Goal: Task Accomplishment & Management: Use online tool/utility

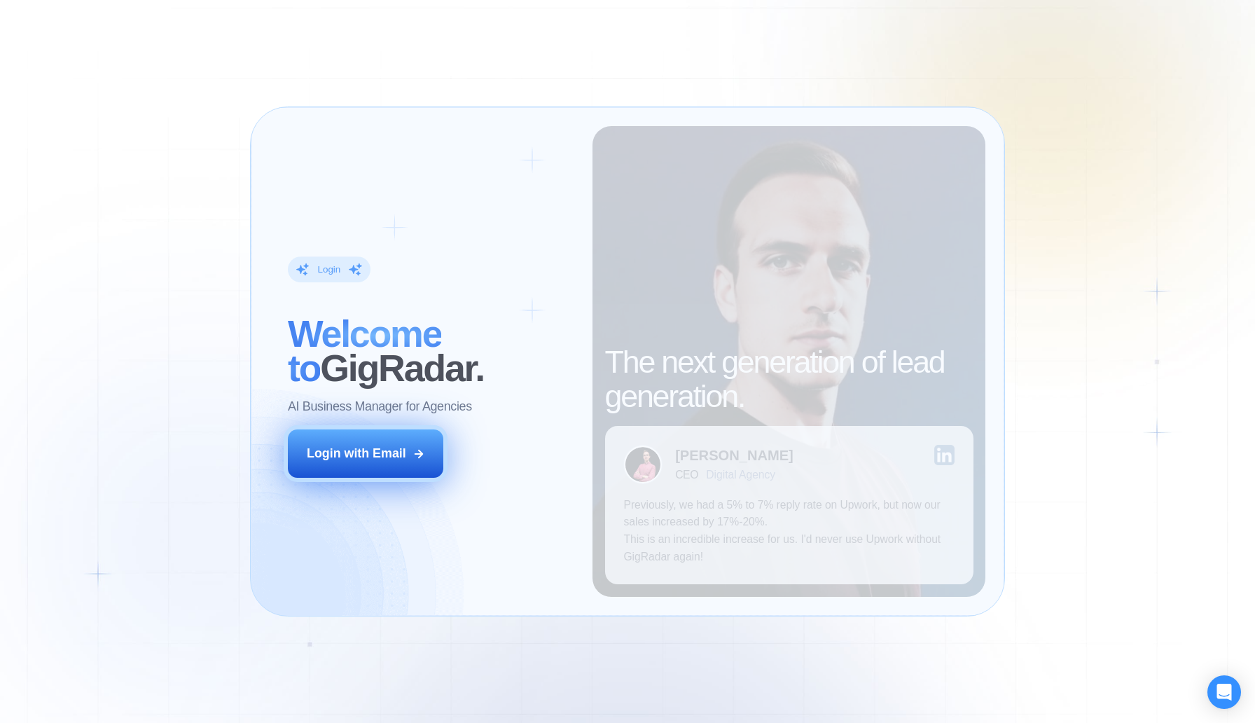
click at [363, 464] on button "Login with Email" at bounding box center [365, 453] width 155 height 48
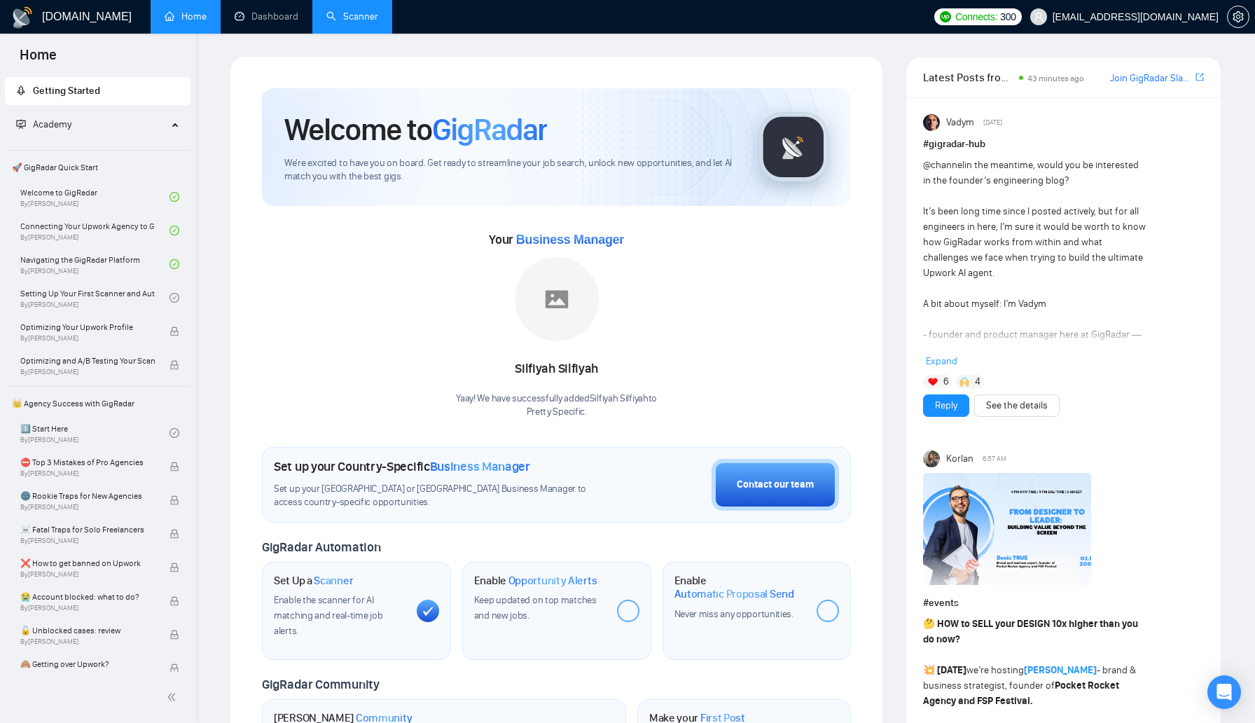
click at [367, 15] on link "Scanner" at bounding box center [352, 17] width 52 height 12
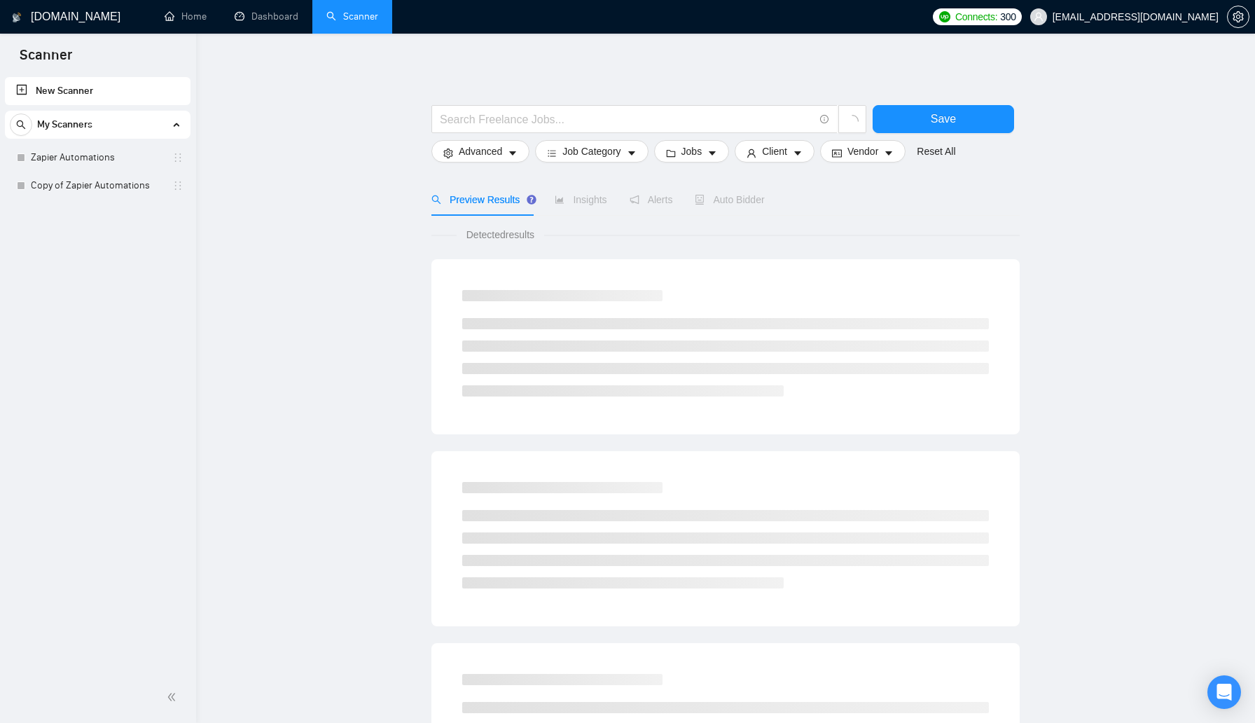
click at [176, 127] on div "My Scanners" at bounding box center [98, 125] width 176 height 28
click at [132, 85] on link "New Scanner" at bounding box center [97, 91] width 163 height 28
click at [76, 89] on link "New Scanner" at bounding box center [97, 91] width 163 height 28
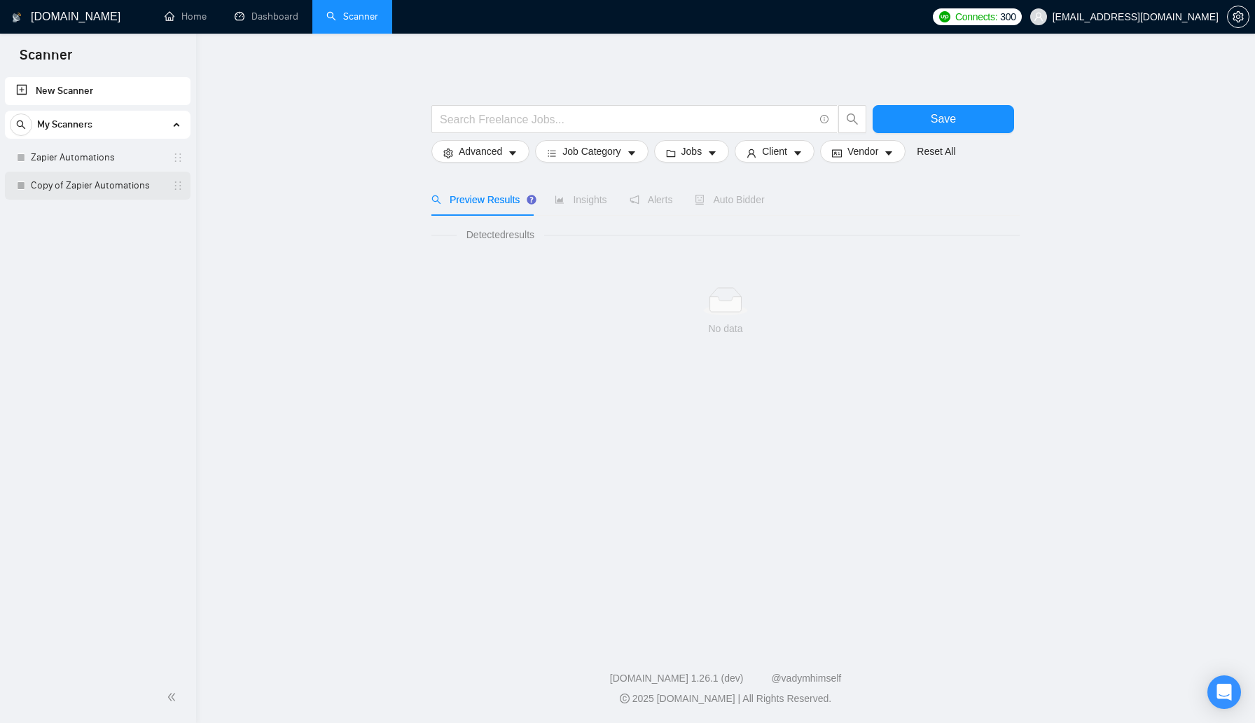
click at [104, 184] on link "Copy of Zapier Automations" at bounding box center [97, 186] width 133 height 28
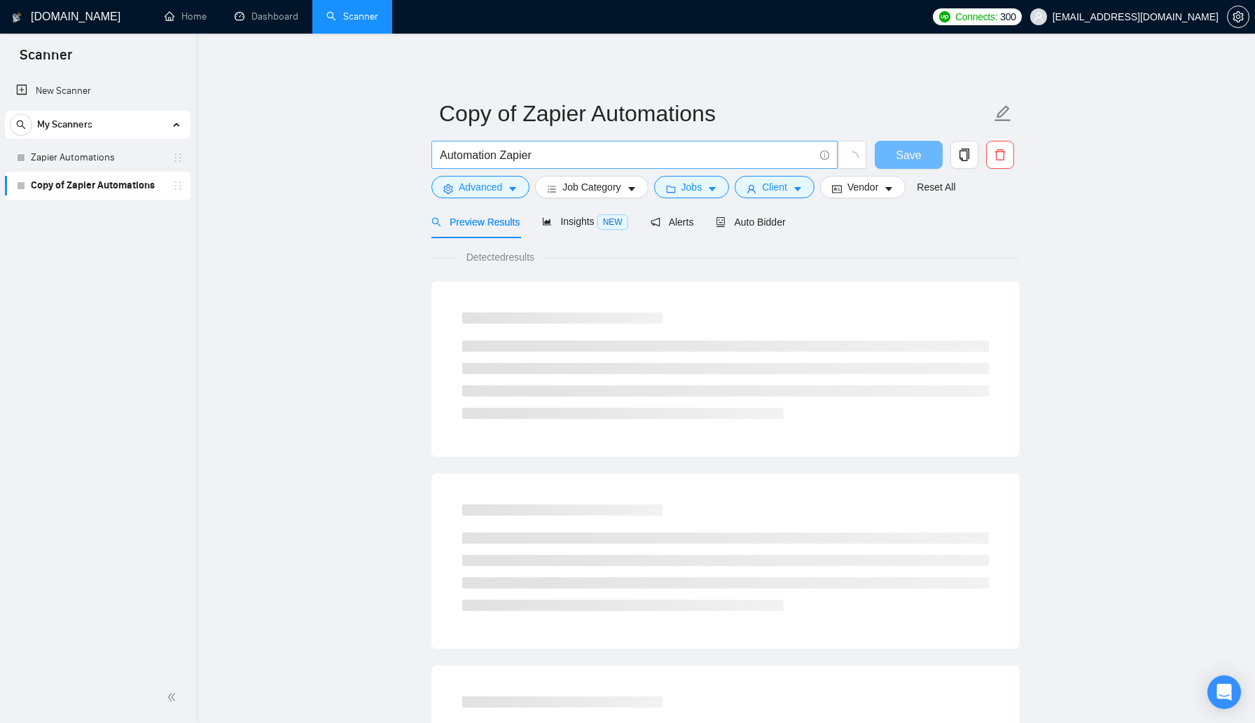
click at [532, 144] on span "Automation Zapier" at bounding box center [634, 155] width 406 height 28
click at [535, 158] on input "Automation Zapier" at bounding box center [627, 155] width 374 height 18
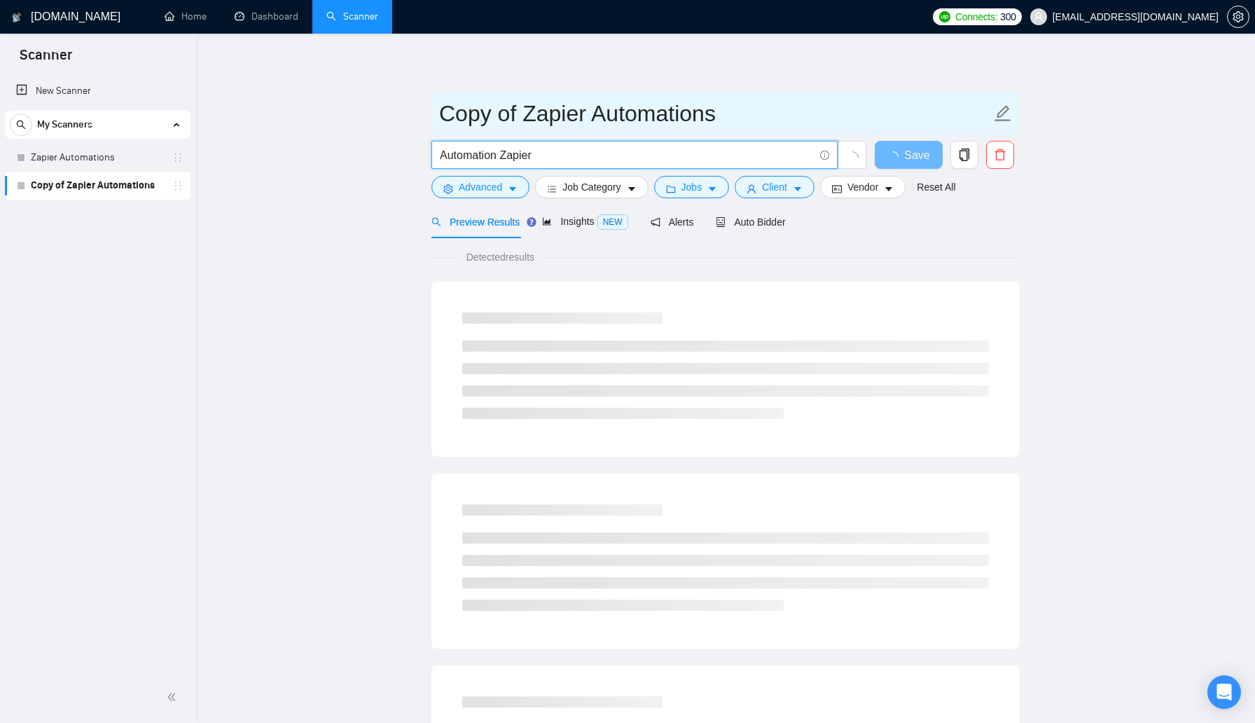
click at [610, 109] on input "Copy of Zapier Automations" at bounding box center [715, 113] width 552 height 35
click at [810, 106] on input "Copy of Zapier Automations" at bounding box center [715, 113] width 552 height 35
type input "Chief of Staff"
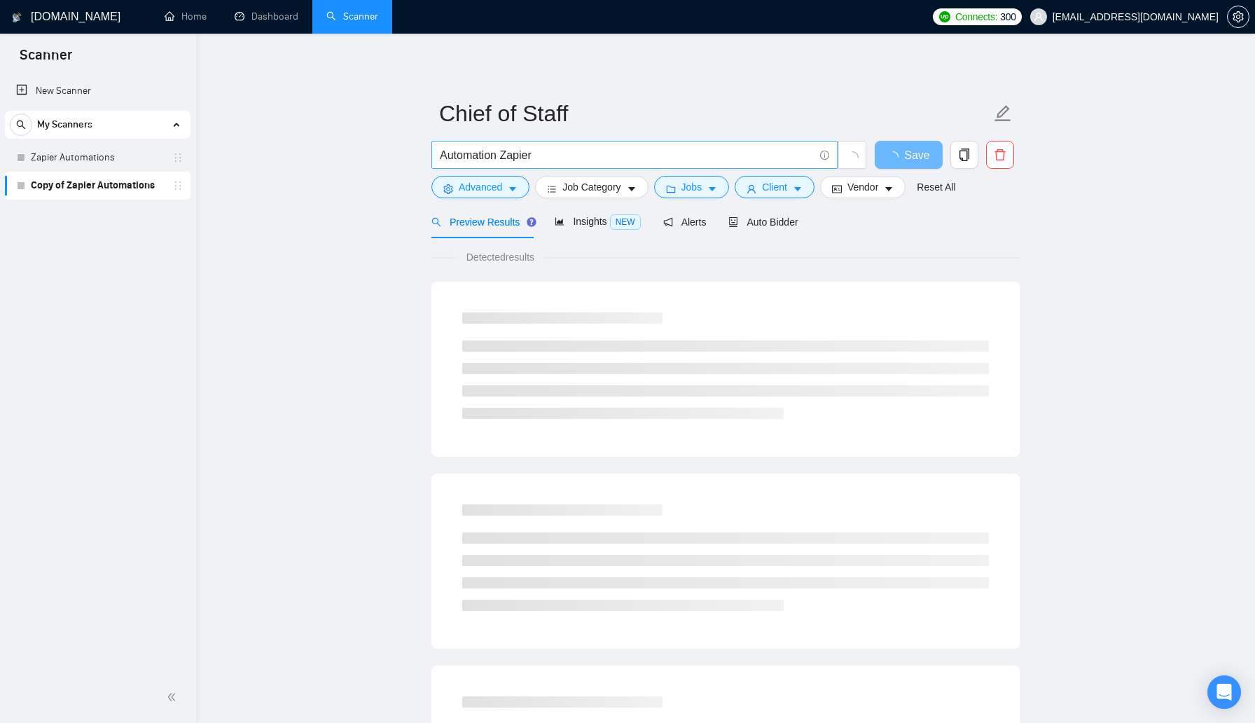
click at [705, 153] on input "Automation Zapier" at bounding box center [627, 155] width 374 height 18
type input "Chief of Staff"
click at [368, 255] on main "Chief of Staff Chief of Staff Save Advanced Job Category Jobs Client Vendor Res…" at bounding box center [725, 640] width 1014 height 1168
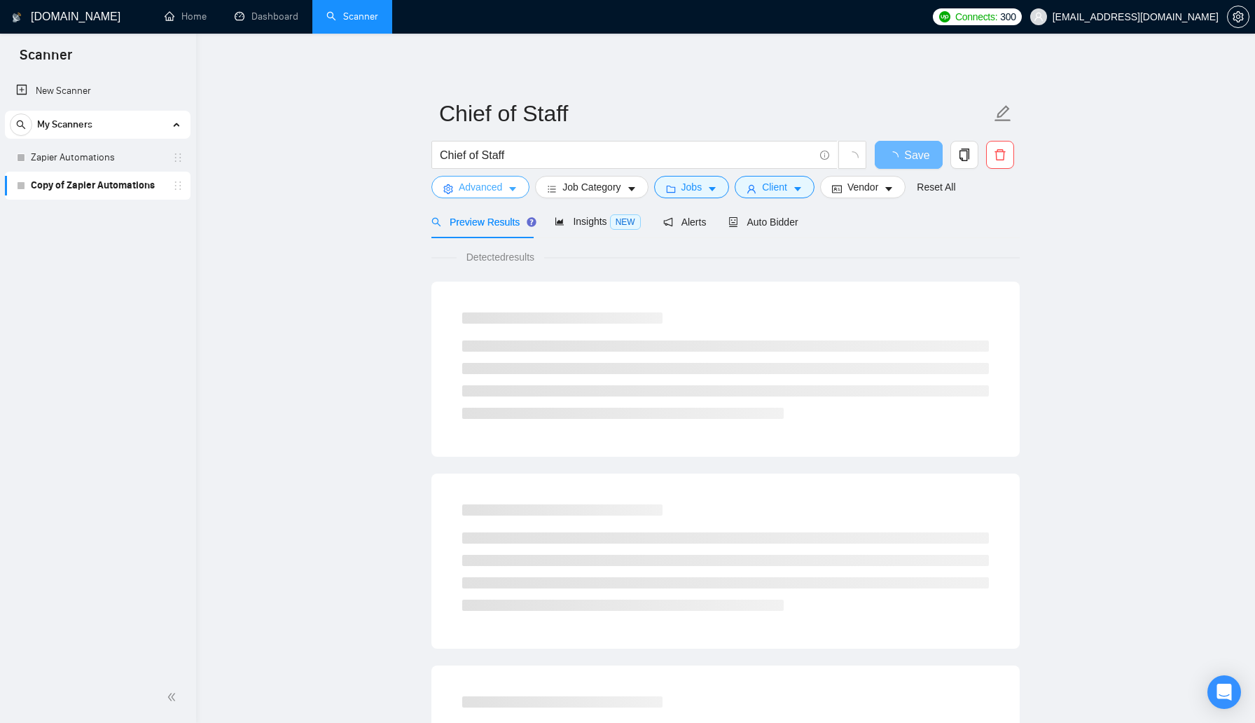
click at [469, 188] on span "Advanced" at bounding box center [480, 186] width 43 height 15
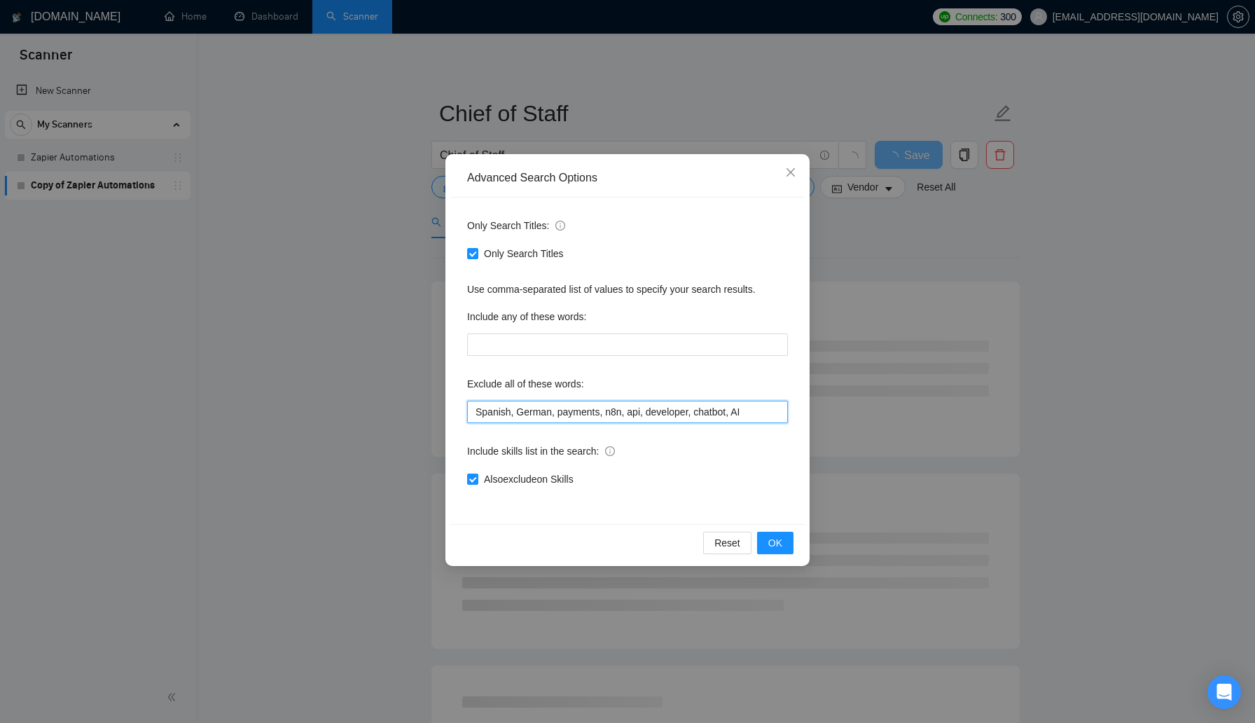
click at [536, 415] on input "Spanish, German, payments, n8n, api, developer, chatbot, AI" at bounding box center [627, 412] width 321 height 22
click at [478, 476] on span "Also exclude on Skills" at bounding box center [528, 478] width 101 height 15
click at [477, 476] on input "Also exclude on Skills" at bounding box center [472, 478] width 10 height 10
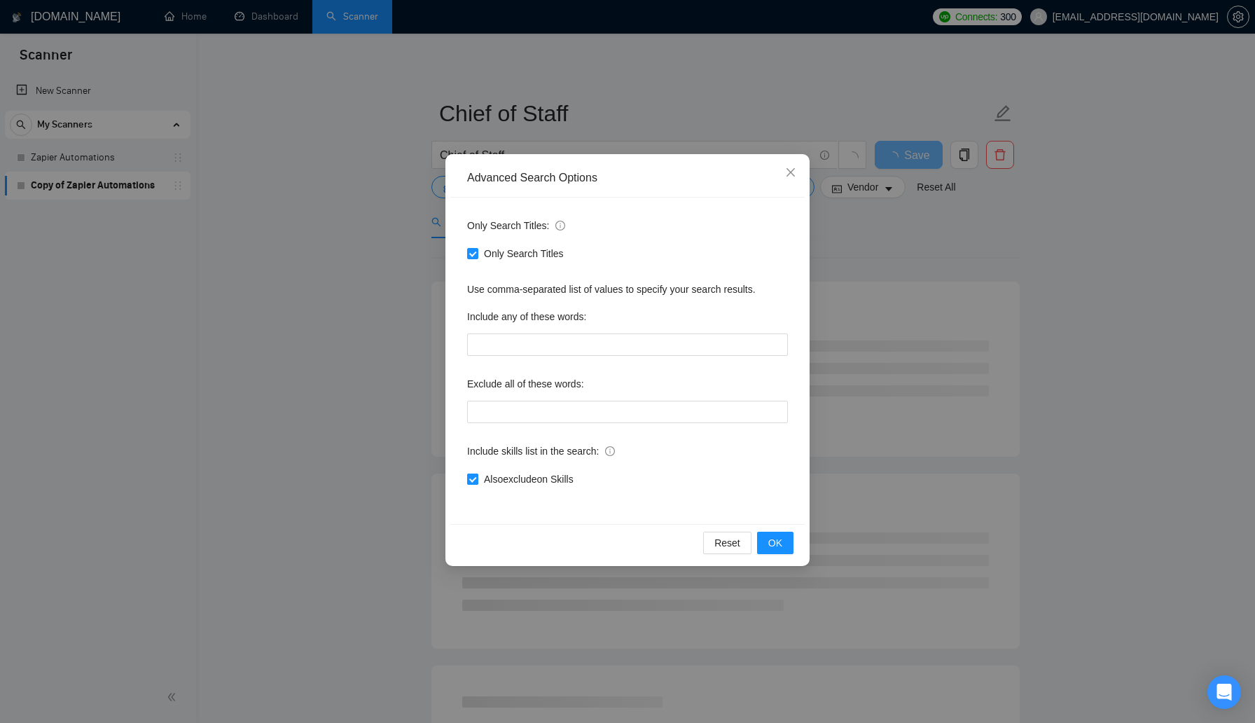
checkbox input "false"
click at [679, 415] on input "text" at bounding box center [627, 412] width 321 height 22
click at [750, 484] on div "Also exclude on Skills" at bounding box center [627, 478] width 321 height 15
click at [768, 541] on button "OK" at bounding box center [775, 543] width 36 height 22
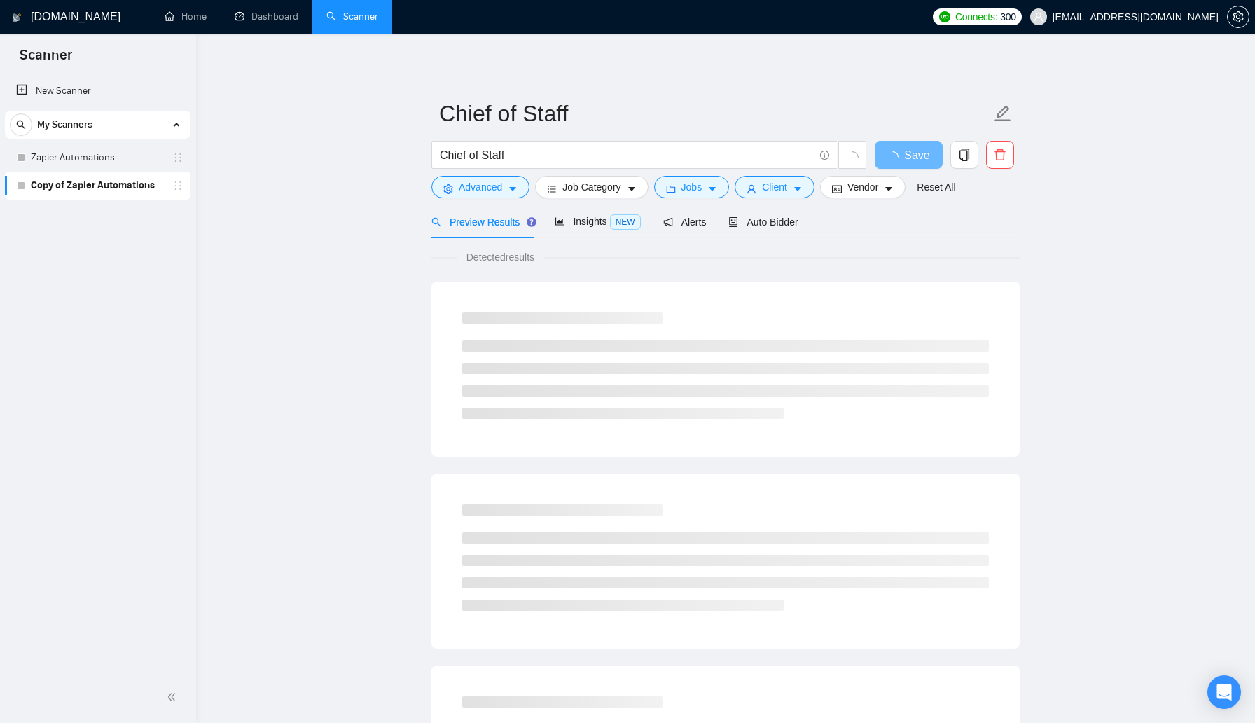
click at [1077, 199] on main "Chief of Staff Chief of Staff Save Advanced Job Category Jobs Client Vendor Res…" at bounding box center [725, 640] width 1014 height 1168
click at [39, 92] on link "New Scanner" at bounding box center [97, 91] width 163 height 28
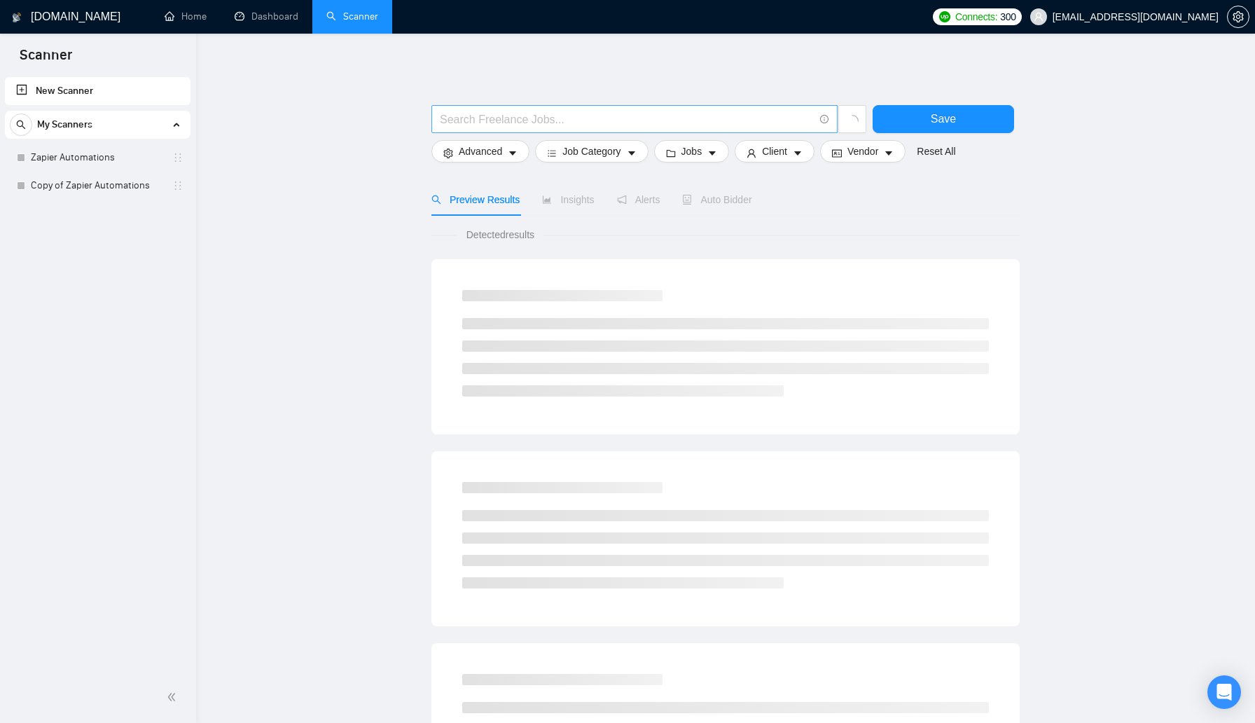
click at [613, 122] on input "text" at bounding box center [627, 120] width 374 height 18
type input "Chief of Staff"
click at [987, 124] on button "Save" at bounding box center [943, 119] width 141 height 28
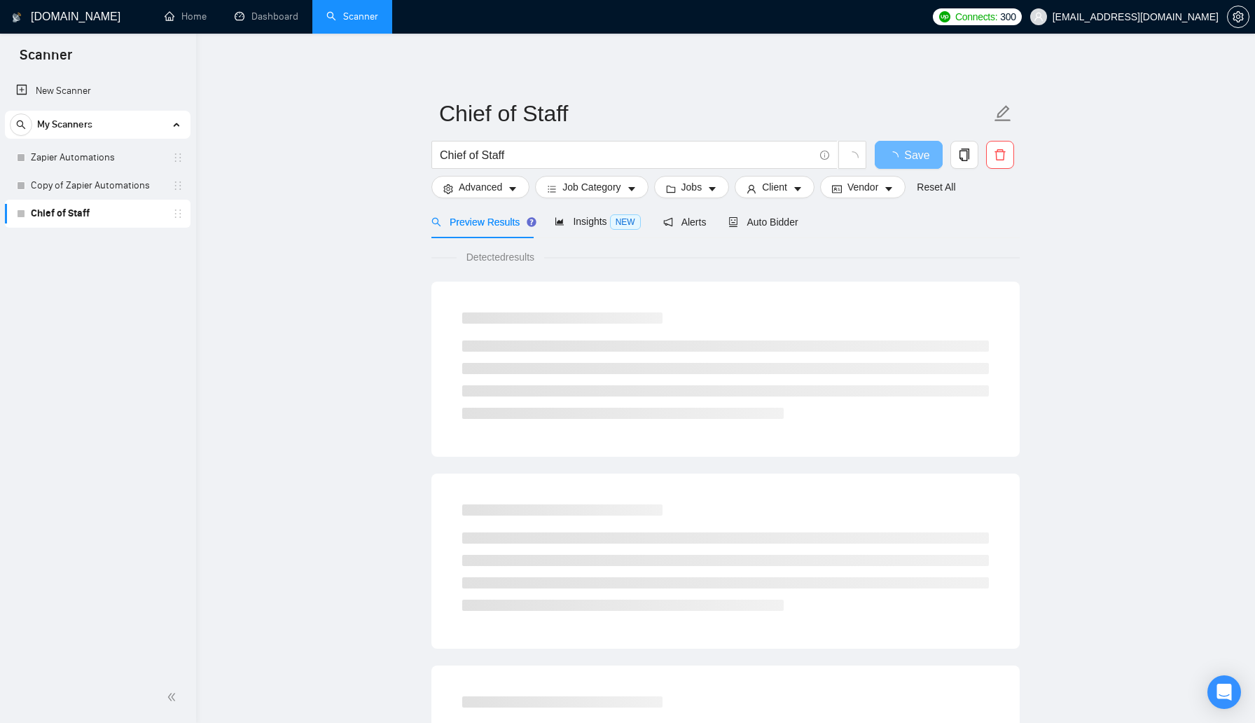
click at [661, 67] on div "Chief of Staff Chief of Staff Save Advanced Job Category Jobs Client Vendor Res…" at bounding box center [725, 640] width 588 height 1168
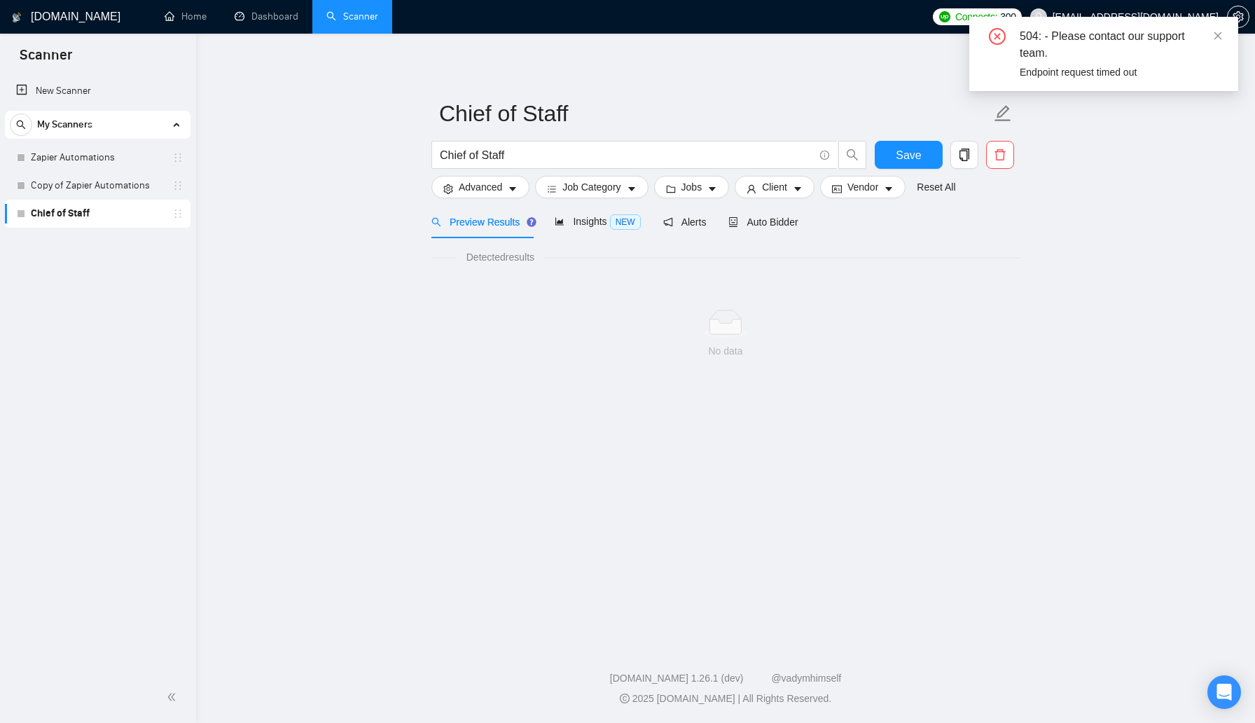
click at [680, 79] on div "Chief of Staff Chief of Staff Save Advanced Job Category Jobs Client Vendor Res…" at bounding box center [725, 224] width 588 height 336
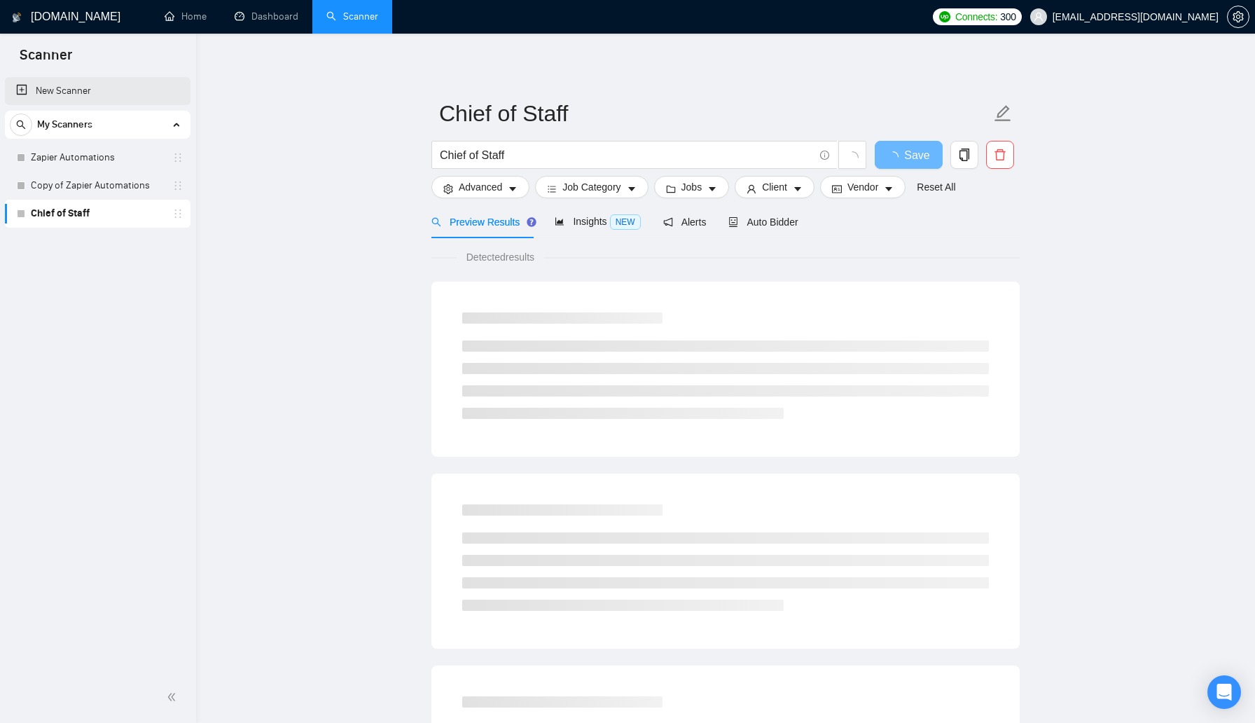
click at [116, 88] on link "New Scanner" at bounding box center [97, 91] width 163 height 28
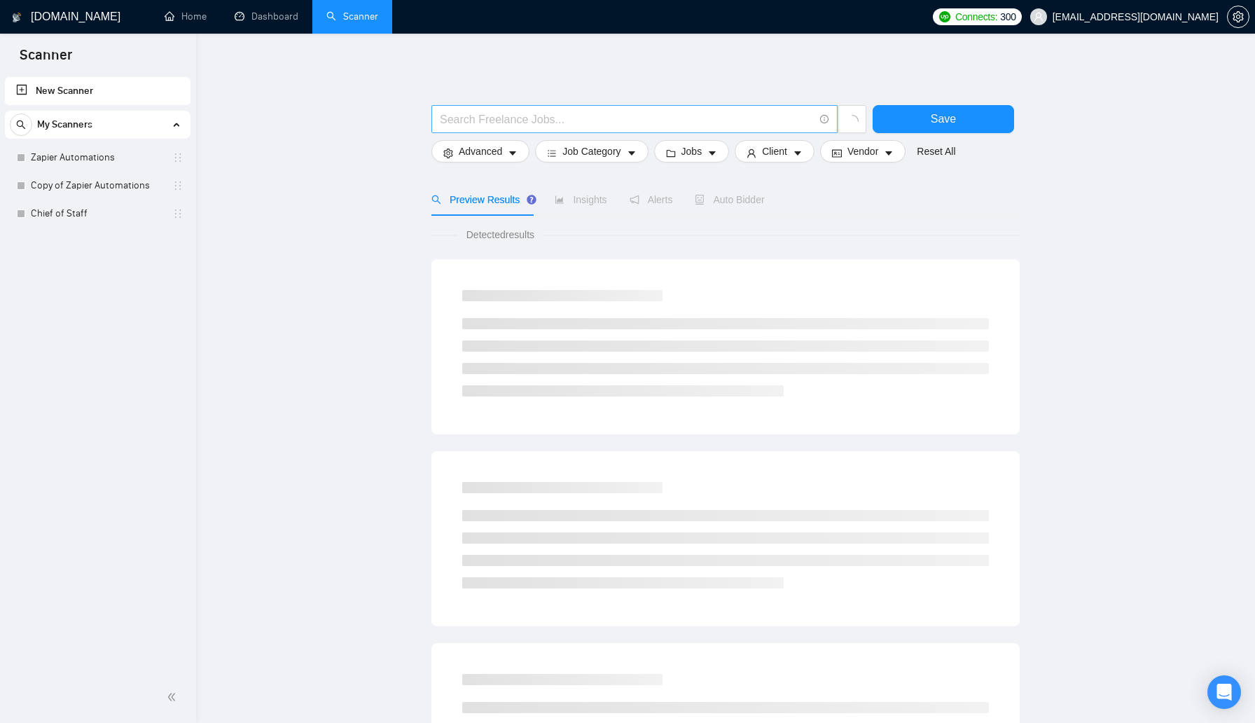
click at [606, 120] on input "text" at bounding box center [627, 120] width 374 height 18
type input "Facebook Ads"
click at [956, 119] on button "Save" at bounding box center [943, 119] width 141 height 28
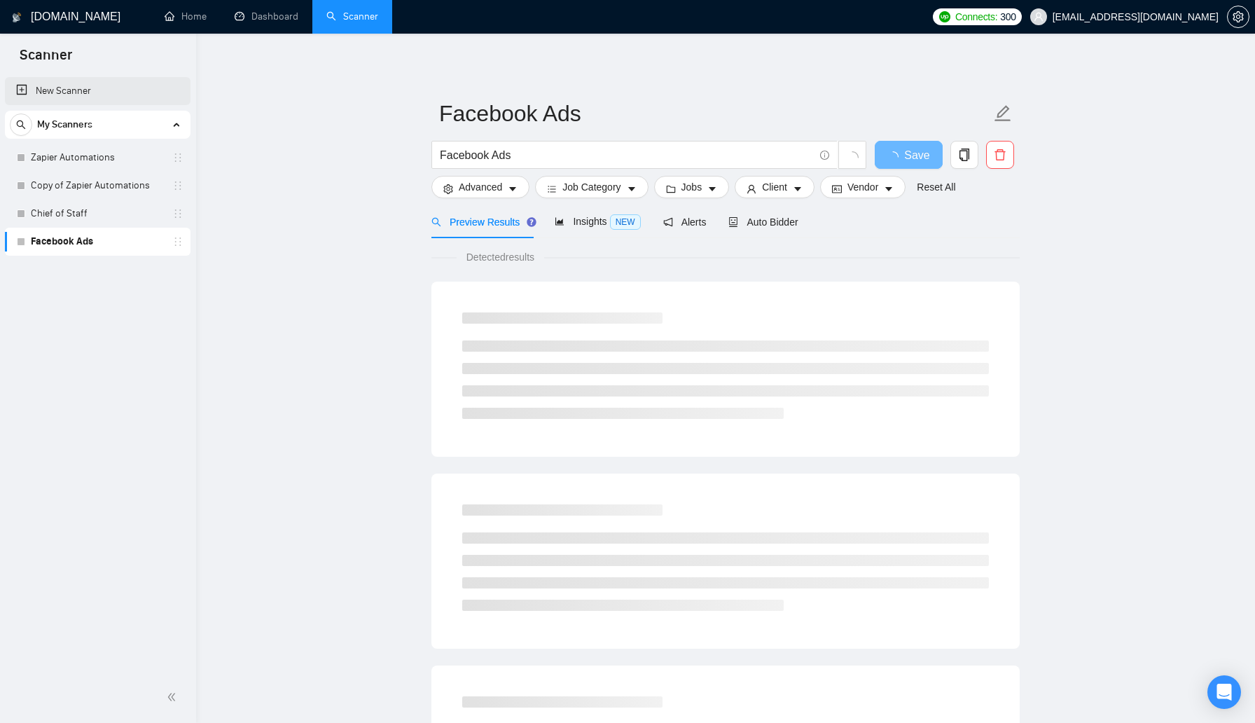
click at [102, 93] on link "New Scanner" at bounding box center [97, 91] width 163 height 28
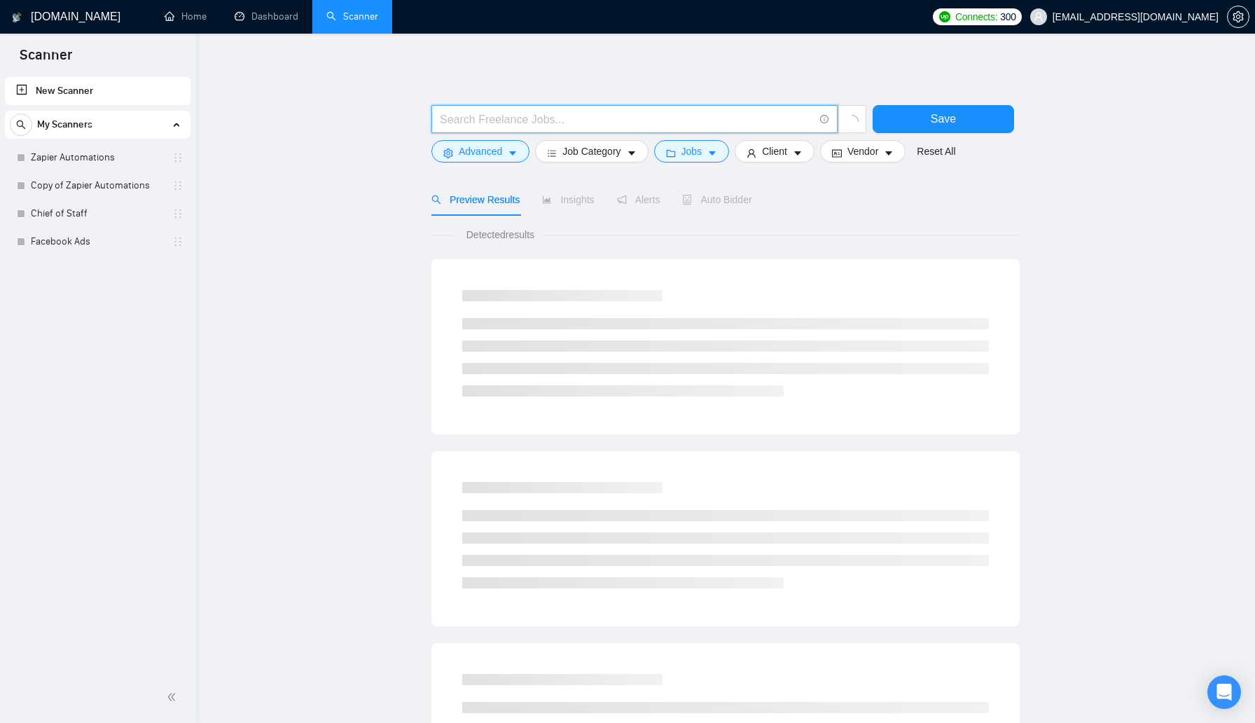
click at [486, 118] on input "text" at bounding box center [627, 120] width 374 height 18
type input "Funnel Build*"
click at [901, 118] on button "Save" at bounding box center [943, 119] width 141 height 28
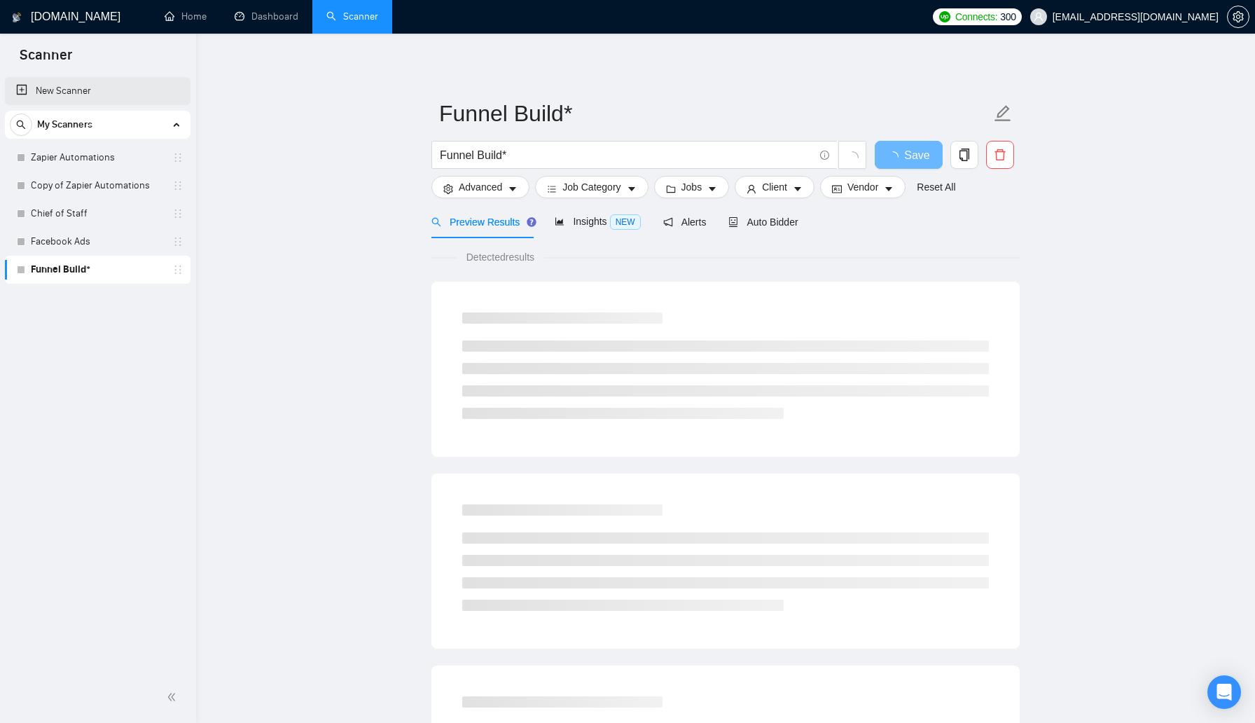
click at [120, 89] on link "New Scanner" at bounding box center [97, 91] width 163 height 28
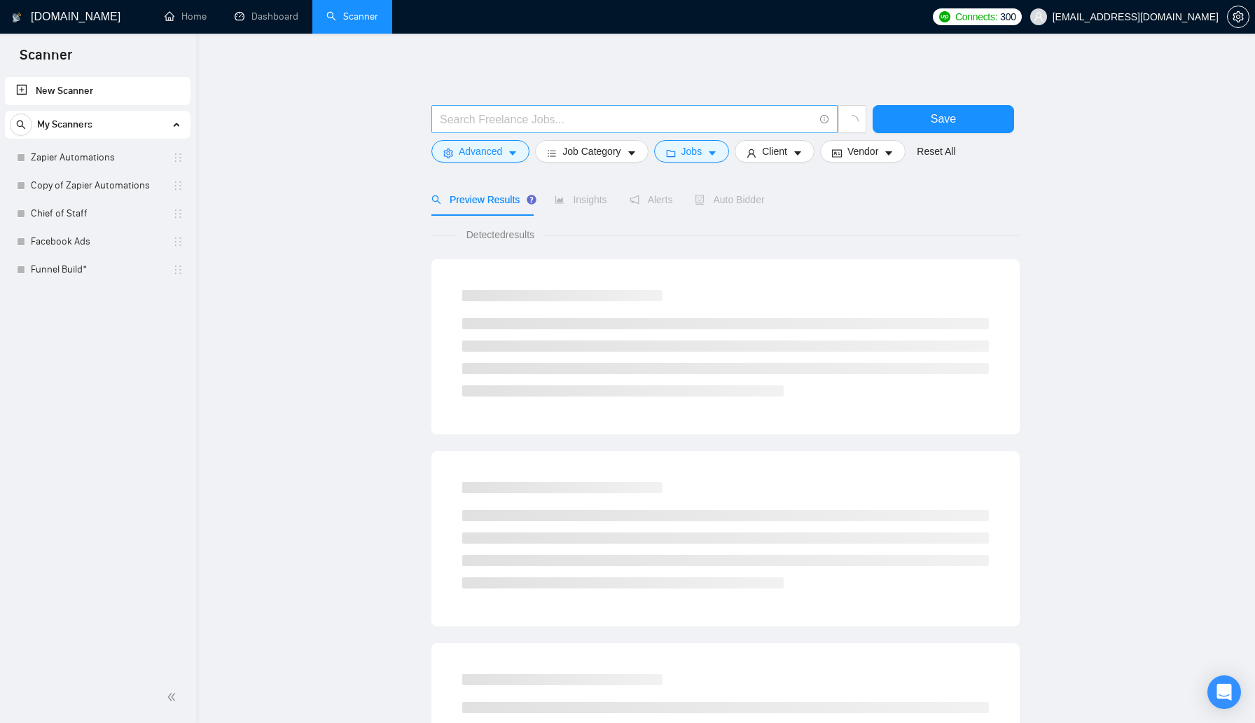
click at [482, 116] on input "text" at bounding box center [627, 120] width 374 height 18
type input "d"
type input "Dashboard"
click at [902, 127] on button "Save" at bounding box center [943, 119] width 141 height 28
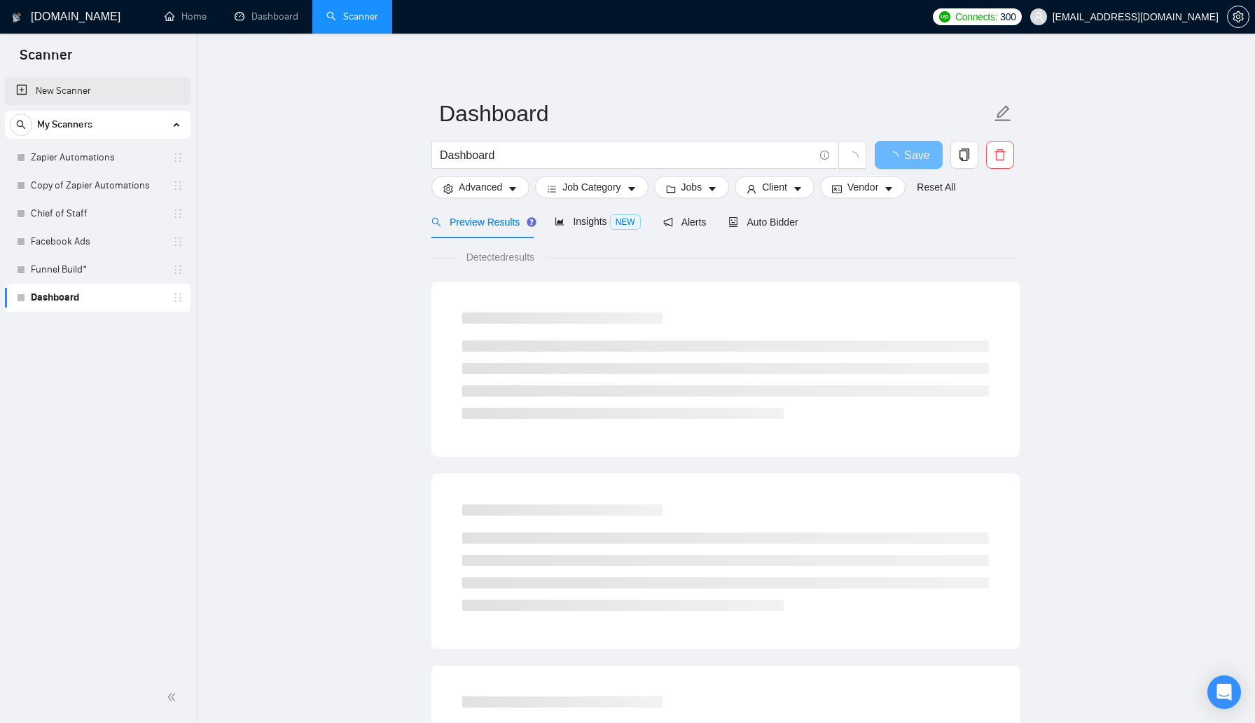
click at [126, 92] on link "New Scanner" at bounding box center [97, 91] width 163 height 28
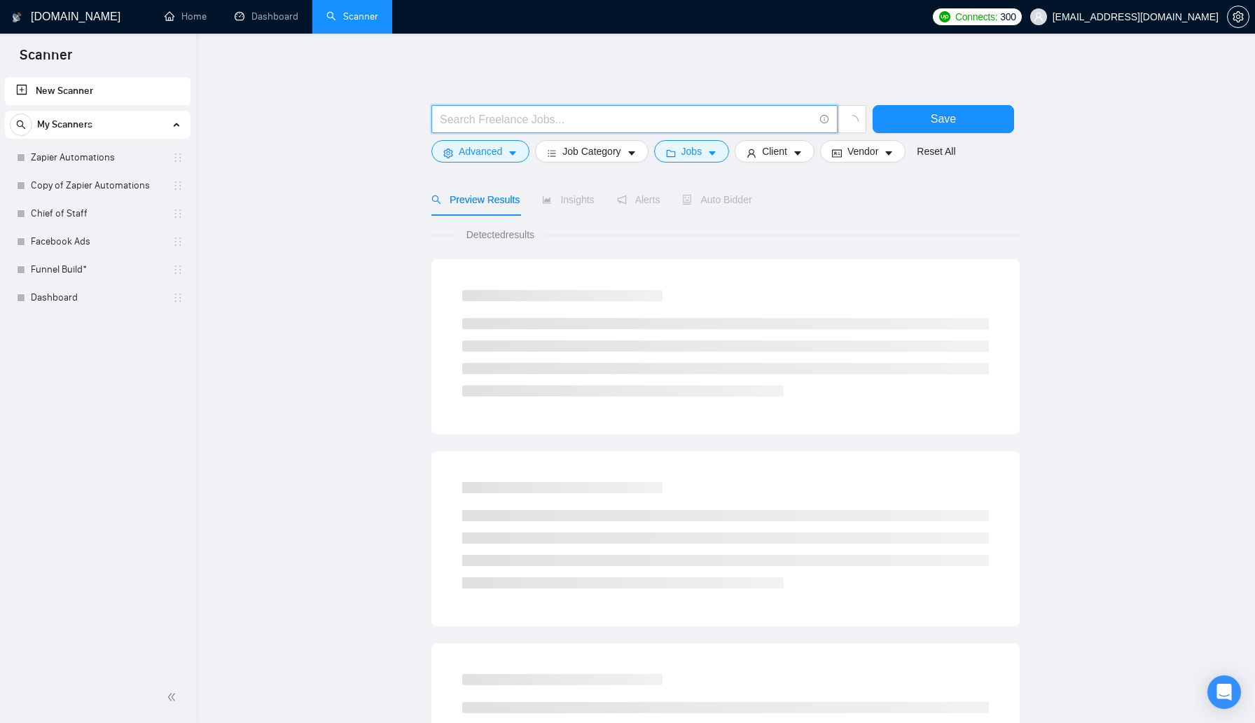
click at [578, 118] on input "text" at bounding box center [627, 120] width 374 height 18
type input "Tech* Integrator"
click at [946, 110] on button "Save" at bounding box center [943, 119] width 141 height 28
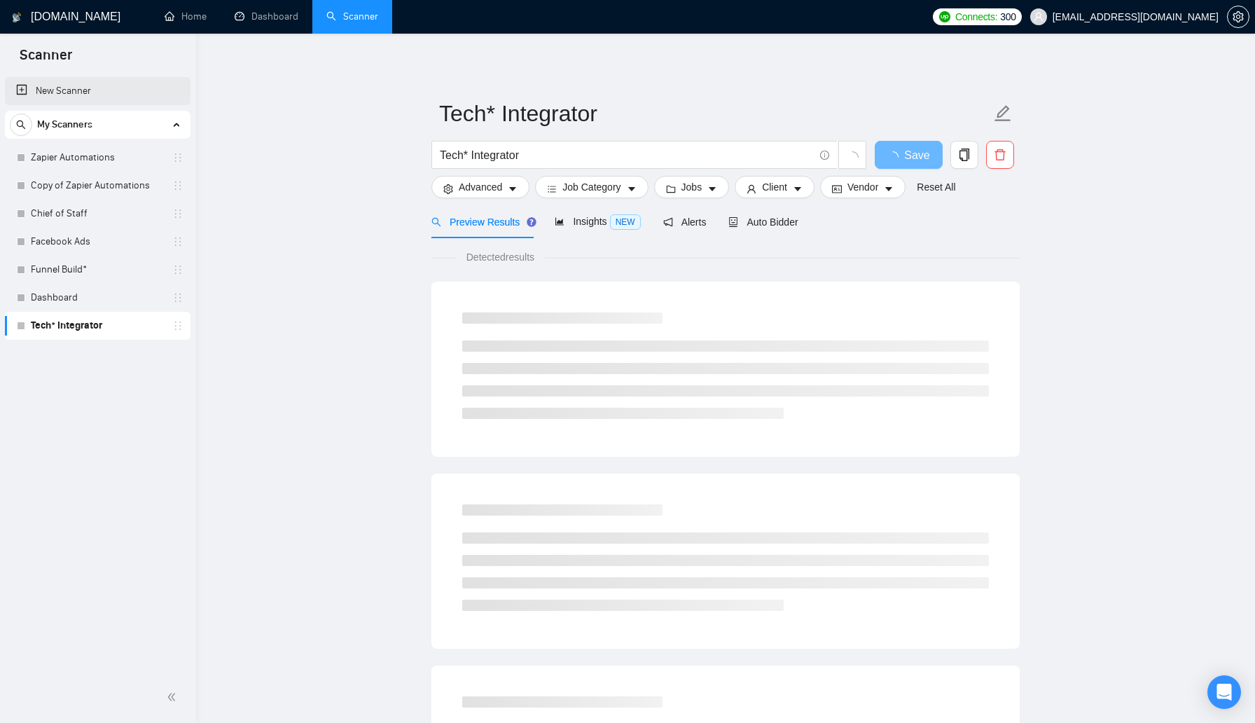
click at [106, 94] on link "New Scanner" at bounding box center [97, 91] width 163 height 28
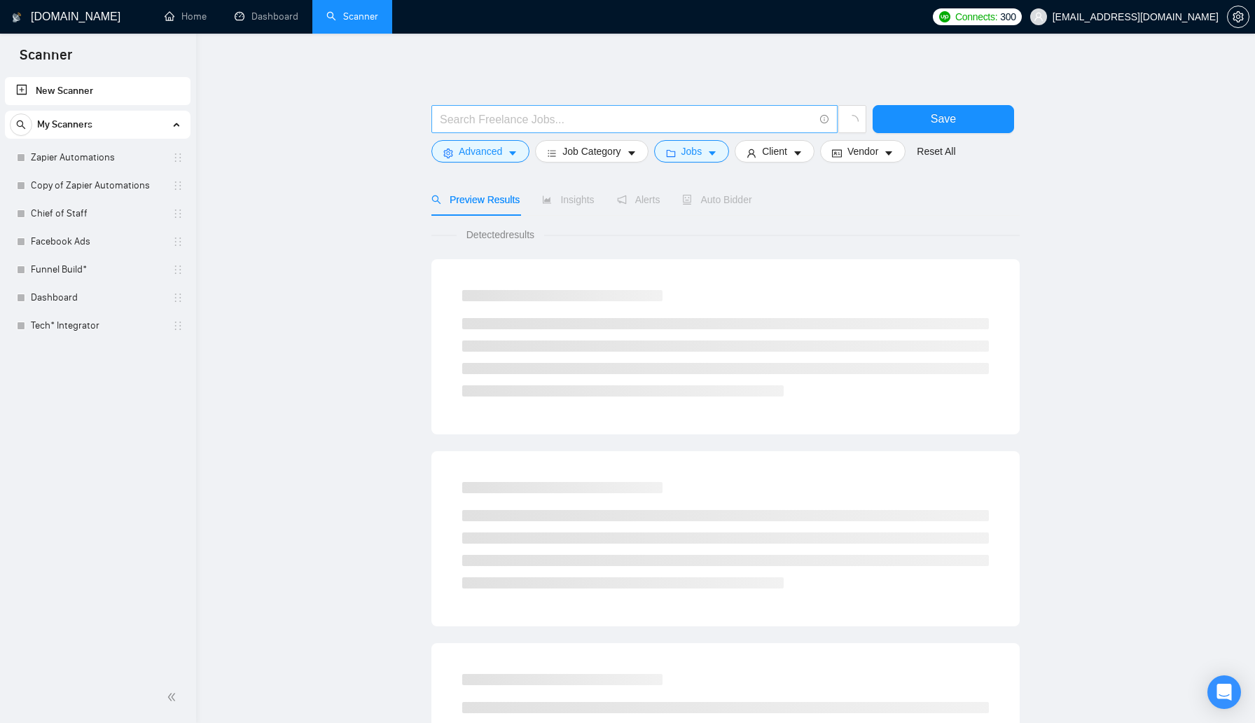
click at [451, 125] on input "text" at bounding box center [627, 120] width 374 height 18
type input "G"
type input "Fractional CTO"
click at [971, 111] on button "Save" at bounding box center [943, 119] width 141 height 28
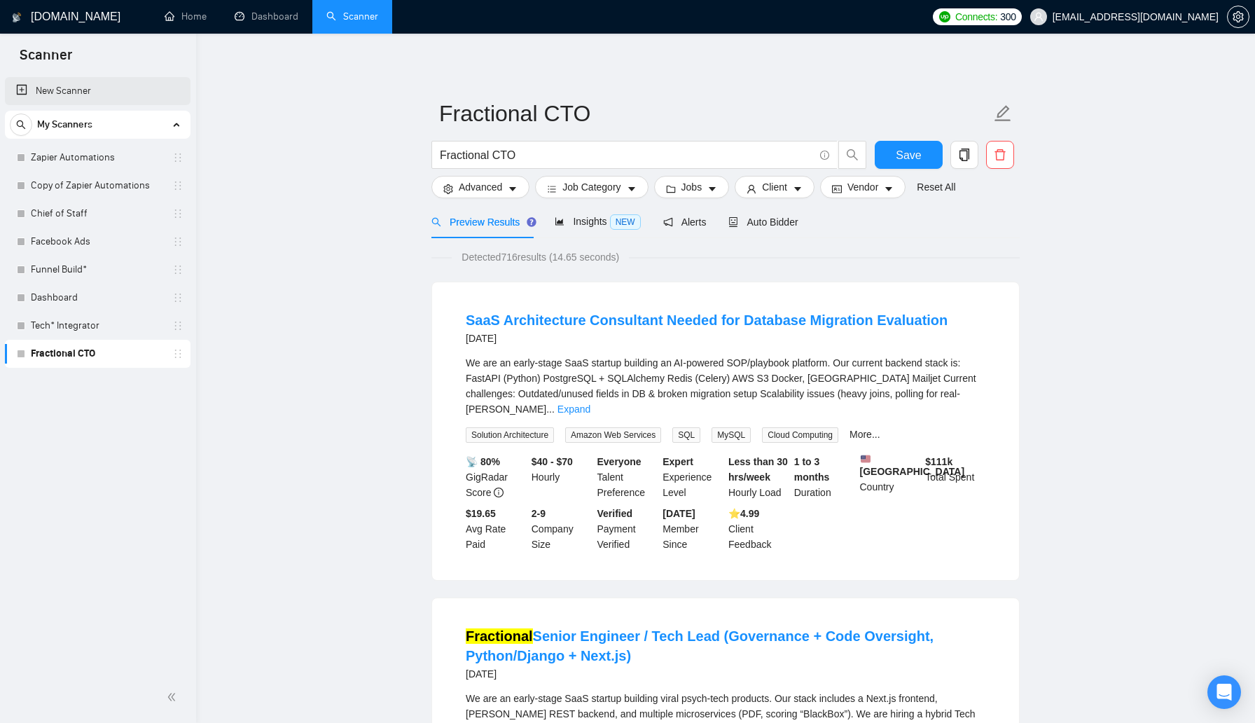
click at [74, 88] on link "New Scanner" at bounding box center [97, 91] width 163 height 28
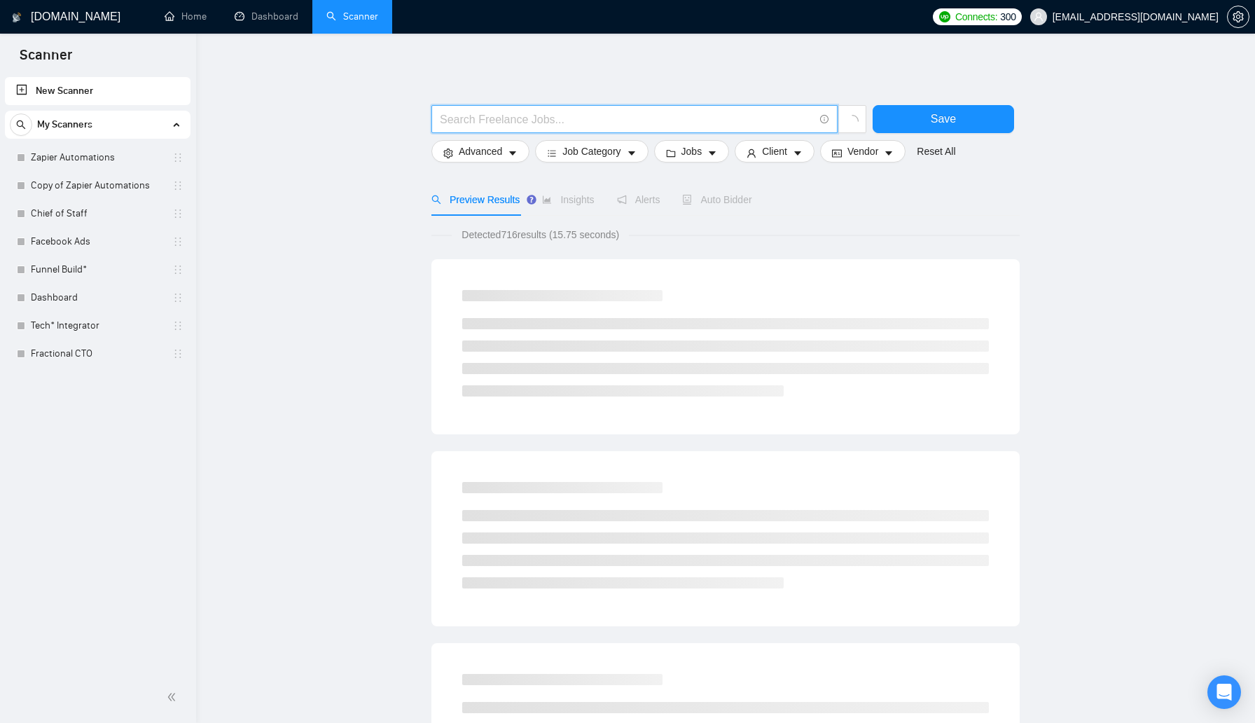
click at [463, 120] on input "text" at bounding box center [627, 120] width 374 height 18
type input "Funnel Strengthening"
click at [917, 116] on button "Save" at bounding box center [943, 119] width 141 height 28
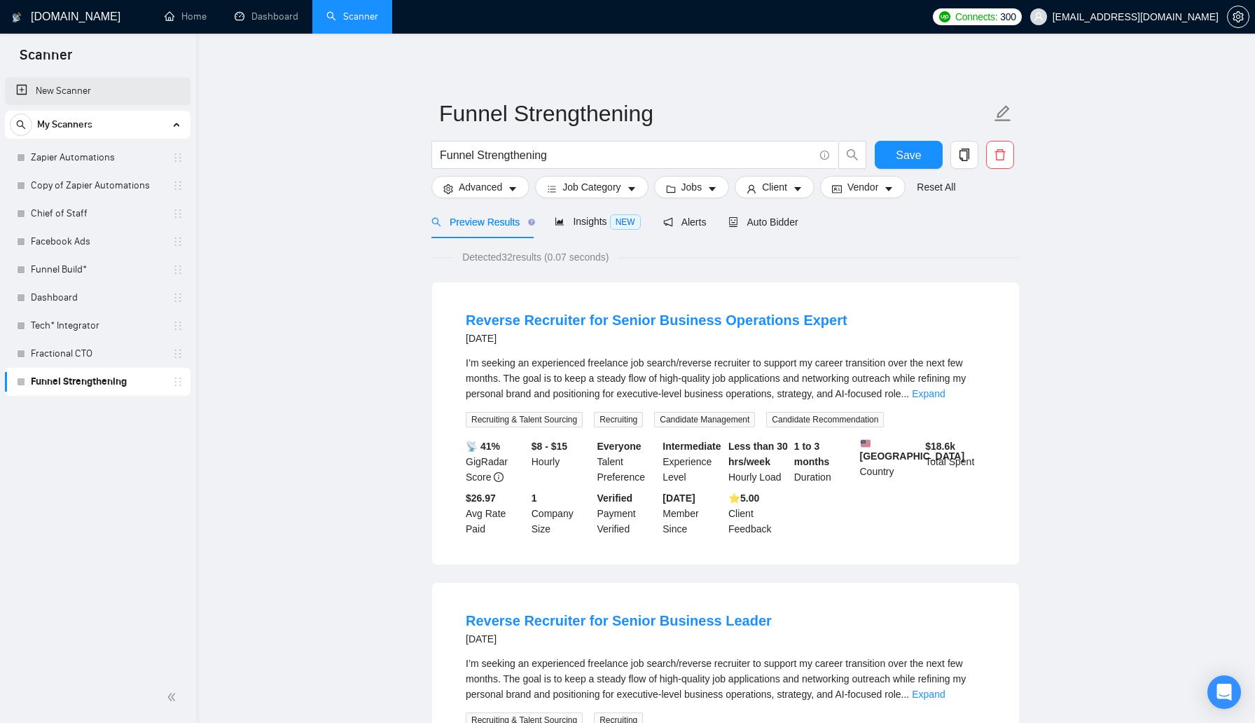
click at [79, 85] on link "New Scanner" at bounding box center [97, 91] width 163 height 28
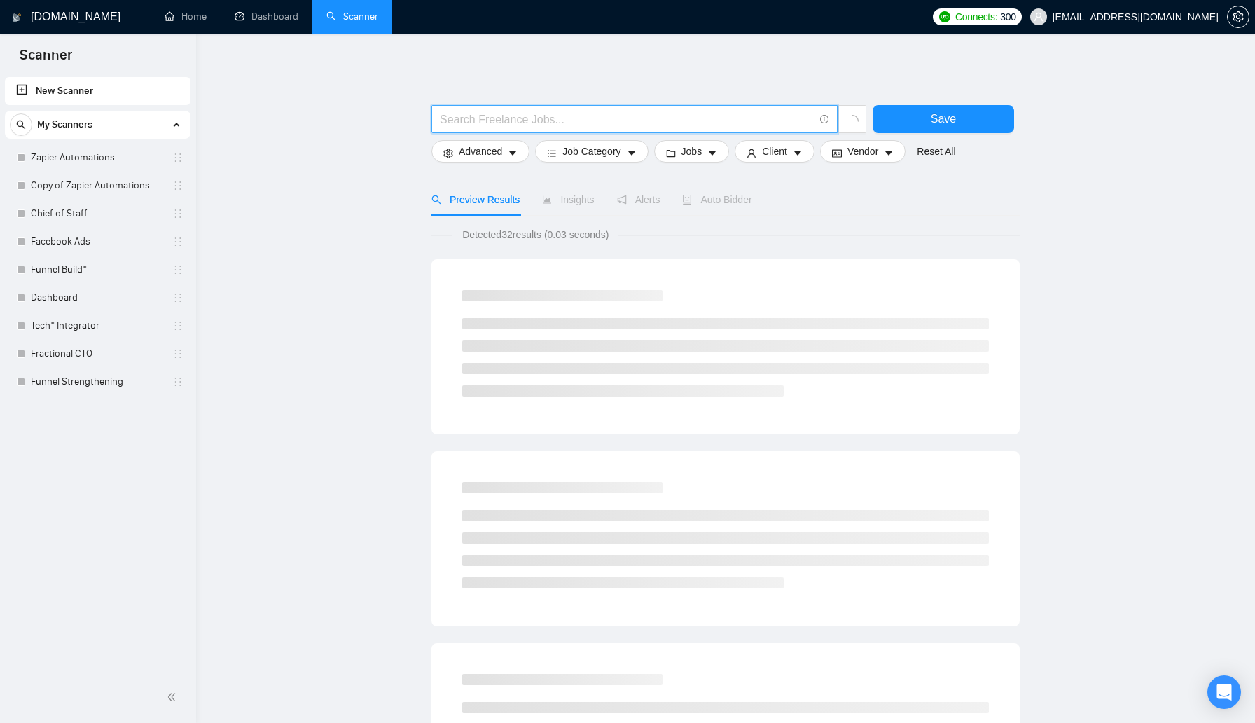
click at [478, 126] on input "text" at bounding box center [627, 120] width 374 height 18
click at [466, 121] on input "Email Marketing" at bounding box center [627, 120] width 374 height 18
click at [593, 126] on input "Email Marketing" at bounding box center [627, 120] width 374 height 18
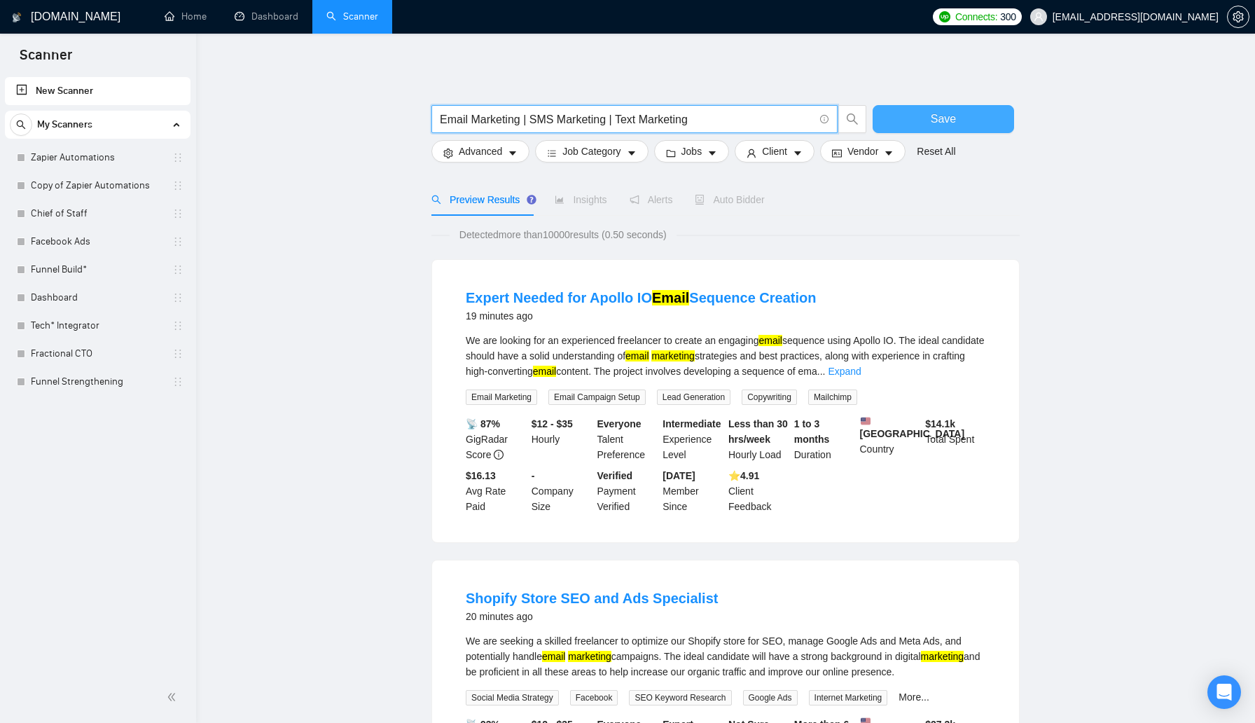
type input "Email Marketing | SMS Marketing | Text Marketing"
click at [891, 116] on button "Save" at bounding box center [943, 119] width 141 height 28
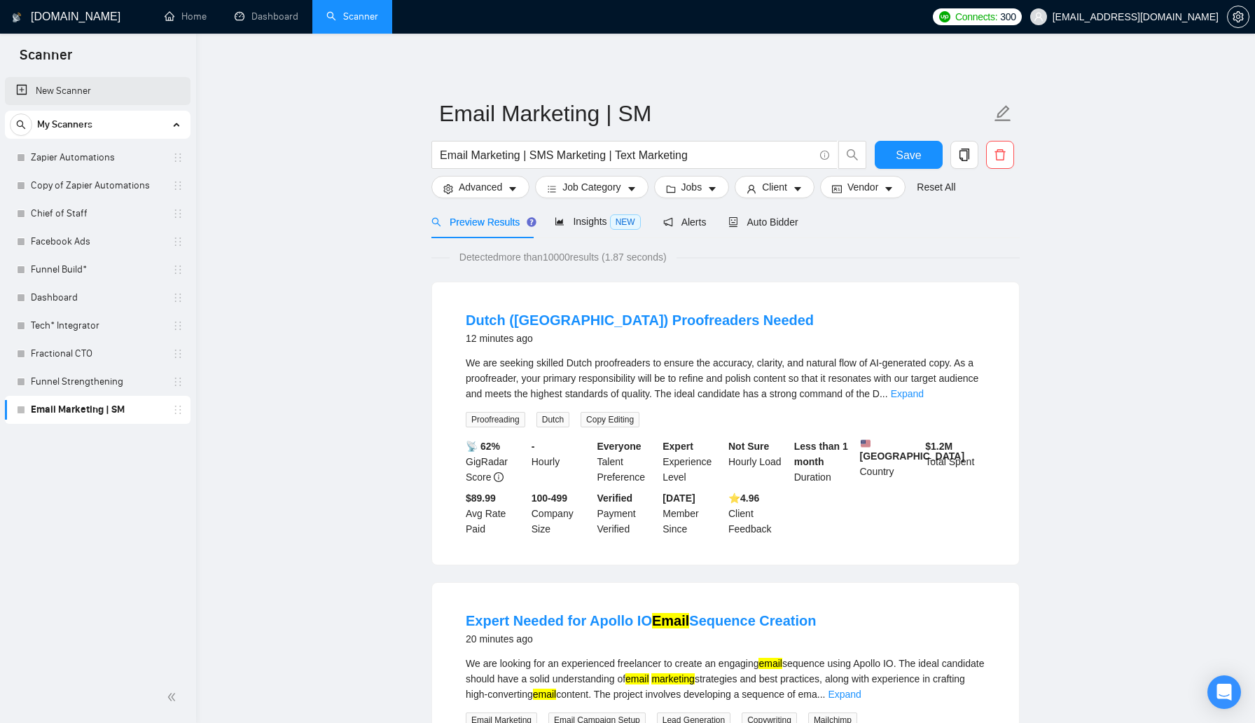
click at [96, 93] on link "New Scanner" at bounding box center [97, 91] width 163 height 28
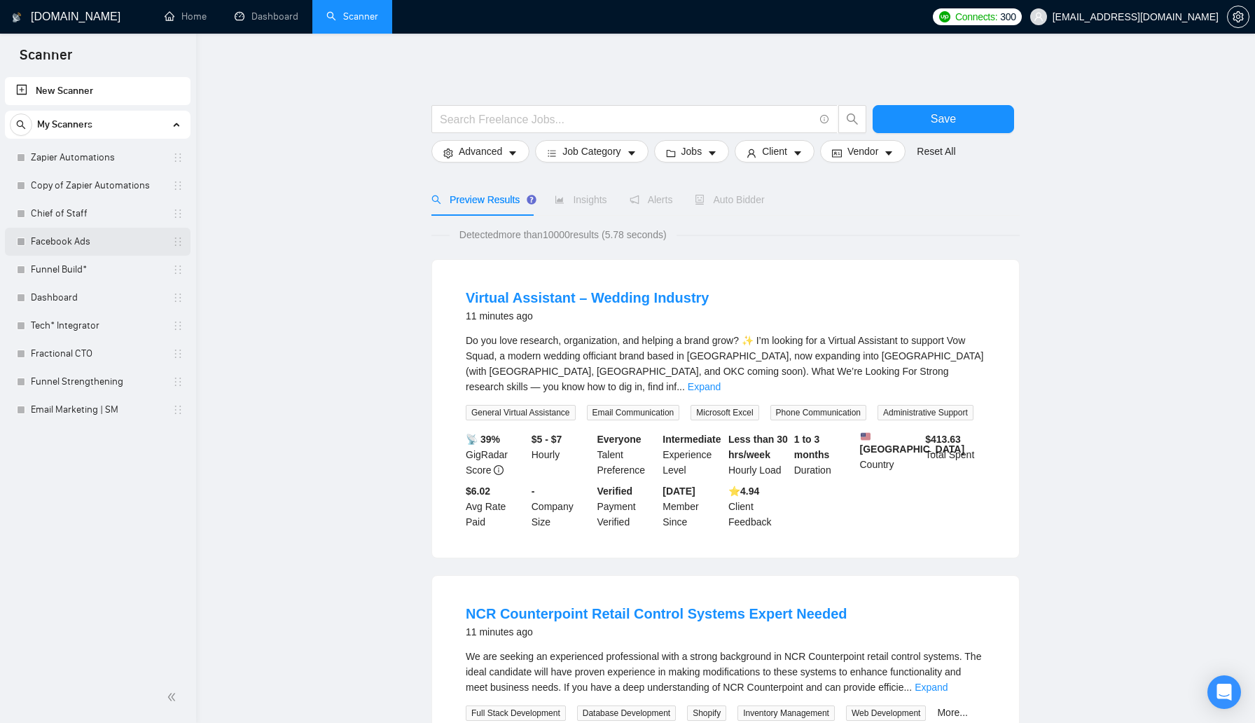
click at [73, 244] on link "Facebook Ads" at bounding box center [97, 242] width 133 height 28
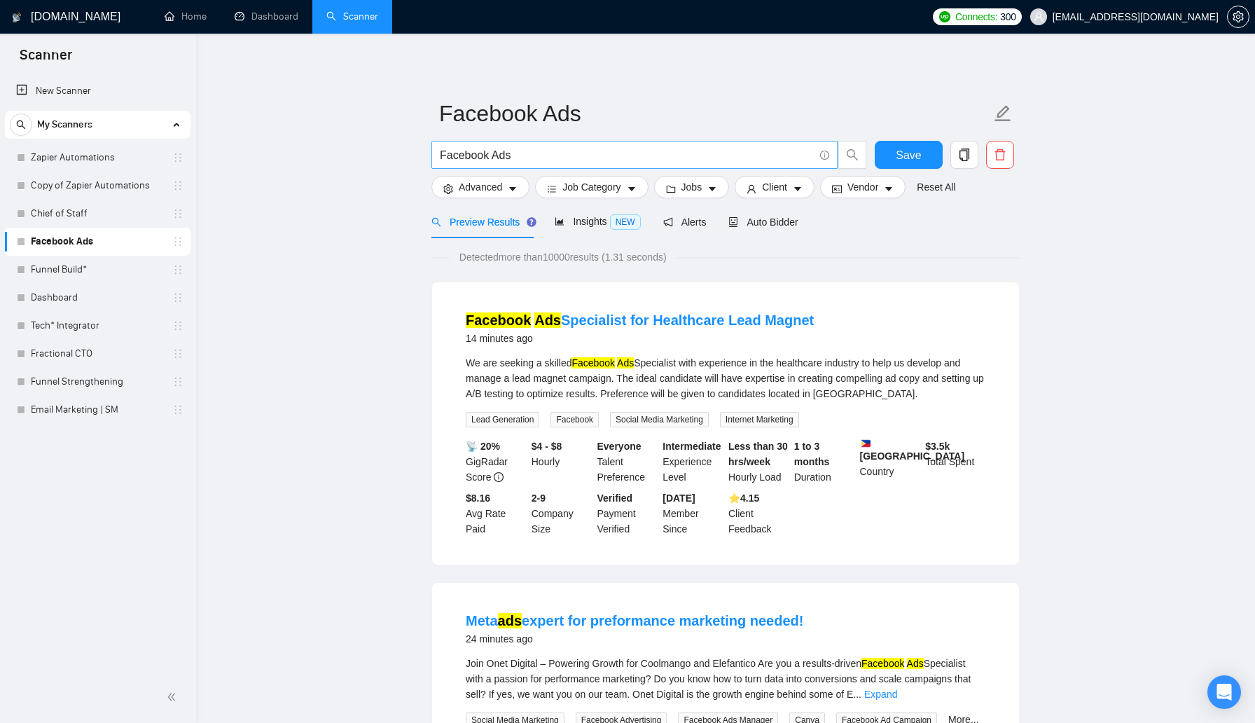
click at [560, 149] on input "Facebook Ads" at bounding box center [627, 155] width 374 height 18
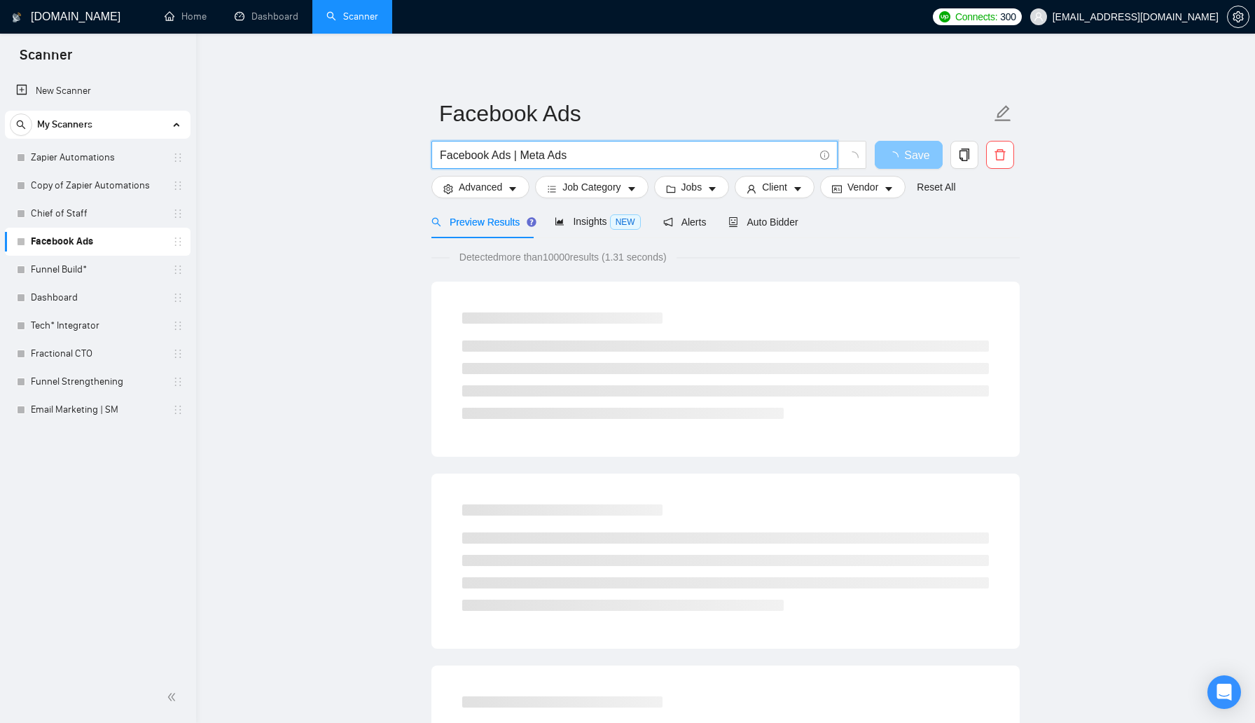
type input "Facebook Ads | Meta Ads"
click at [912, 160] on span "Save" at bounding box center [916, 155] width 25 height 18
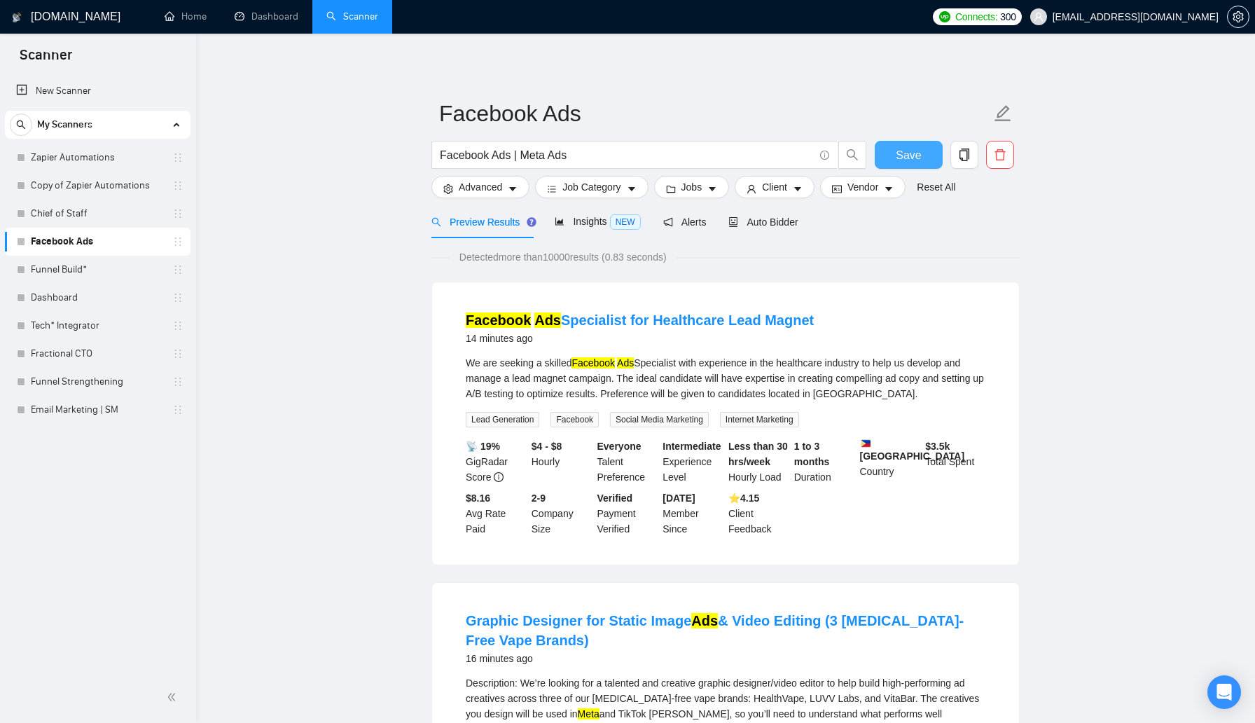
click at [909, 155] on span "Save" at bounding box center [908, 155] width 25 height 18
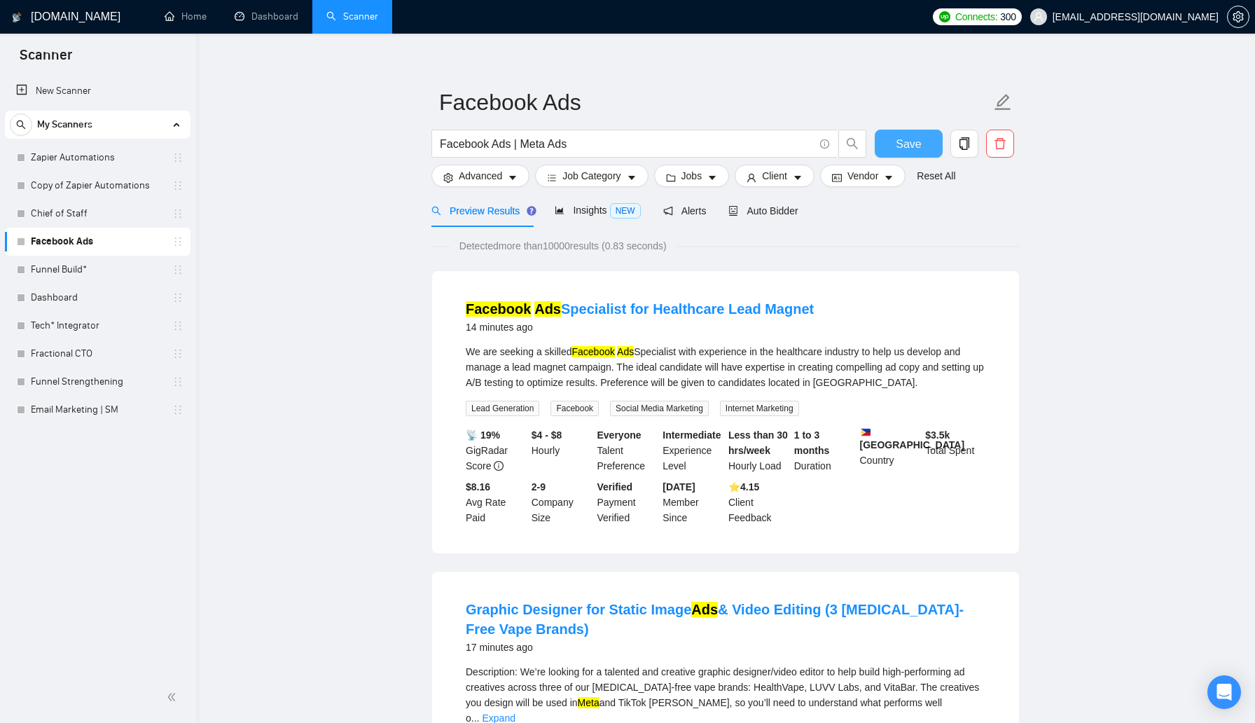
scroll to position [9, 0]
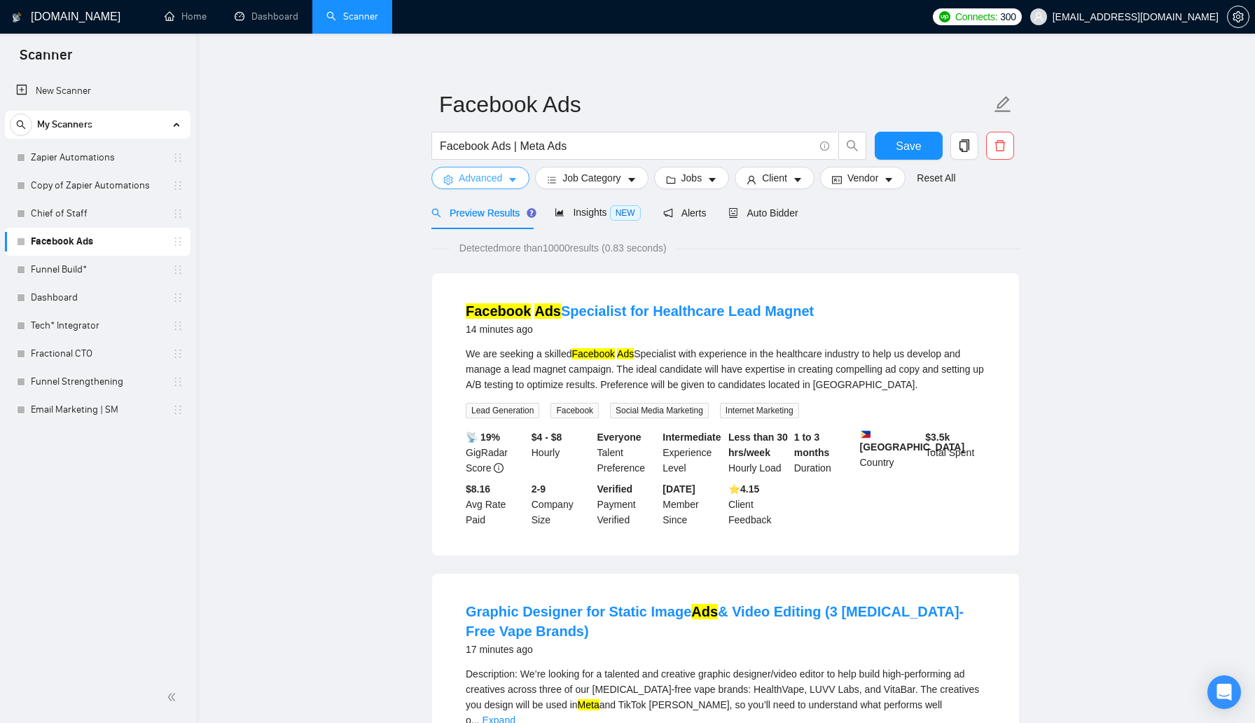
click at [515, 177] on icon "caret-down" at bounding box center [513, 180] width 10 height 10
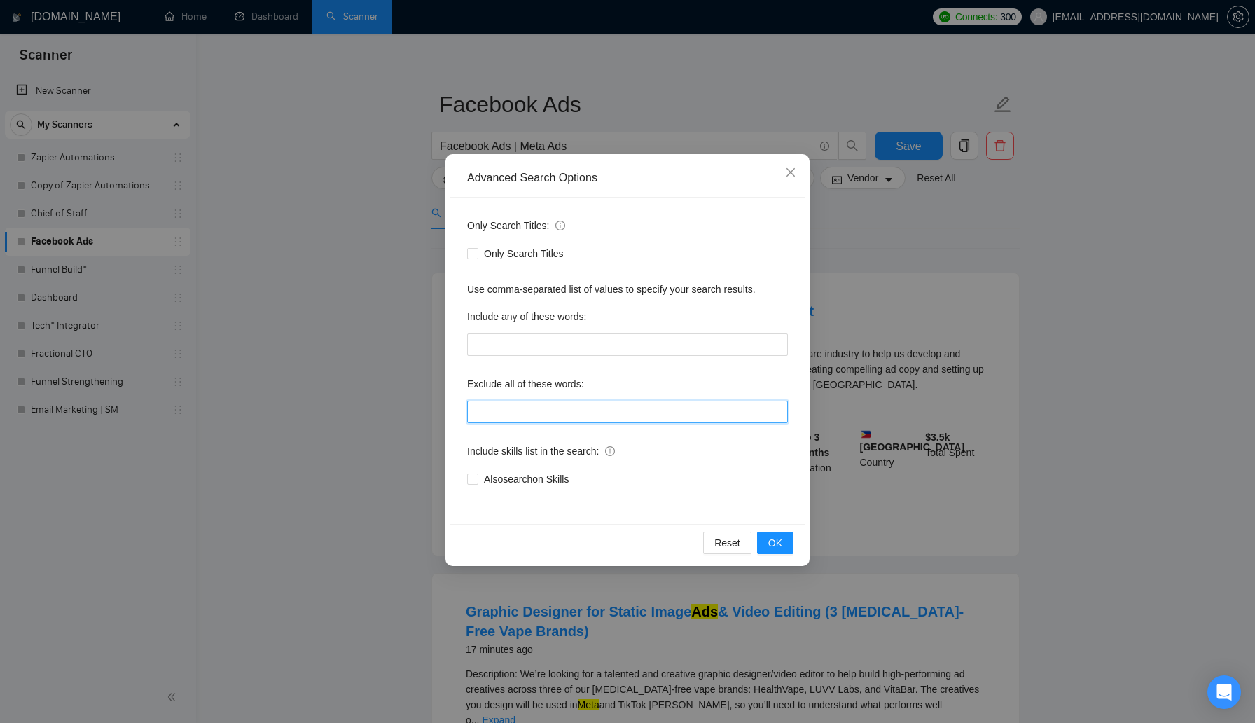
click at [561, 419] on input "text" at bounding box center [627, 412] width 321 height 22
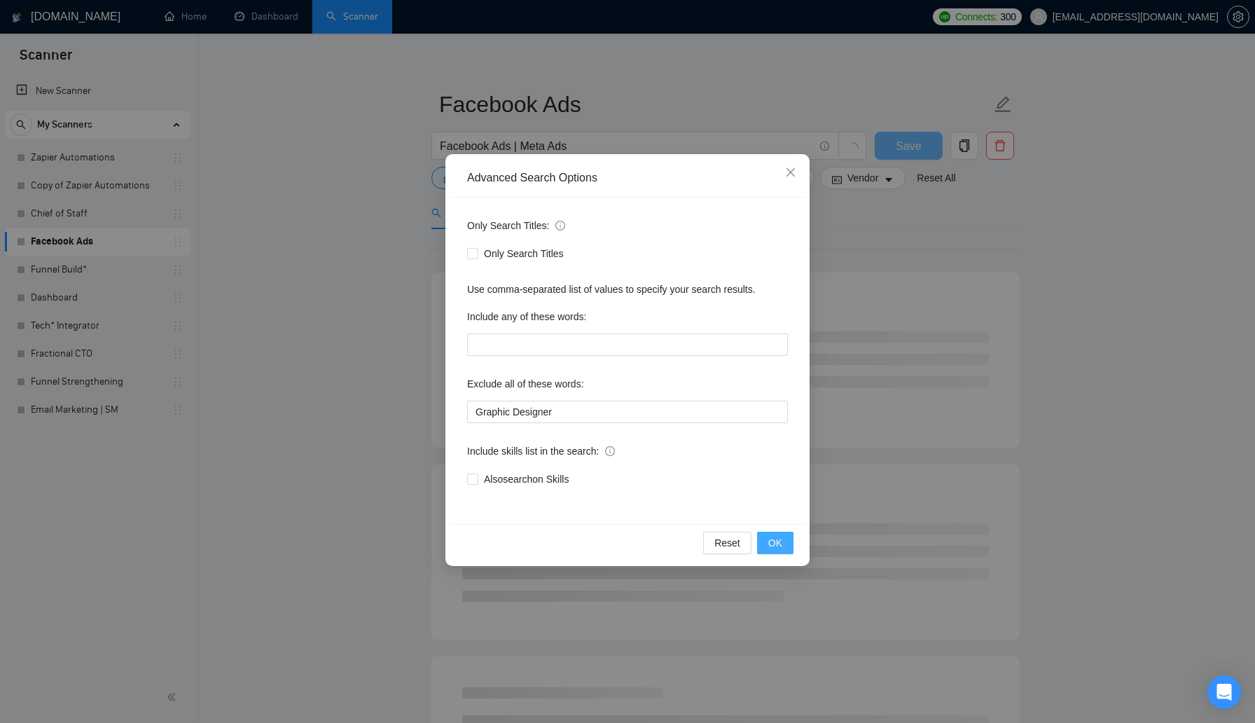
click at [773, 541] on span "OK" at bounding box center [775, 542] width 14 height 15
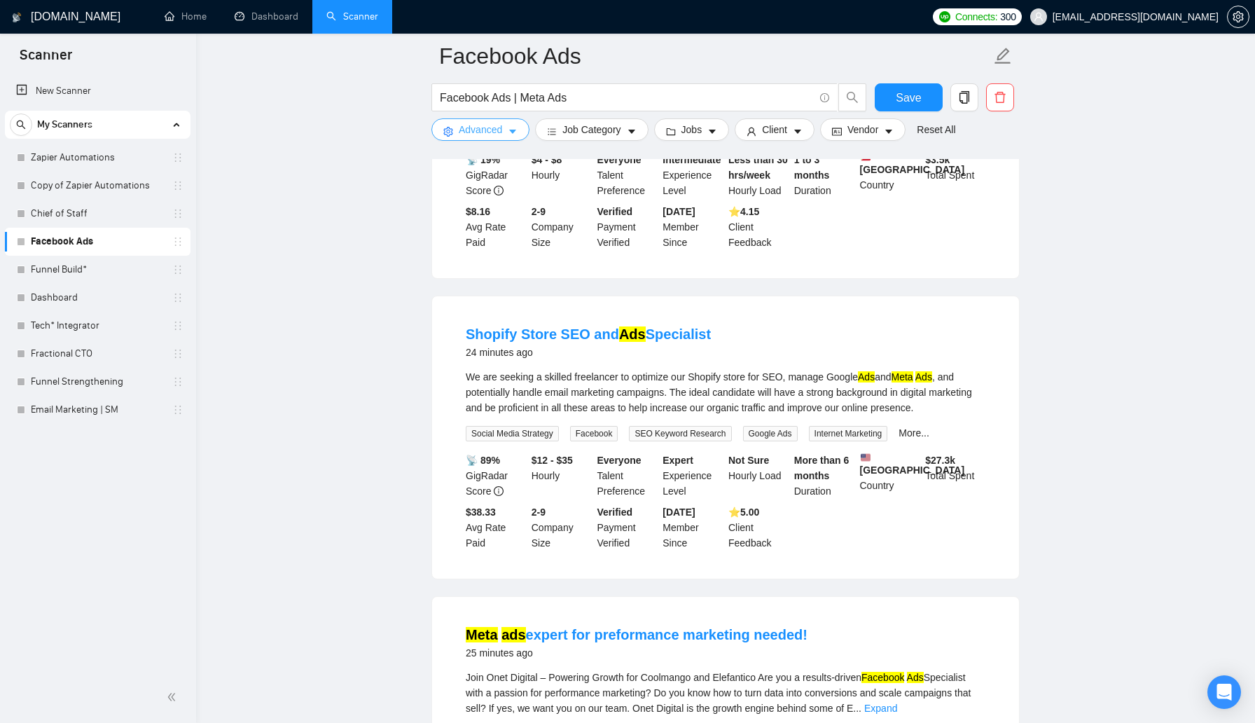
scroll to position [297, 0]
click at [483, 131] on span "Advanced" at bounding box center [480, 129] width 43 height 15
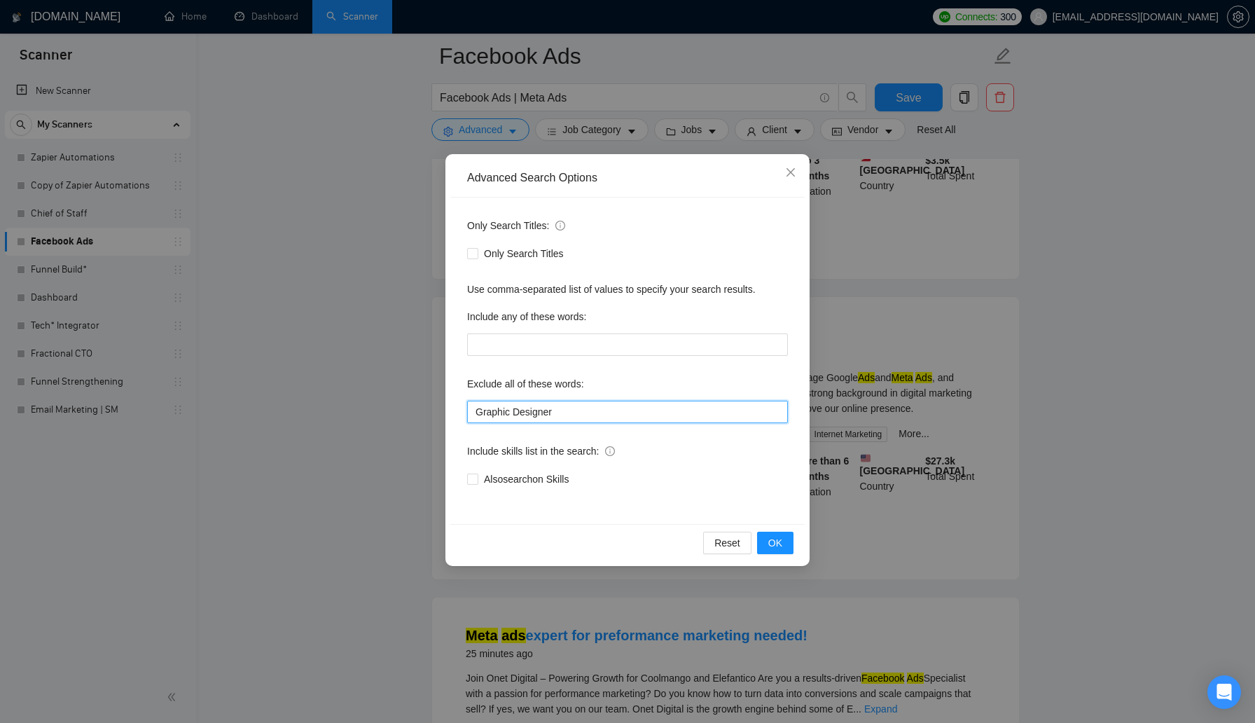
click at [590, 415] on input "Graphic Designer" at bounding box center [627, 412] width 321 height 22
click at [772, 542] on span "OK" at bounding box center [775, 542] width 14 height 15
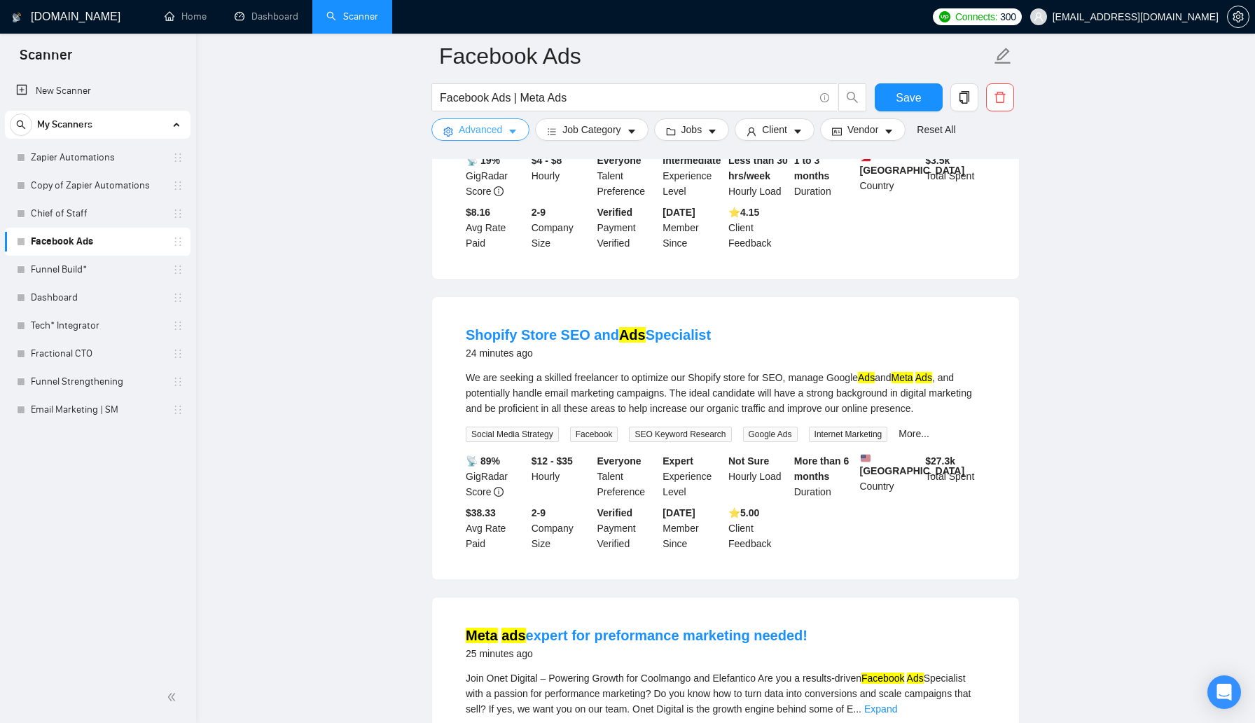
click at [515, 134] on icon "caret-down" at bounding box center [513, 132] width 10 height 10
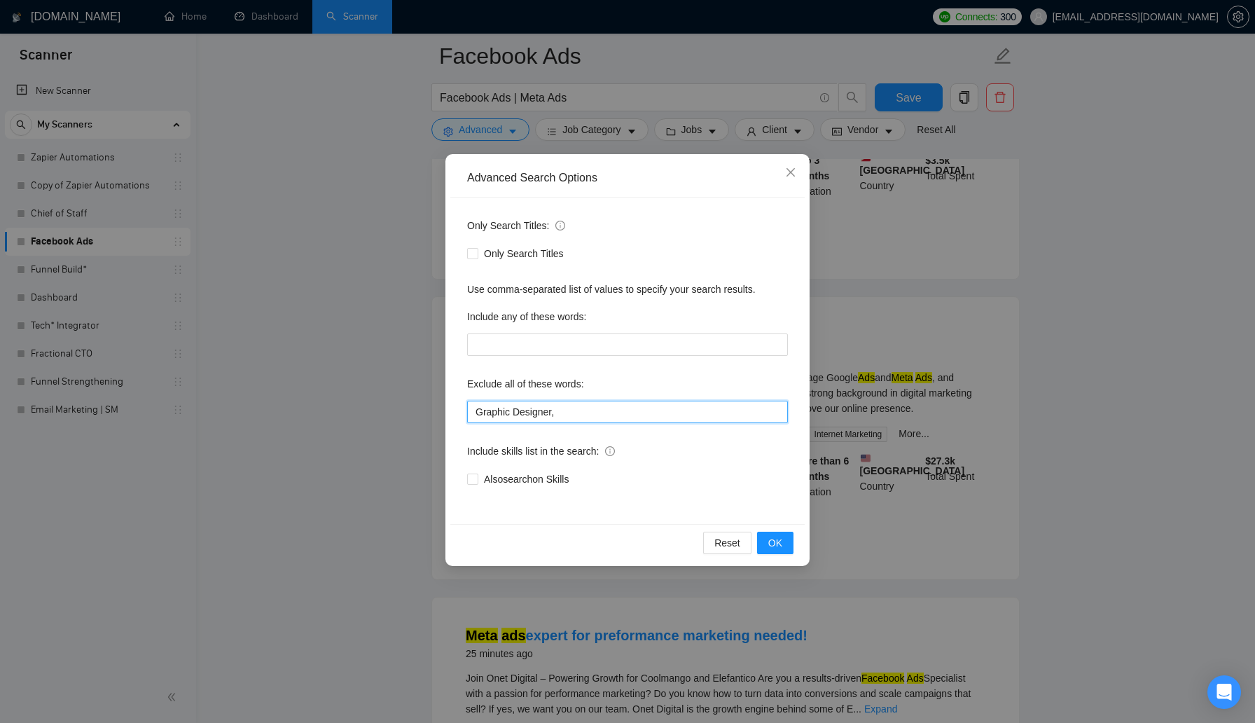
click at [592, 402] on input "Graphic Designer," at bounding box center [627, 412] width 321 height 22
click at [592, 408] on input "Graphic Designer," at bounding box center [627, 412] width 321 height 22
click at [775, 546] on span "OK" at bounding box center [775, 542] width 14 height 15
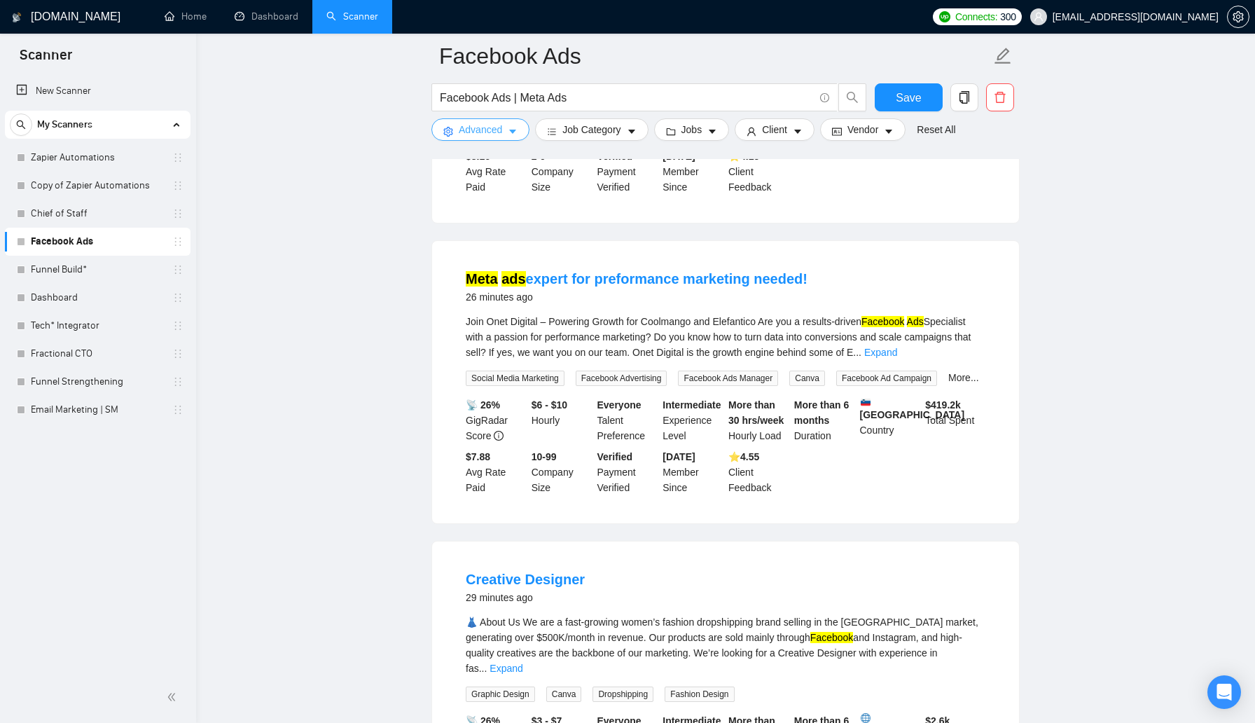
scroll to position [354, 0]
click at [897, 352] on link "Expand" at bounding box center [880, 351] width 33 height 11
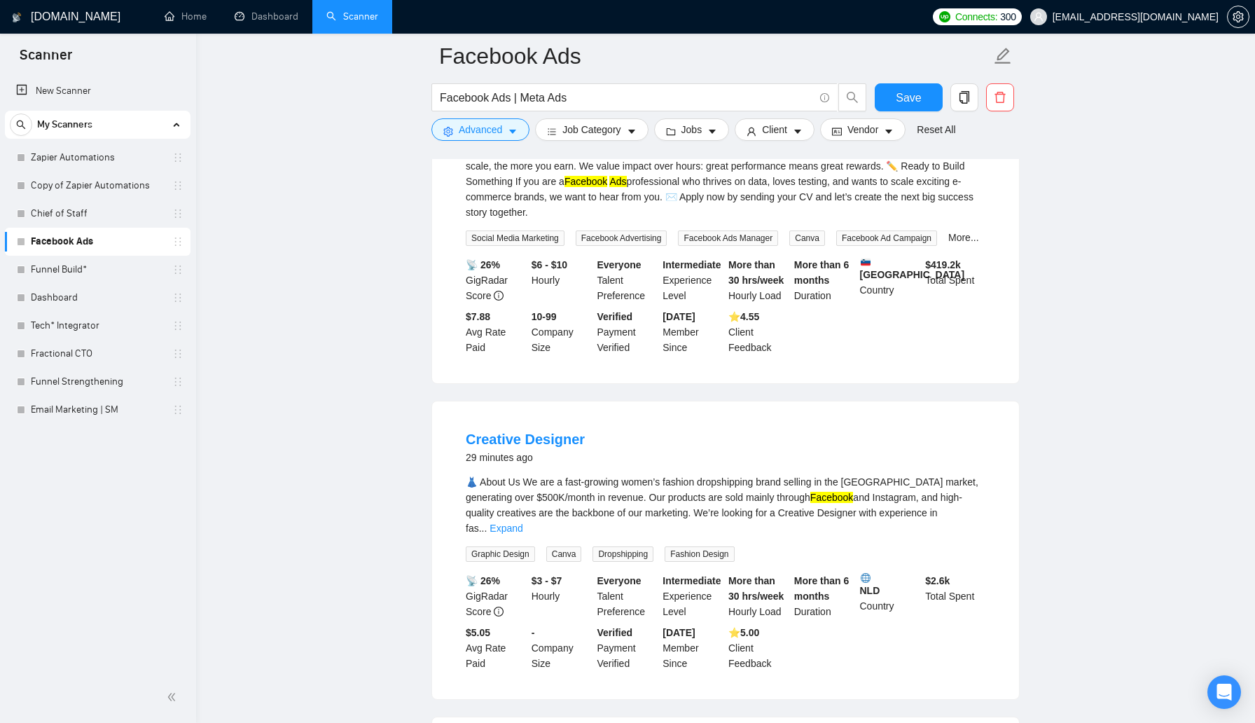
scroll to position [846, 0]
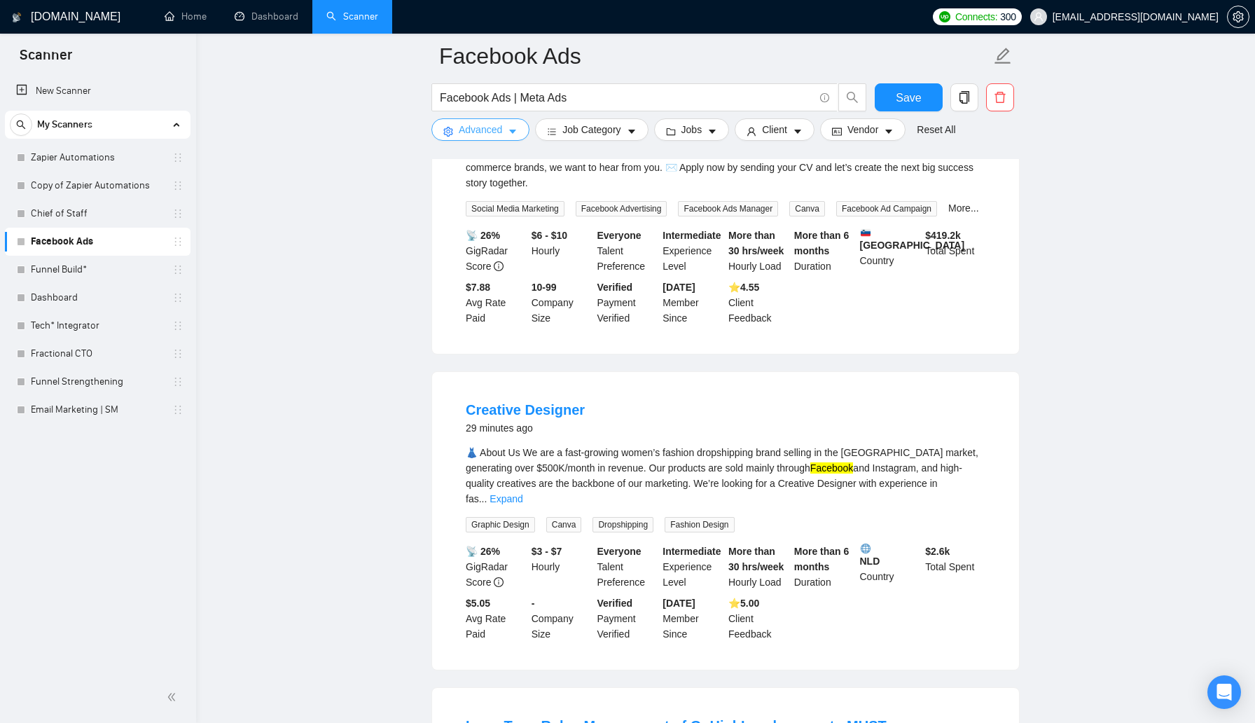
click at [521, 132] on button "Advanced" at bounding box center [480, 129] width 98 height 22
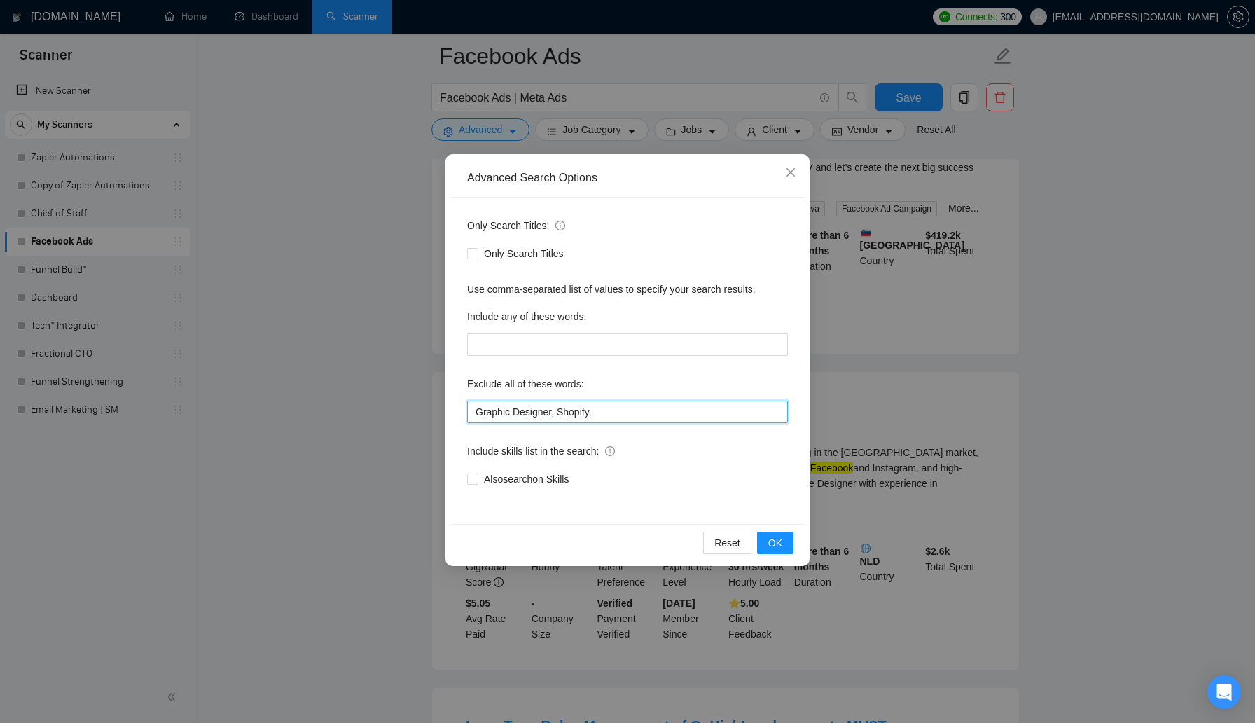
click at [617, 410] on input "Graphic Designer, Shopify," at bounding box center [627, 412] width 321 height 22
click at [773, 542] on span "OK" at bounding box center [775, 542] width 14 height 15
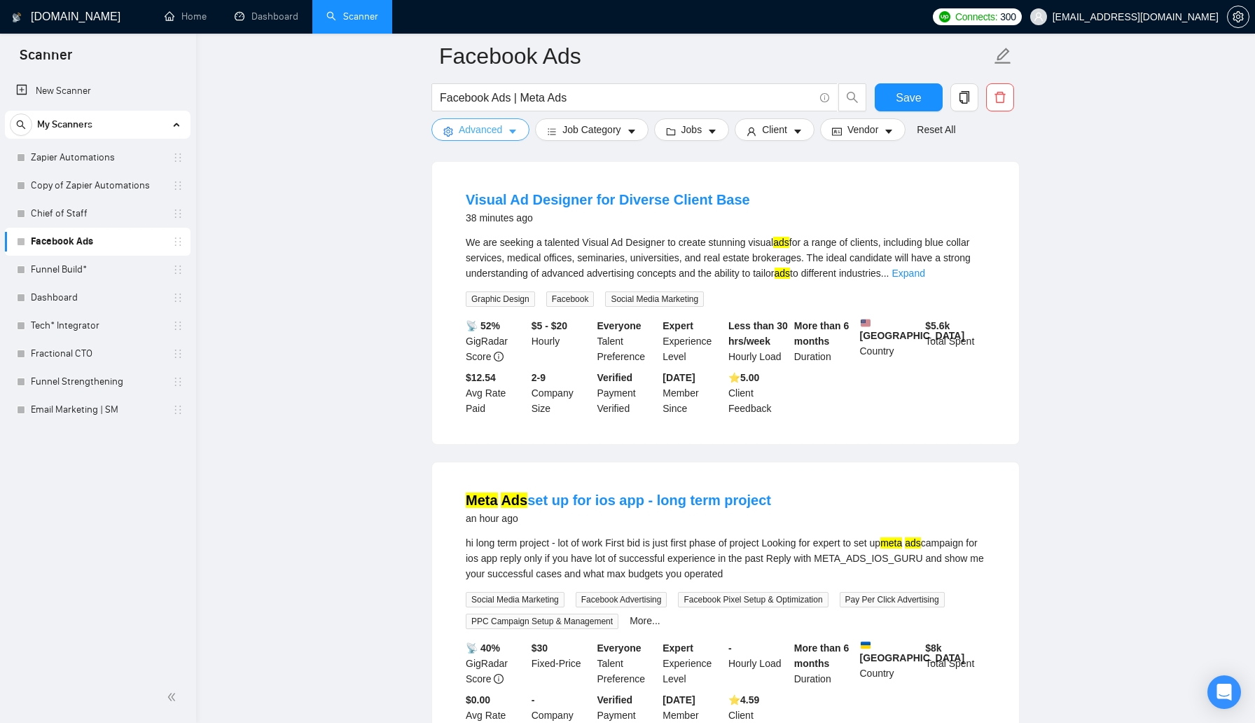
scroll to position [1094, 0]
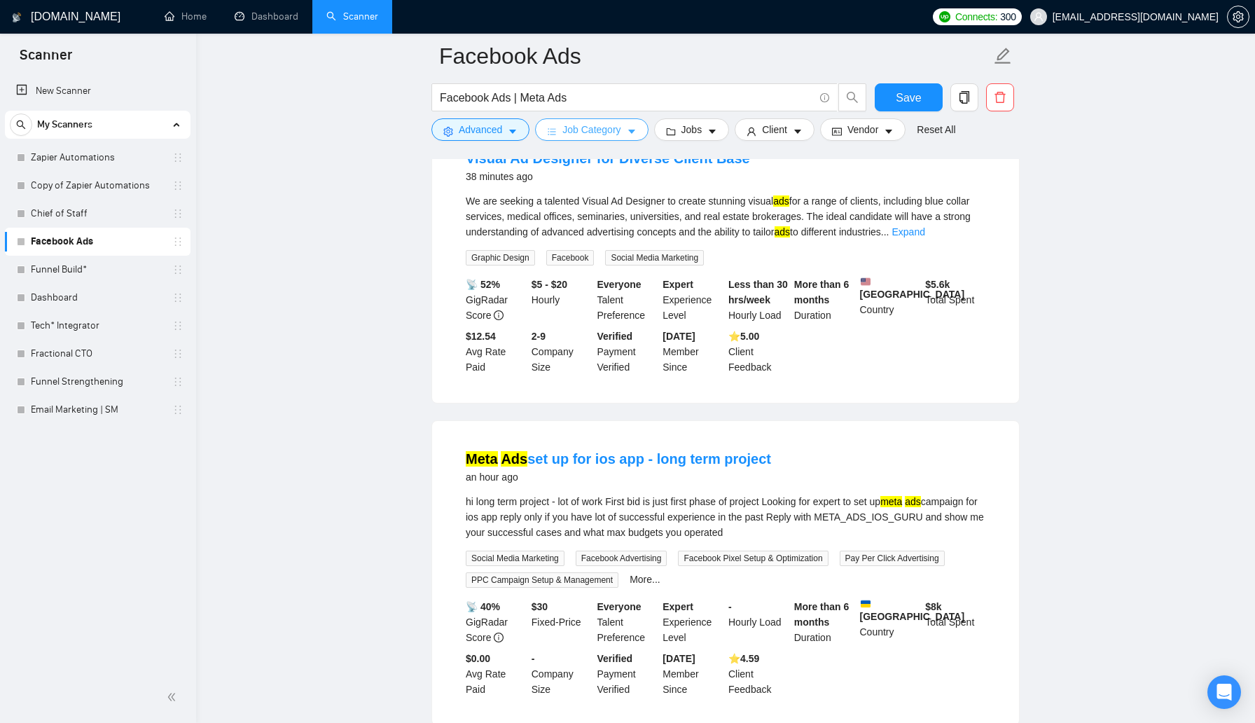
click at [585, 130] on span "Job Category" at bounding box center [591, 129] width 58 height 15
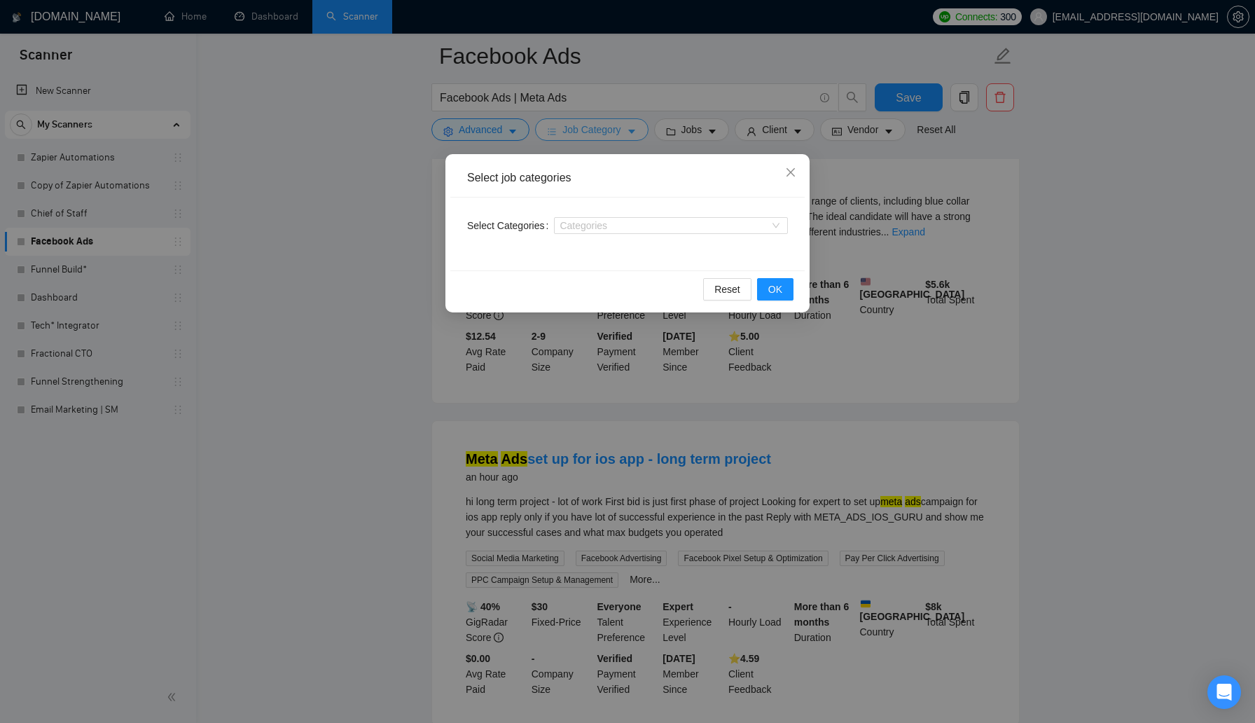
click at [585, 130] on div "Select job categories Select Categories Categories Reset OK" at bounding box center [627, 361] width 1255 height 723
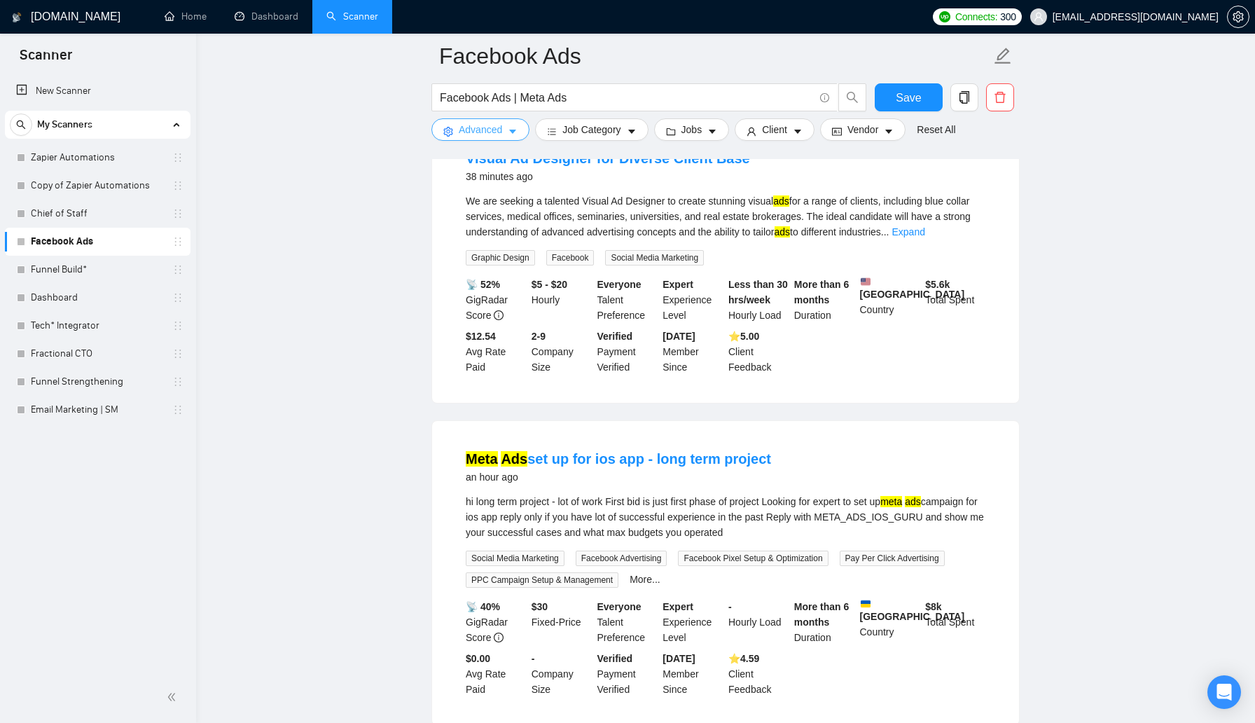
click at [462, 136] on span "Advanced" at bounding box center [480, 129] width 43 height 15
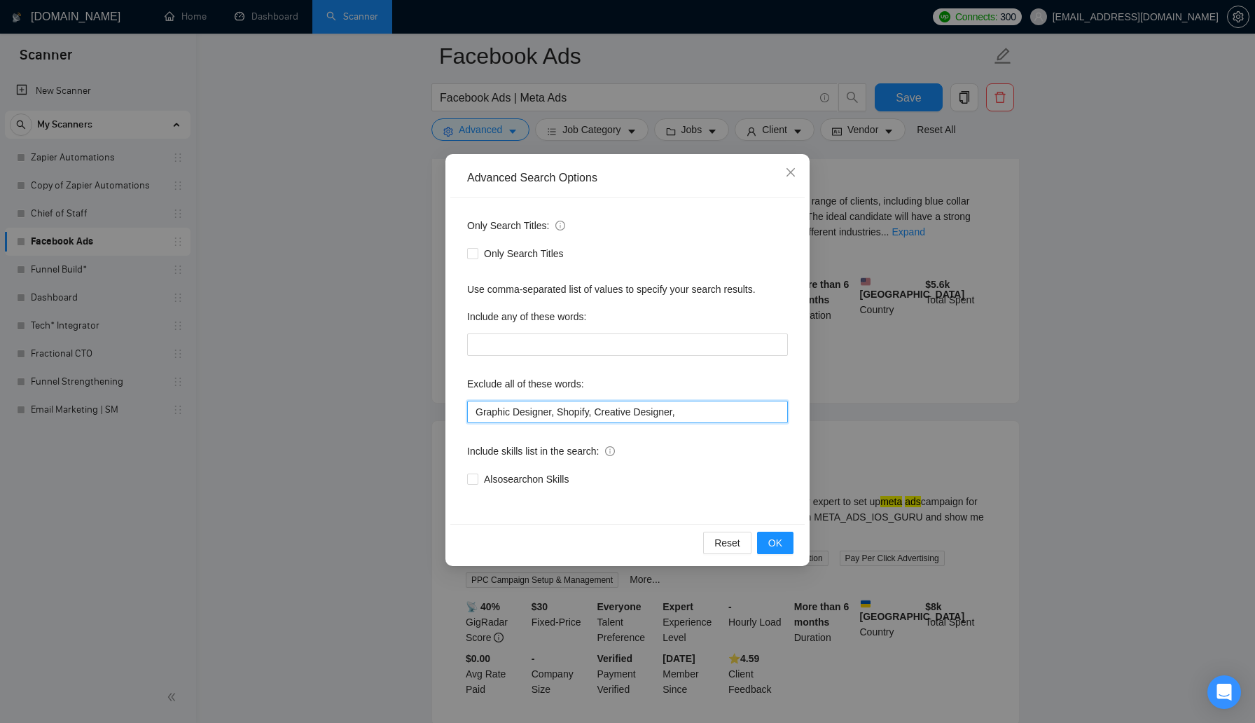
drag, startPoint x: 693, startPoint y: 414, endPoint x: 373, endPoint y: 417, distance: 319.3
click at [373, 417] on div "Advanced Search Options Only Search Titles: Only Search Titles Use comma-separa…" at bounding box center [627, 361] width 1255 height 723
type input "F"
click at [777, 539] on span "OK" at bounding box center [775, 542] width 14 height 15
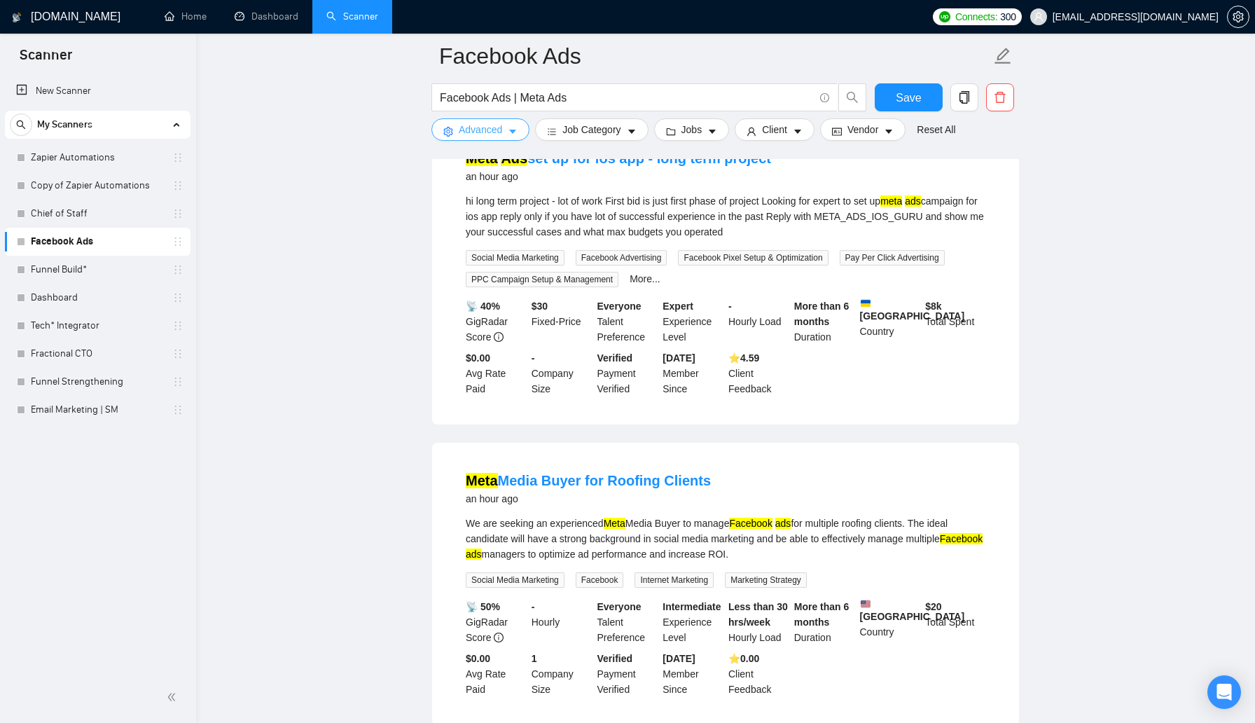
click at [515, 128] on icon "caret-down" at bounding box center [513, 132] width 10 height 10
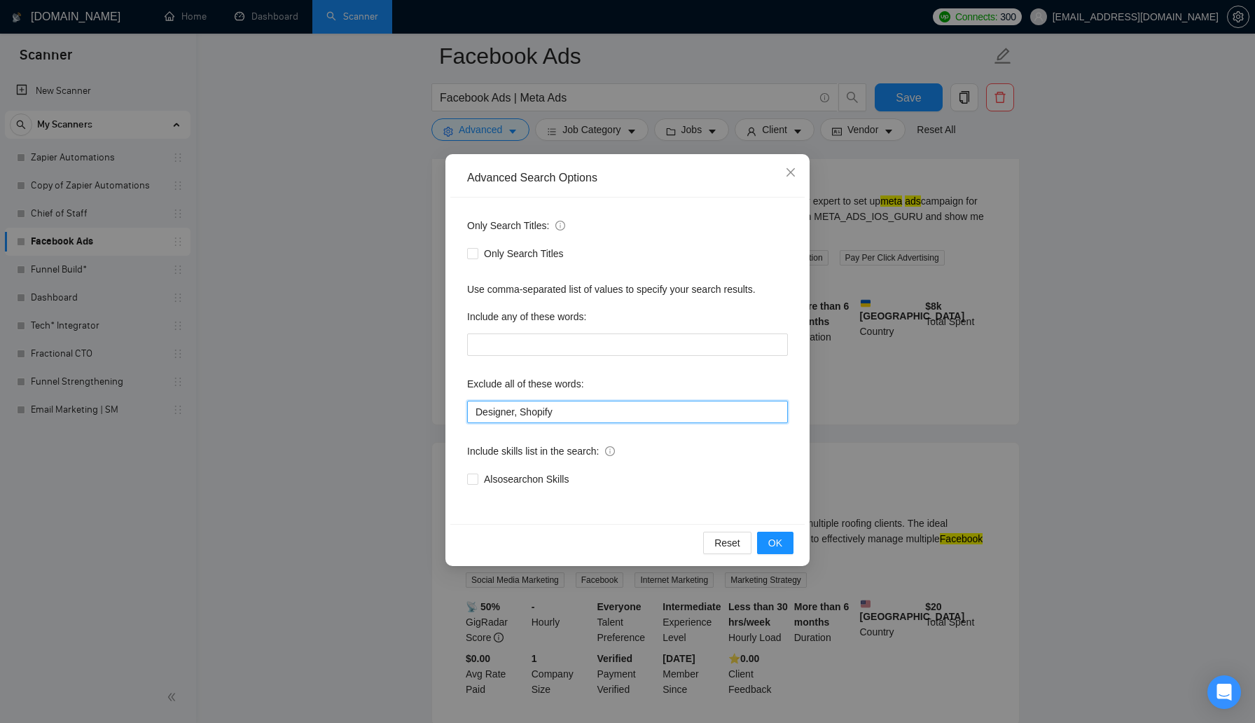
click at [595, 411] on input "Designer, Shopify" at bounding box center [627, 412] width 321 height 22
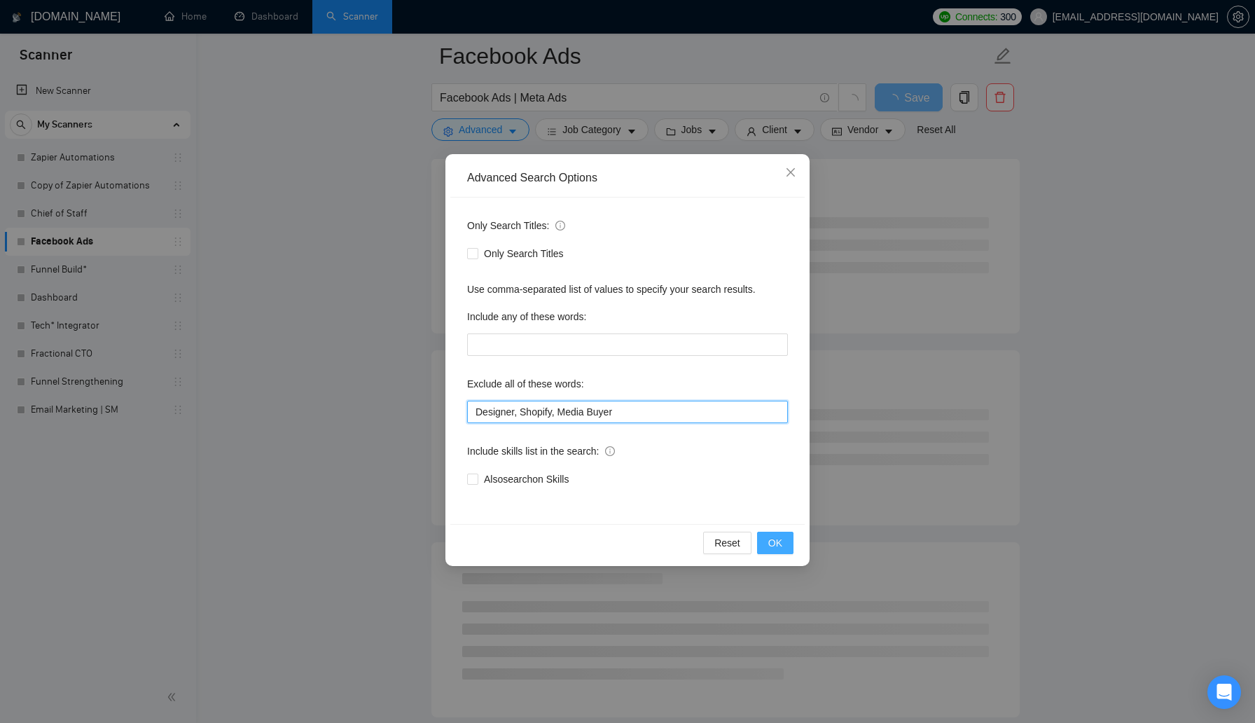
type input "Designer, Shopify, Media Buyer"
click at [784, 542] on button "OK" at bounding box center [775, 543] width 36 height 22
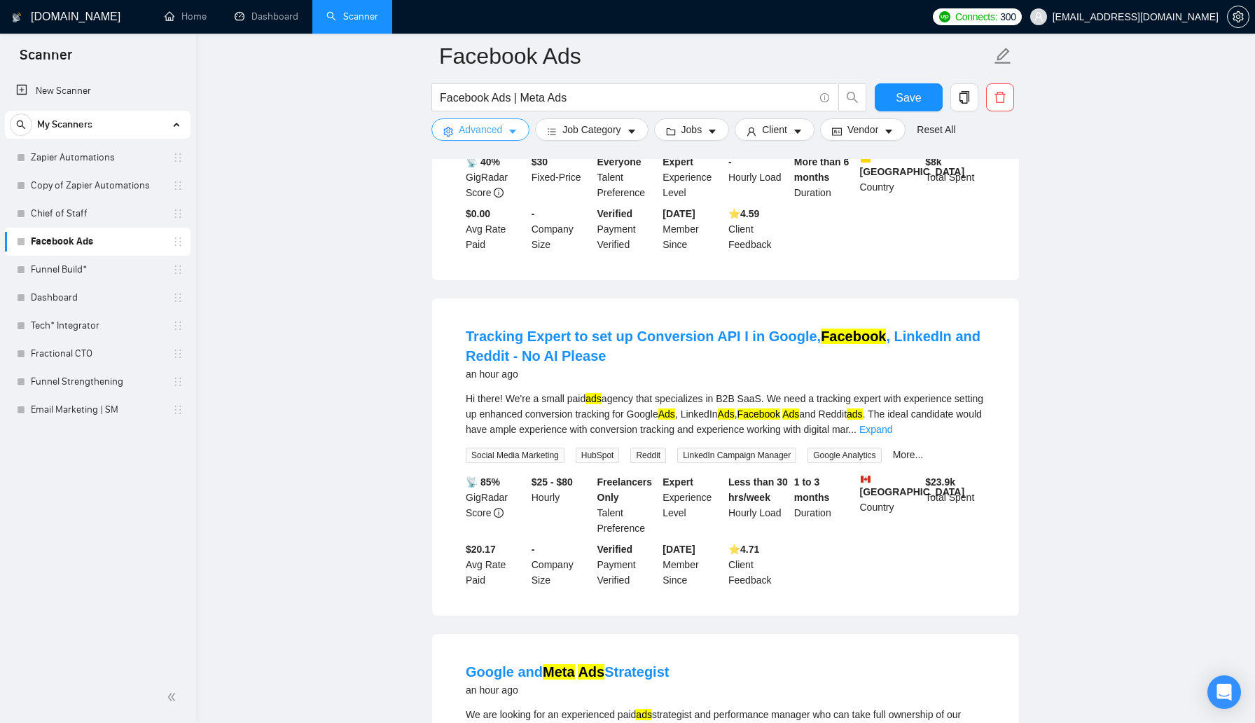
scroll to position [1315, 0]
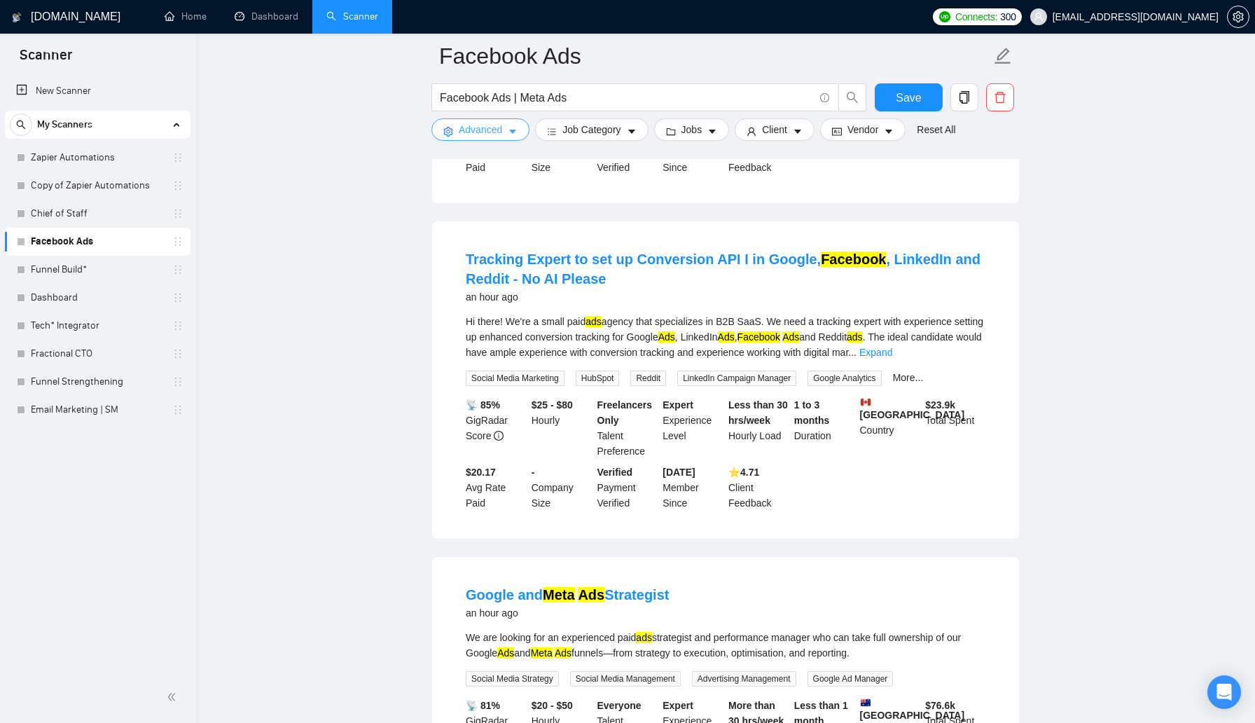
click at [502, 129] on span "Advanced" at bounding box center [480, 129] width 43 height 15
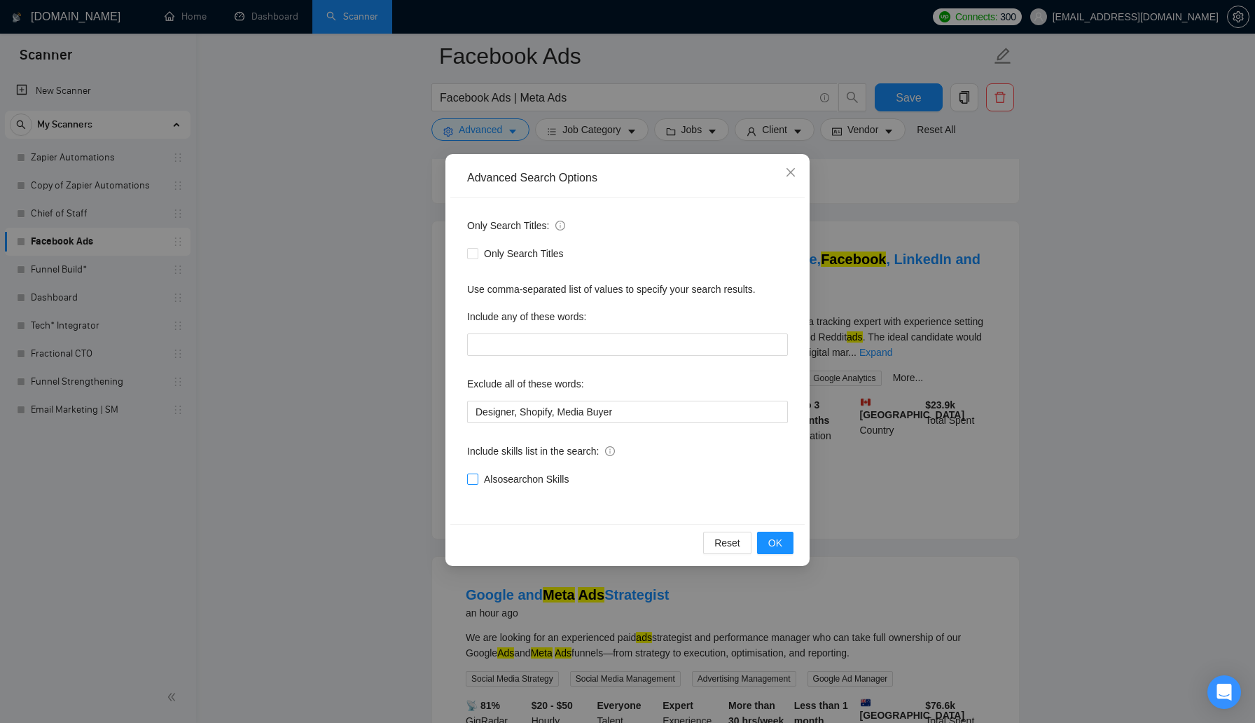
click at [477, 477] on span at bounding box center [472, 478] width 11 height 11
click at [477, 477] on input "Also search on Skills" at bounding box center [472, 478] width 10 height 10
click at [477, 477] on span at bounding box center [472, 478] width 11 height 11
click at [477, 477] on input "Also search on Skills" at bounding box center [472, 478] width 10 height 10
checkbox input "false"
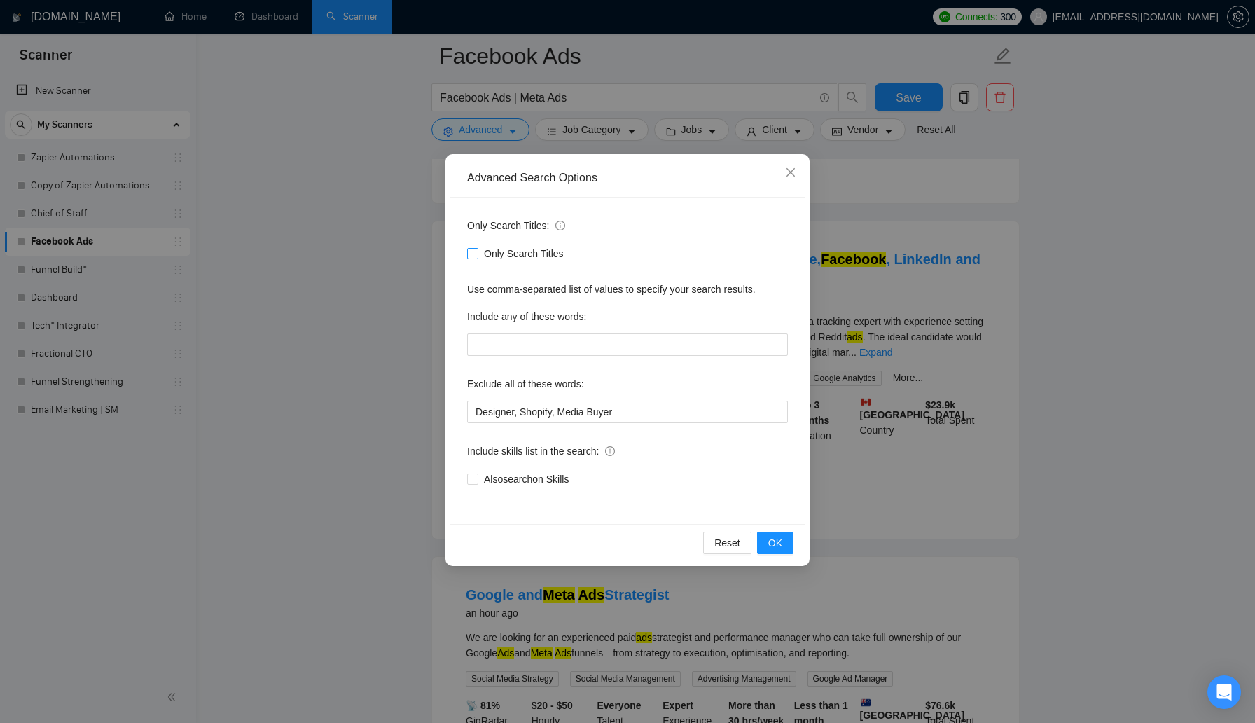
click at [472, 257] on input "Only Search Titles" at bounding box center [472, 253] width 10 height 10
checkbox input "true"
click at [789, 545] on button "OK" at bounding box center [775, 543] width 36 height 22
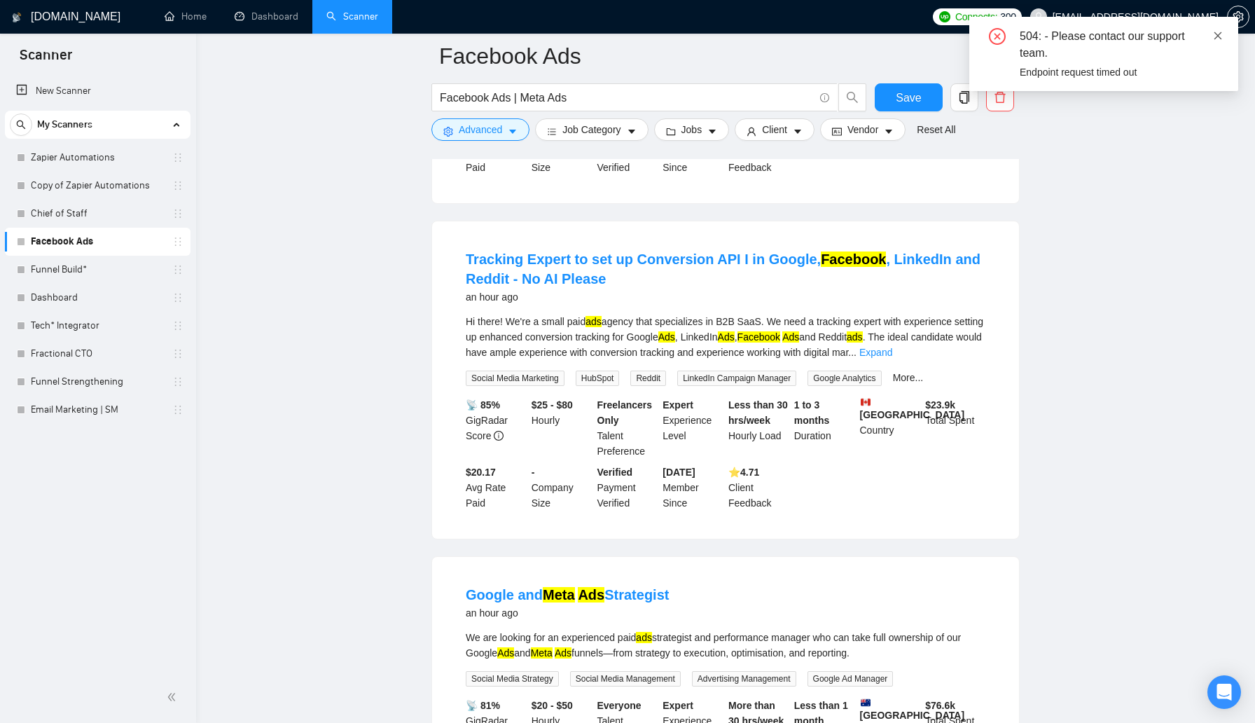
click at [1218, 31] on icon "close" at bounding box center [1218, 36] width 10 height 10
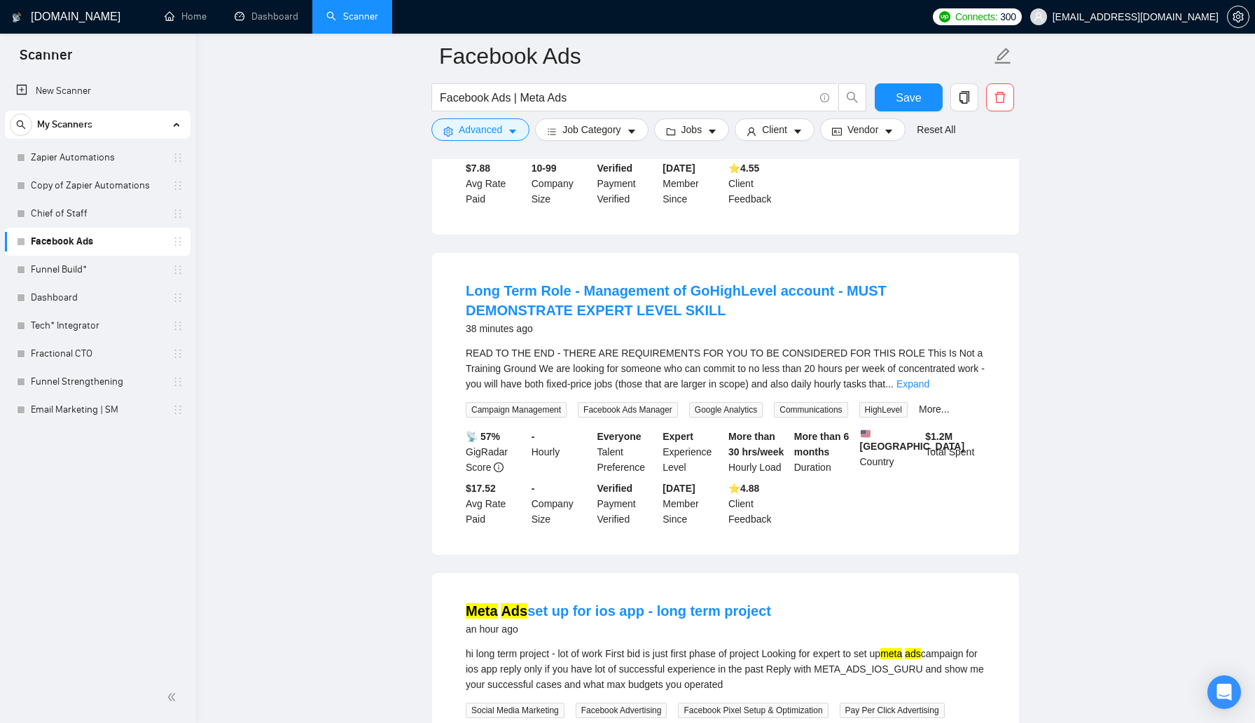
scroll to position [643, 0]
click at [901, 101] on span "Save" at bounding box center [908, 98] width 25 height 18
click at [739, 102] on input "Facebook Ads | Meta Ads" at bounding box center [627, 98] width 374 height 18
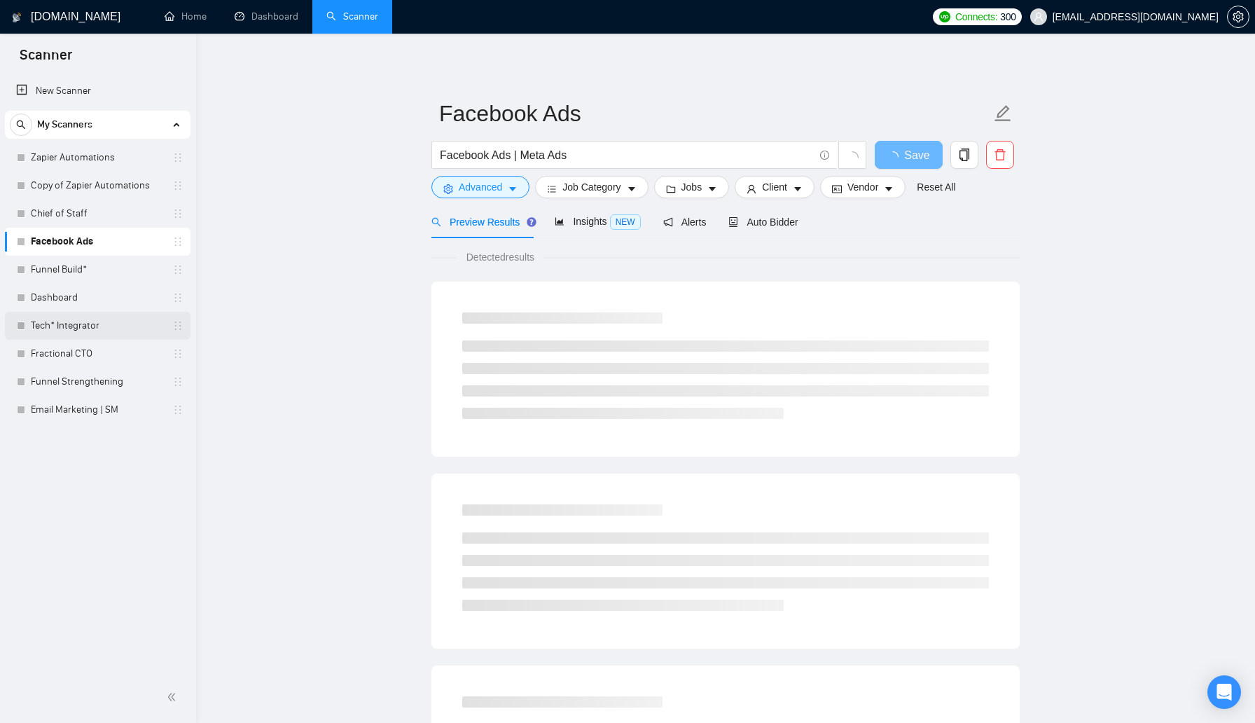
click at [99, 324] on link "Tech* Integrator" at bounding box center [97, 326] width 133 height 28
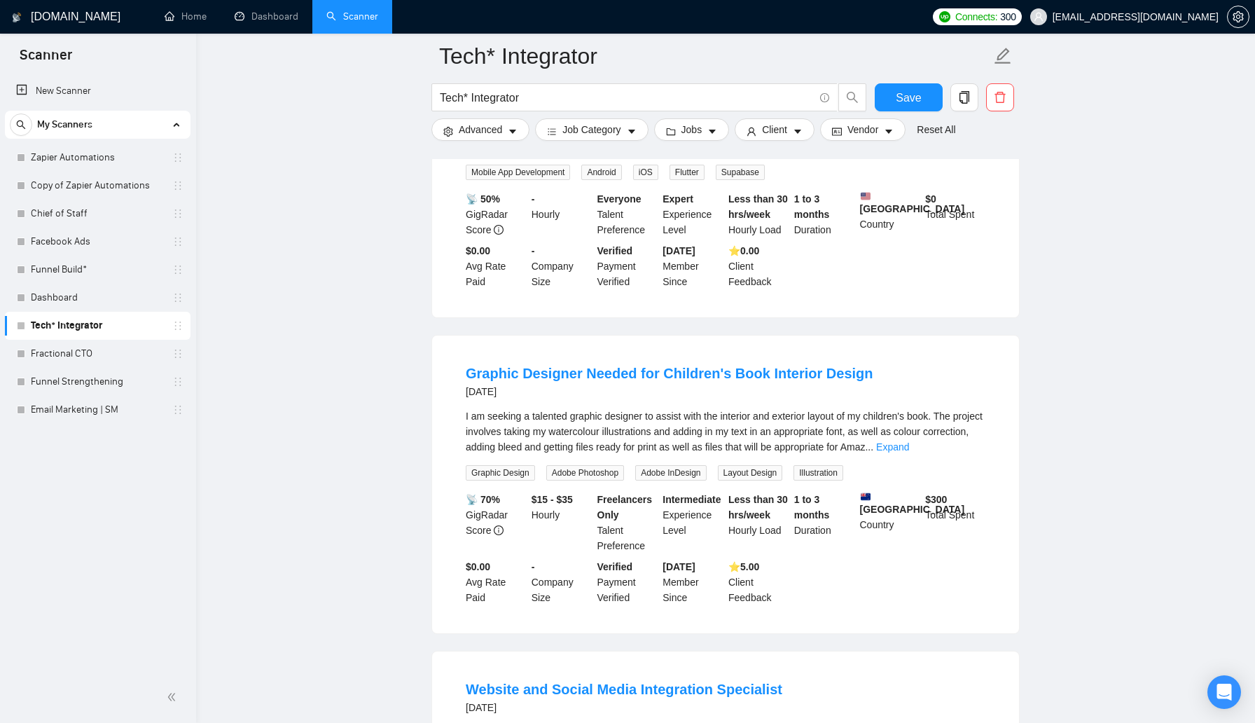
scroll to position [1489, 0]
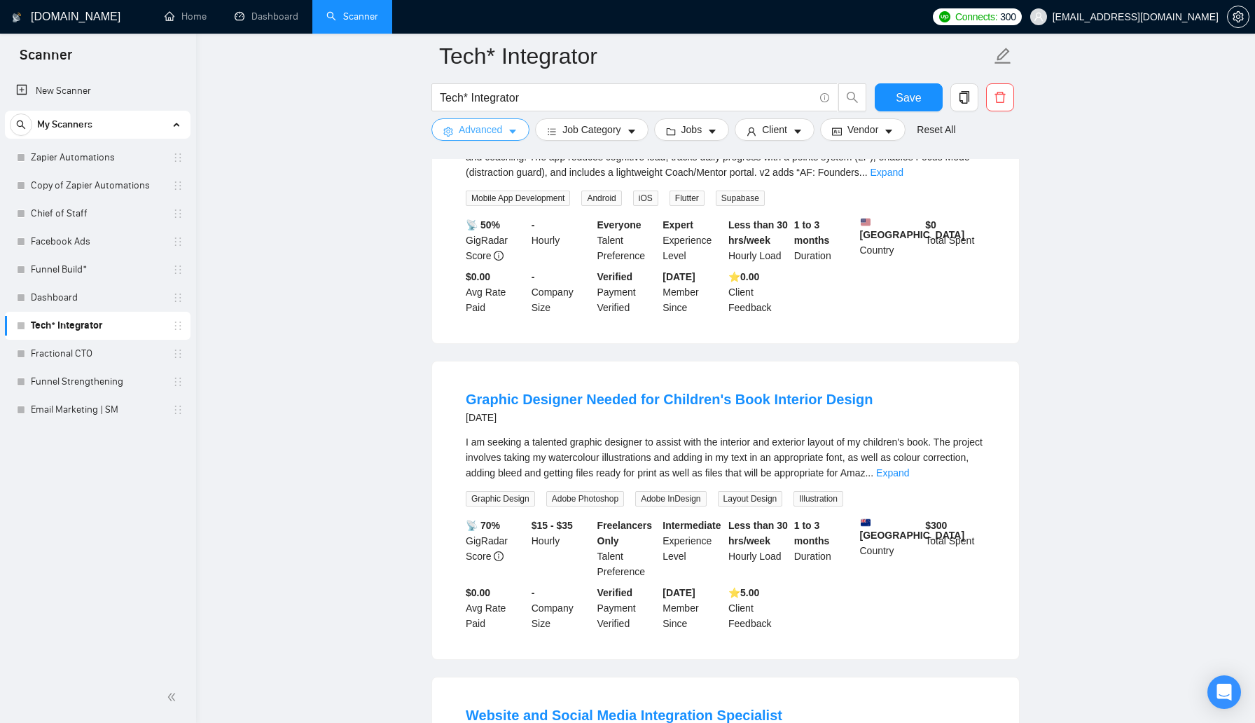
click at [504, 126] on button "Advanced" at bounding box center [480, 129] width 98 height 22
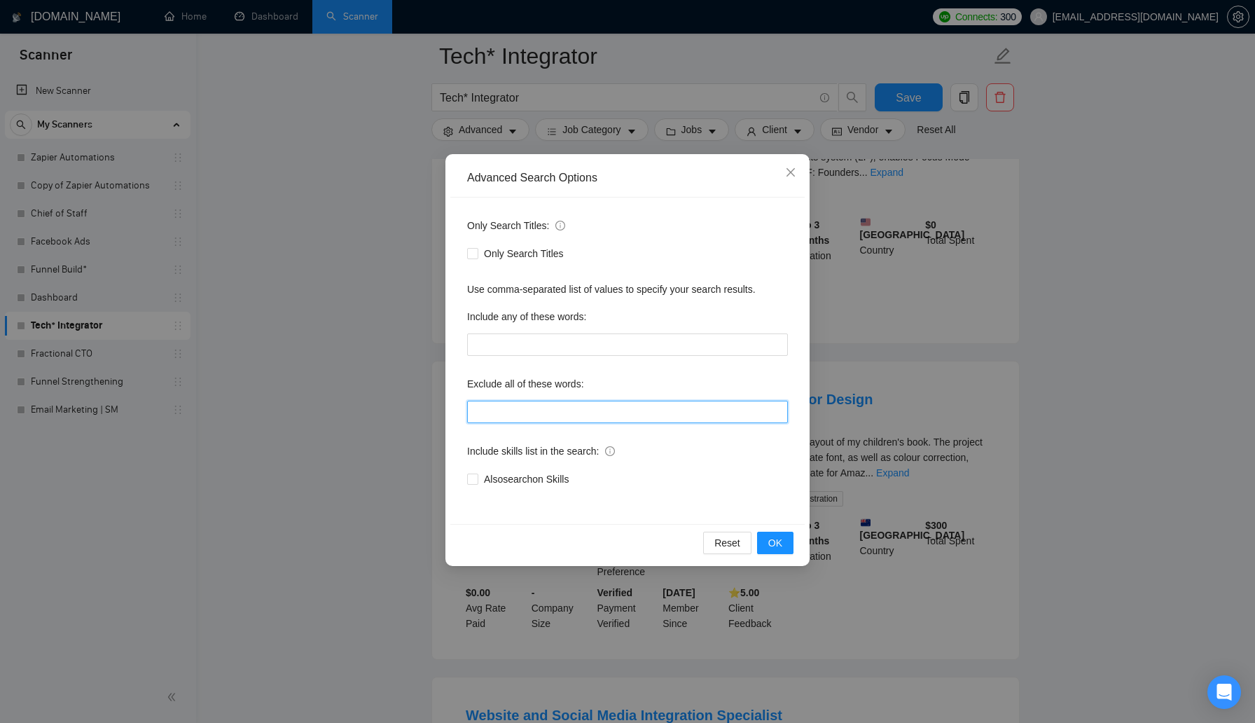
click at [543, 403] on input "text" at bounding box center [627, 412] width 321 height 22
type input "Graphic Designer"
click at [787, 544] on button "OK" at bounding box center [775, 543] width 36 height 22
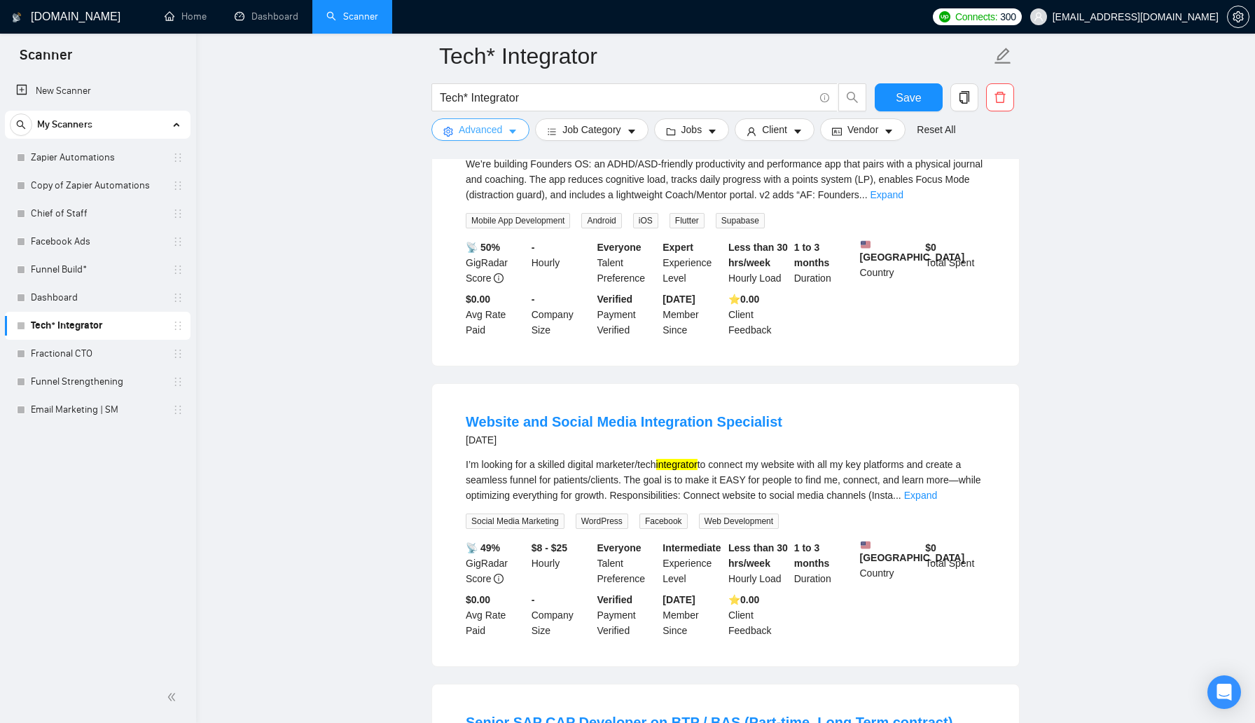
scroll to position [1471, 0]
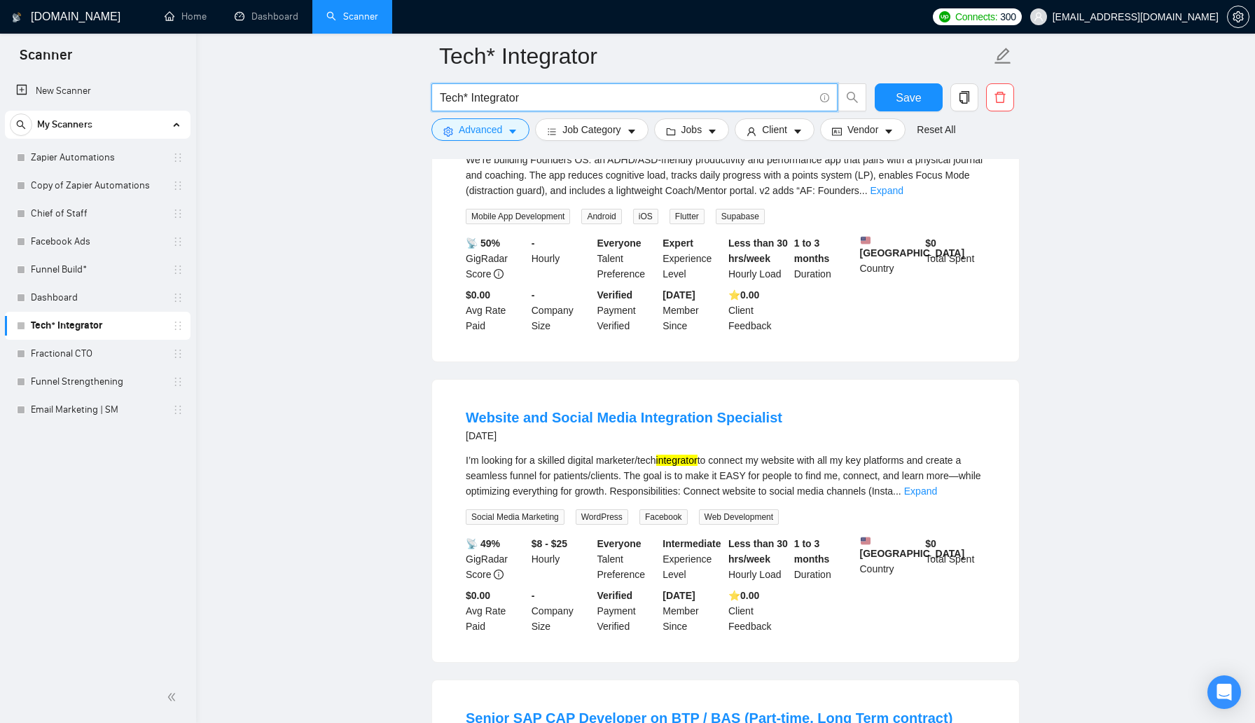
drag, startPoint x: 468, startPoint y: 98, endPoint x: 410, endPoint y: 101, distance: 58.2
click at [410, 101] on main "Tech* Integrator Tech* Integrator Save Advanced Job Category Jobs Client Vendor…" at bounding box center [725, 251] width 1014 height 3333
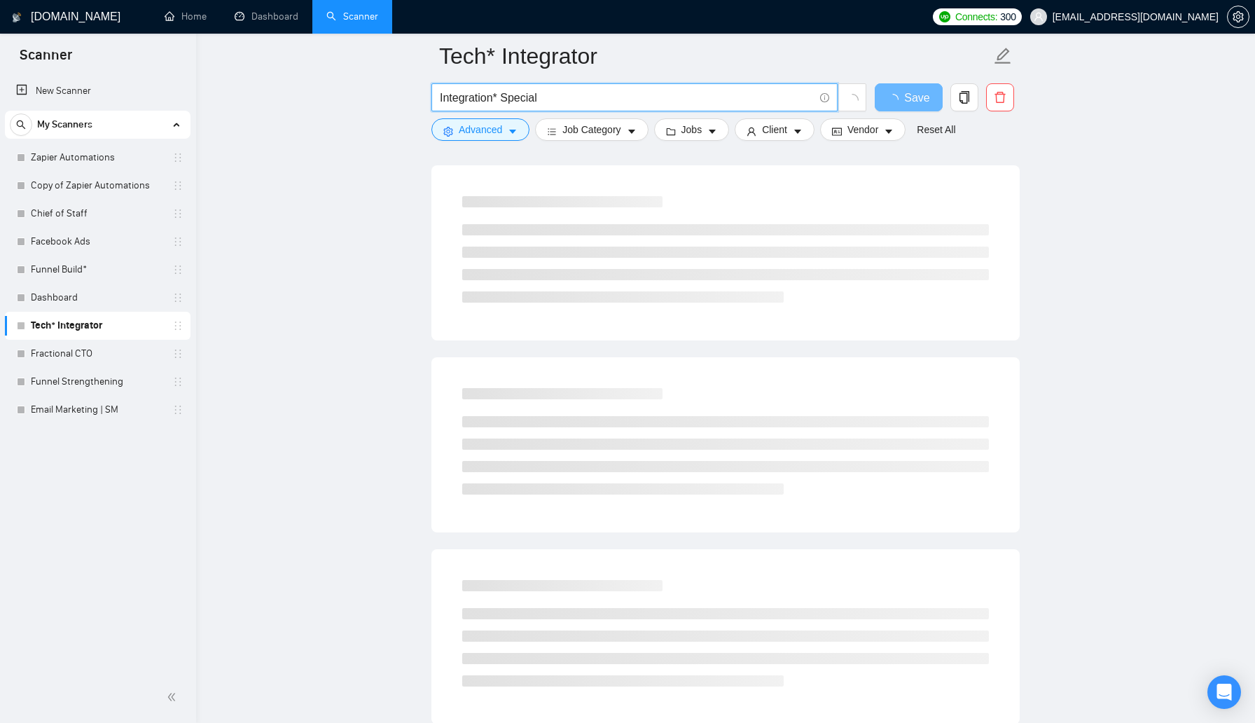
scroll to position [0, 0]
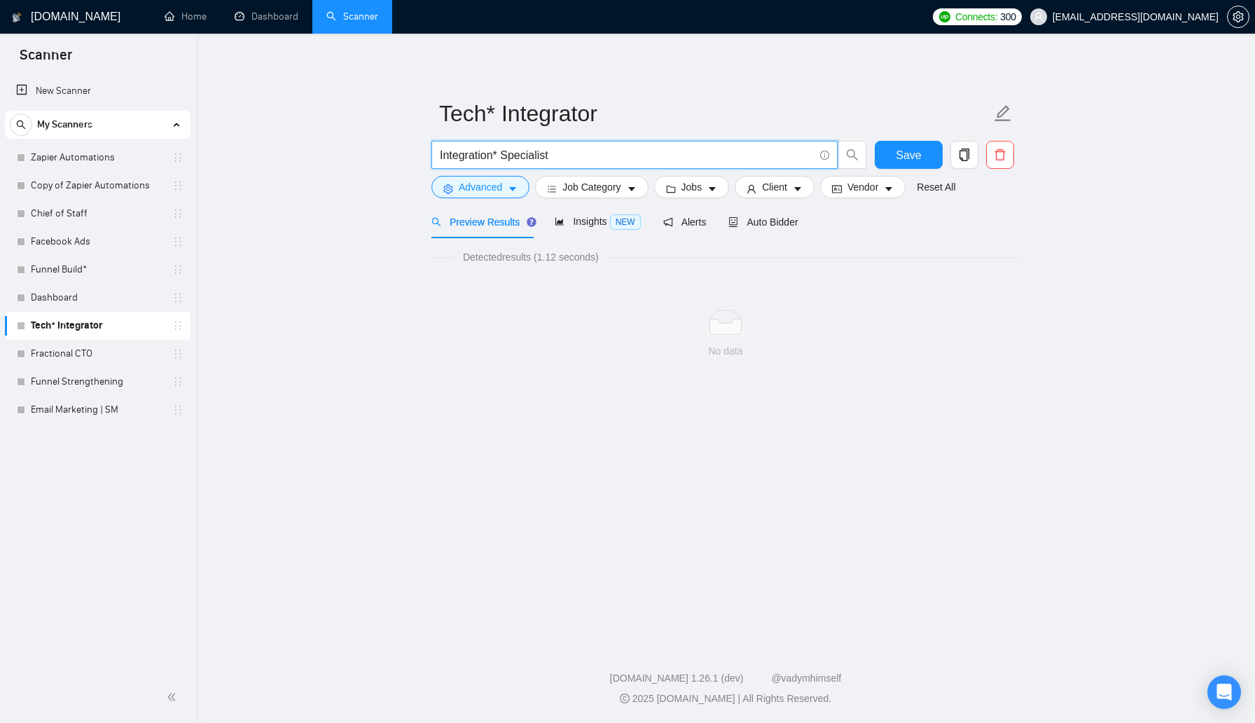
type input "Integration* Specialist"
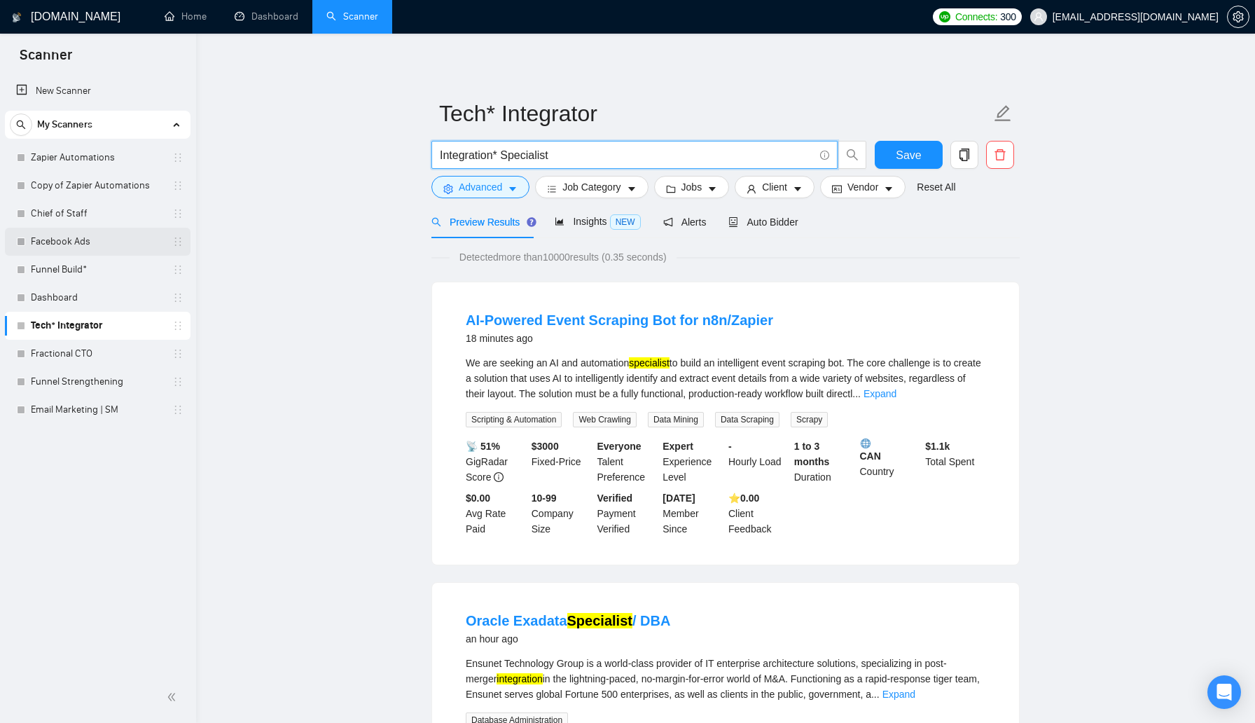
click at [140, 239] on link "Facebook Ads" at bounding box center [97, 242] width 133 height 28
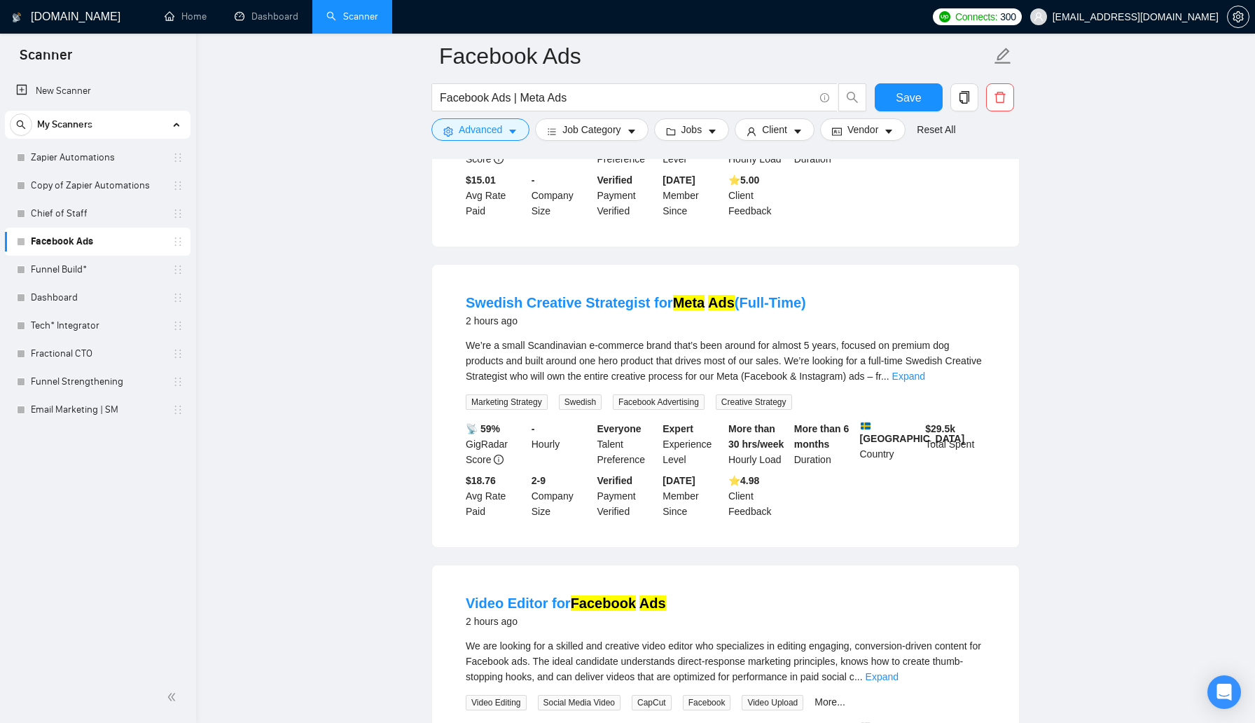
scroll to position [1839, 0]
click at [499, 134] on span "Advanced" at bounding box center [480, 129] width 43 height 15
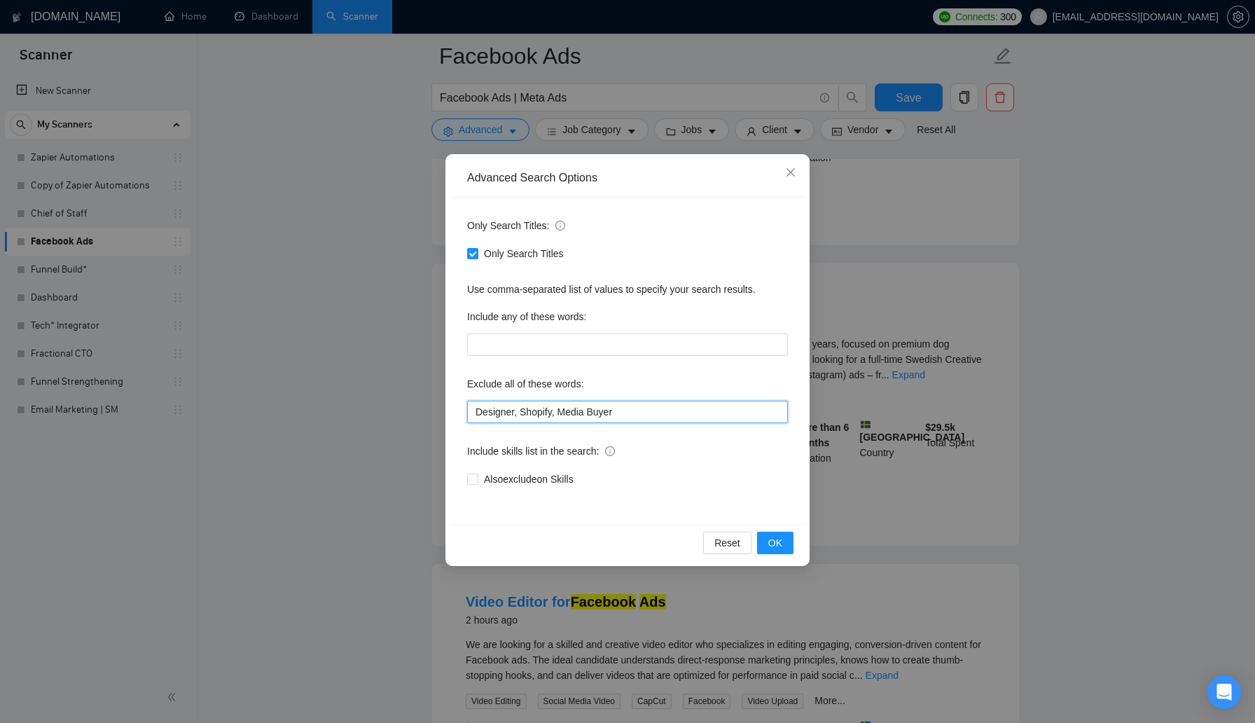
click at [659, 414] on input "Designer, Shopify, Media Buyer" at bounding box center [627, 412] width 321 height 22
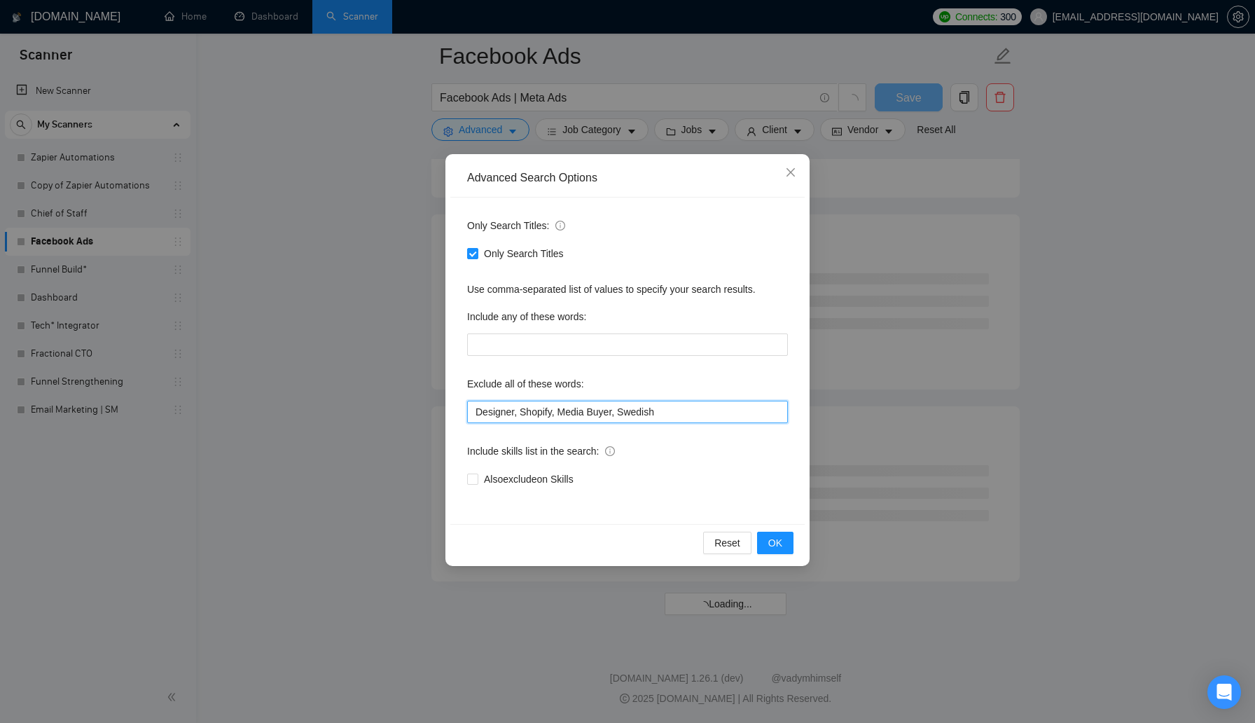
scroll to position [1613, 0]
click at [782, 541] on span "OK" at bounding box center [775, 542] width 14 height 15
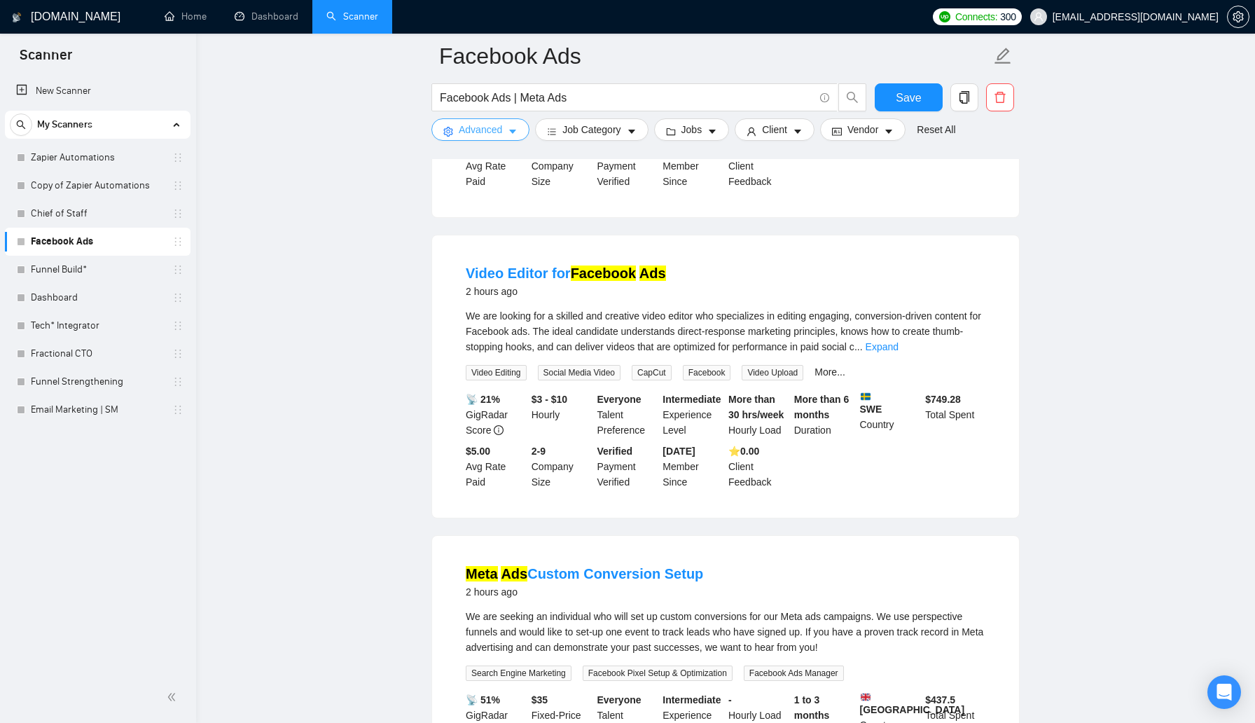
scroll to position [1868, 0]
click at [473, 137] on span "Advanced" at bounding box center [480, 129] width 43 height 15
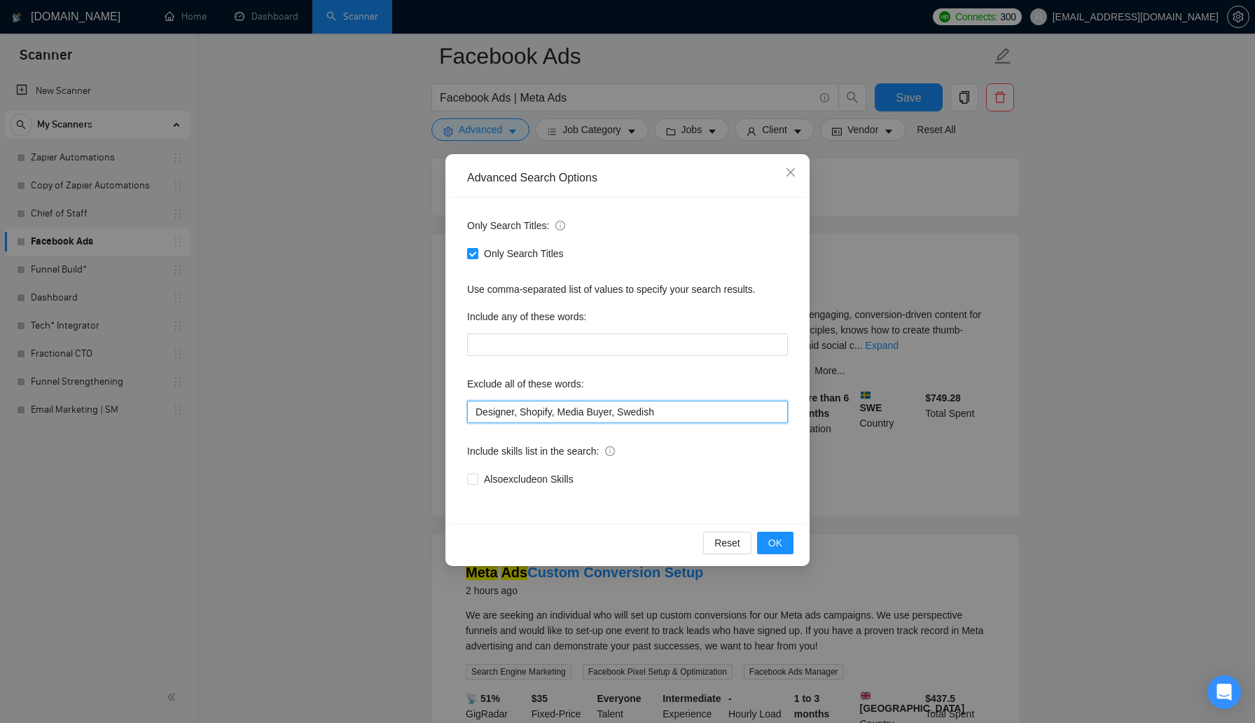
click at [677, 415] on input "Designer, Shopify, Media Buyer, Swedish" at bounding box center [627, 412] width 321 height 22
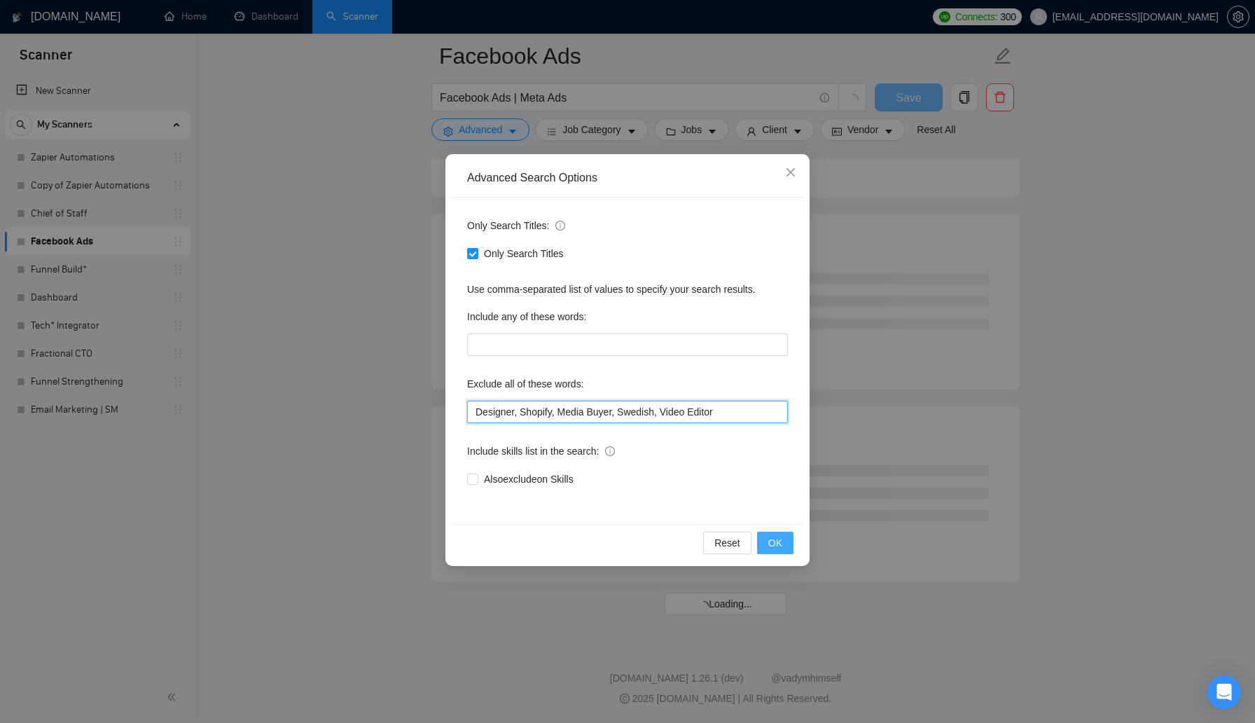
scroll to position [1613, 0]
click at [777, 548] on span "OK" at bounding box center [775, 542] width 14 height 15
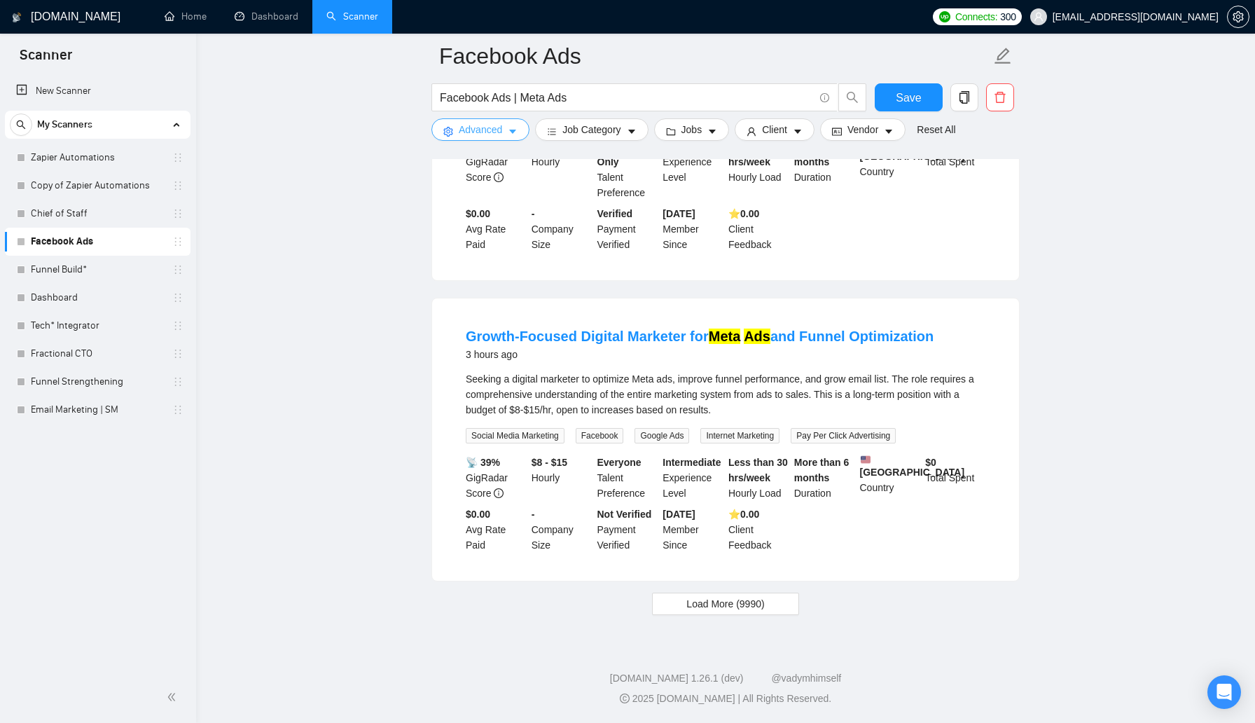
scroll to position [2798, 0]
click at [733, 613] on button "Load More (9990)" at bounding box center [725, 603] width 146 height 22
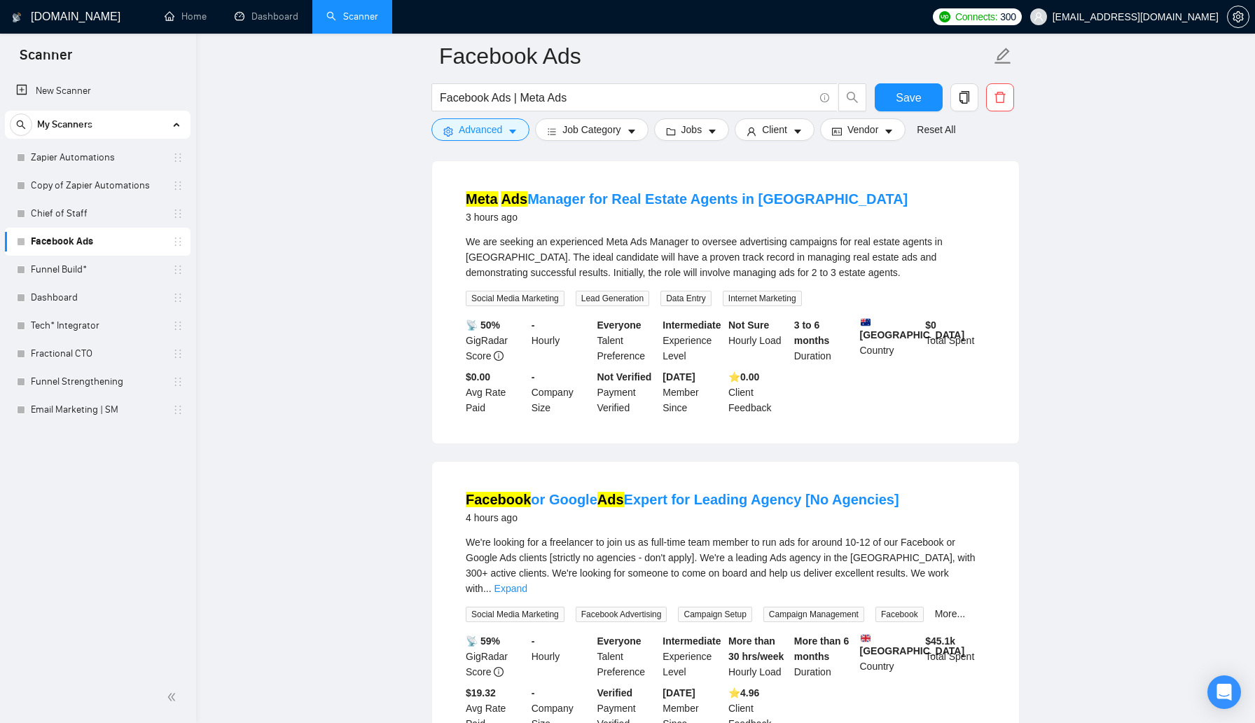
scroll to position [3465, 0]
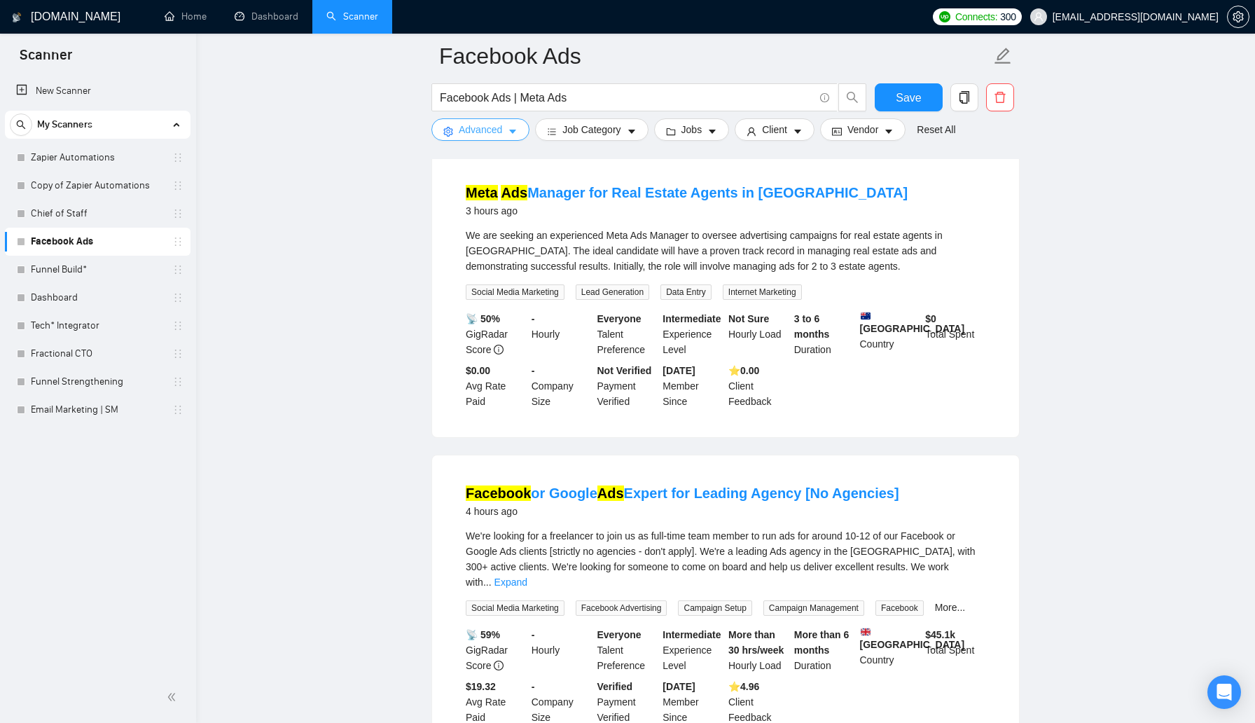
click at [511, 136] on icon "caret-down" at bounding box center [513, 132] width 10 height 10
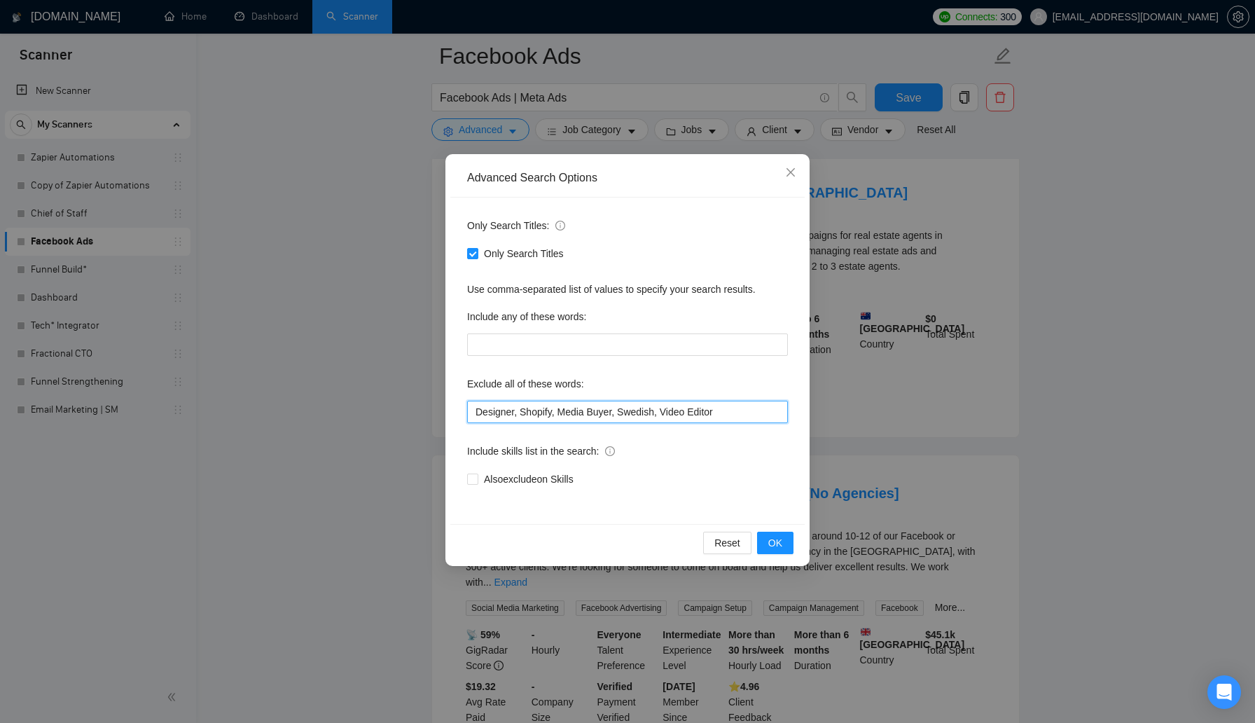
click at [765, 409] on input "Designer, Shopify, Media Buyer, Swedish, Video Editor" at bounding box center [627, 412] width 321 height 22
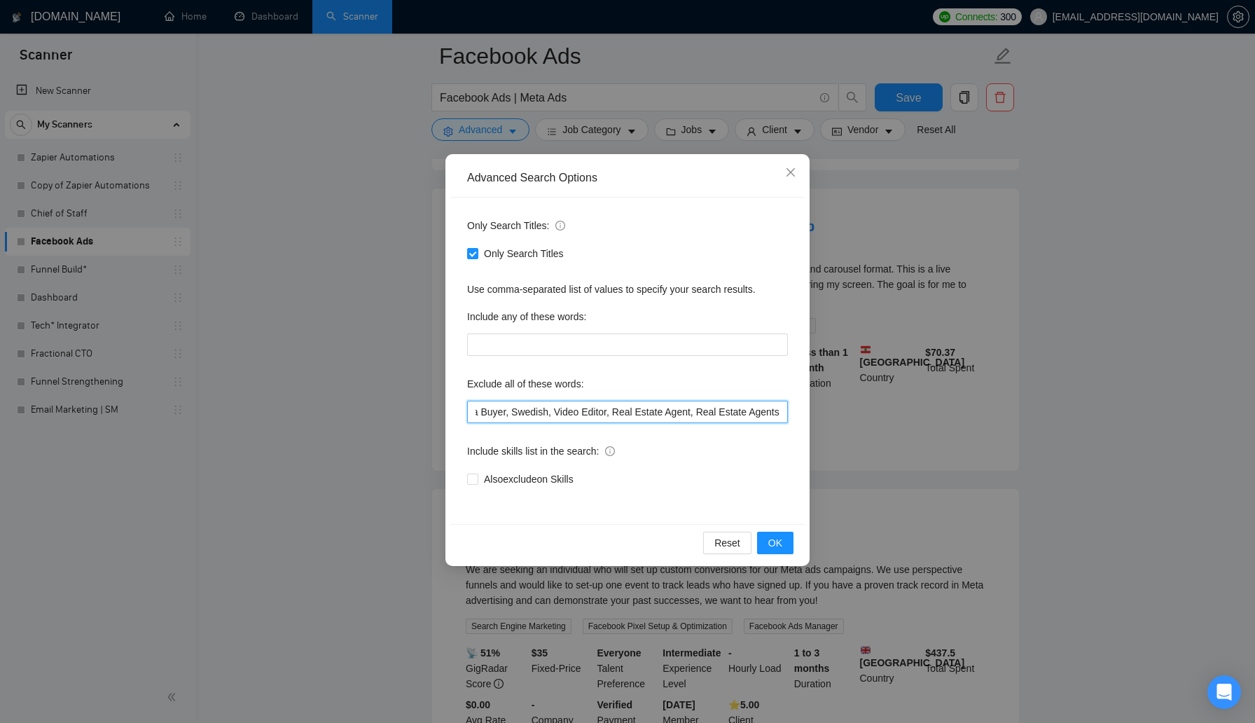
scroll to position [0, 114]
click at [784, 549] on button "OK" at bounding box center [775, 543] width 36 height 22
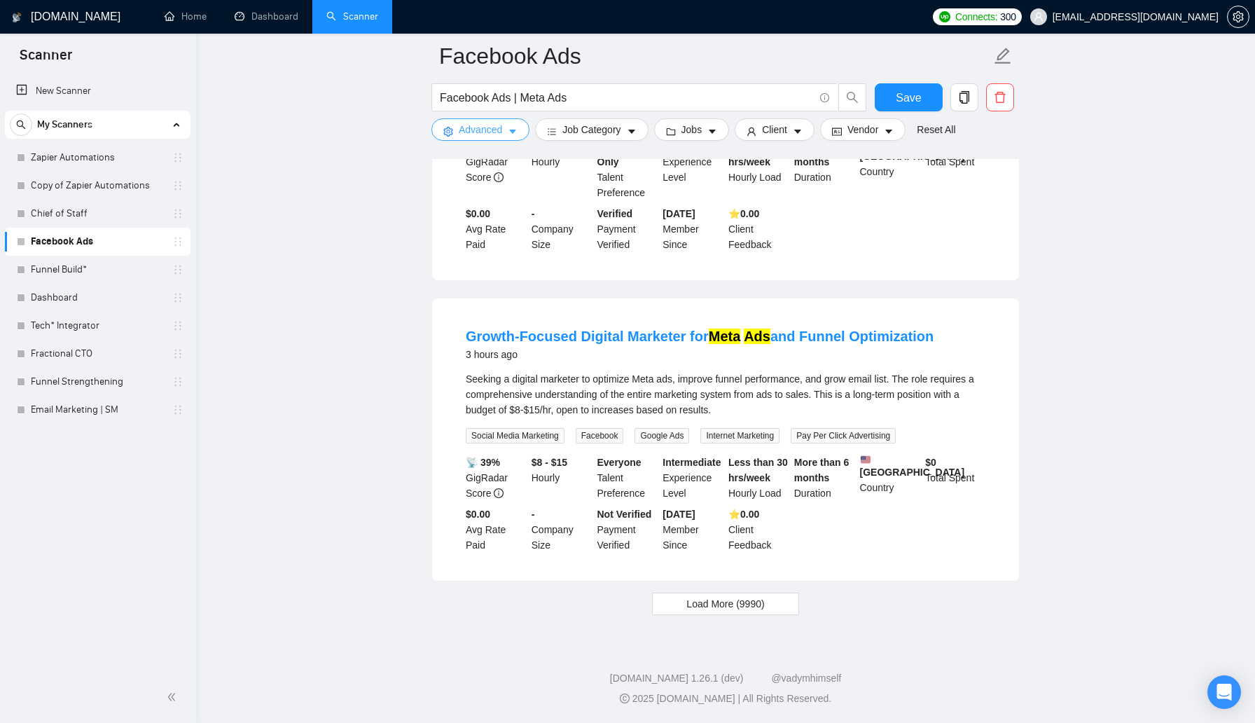
scroll to position [2798, 0]
click at [731, 611] on button "Load More (9990)" at bounding box center [725, 603] width 146 height 22
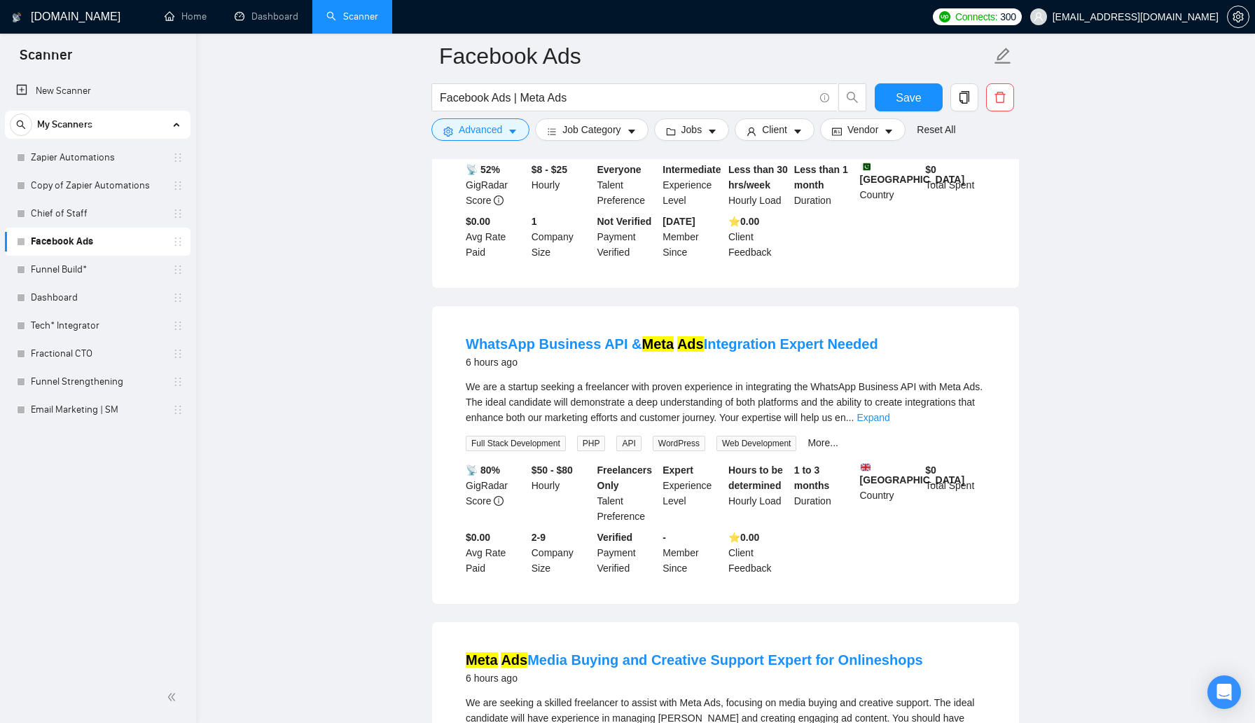
scroll to position [5504, 0]
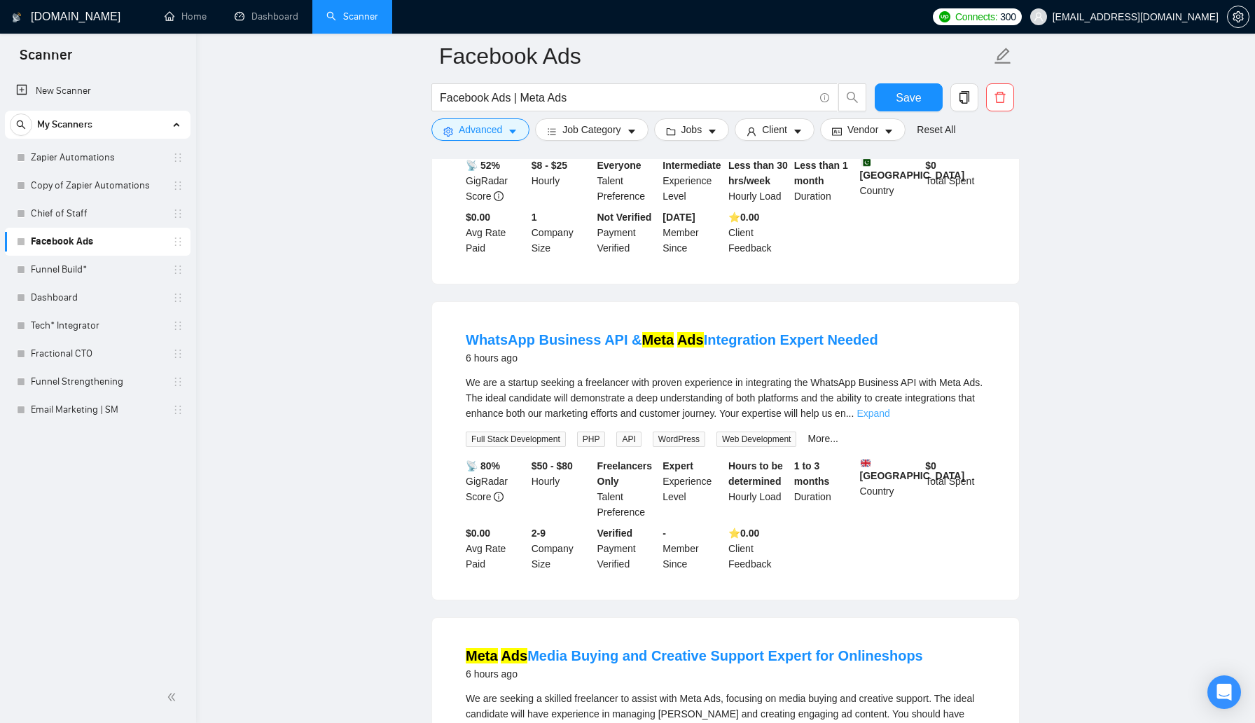
click at [889, 419] on link "Expand" at bounding box center [872, 413] width 33 height 11
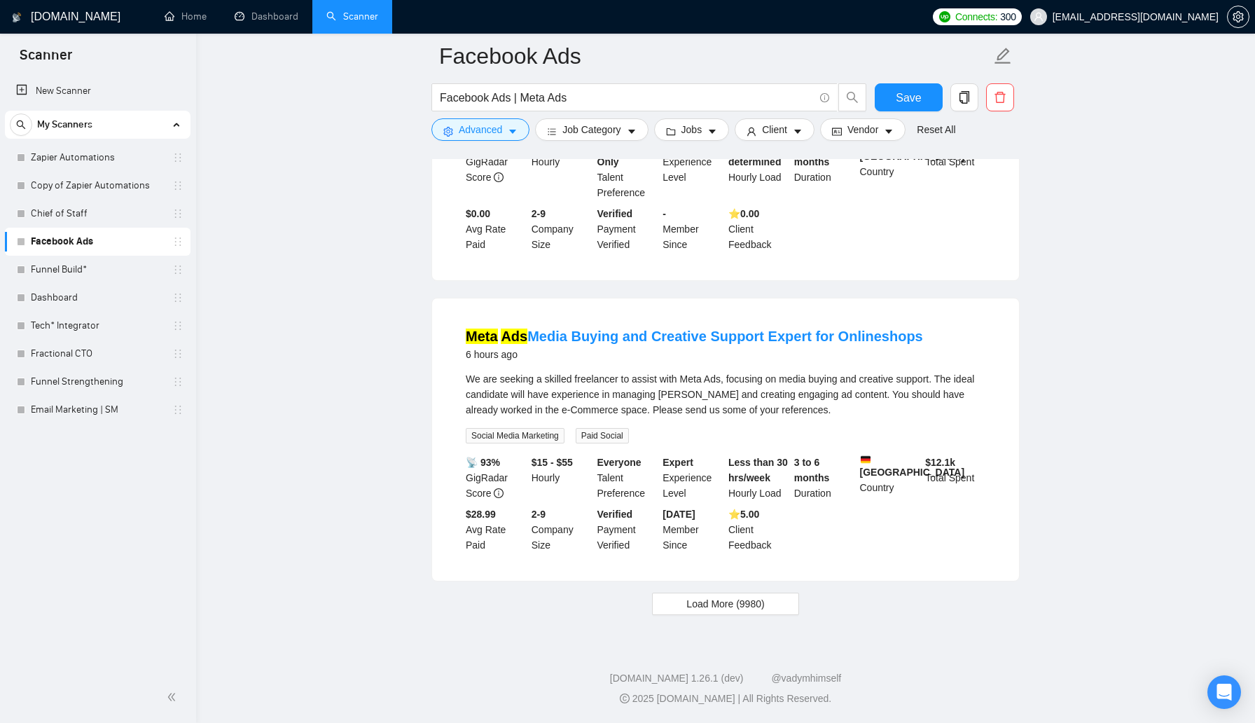
scroll to position [5896, 0]
click at [484, 134] on span "Advanced" at bounding box center [480, 129] width 43 height 15
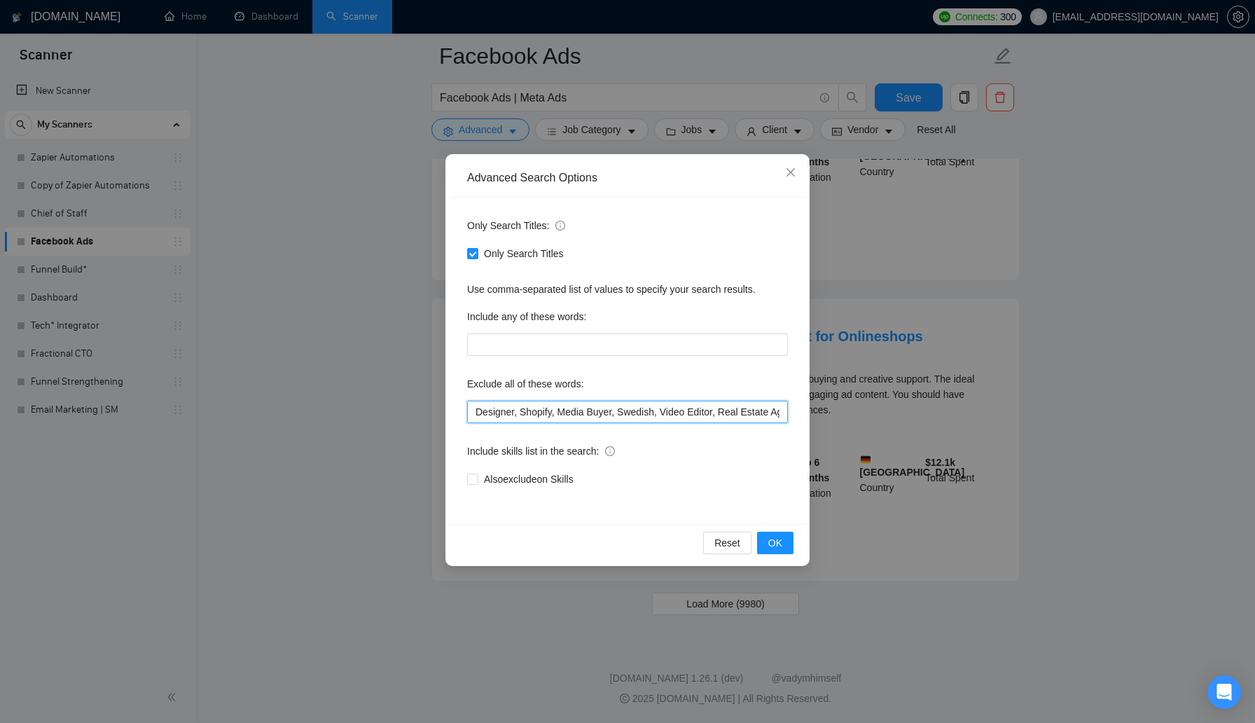
click at [777, 414] on input "Designer, Shopify, Media Buyer, Swedish, Video Editor, Real Estate Agent, Real …" at bounding box center [627, 412] width 321 height 22
click at [782, 416] on input "Designer, Shopify, Media Buyer, Swedish, Video Editor, Real Estate Agent, Real …" at bounding box center [627, 412] width 321 height 22
click at [776, 554] on div "Reset OK" at bounding box center [627, 542] width 354 height 37
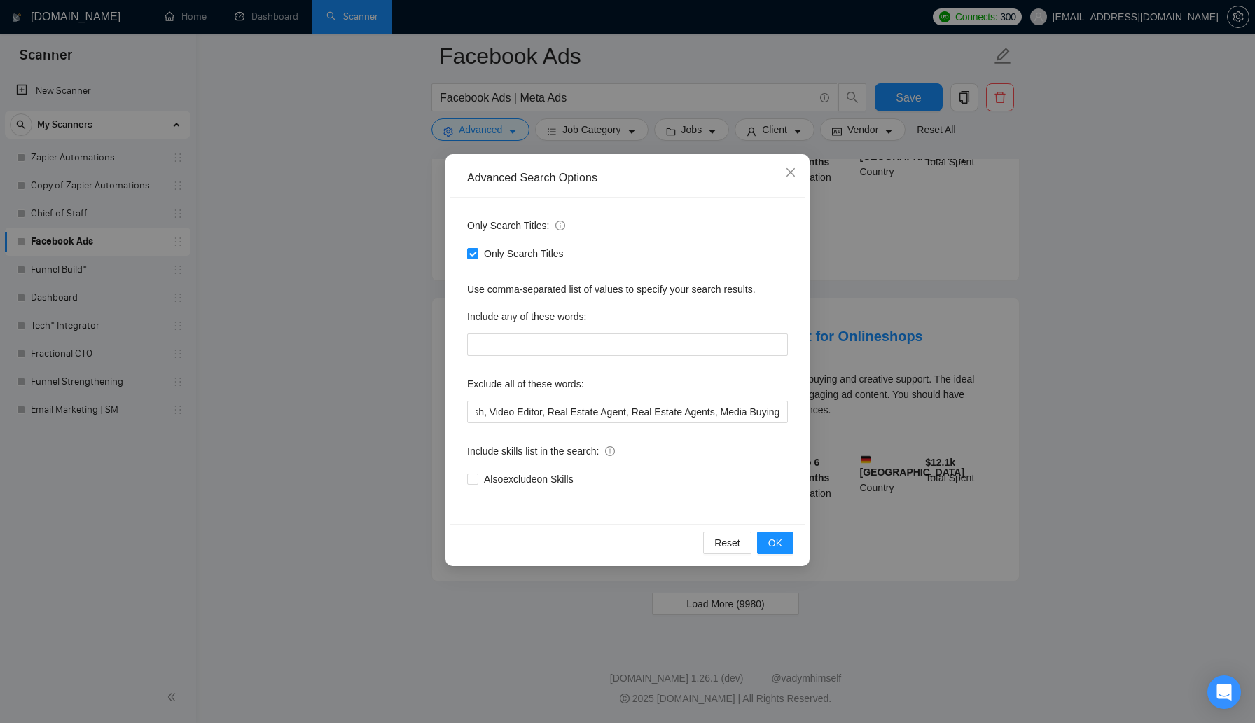
scroll to position [0, 0]
click at [776, 531] on div "Reset OK" at bounding box center [627, 542] width 354 height 37
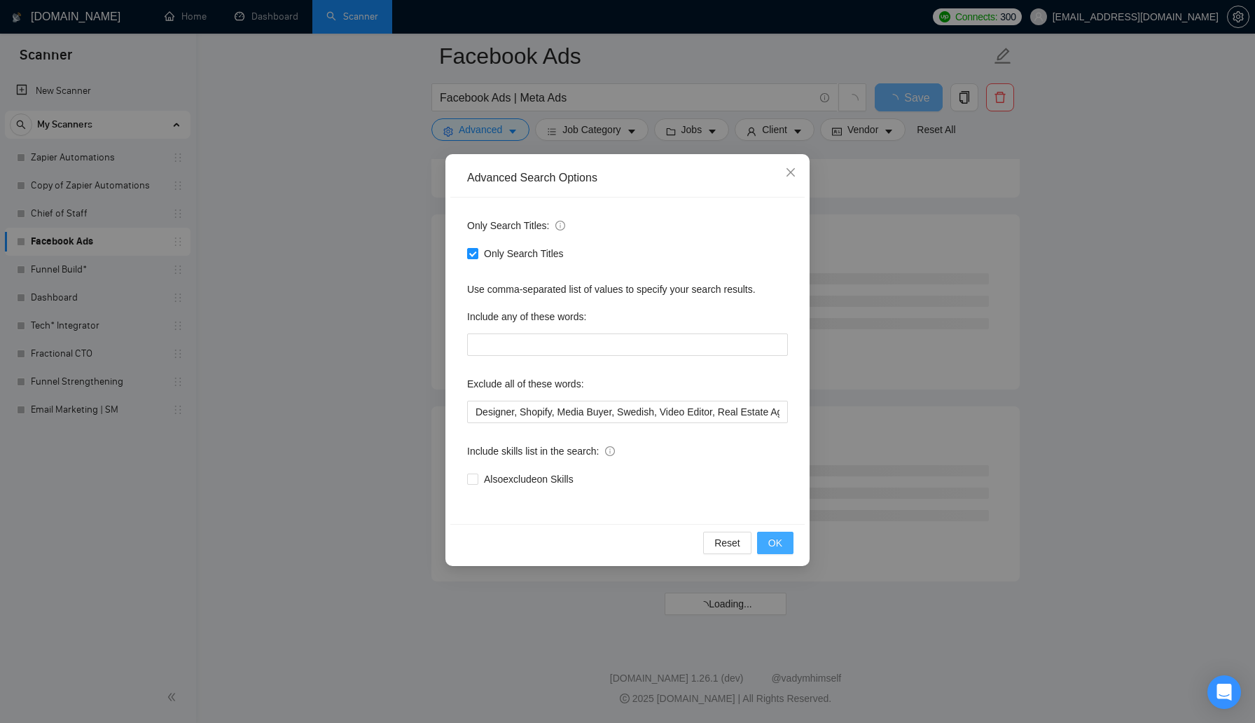
click at [779, 540] on span "OK" at bounding box center [775, 542] width 14 height 15
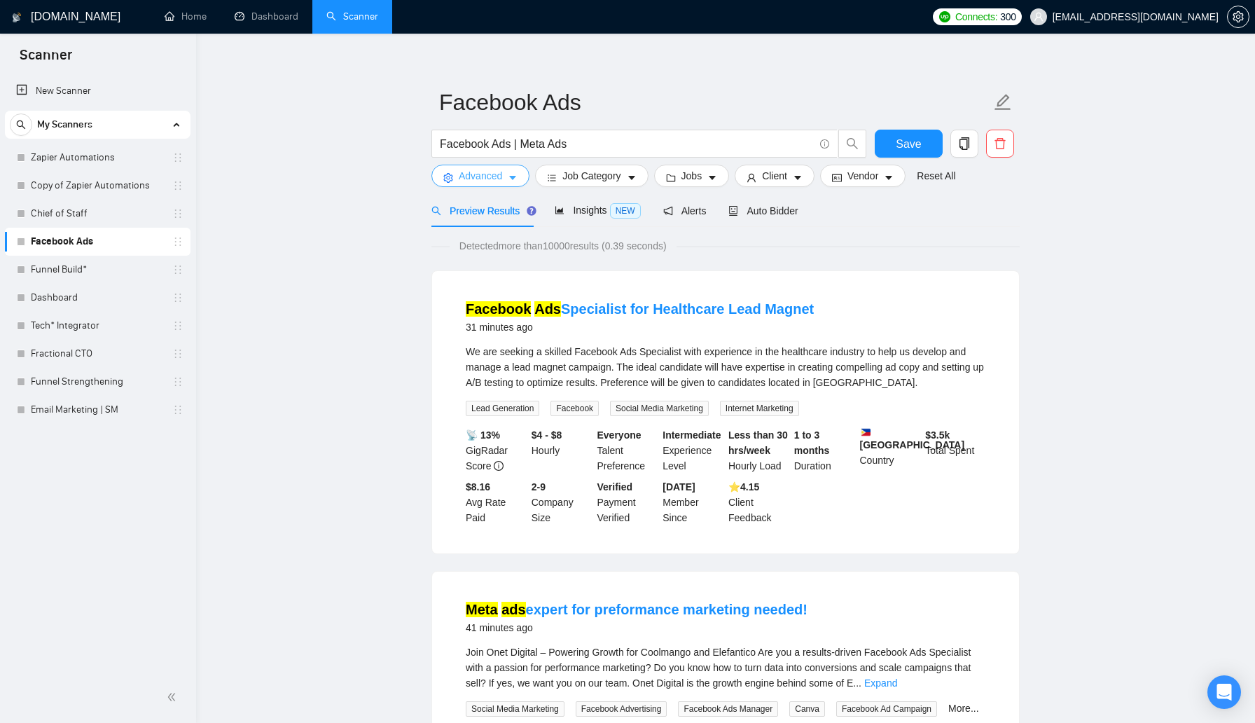
scroll to position [0, 0]
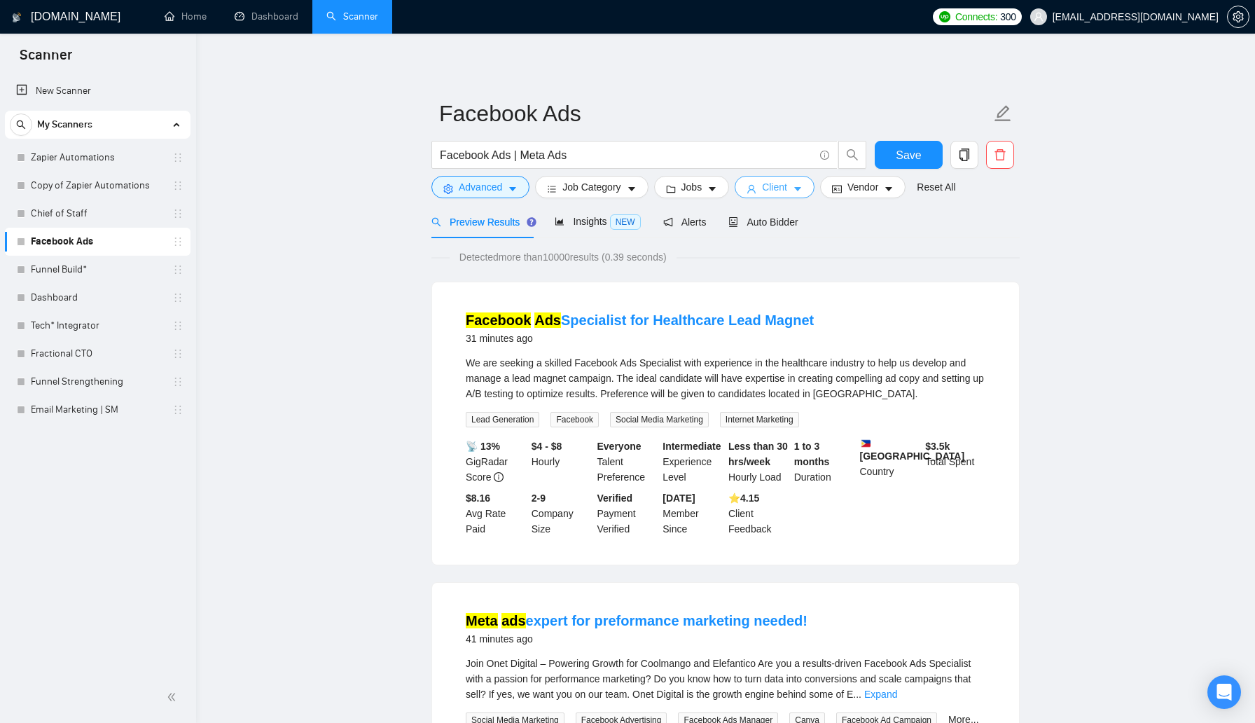
click at [773, 186] on span "Client" at bounding box center [774, 186] width 25 height 15
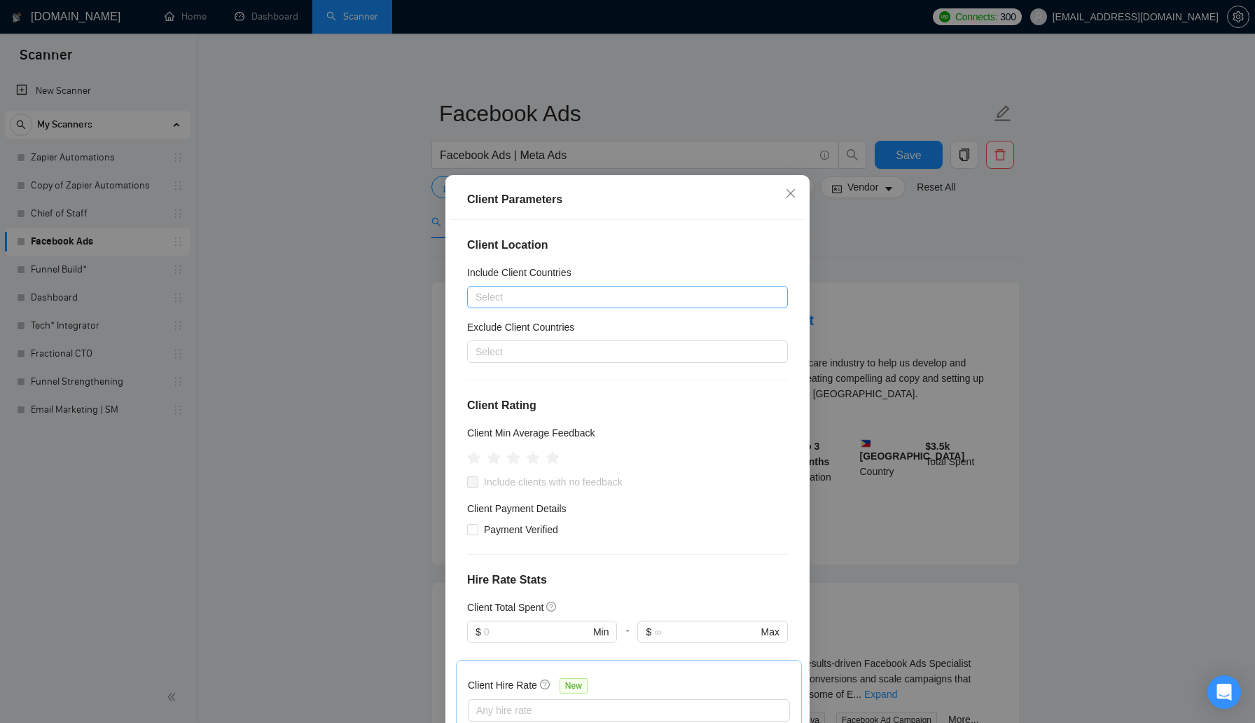
click at [684, 299] on div at bounding box center [621, 297] width 300 height 17
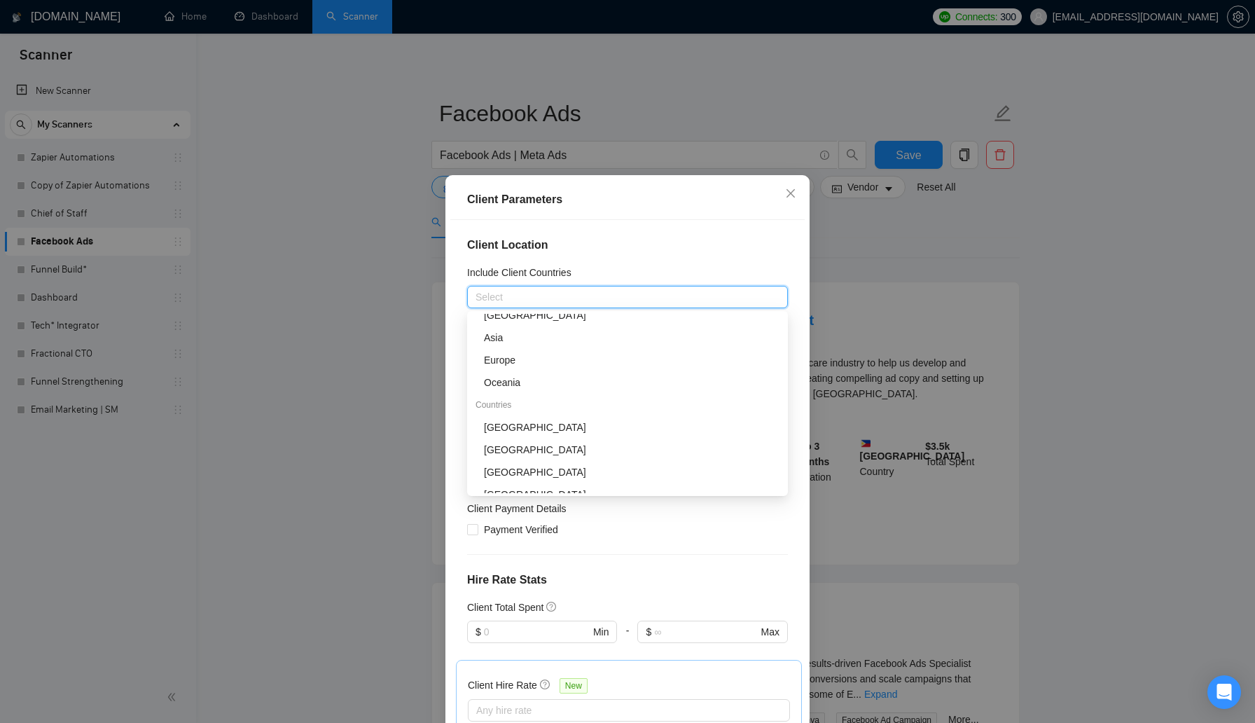
scroll to position [75, 0]
click at [637, 422] on div "[GEOGRAPHIC_DATA]" at bounding box center [632, 429] width 296 height 15
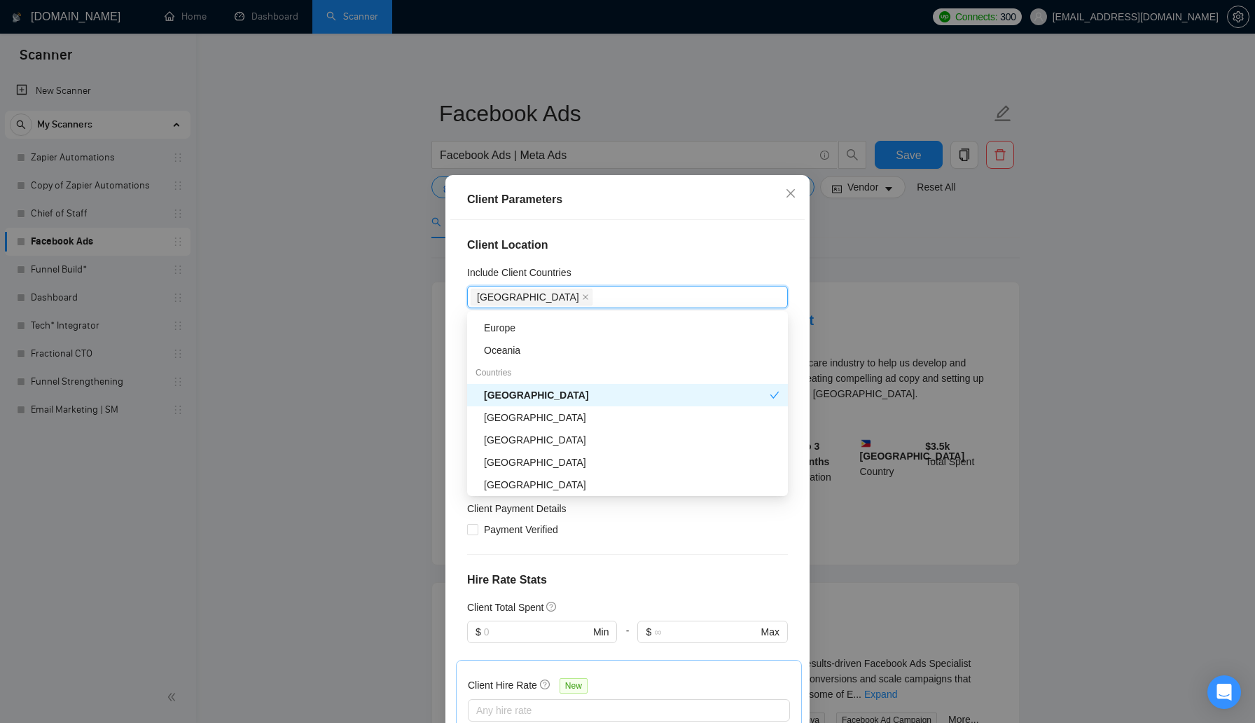
scroll to position [111, 0]
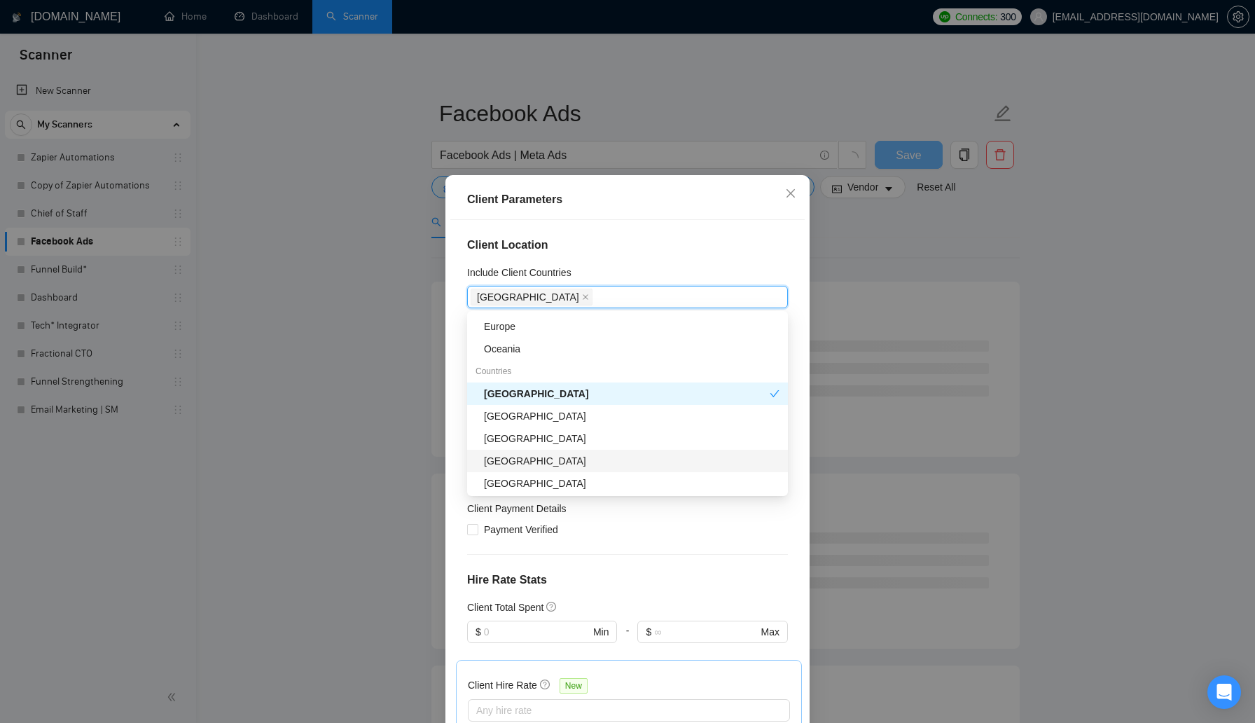
click at [637, 456] on div "[GEOGRAPHIC_DATA]" at bounding box center [632, 460] width 296 height 15
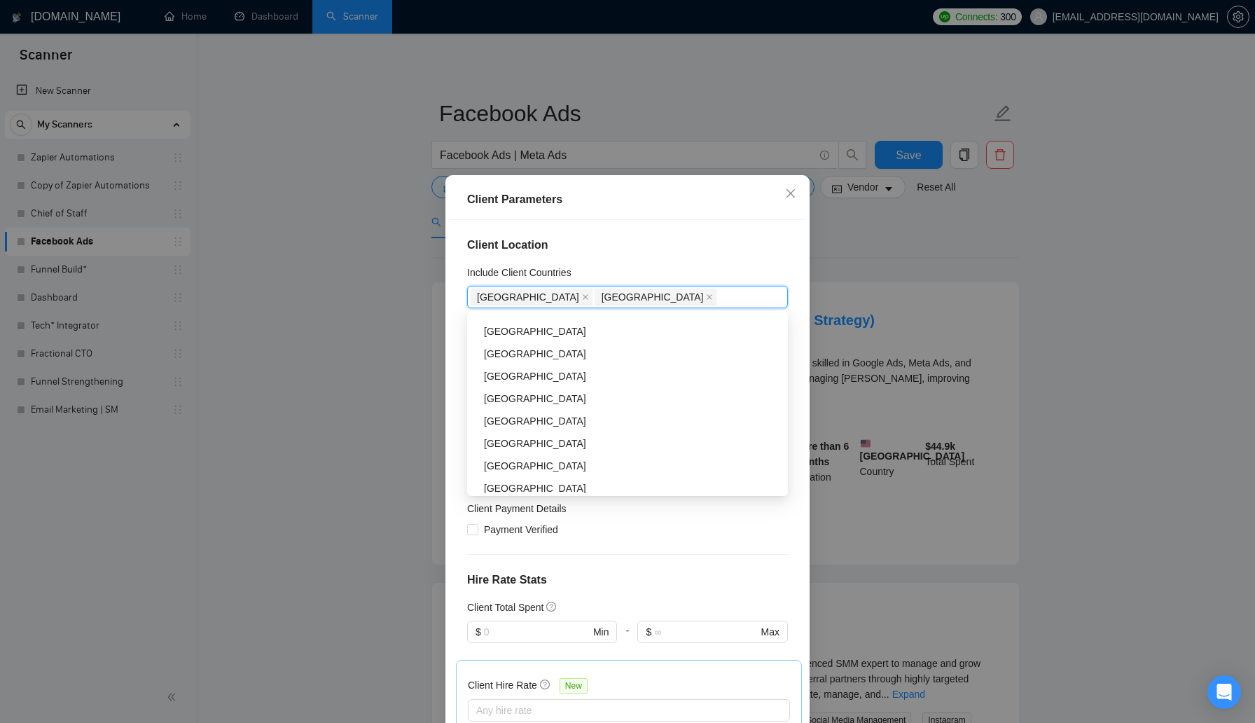
scroll to position [1015, 0]
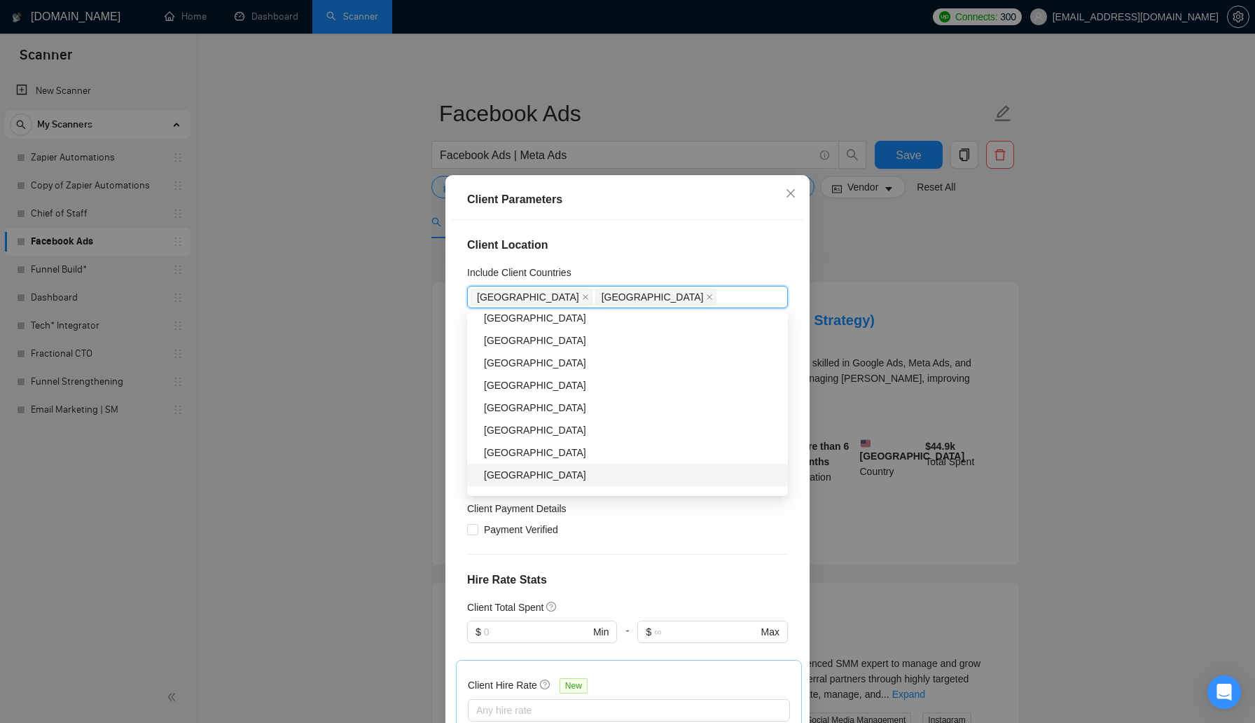
click at [651, 555] on div "Client Location Include Client Countries United States Canada Exclude Client Co…" at bounding box center [627, 473] width 354 height 506
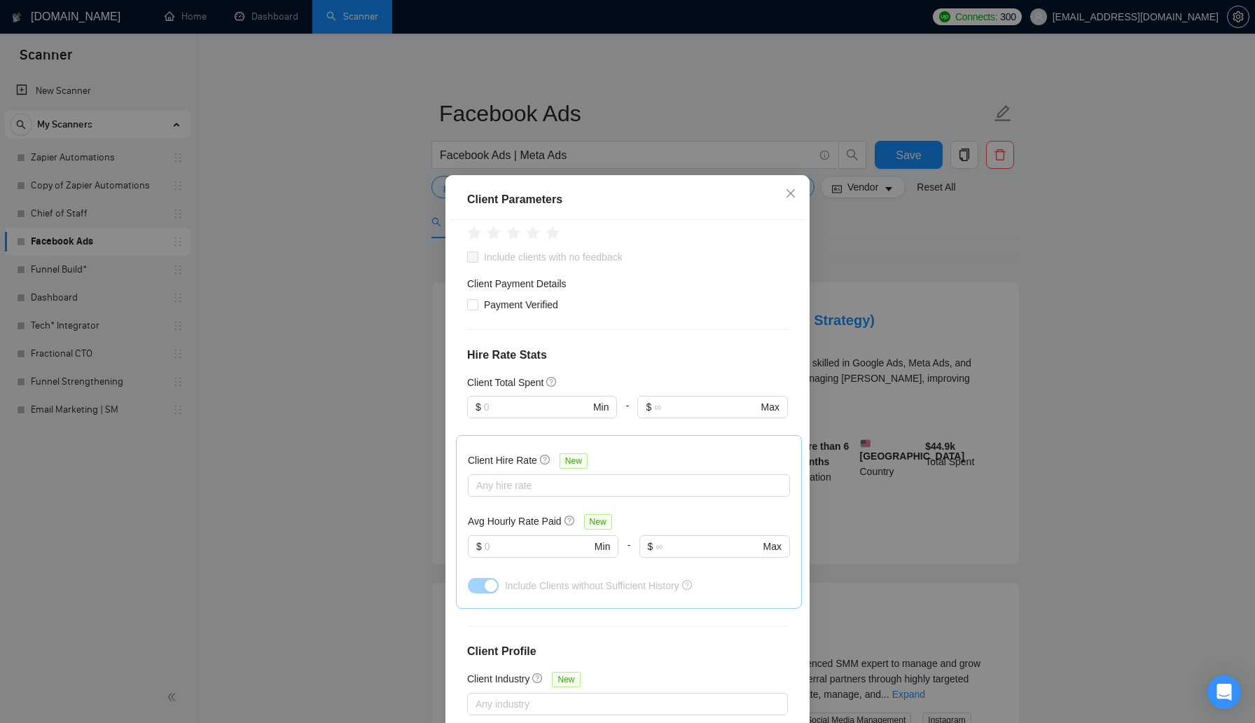
scroll to position [367, 0]
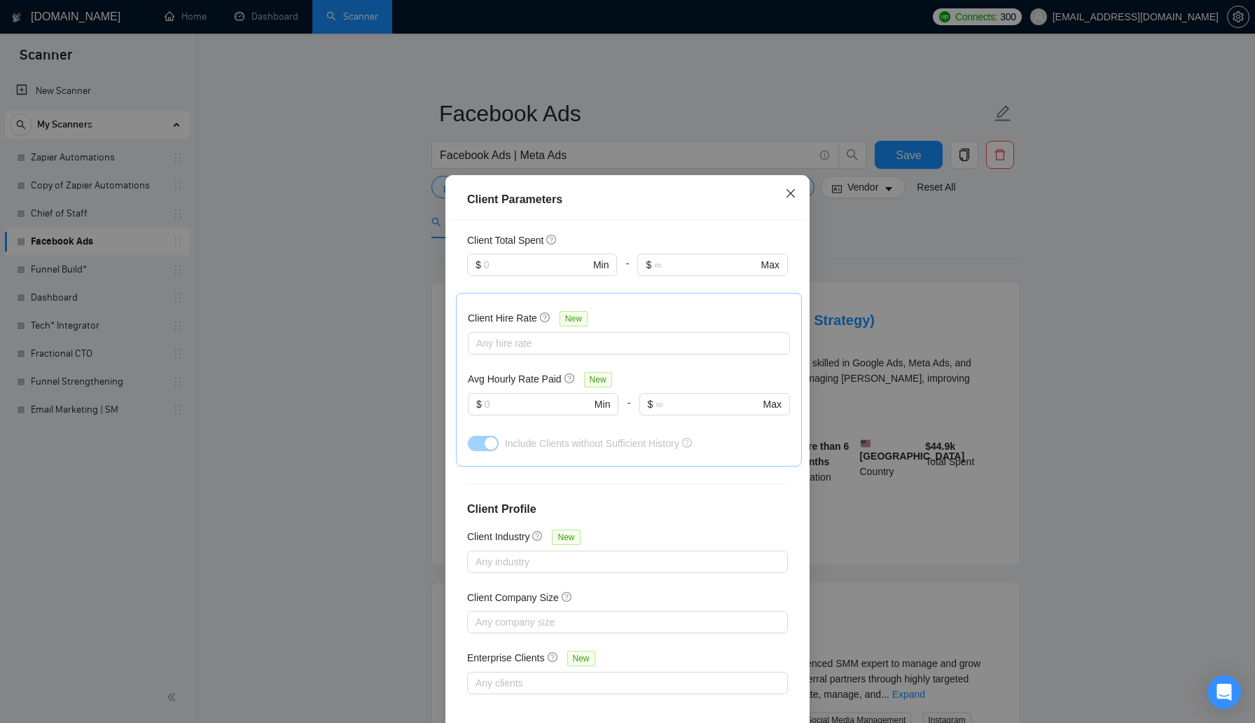
click at [788, 198] on icon "close" at bounding box center [790, 193] width 11 height 11
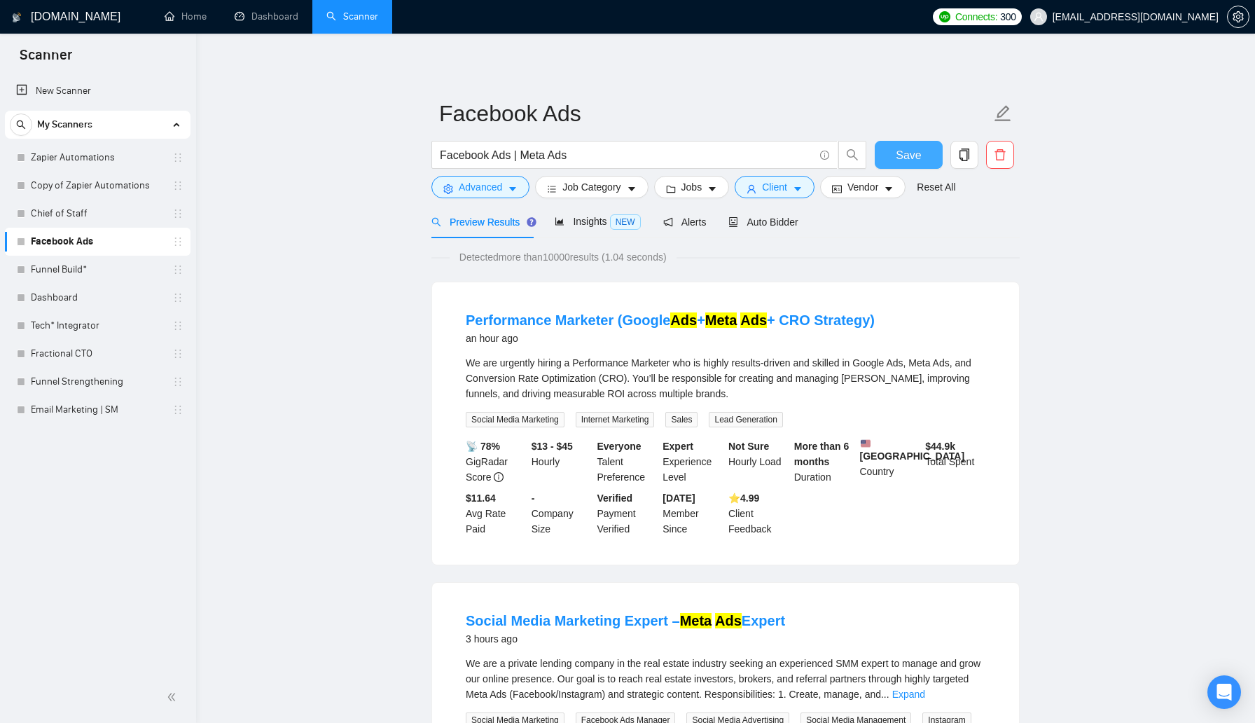
click at [914, 157] on span "Save" at bounding box center [908, 155] width 25 height 18
click at [768, 186] on span "Client" at bounding box center [774, 186] width 25 height 15
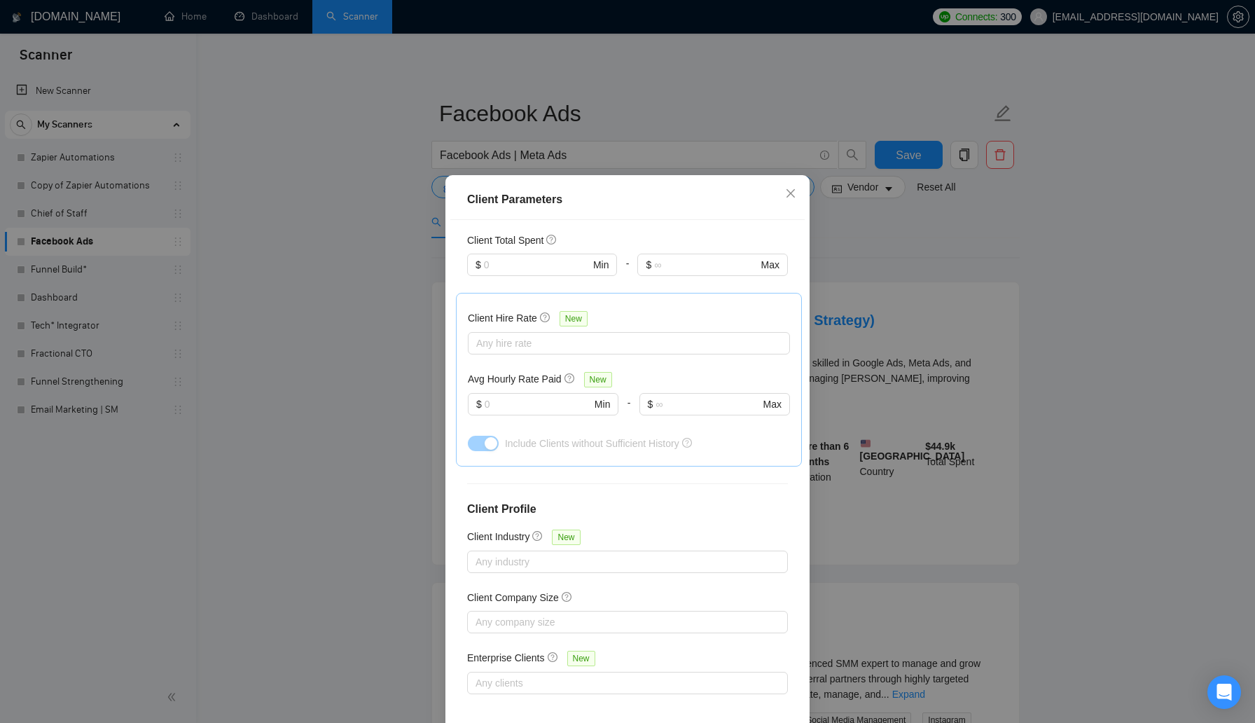
click at [867, 263] on div "Client Parameters Client Location Include Client Countries United States Canada…" at bounding box center [627, 361] width 1255 height 723
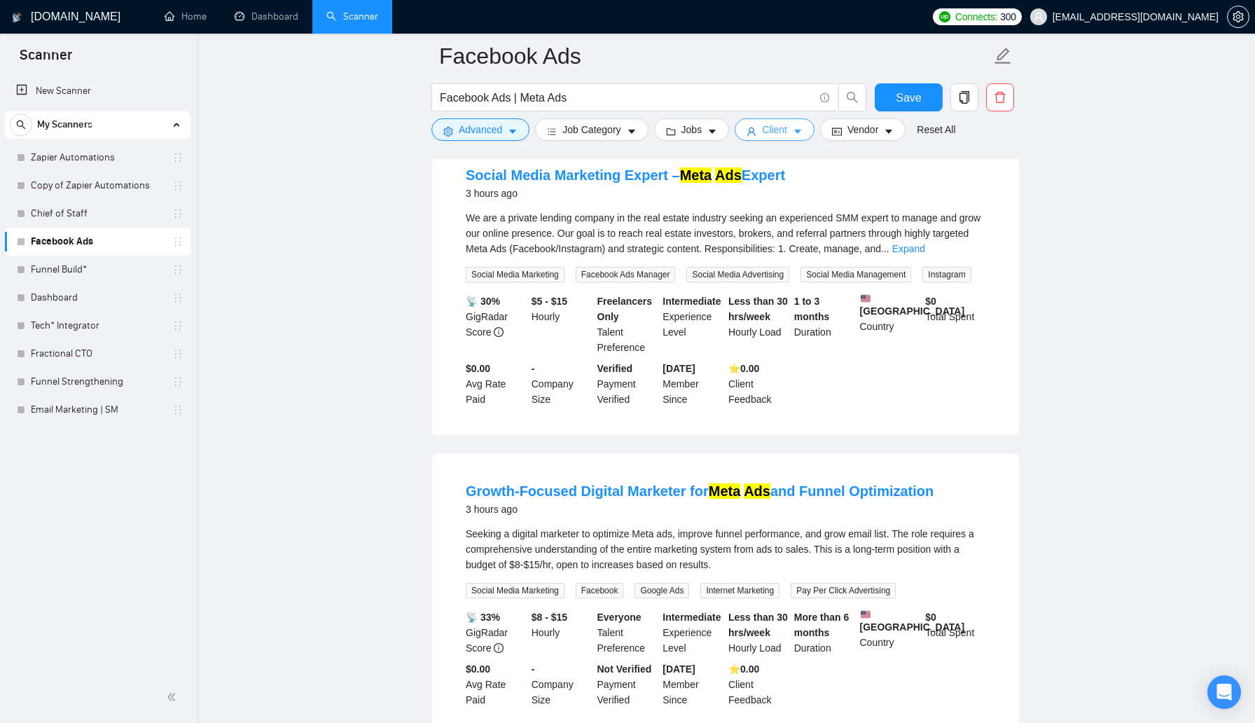
scroll to position [461, 0]
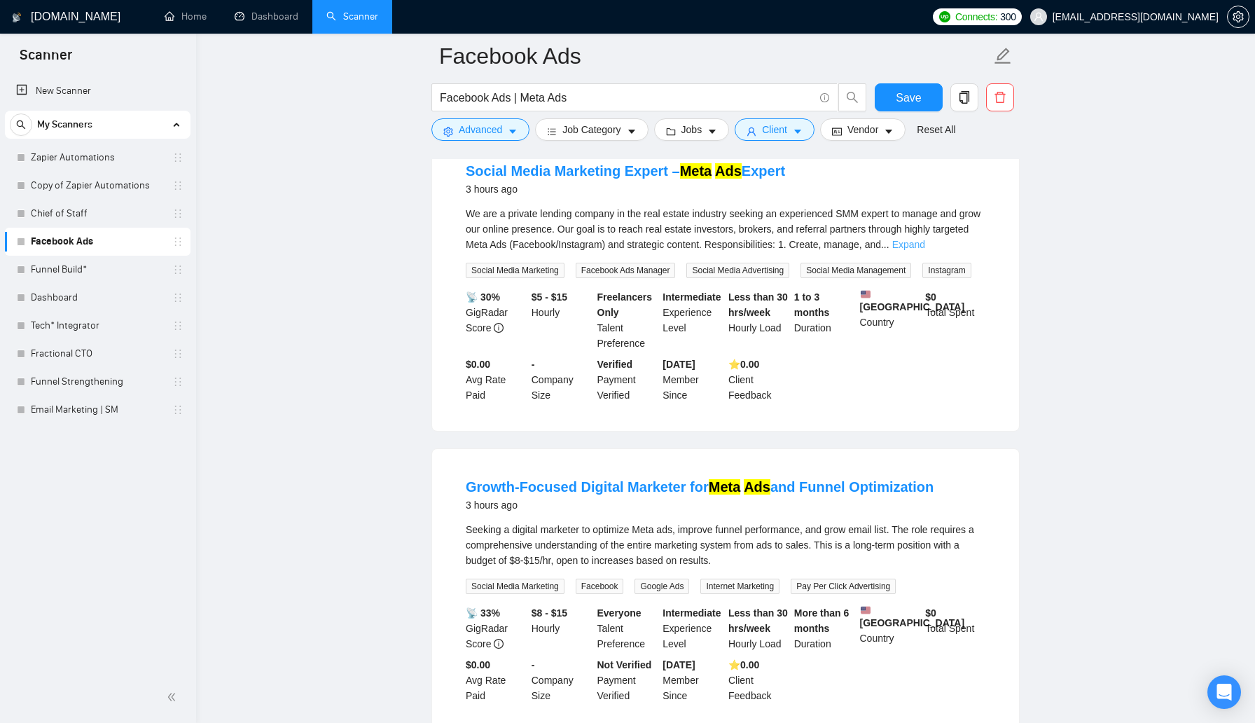
click at [925, 250] on link "Expand" at bounding box center [908, 244] width 33 height 11
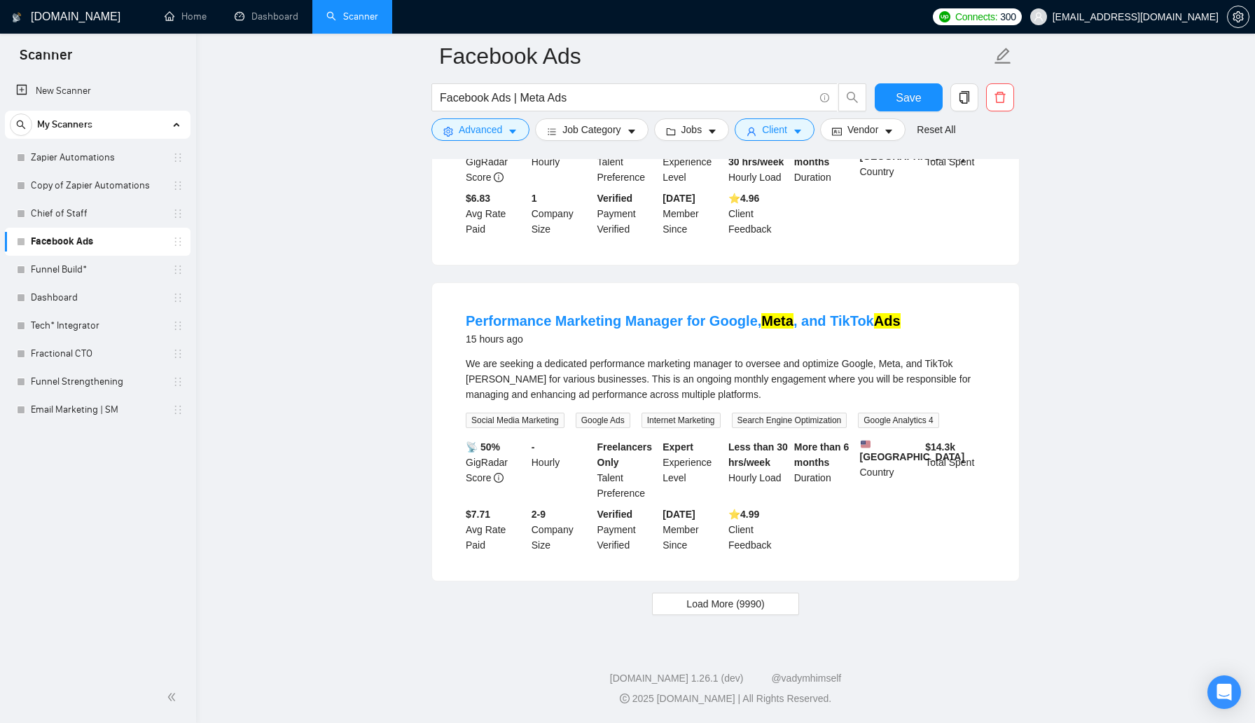
scroll to position [3001, 0]
click at [731, 606] on span "Load More (9990)" at bounding box center [725, 603] width 78 height 15
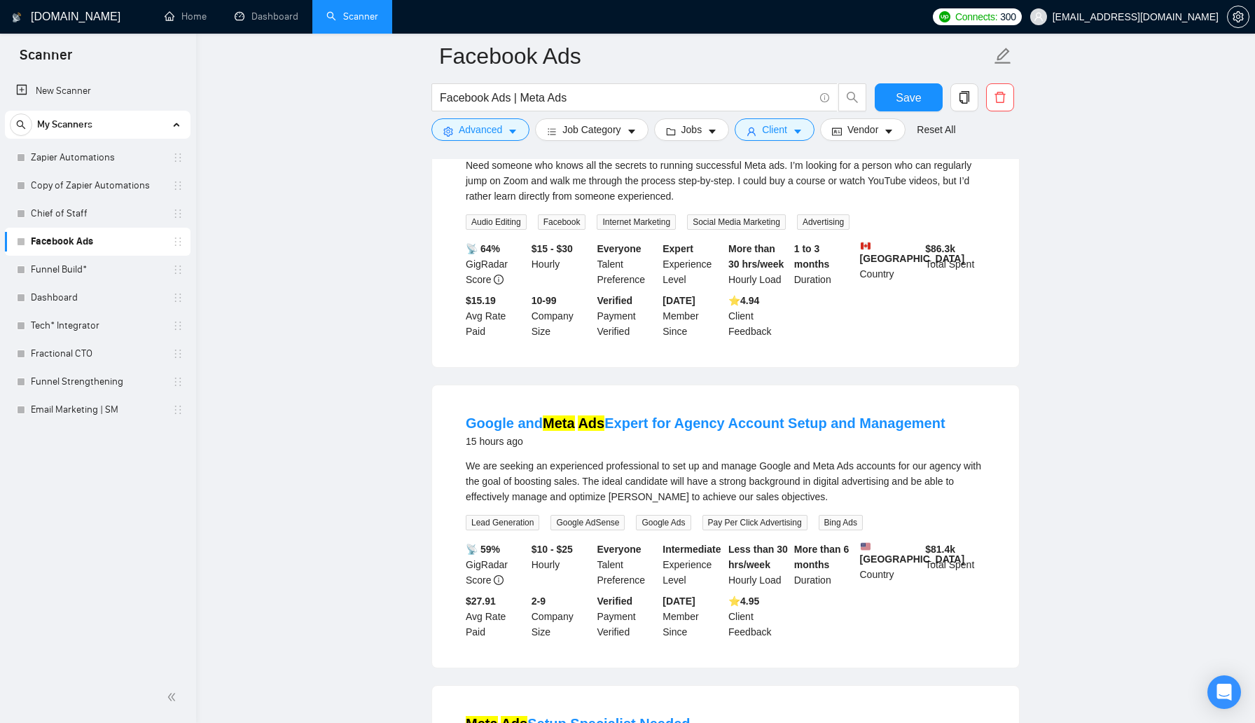
scroll to position [3429, 0]
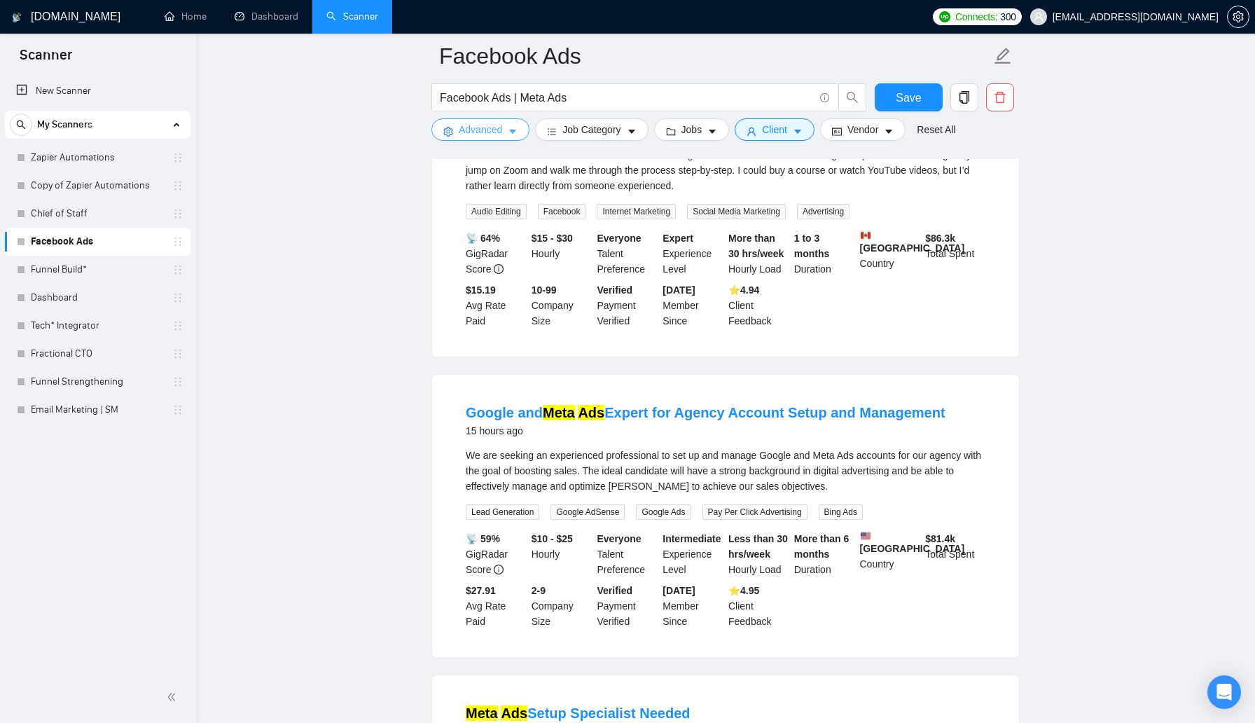
click at [477, 129] on span "Advanced" at bounding box center [480, 129] width 43 height 15
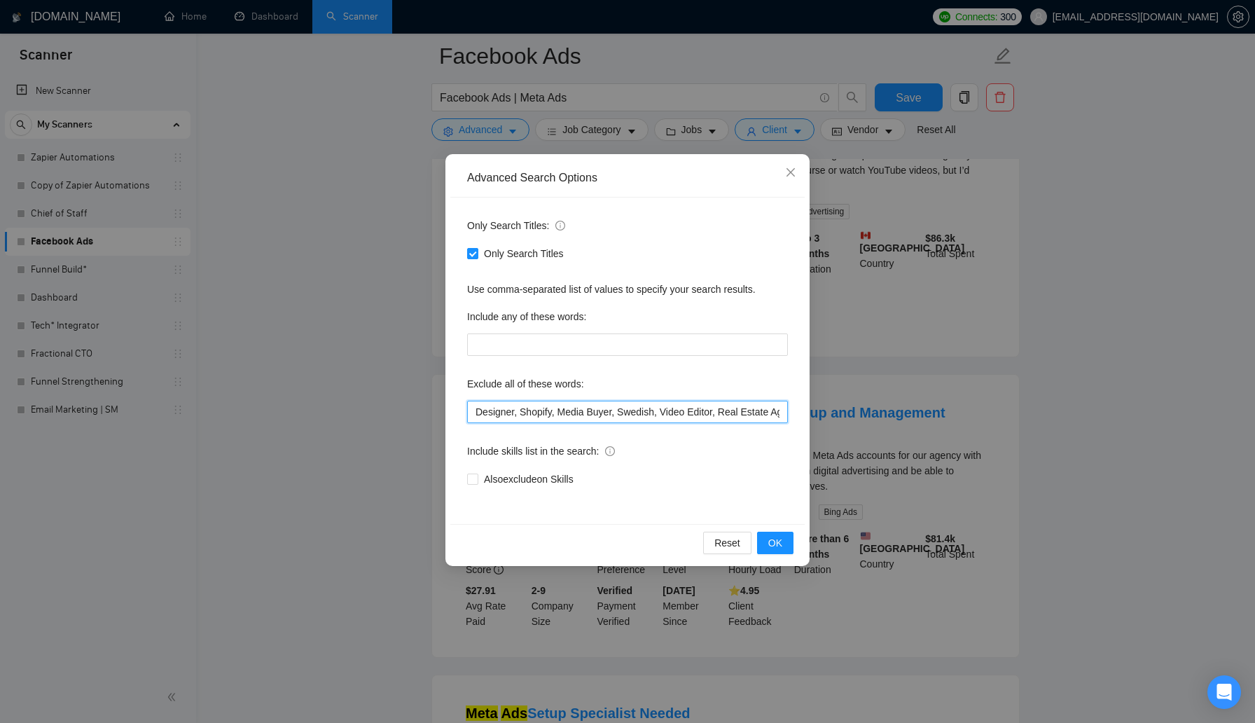
click at [716, 414] on input "Designer, Shopify, Media Buyer, Swedish, Video Editor, Real Estate Agent, Real …" at bounding box center [627, 412] width 321 height 22
click at [721, 410] on input "Designer, Shopify, Media Buyer, Swedish, Video Editor, Real Estate Agent, Real …" at bounding box center [627, 412] width 321 height 22
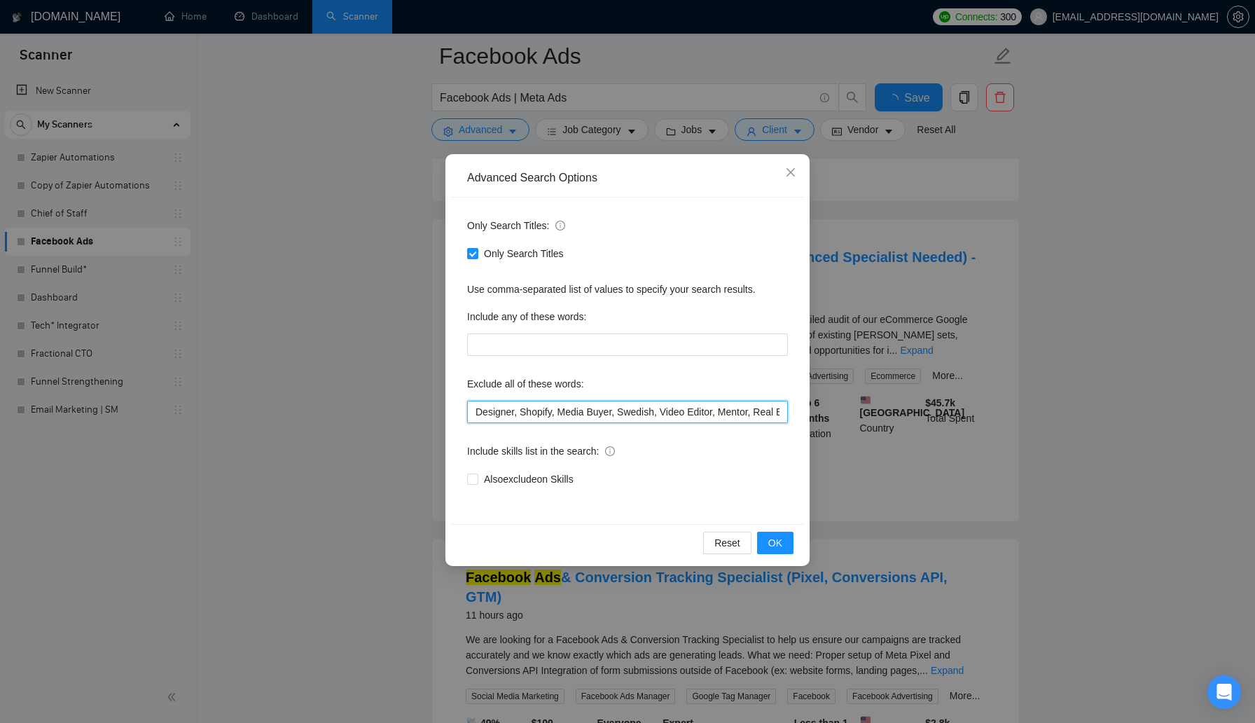
scroll to position [2909, 0]
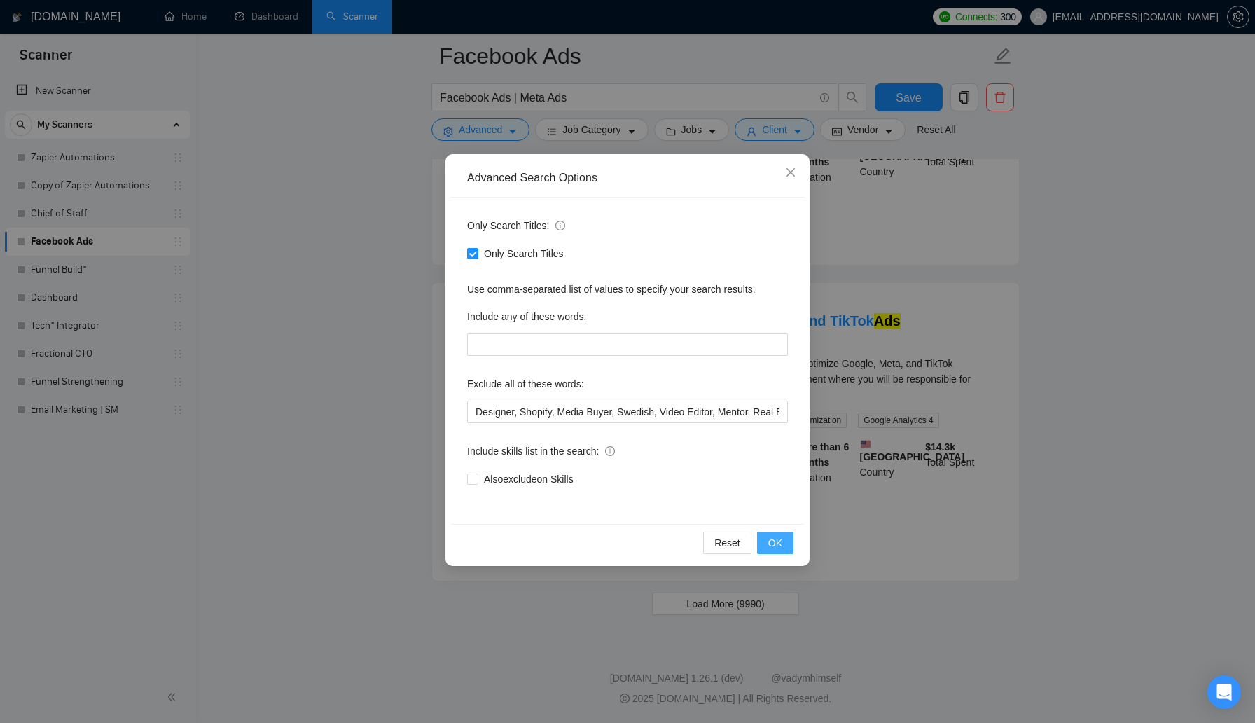
click at [779, 550] on button "OK" at bounding box center [775, 543] width 36 height 22
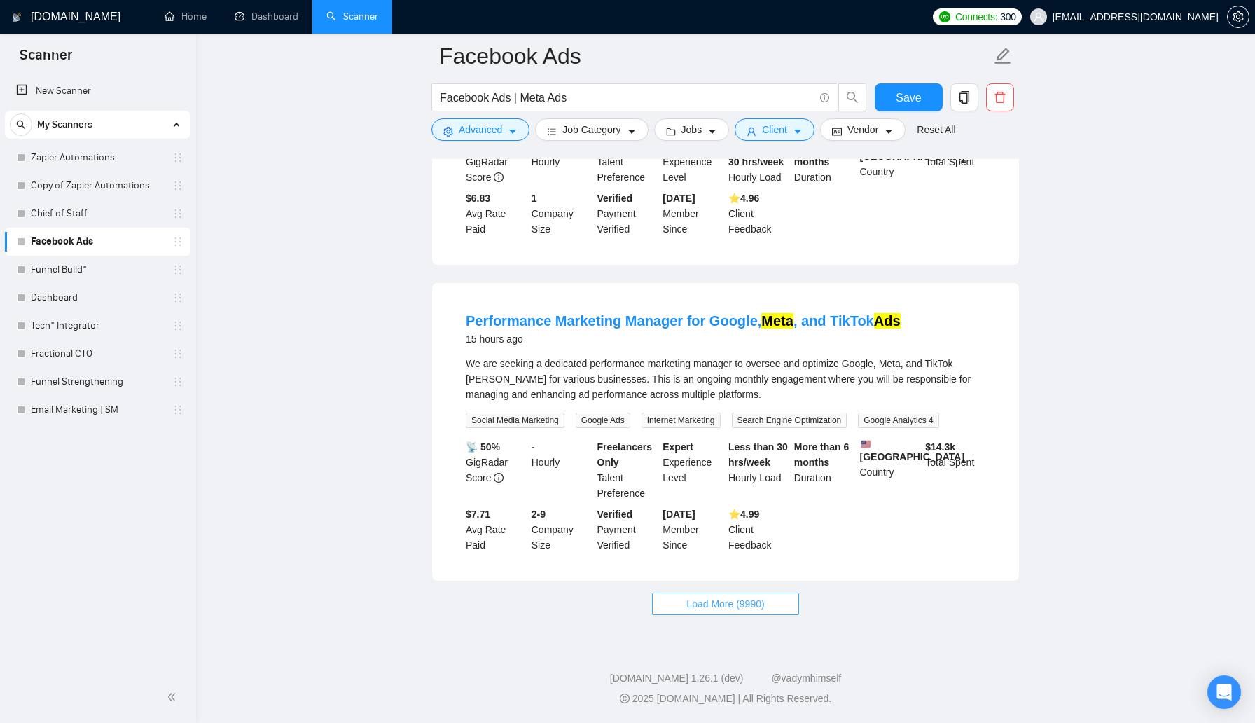
click at [730, 607] on span "Load More (9990)" at bounding box center [725, 603] width 78 height 15
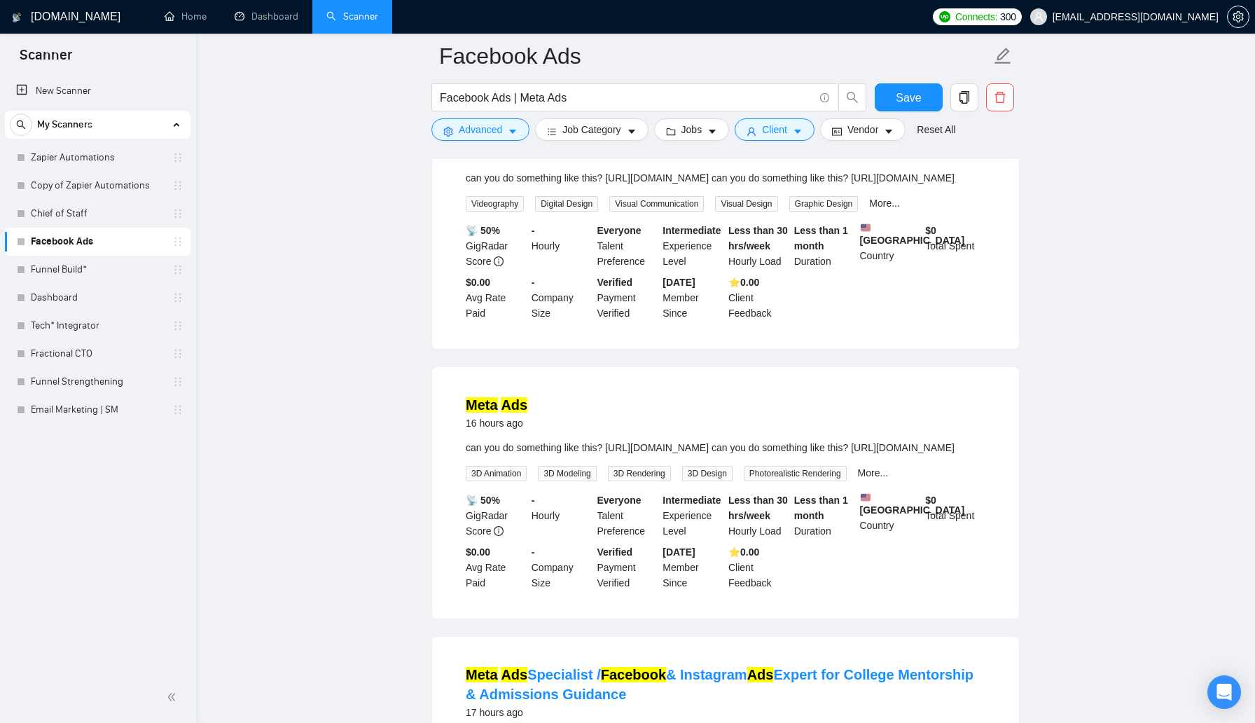
scroll to position [3902, 0]
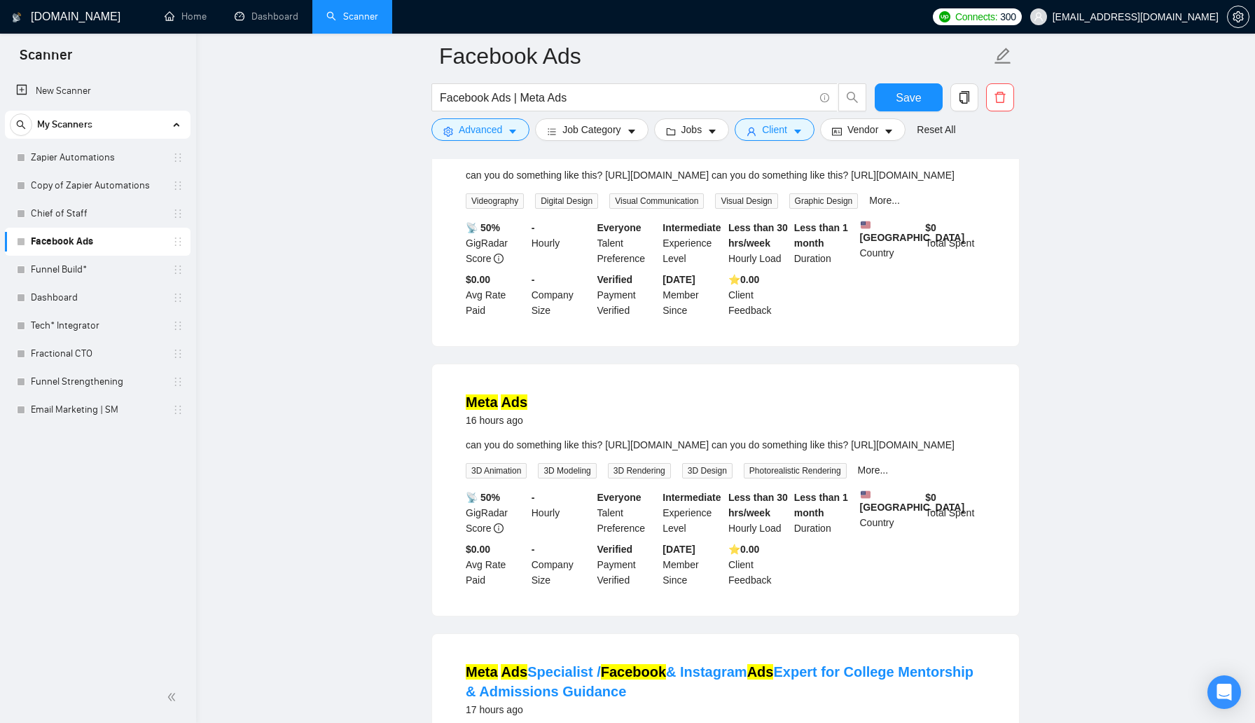
drag, startPoint x: 870, startPoint y: 306, endPoint x: 559, endPoint y: 305, distance: 310.9
click at [559, 183] on div "can you do something like this? https://www.facebook.com/ads/library/?id=227423…" at bounding box center [726, 174] width 520 height 15
copy div "https://www.facebook.com/ads/library/?id=2274230653014131"
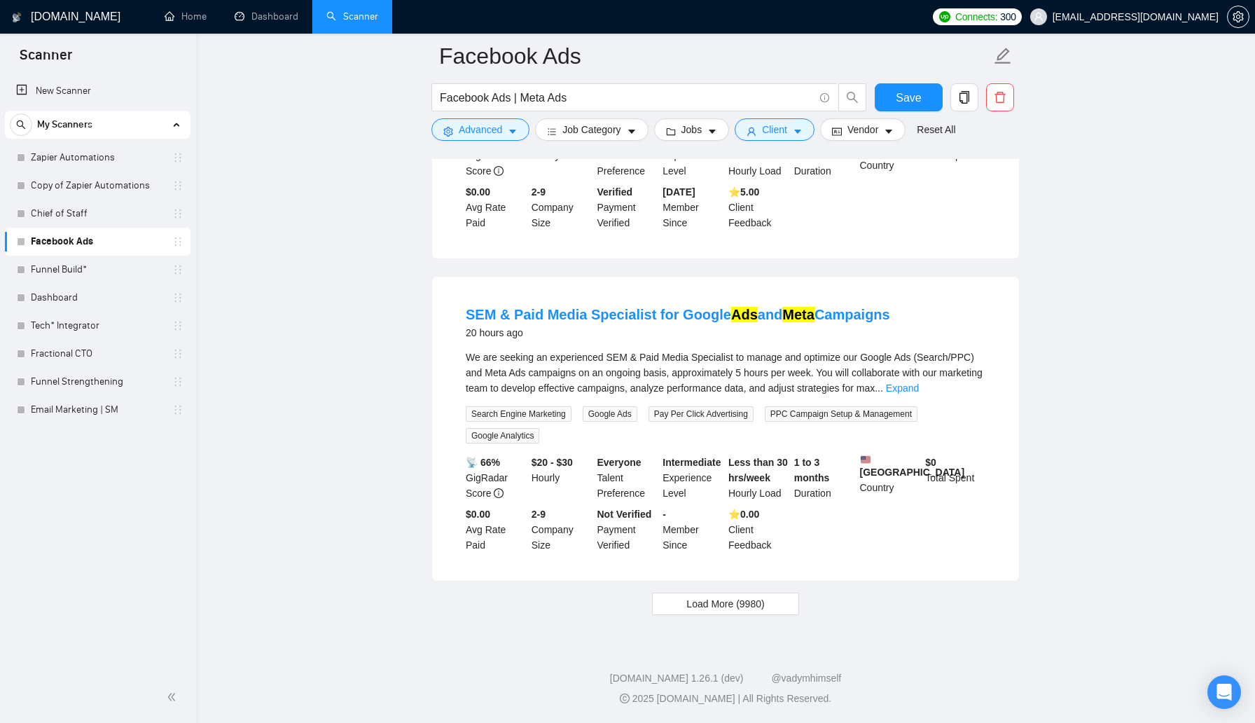
scroll to position [6029, 0]
click at [748, 611] on span "Load More (9980)" at bounding box center [725, 603] width 78 height 15
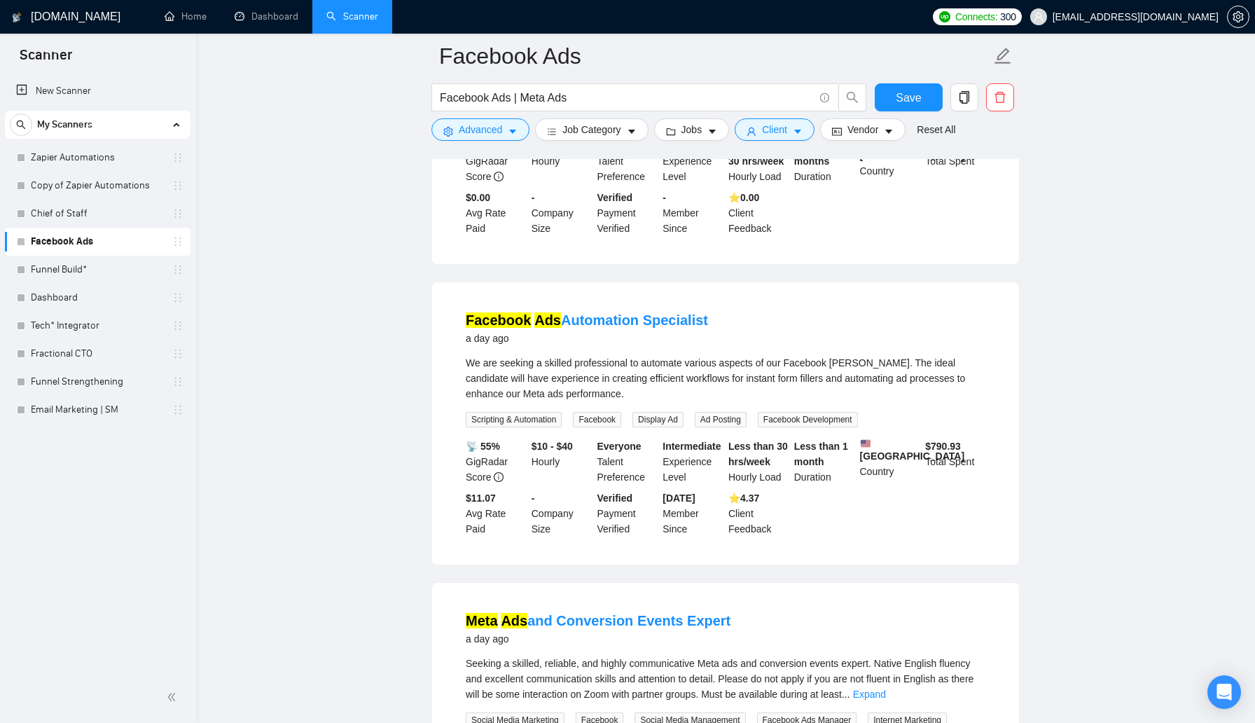
scroll to position [7639, 0]
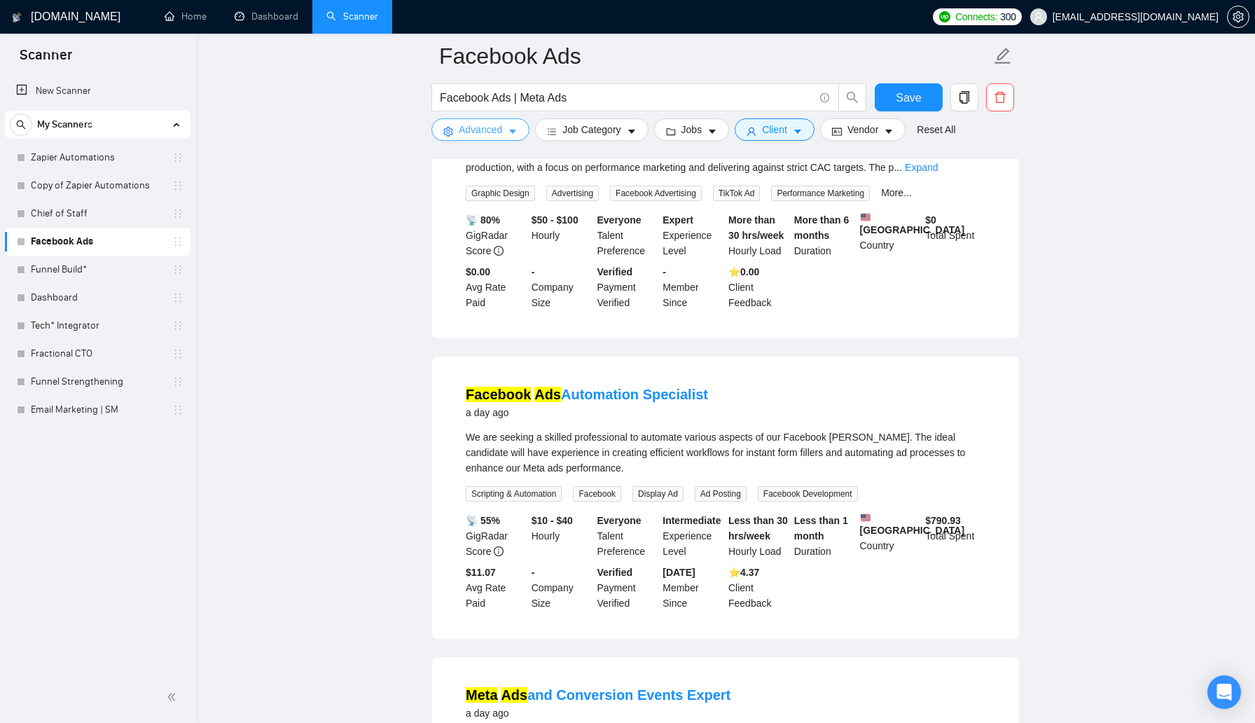
click at [513, 133] on icon "caret-down" at bounding box center [513, 132] width 10 height 10
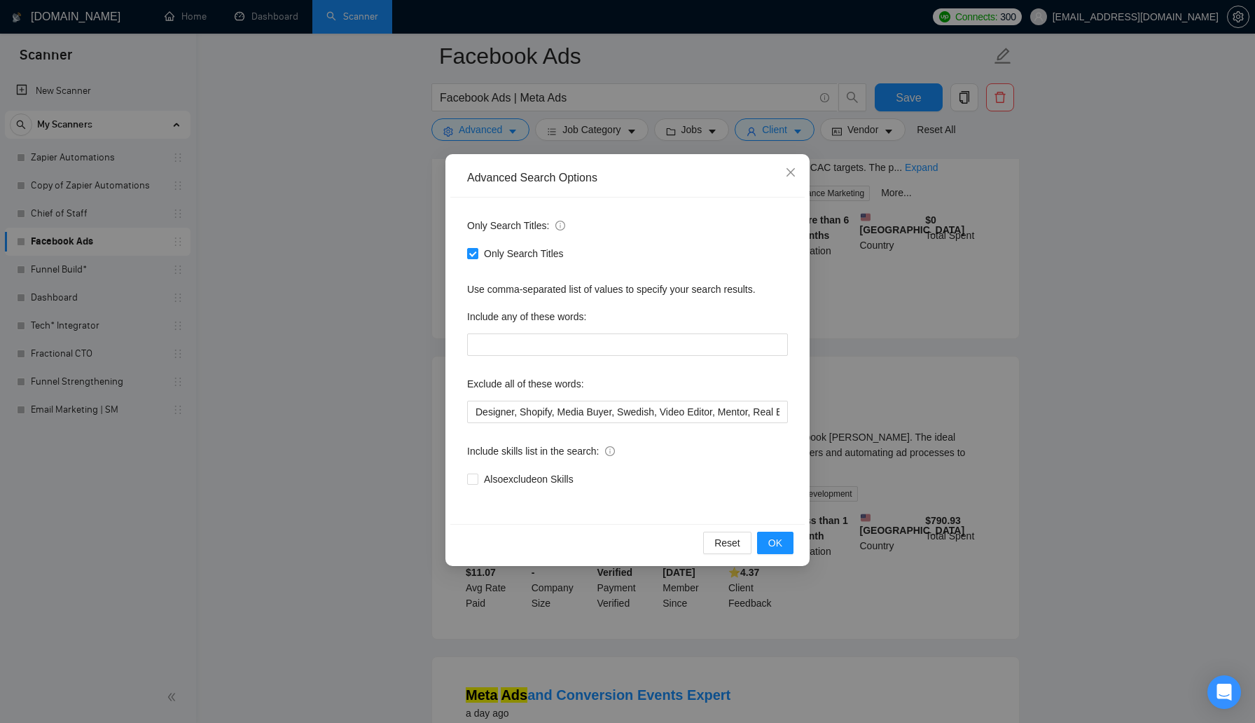
click at [401, 505] on div "Advanced Search Options Only Search Titles: Only Search Titles Use comma-separa…" at bounding box center [627, 361] width 1255 height 723
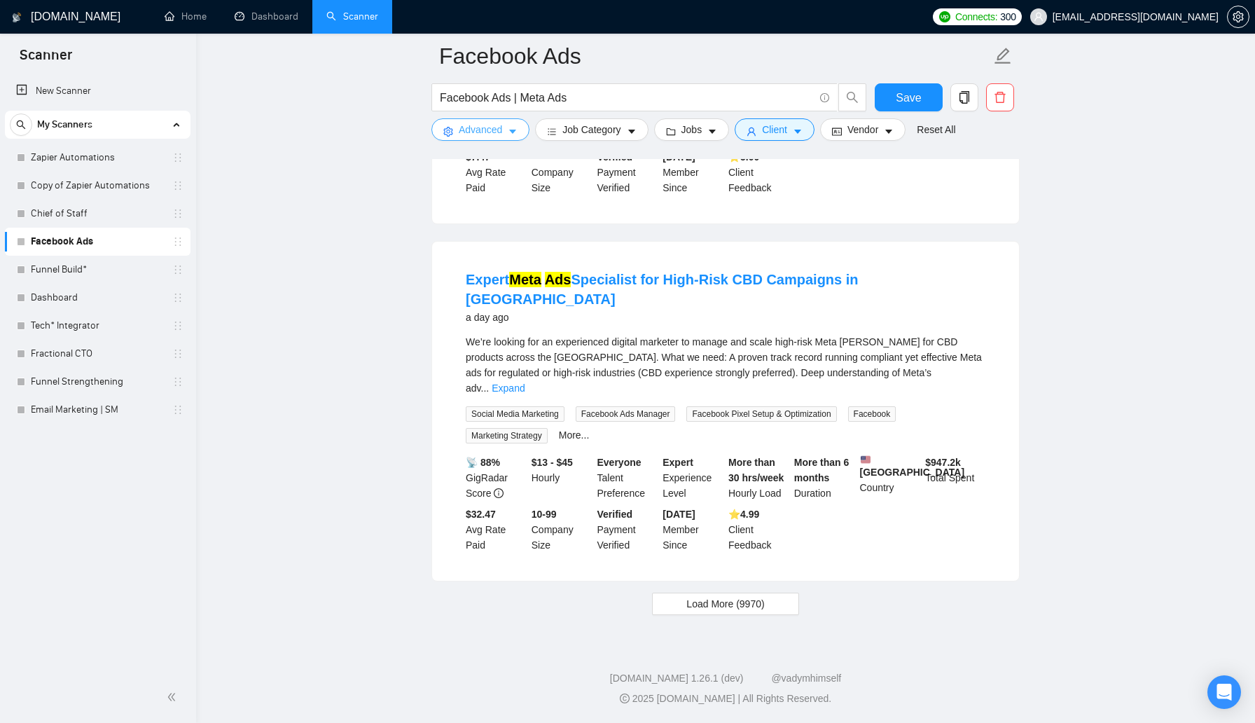
scroll to position [9116, 0]
click at [517, 127] on icon "caret-down" at bounding box center [513, 132] width 10 height 10
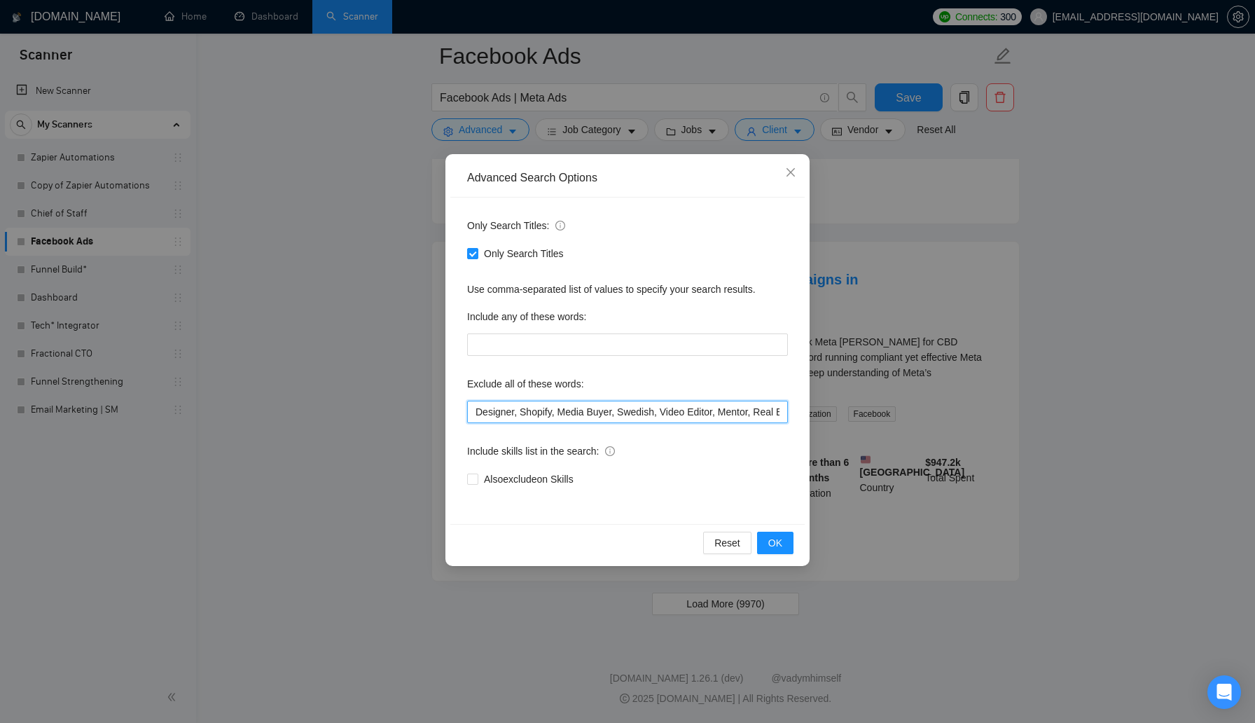
click at [721, 416] on input "Designer, Shopify, Media Buyer, Swedish, Video Editor, Mentor, Real Estate Agen…" at bounding box center [627, 412] width 321 height 22
click at [780, 412] on input "Designer, Shopify, Media Buyer, Swedish, Video Editor, Mentor, Real Estate Agen…" at bounding box center [627, 412] width 321 height 22
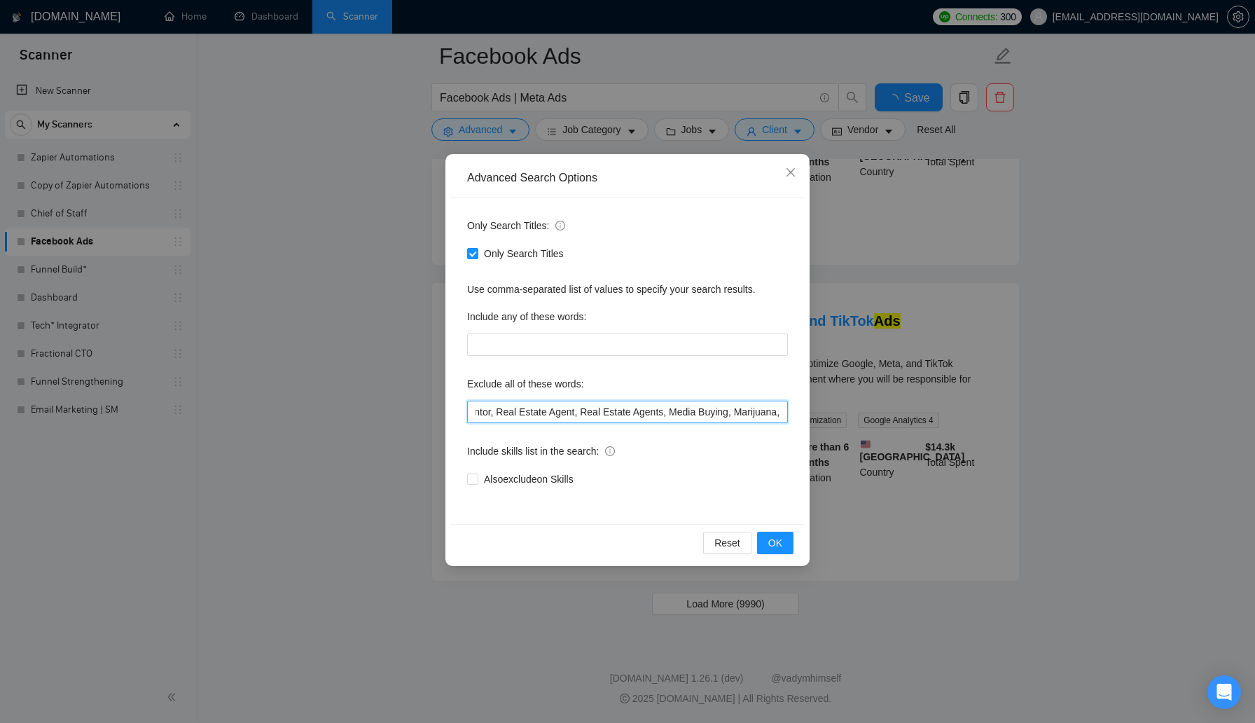
scroll to position [2909, 0]
click at [775, 542] on span "OK" at bounding box center [775, 542] width 14 height 15
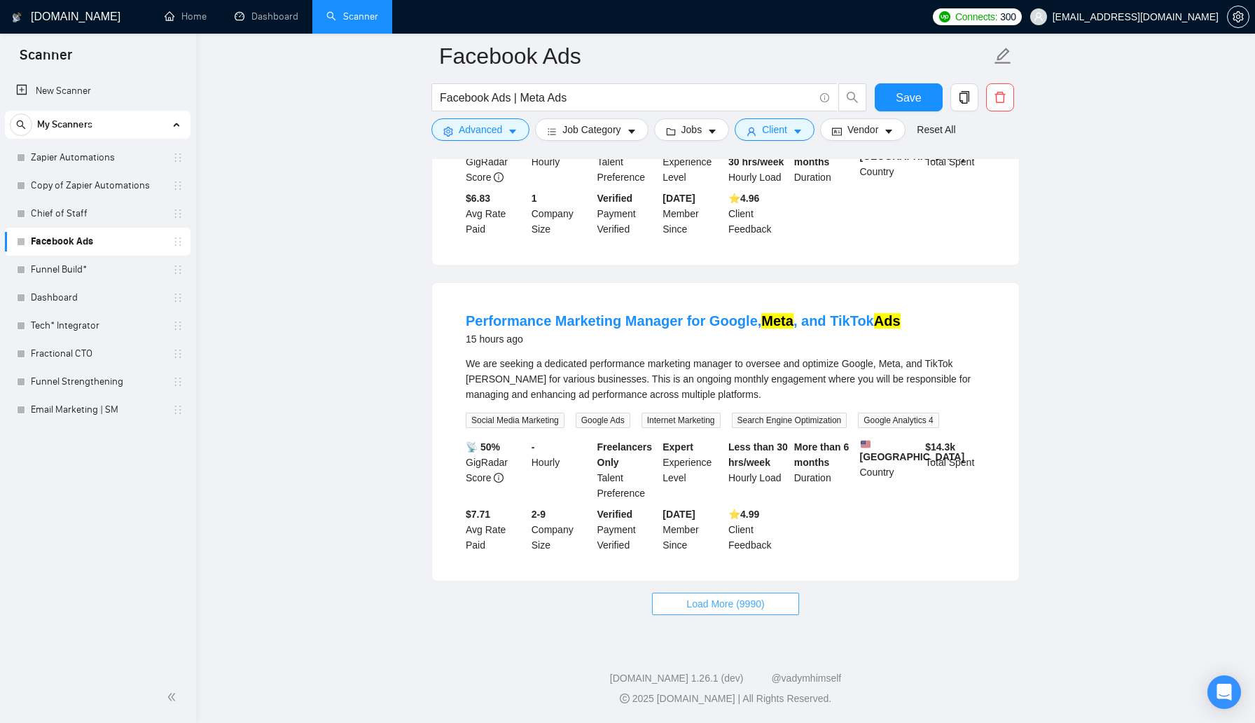
click at [707, 611] on button "Load More (9990)" at bounding box center [725, 603] width 146 height 22
click at [521, 126] on button "Advanced" at bounding box center [480, 129] width 98 height 22
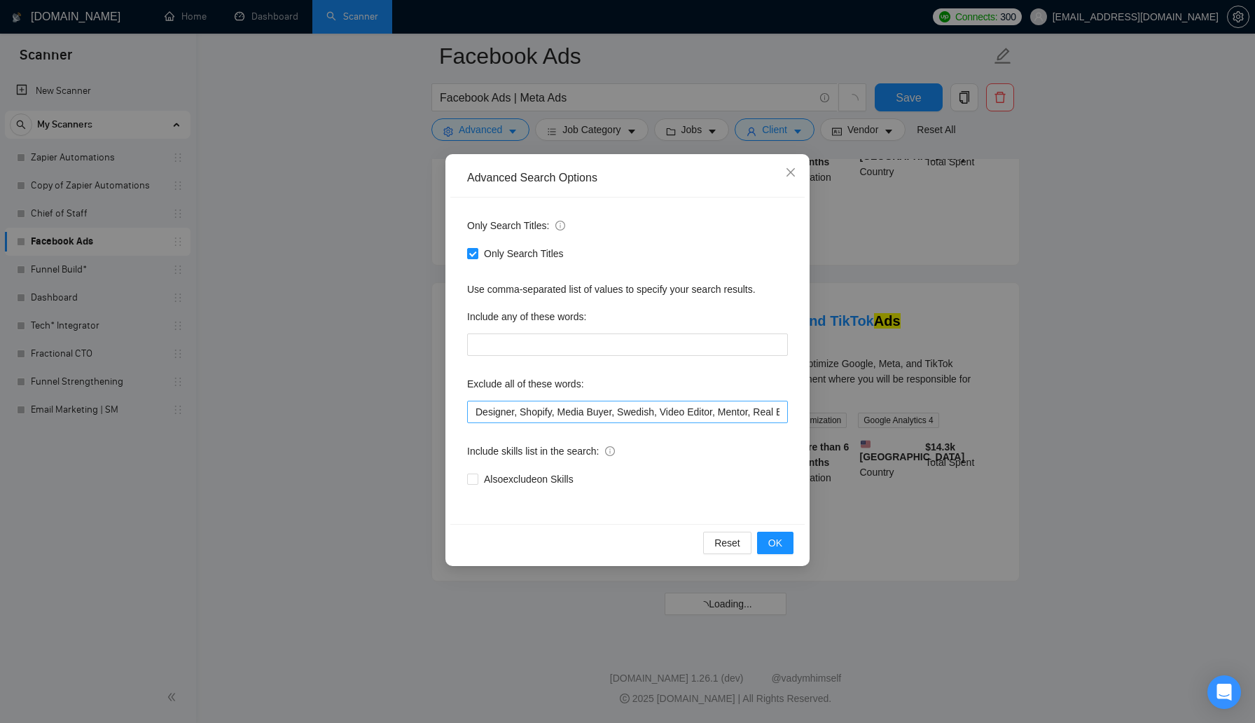
scroll to position [0, 273]
click at [776, 415] on input "Designer, Shopify, Media Buyer, Swedish, Video Editor, Mentor, Real Estate Agen…" at bounding box center [627, 412] width 321 height 22
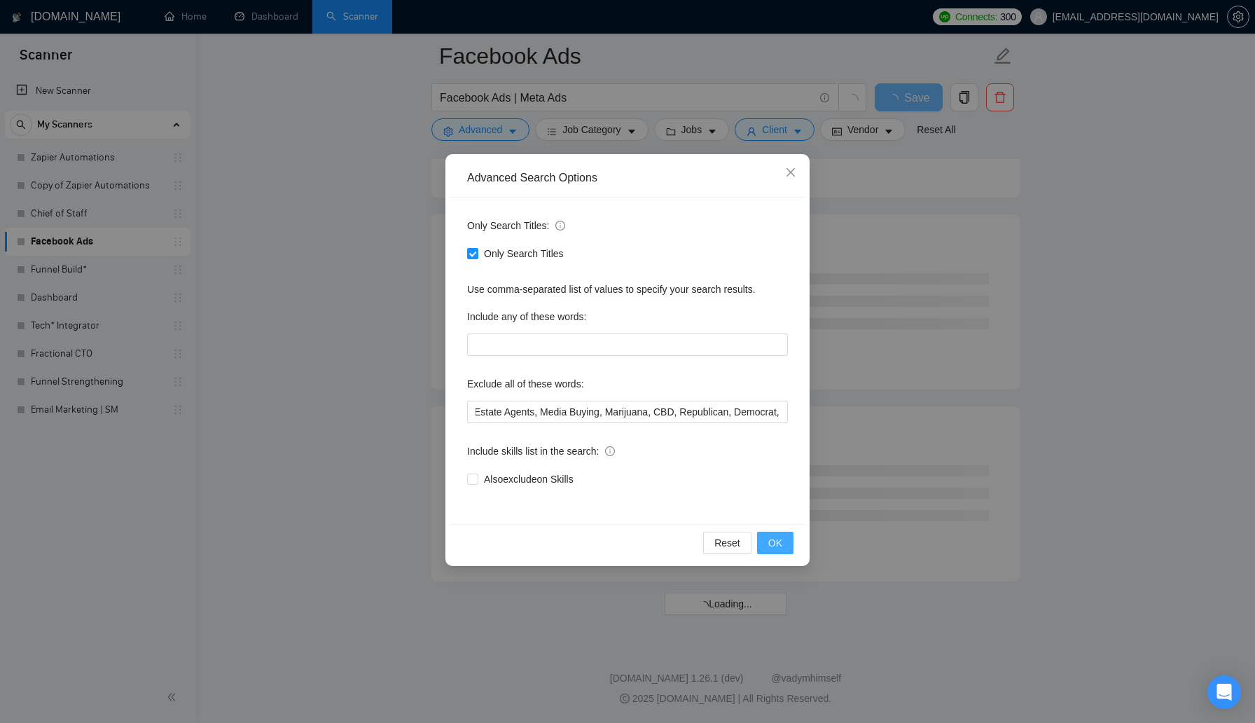
scroll to position [0, 0]
click at [783, 553] on button "OK" at bounding box center [775, 543] width 36 height 22
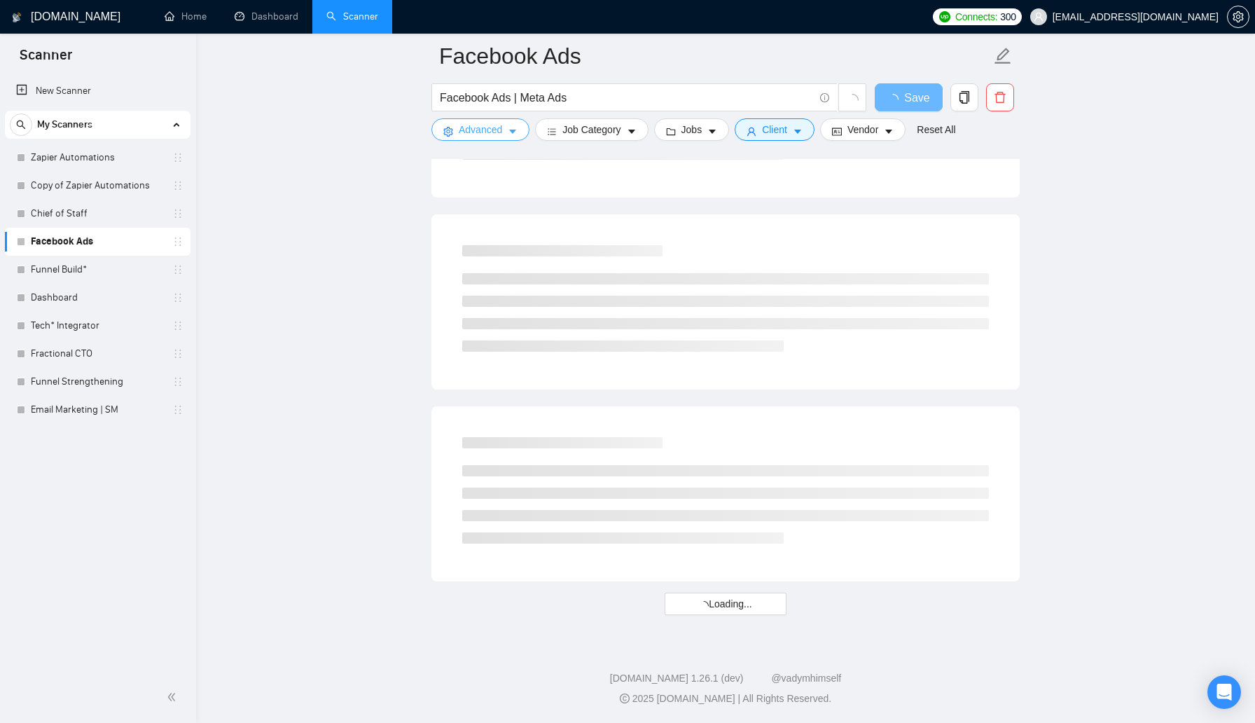
click at [514, 125] on button "Advanced" at bounding box center [480, 129] width 98 height 22
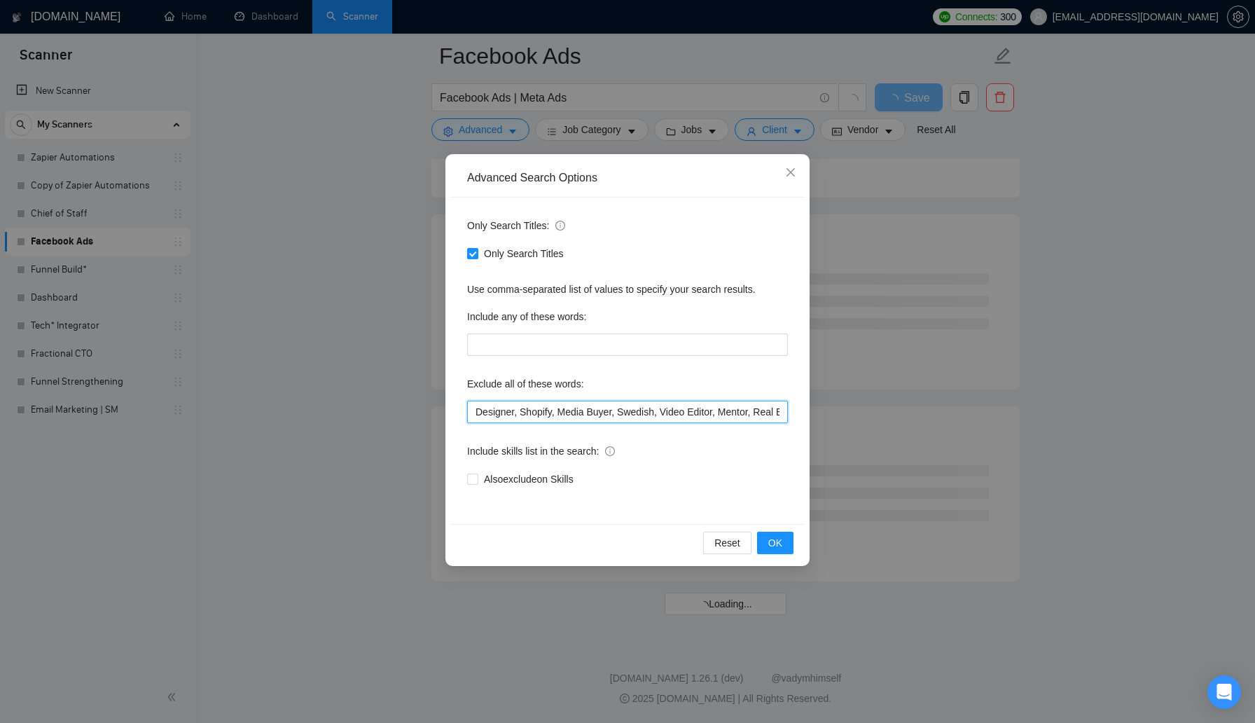
click at [722, 412] on input "Designer, Shopify, Media Buyer, Swedish, Video Editor, Mentor, Real Estate Agen…" at bounding box center [627, 412] width 321 height 22
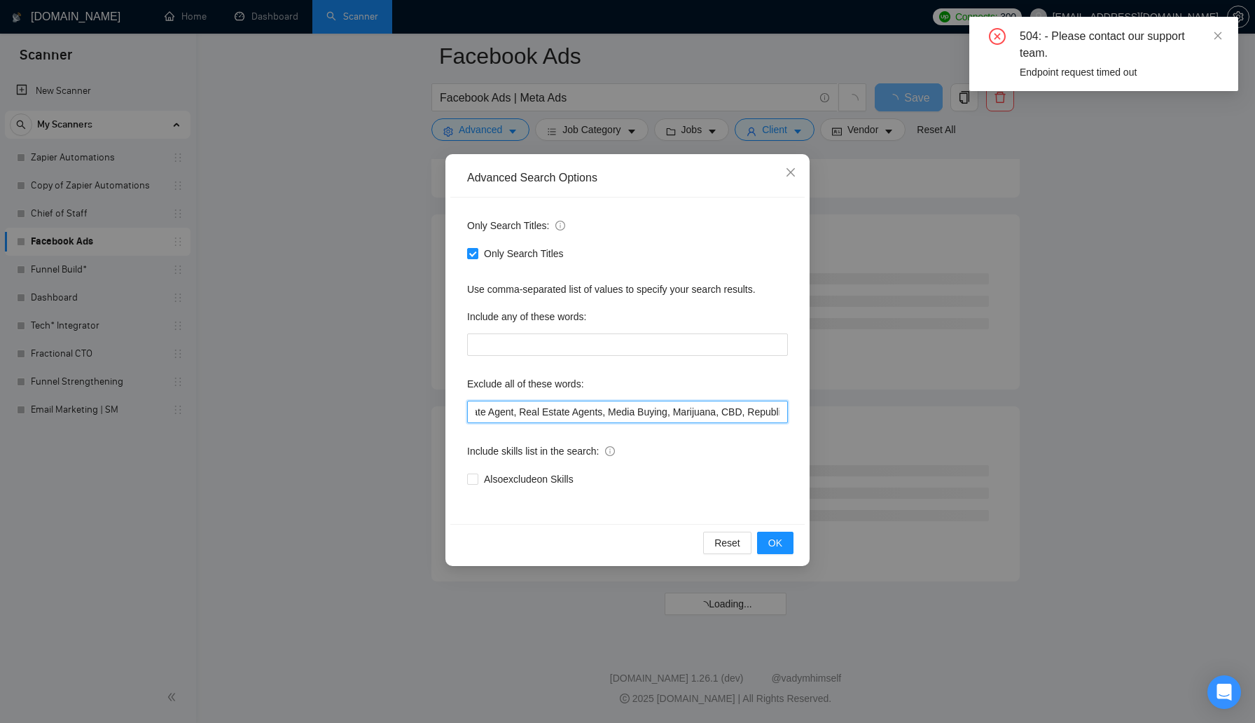
scroll to position [0, 403]
click at [727, 413] on input "Designer, Shopify, Media Buyer, Swedish, Video Editor, Mentor, Real Estate Agen…" at bounding box center [627, 412] width 321 height 22
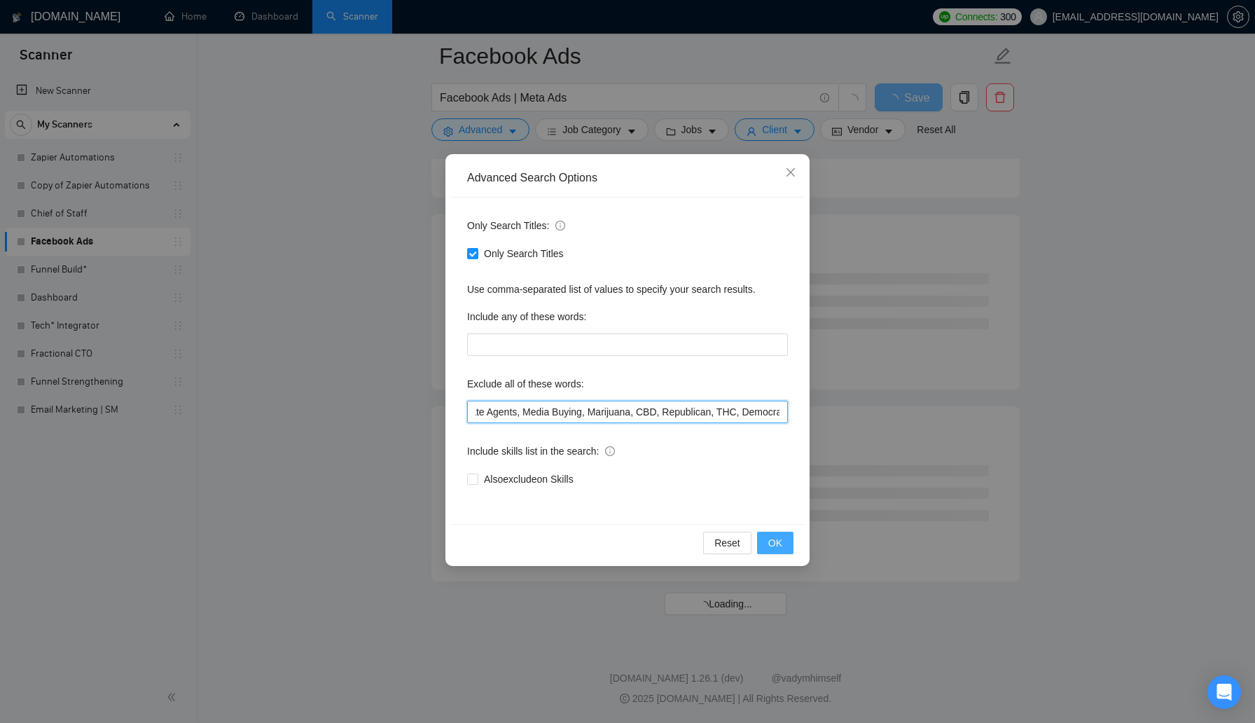
type input "Designer, Shopify, Media Buyer, Swedish, Video Editor, Mentor, Real Estate Agen…"
click at [772, 541] on span "OK" at bounding box center [775, 542] width 14 height 15
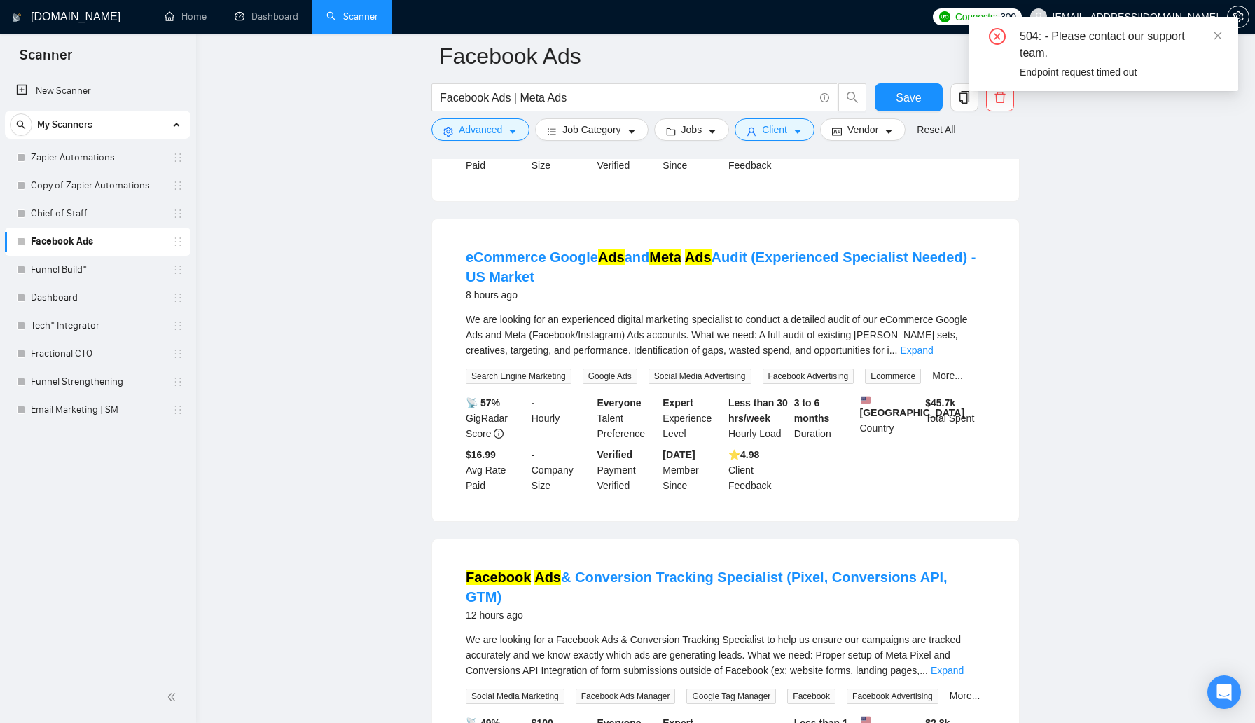
click at [1212, 40] on div "504: - Please contact our support team." at bounding box center [1121, 45] width 202 height 34
click at [1216, 36] on icon "close" at bounding box center [1218, 36] width 8 height 8
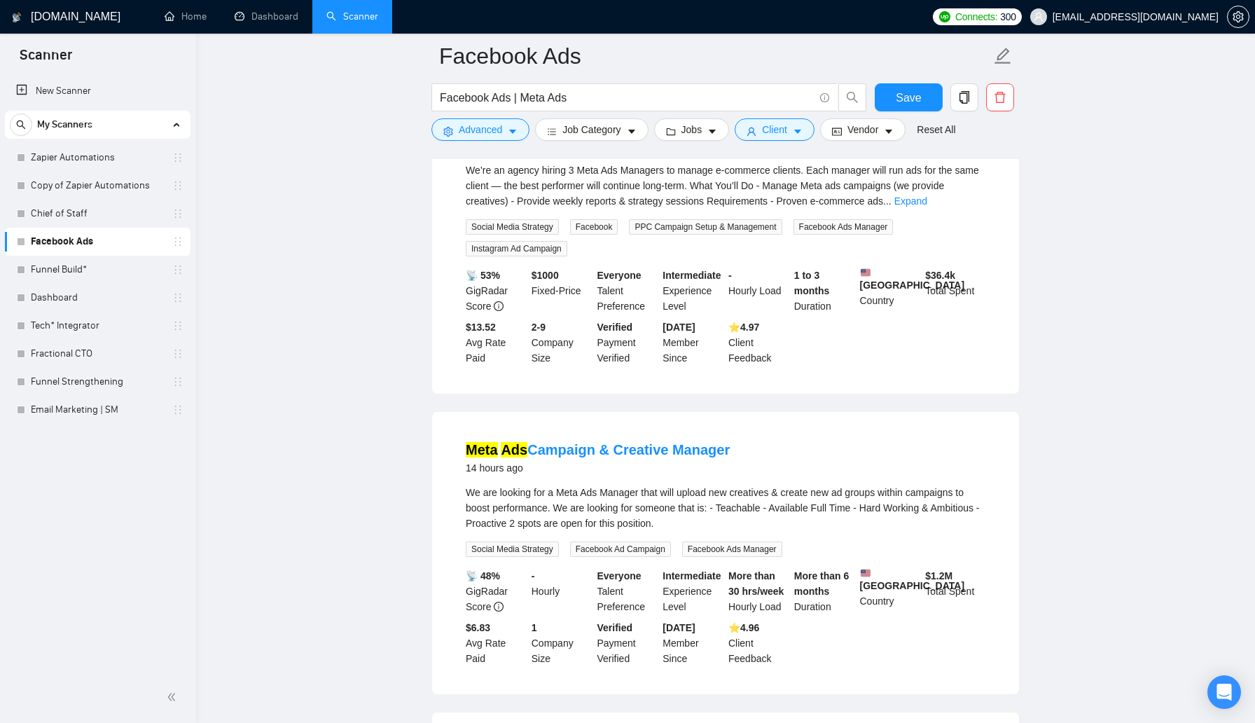
scroll to position [2909, 0]
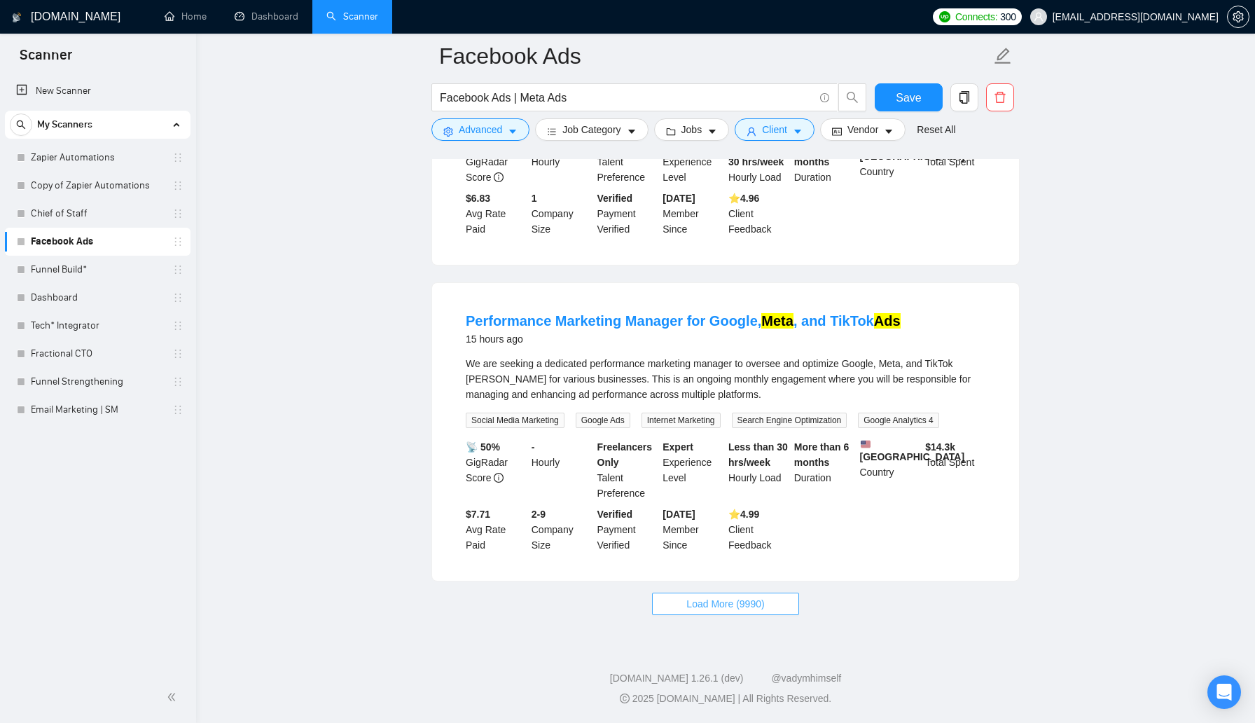
click at [723, 602] on span "Load More (9990)" at bounding box center [725, 603] width 78 height 15
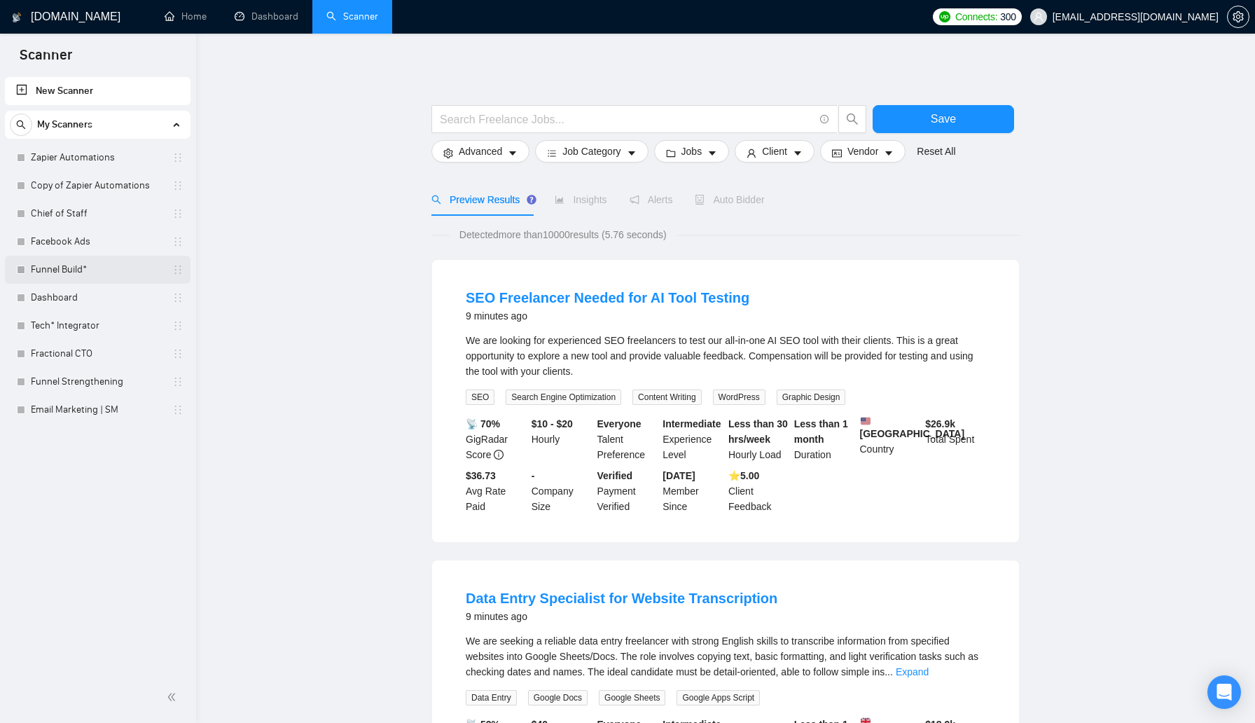
click at [95, 276] on link "Funnel Build*" at bounding box center [97, 270] width 133 height 28
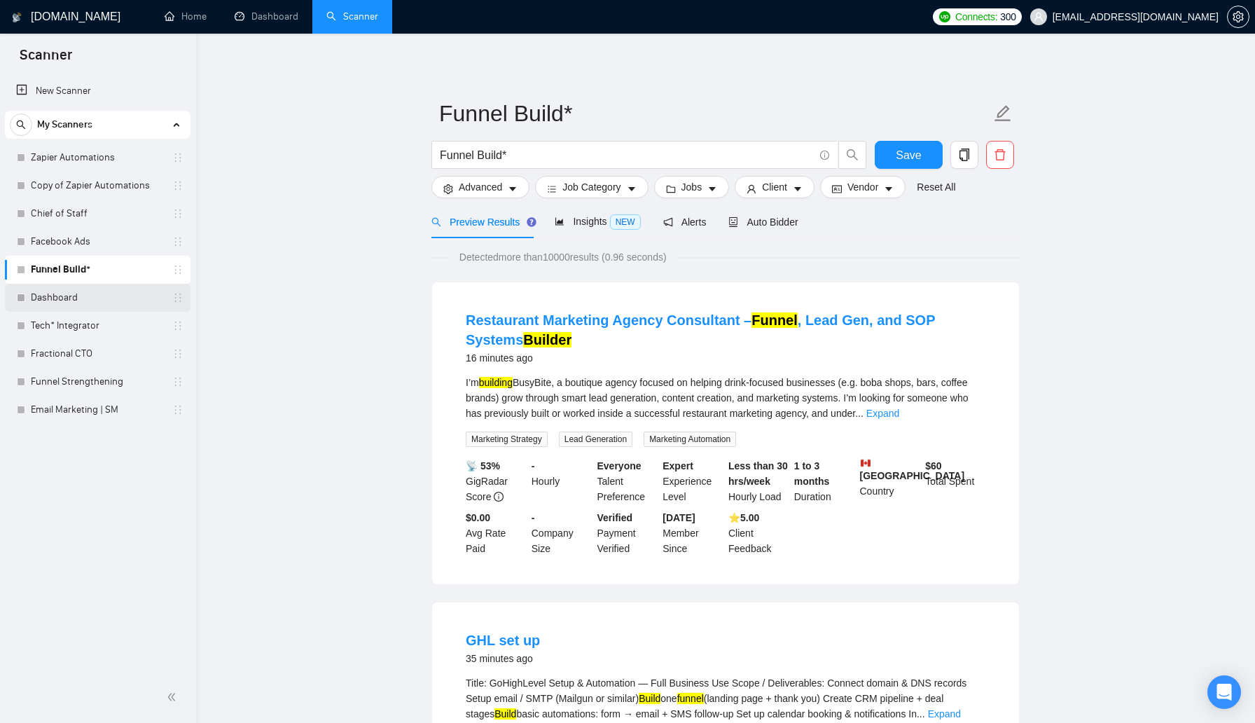
click at [97, 299] on link "Dashboard" at bounding box center [97, 298] width 133 height 28
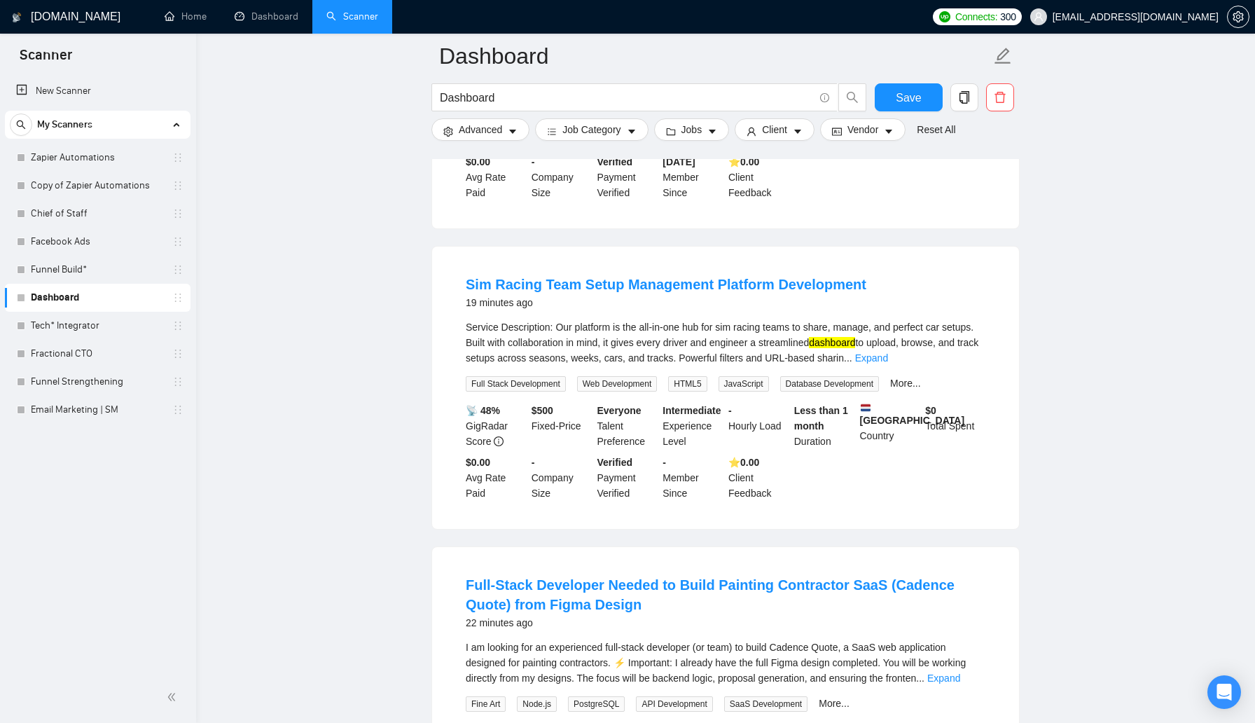
scroll to position [352, 0]
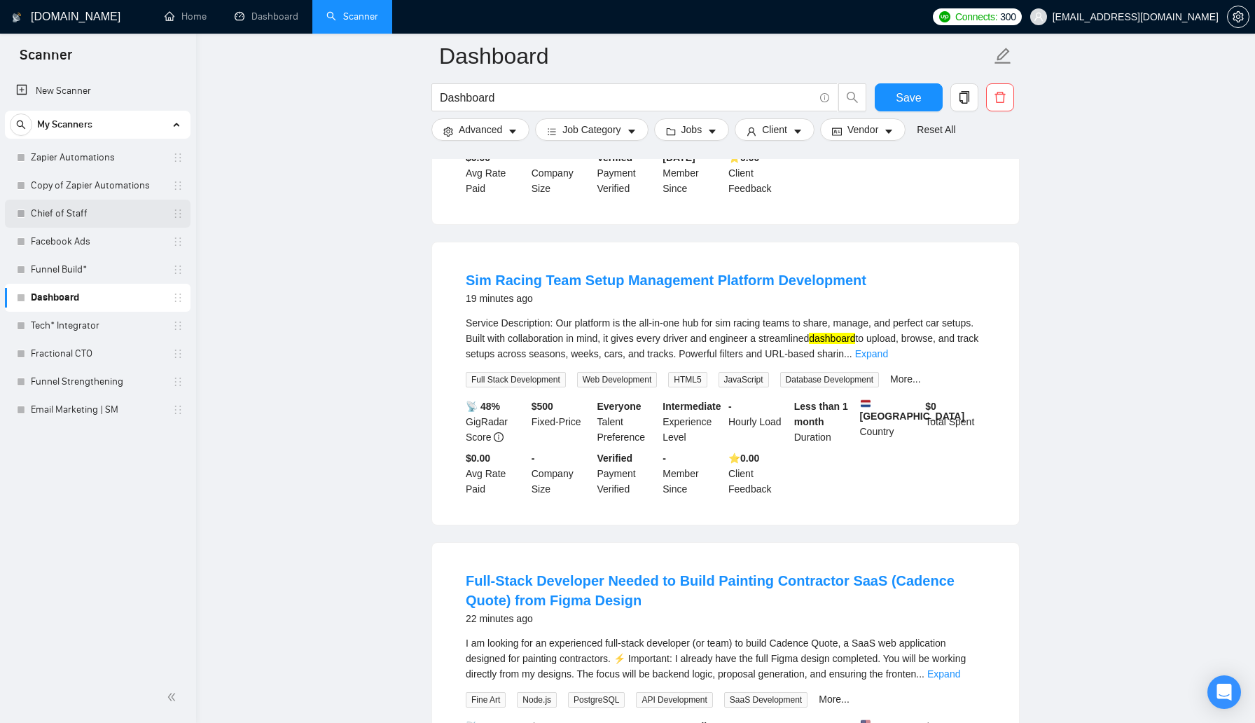
click at [85, 215] on link "Chief of Staff" at bounding box center [97, 214] width 133 height 28
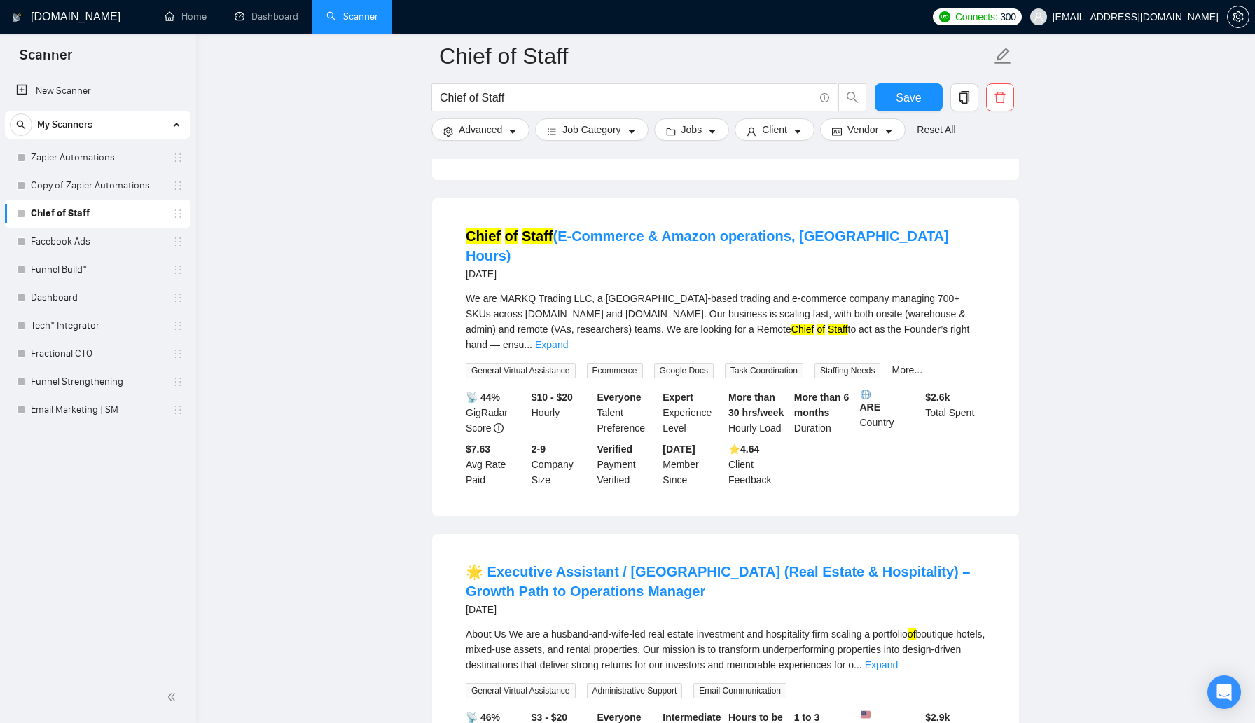
scroll to position [1637, 0]
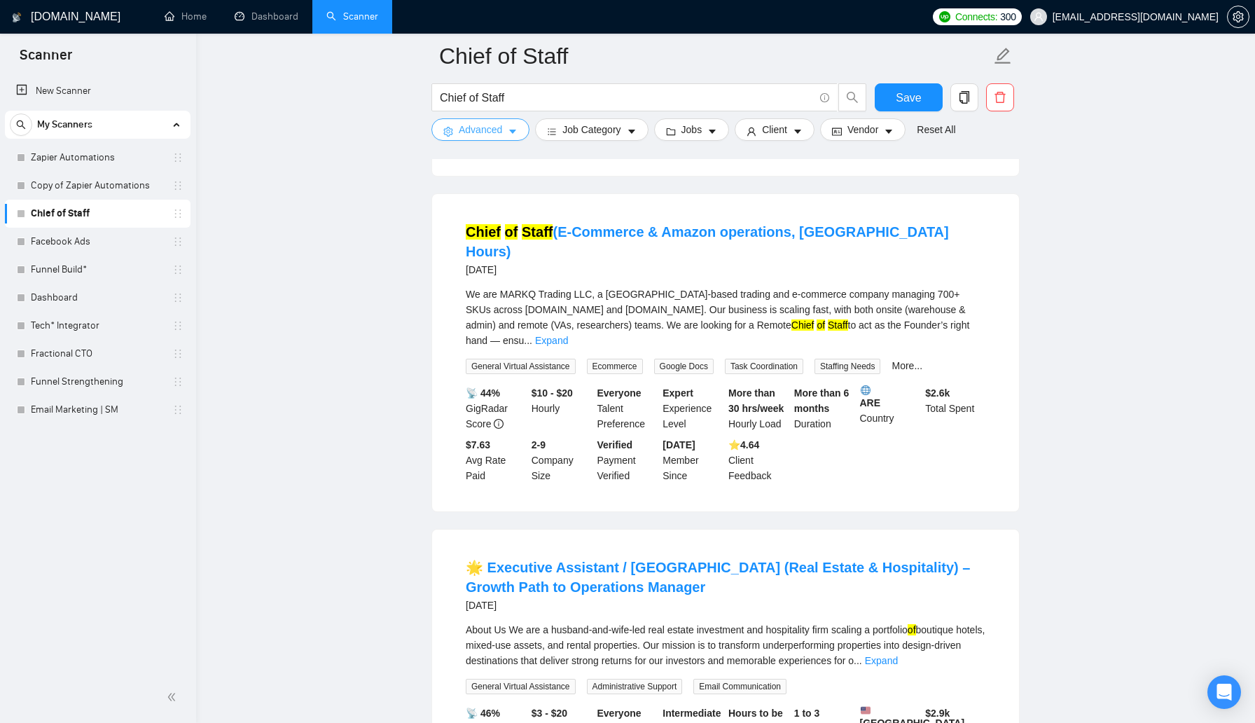
click at [478, 135] on span "Advanced" at bounding box center [480, 129] width 43 height 15
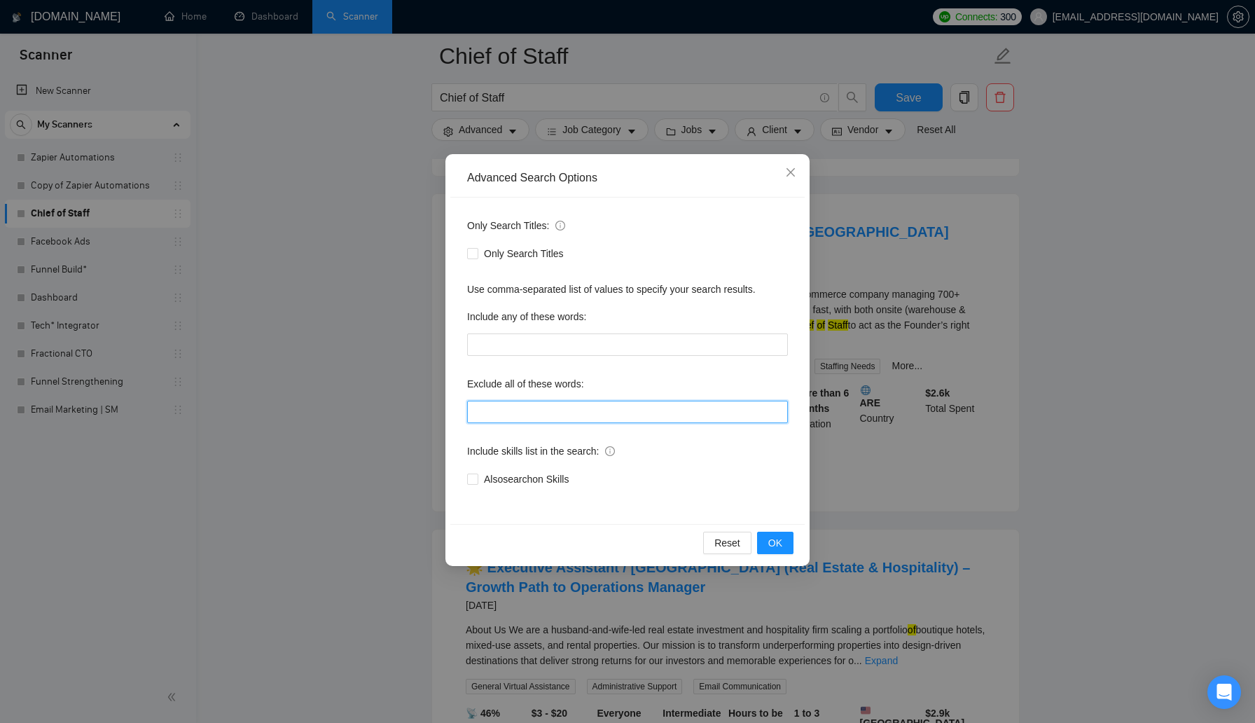
click at [585, 407] on input "text" at bounding box center [627, 412] width 321 height 22
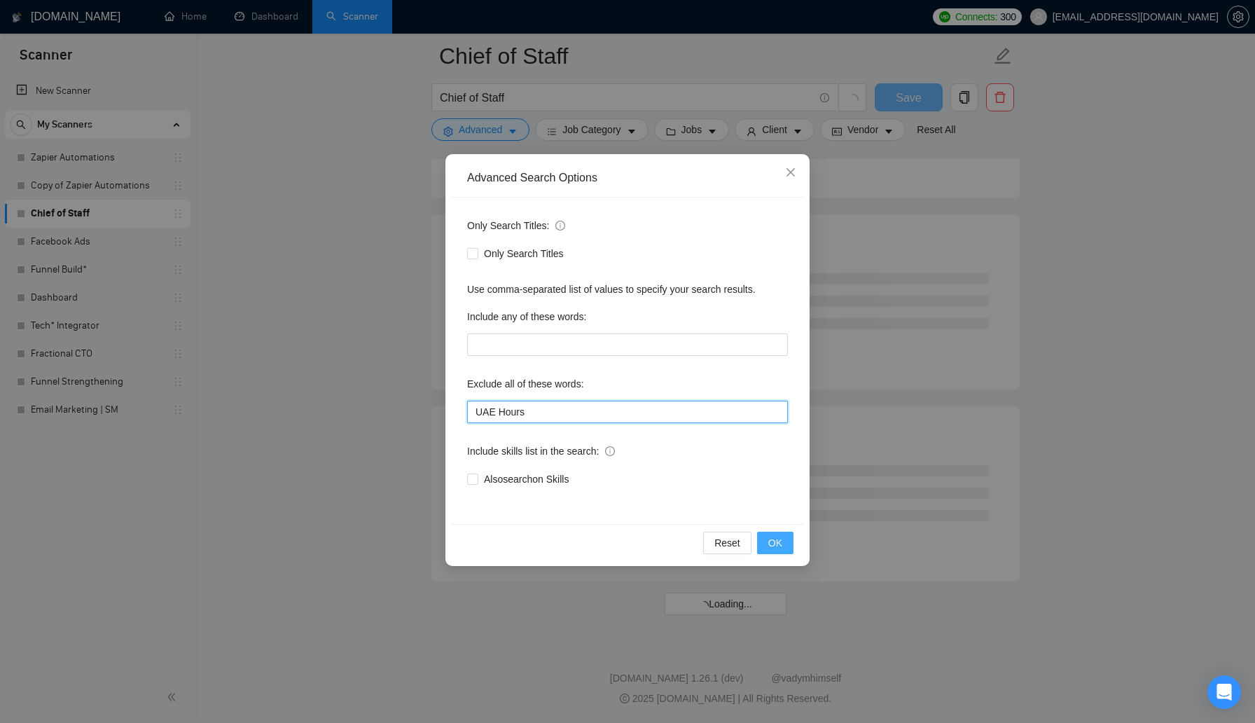
scroll to position [1613, 0]
type input "UAE Hours, Full Time, Full-Time"
click at [775, 536] on span "OK" at bounding box center [775, 542] width 14 height 15
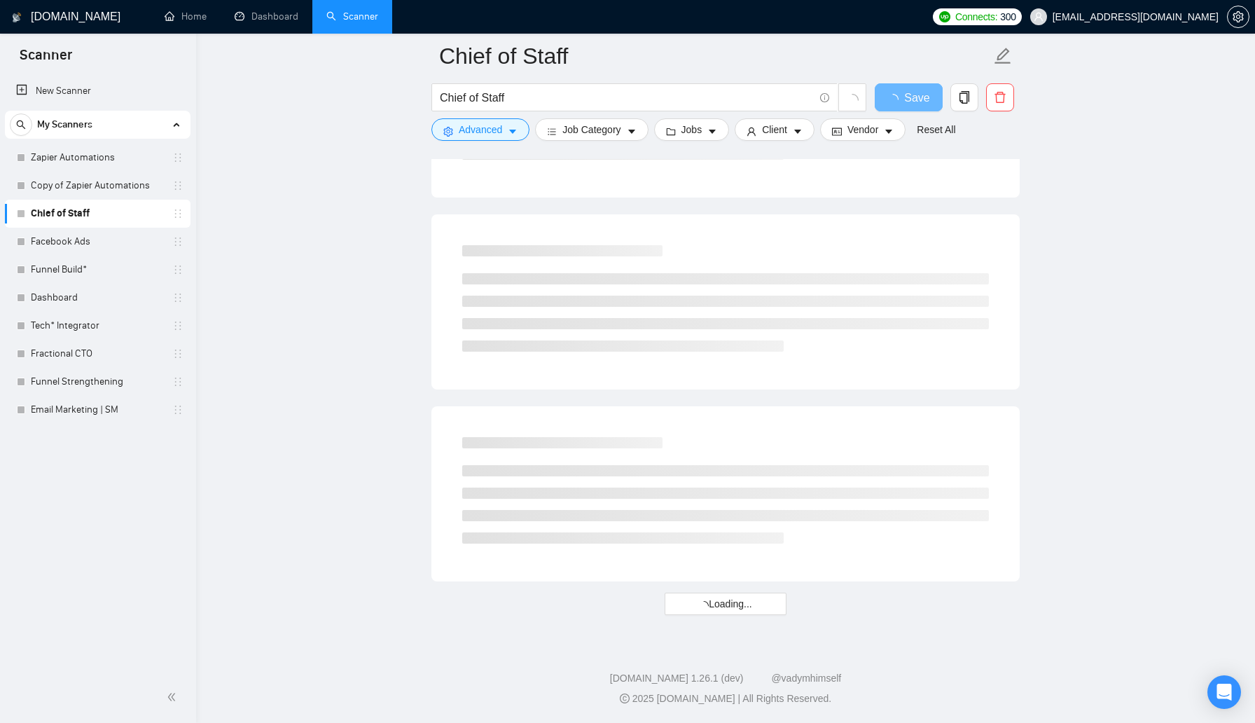
click at [701, 116] on div "Chief of Staff" at bounding box center [649, 100] width 441 height 35
click at [702, 130] on span "Jobs" at bounding box center [691, 129] width 21 height 15
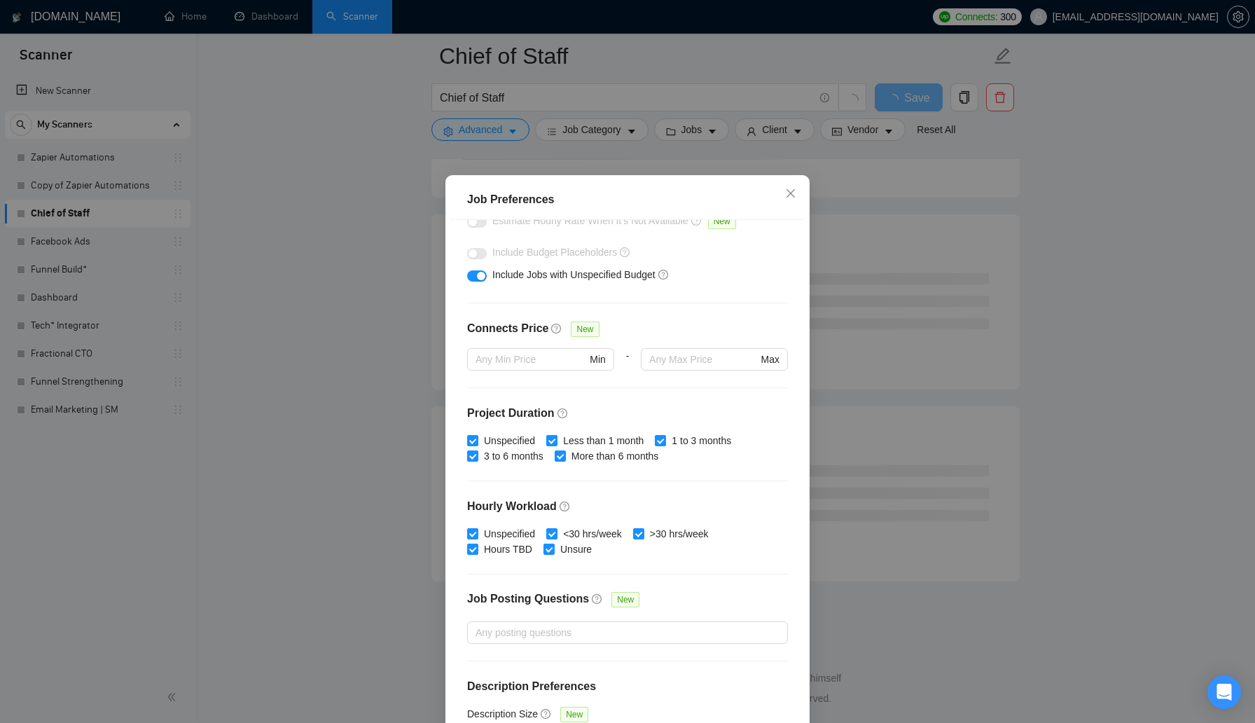
scroll to position [248, 0]
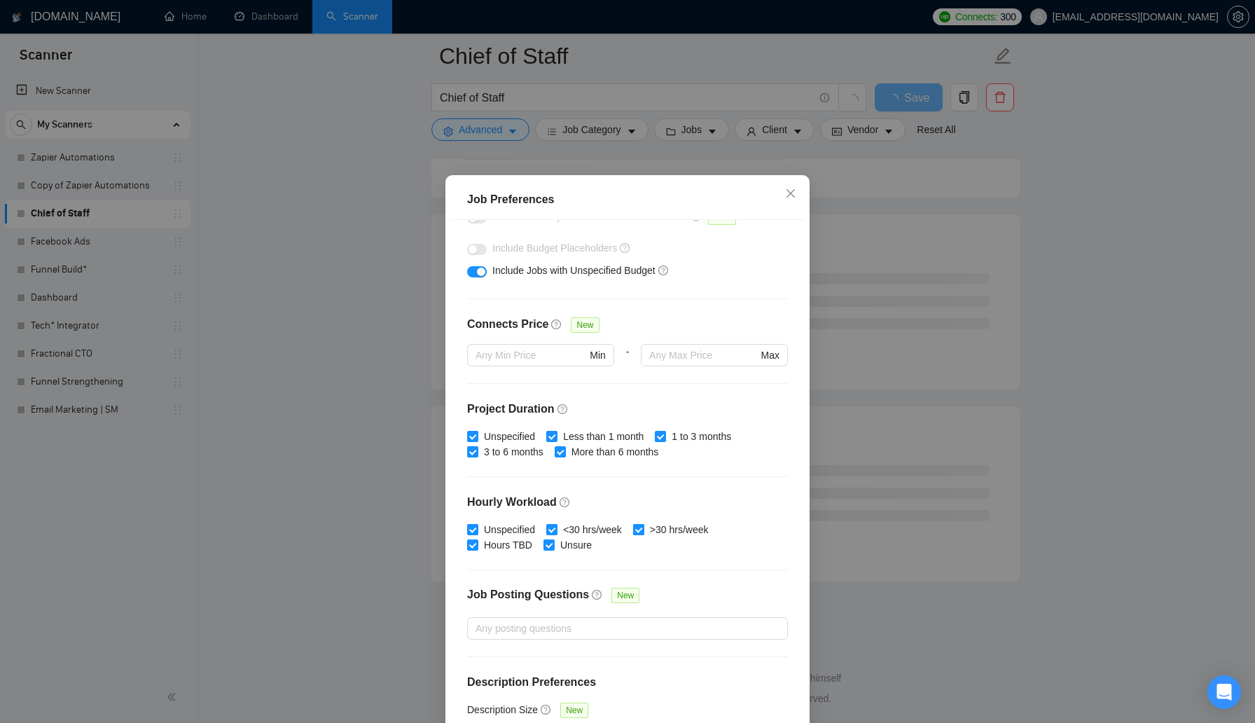
click at [643, 530] on input ">30 hrs/week" at bounding box center [638, 529] width 10 height 10
checkbox input "false"
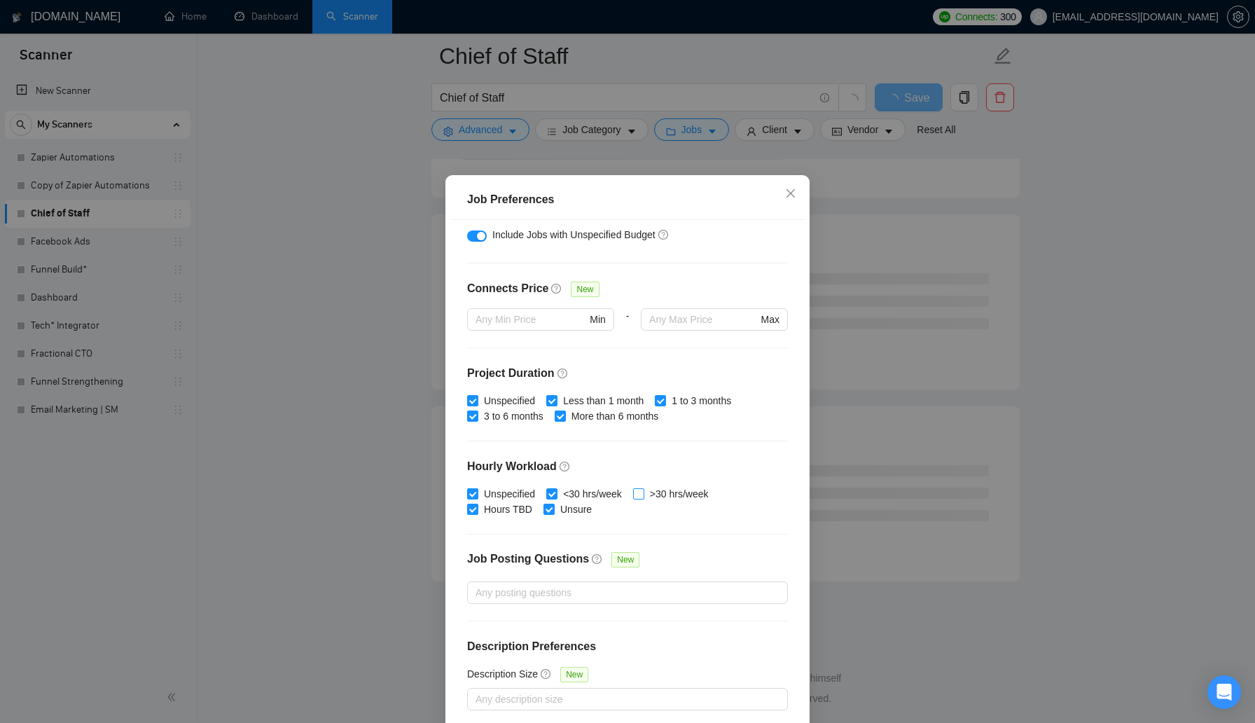
scroll to position [64, 0]
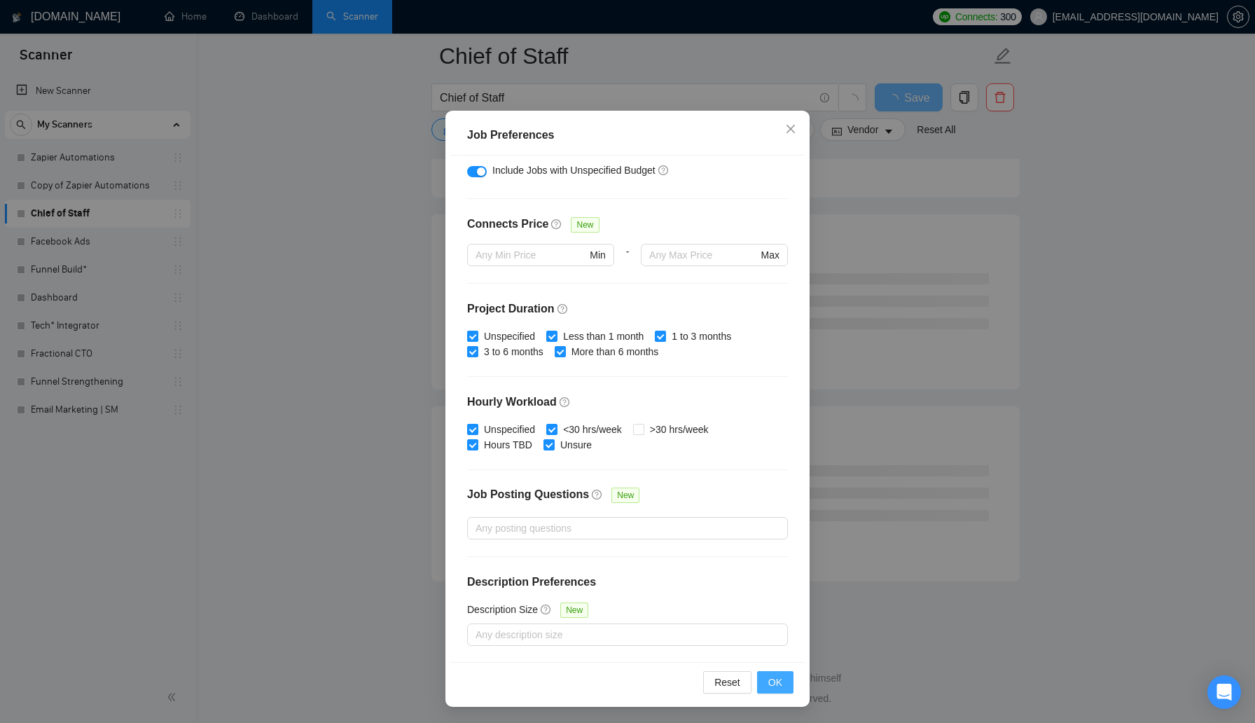
click at [786, 681] on button "OK" at bounding box center [775, 682] width 36 height 22
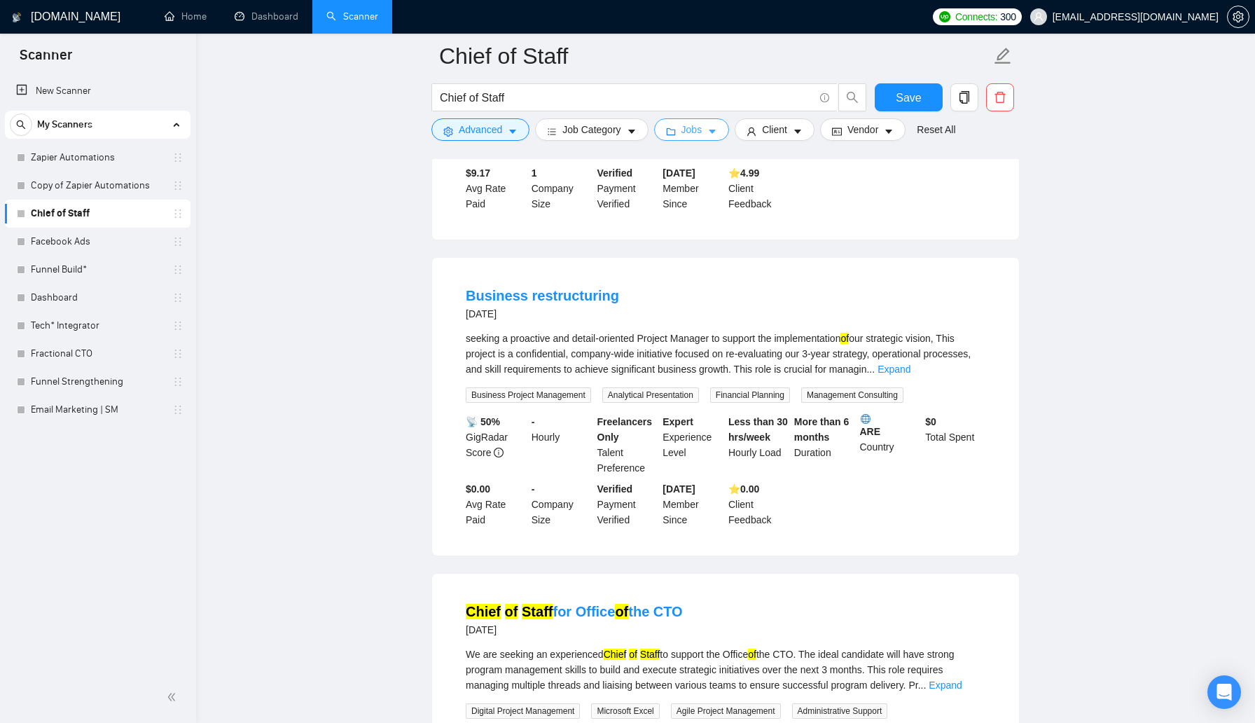
scroll to position [1568, 0]
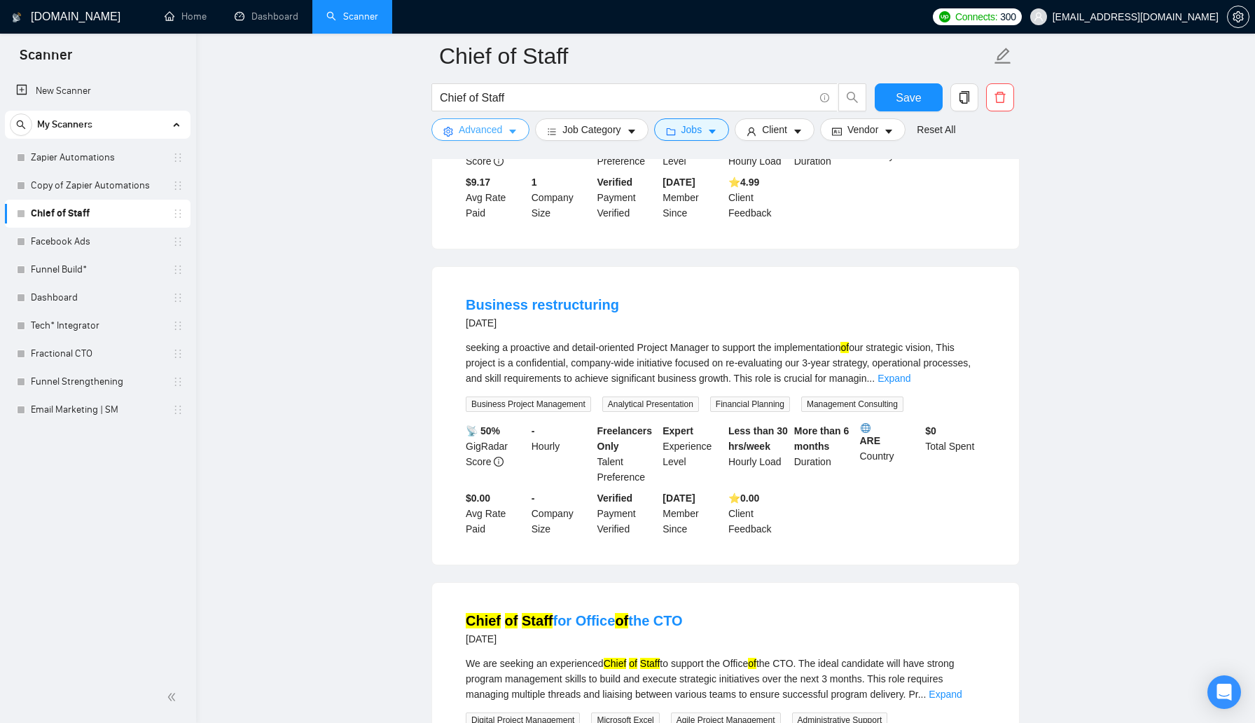
click at [488, 130] on span "Advanced" at bounding box center [480, 129] width 43 height 15
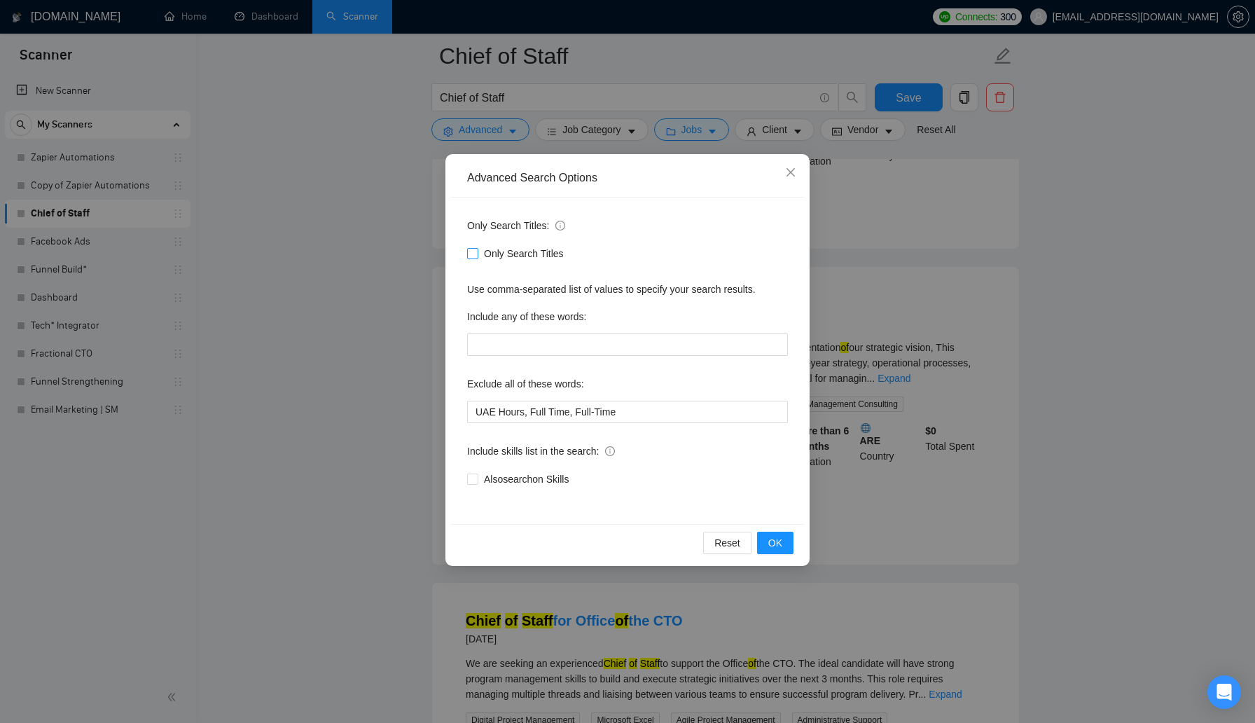
click at [475, 256] on input "Only Search Titles" at bounding box center [472, 253] width 10 height 10
checkbox input "true"
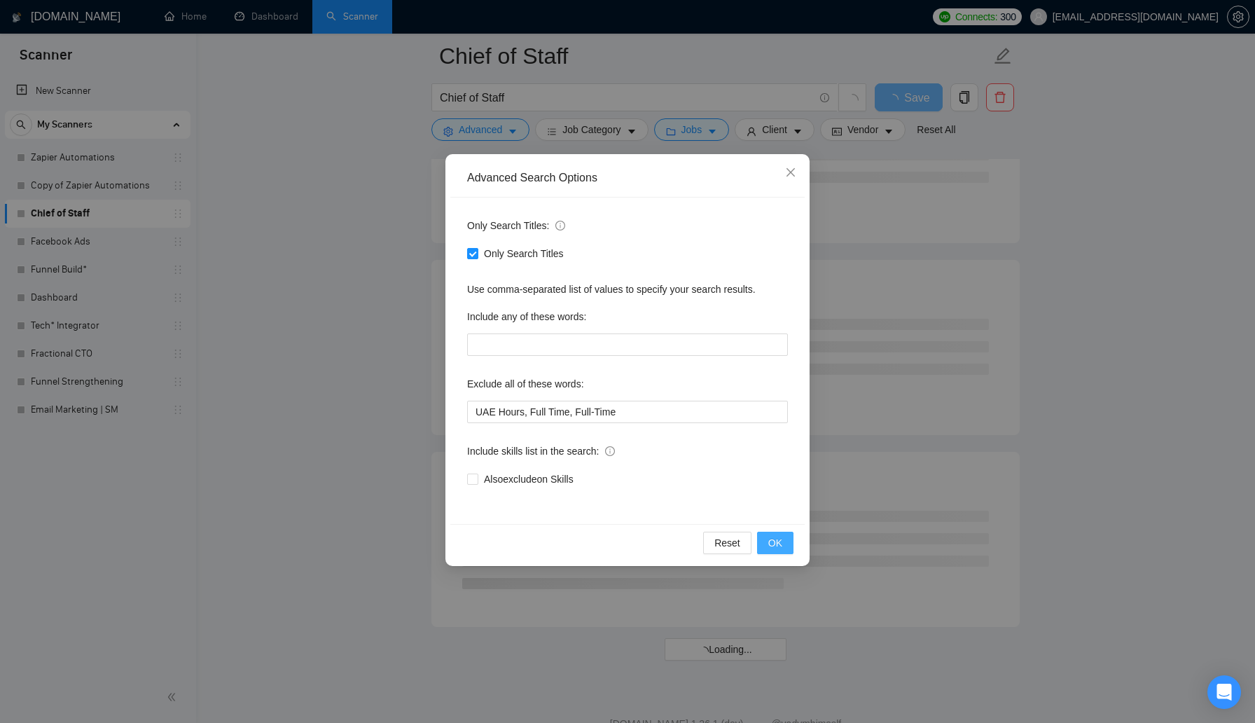
click at [786, 539] on button "OK" at bounding box center [775, 543] width 36 height 22
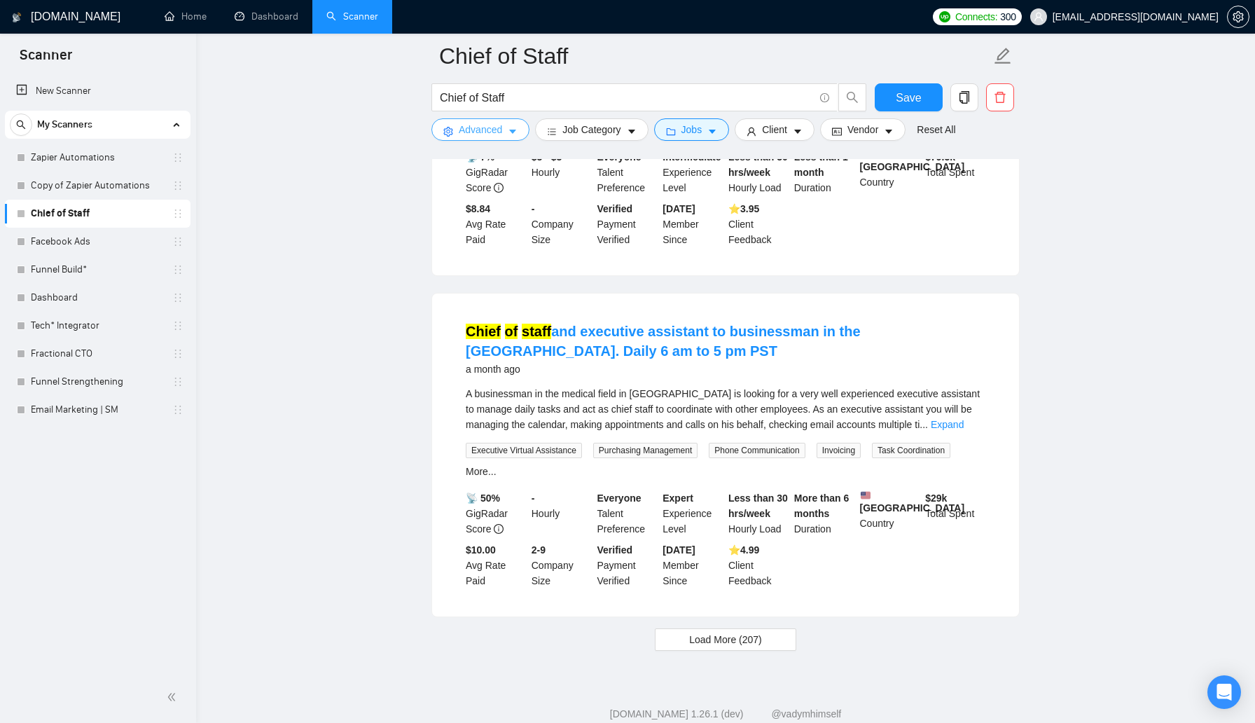
scroll to position [2786, 0]
click at [960, 428] on link "Expand" at bounding box center [947, 422] width 33 height 11
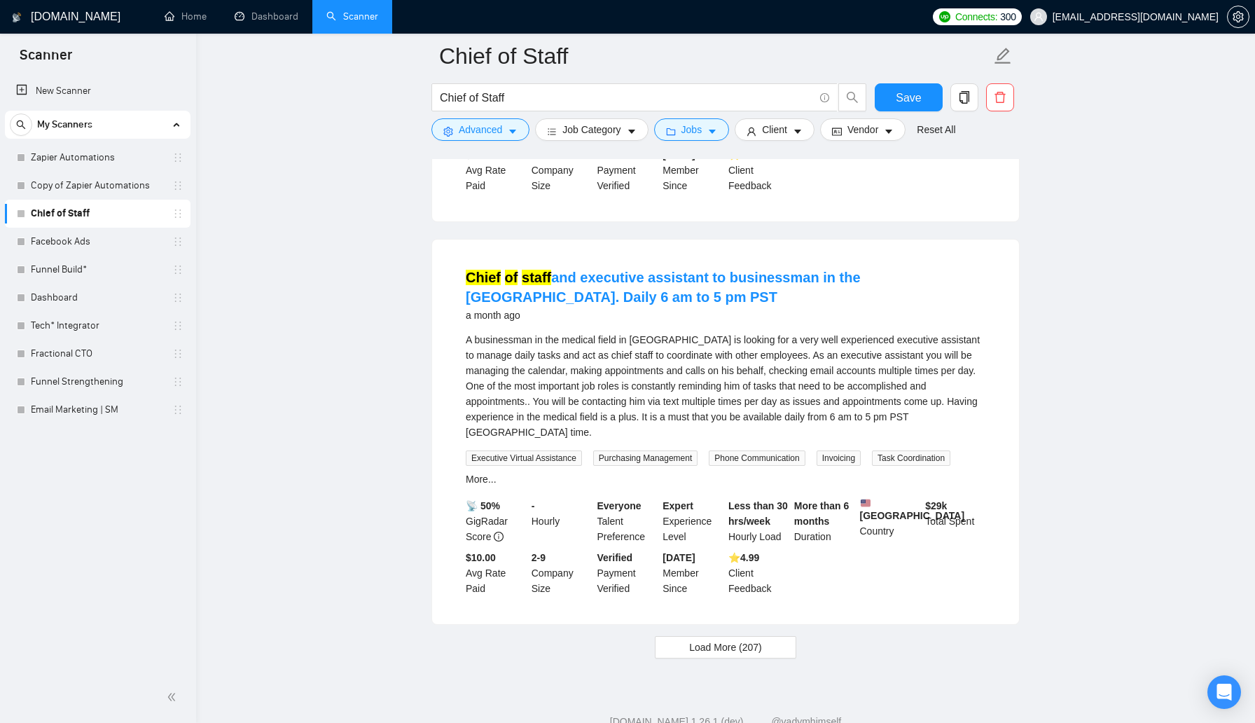
scroll to position [2838, 0]
click at [515, 131] on icon "caret-down" at bounding box center [512, 132] width 7 height 4
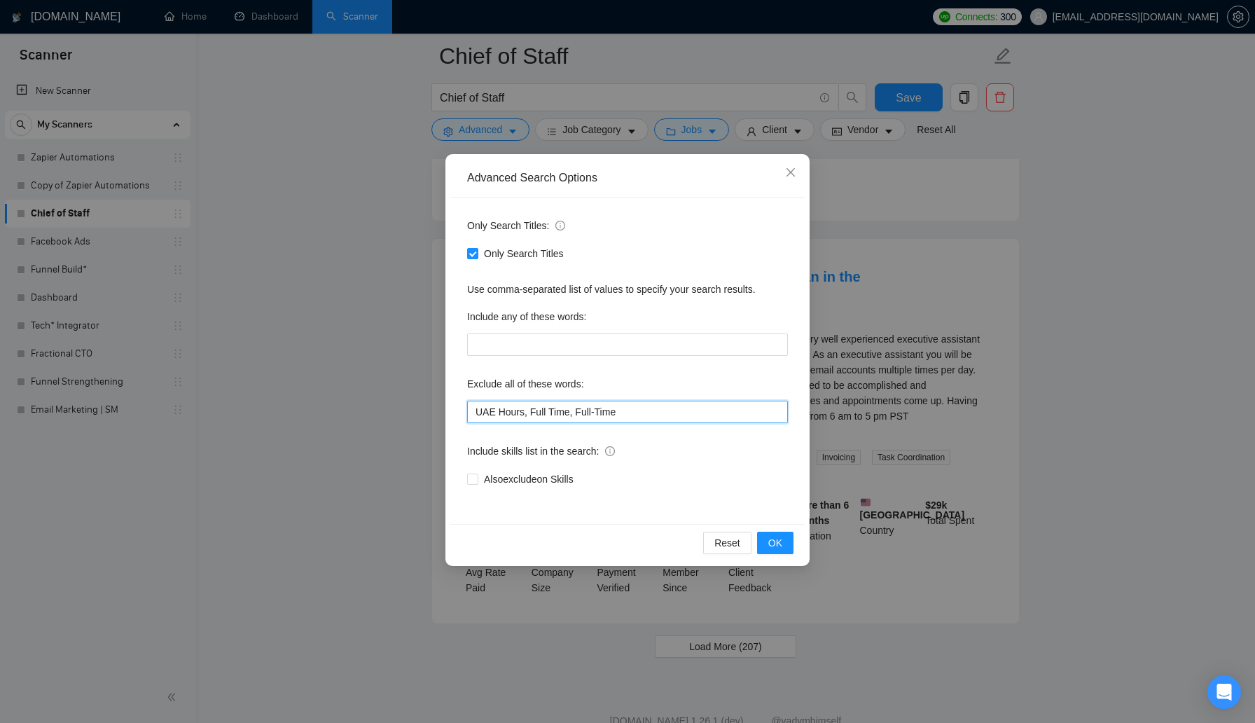
click at [669, 419] on input "UAE Hours, Full Time, Full-Time" at bounding box center [627, 412] width 321 height 22
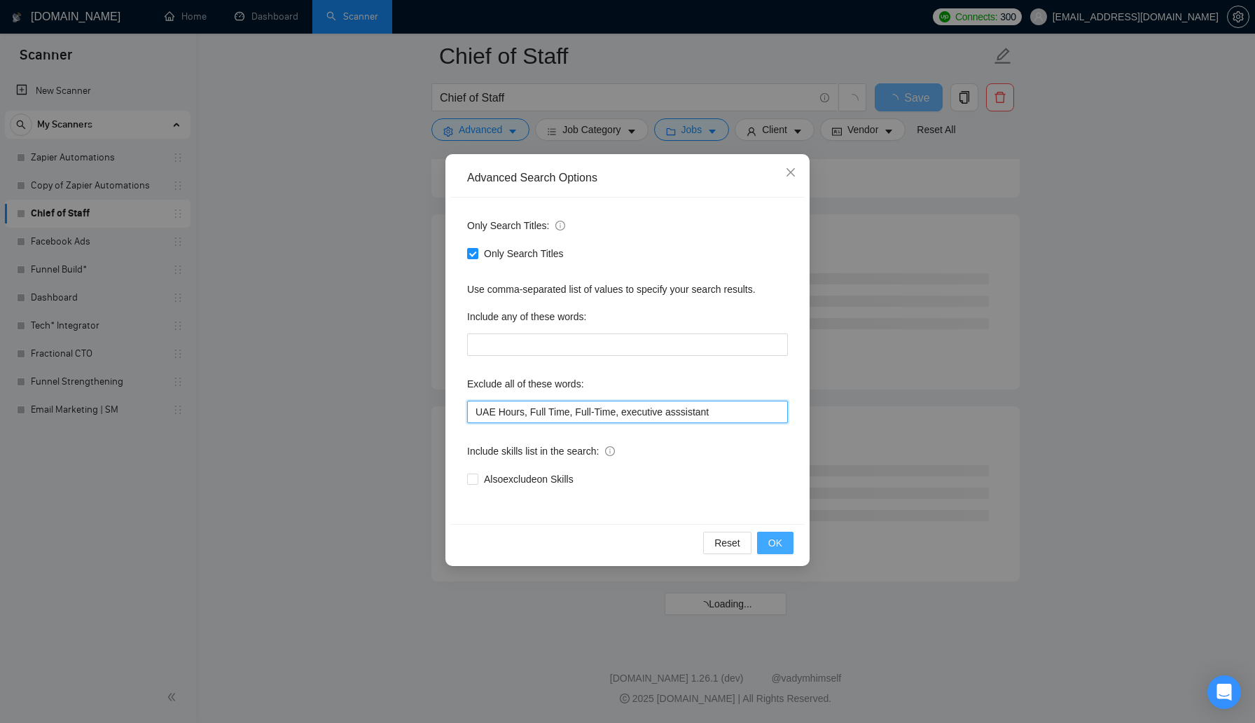
scroll to position [1613, 0]
type input "UAE Hours, Full Time, Full-Time, executive asssistant"
click at [777, 551] on button "OK" at bounding box center [775, 543] width 36 height 22
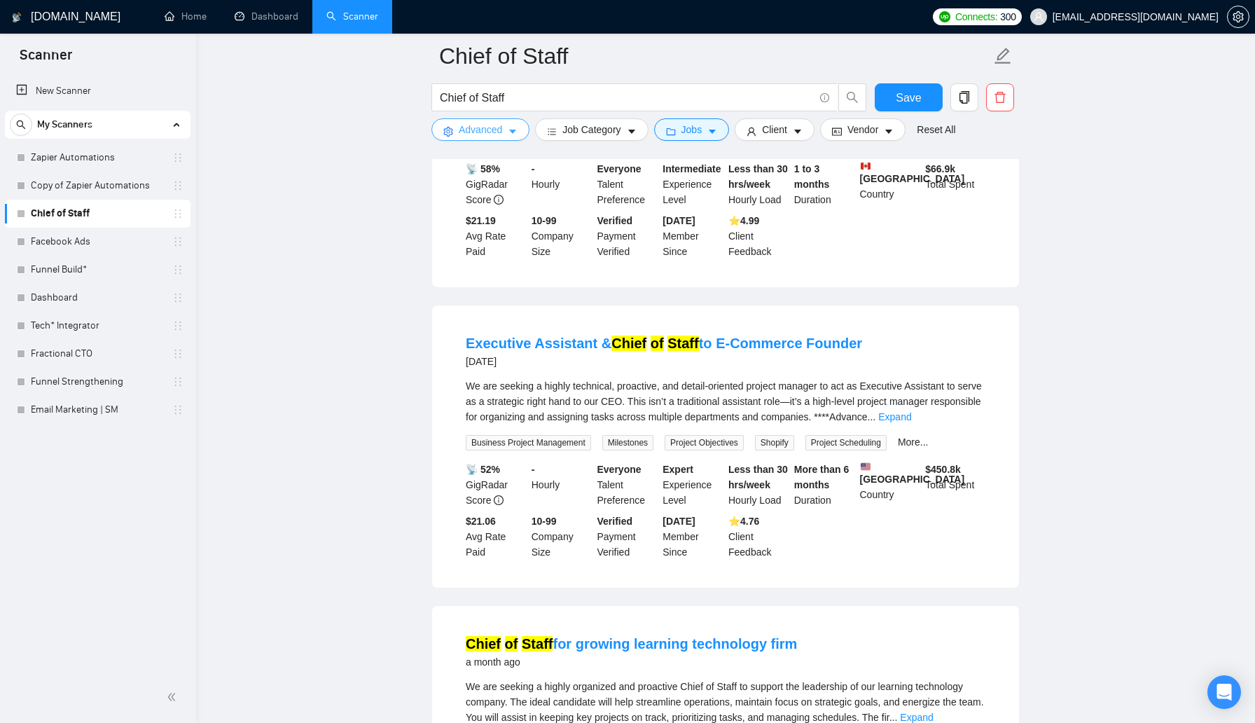
scroll to position [1851, 0]
click at [492, 139] on button "Advanced" at bounding box center [480, 129] width 98 height 22
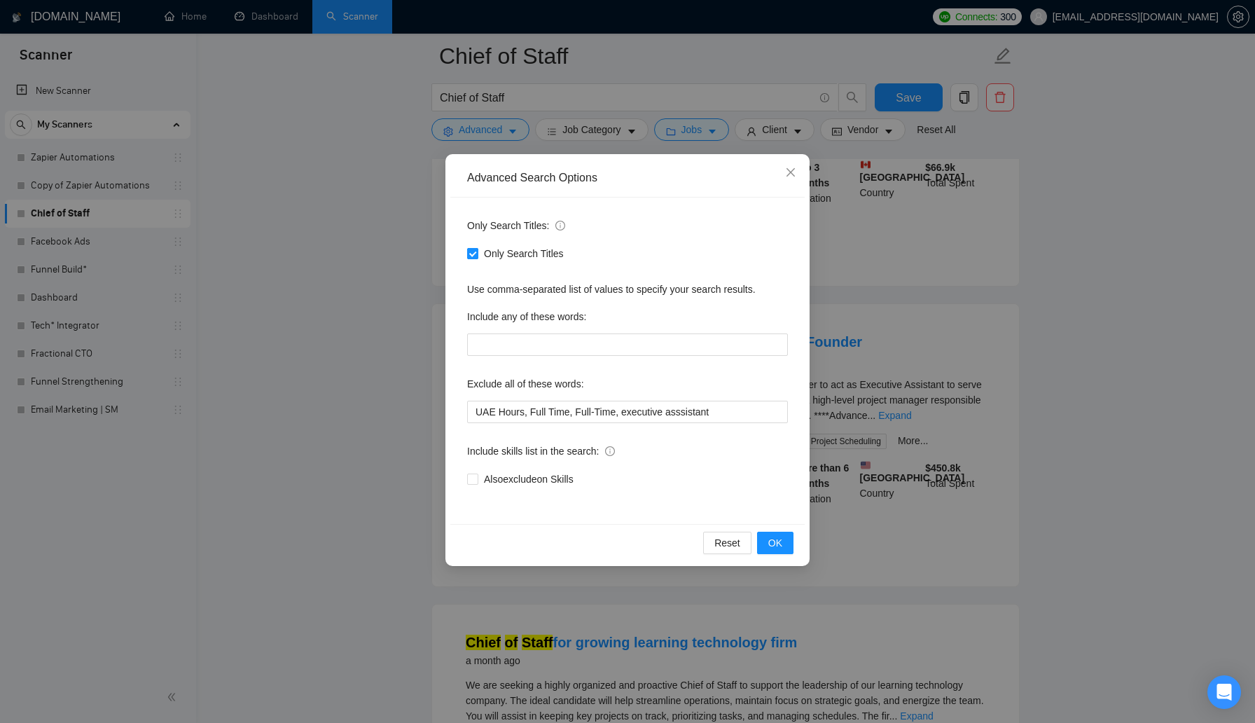
click at [474, 254] on input "Only Search Titles" at bounding box center [472, 253] width 10 height 10
checkbox input "false"
click at [775, 543] on span "OK" at bounding box center [775, 542] width 14 height 15
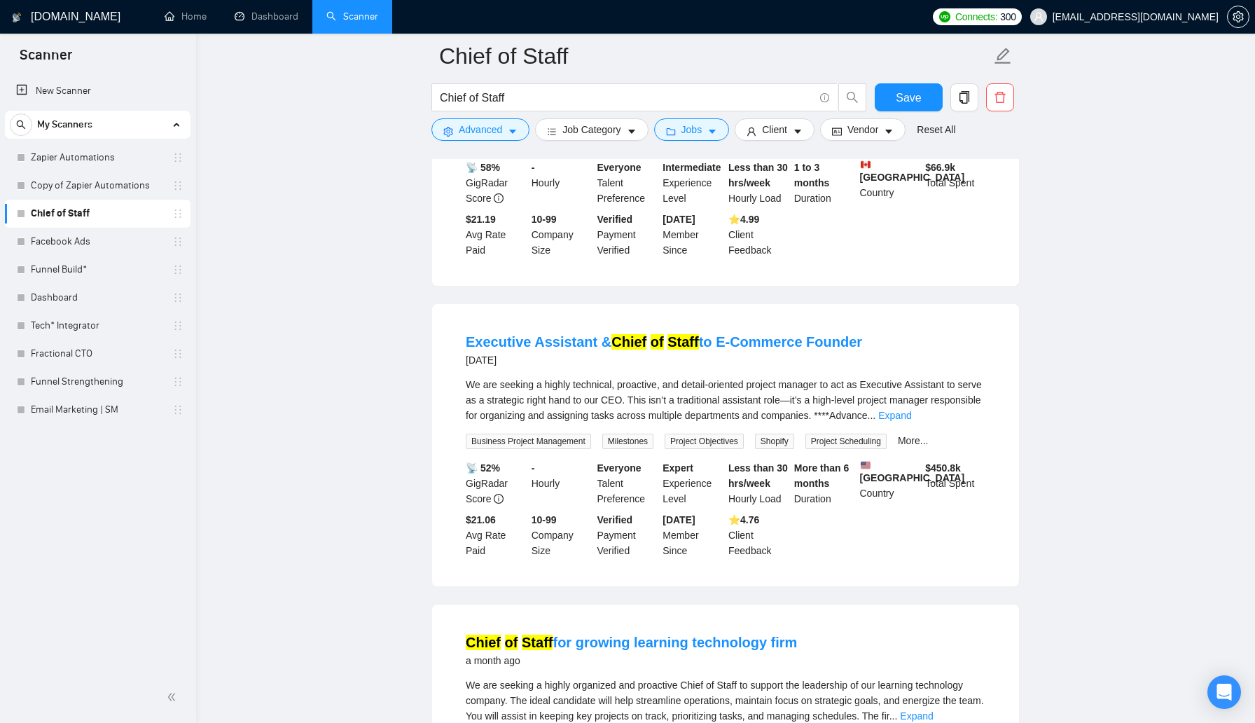
scroll to position [1613, 0]
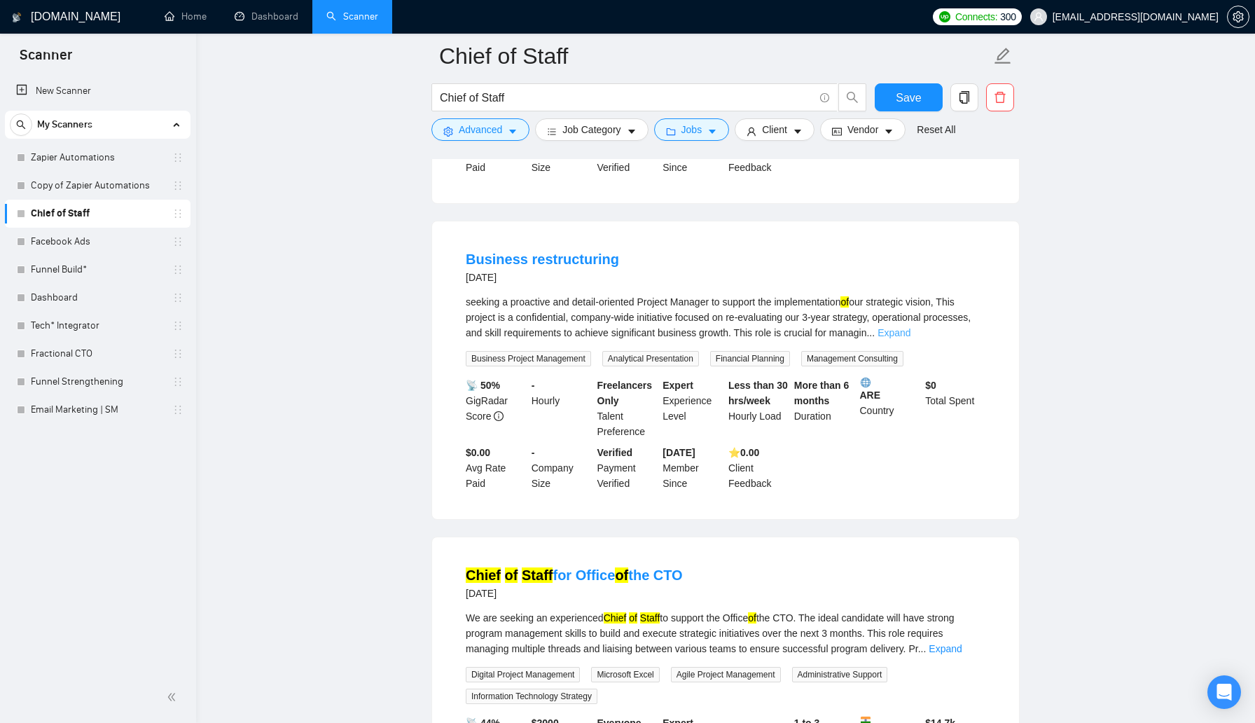
click at [910, 338] on link "Expand" at bounding box center [893, 332] width 33 height 11
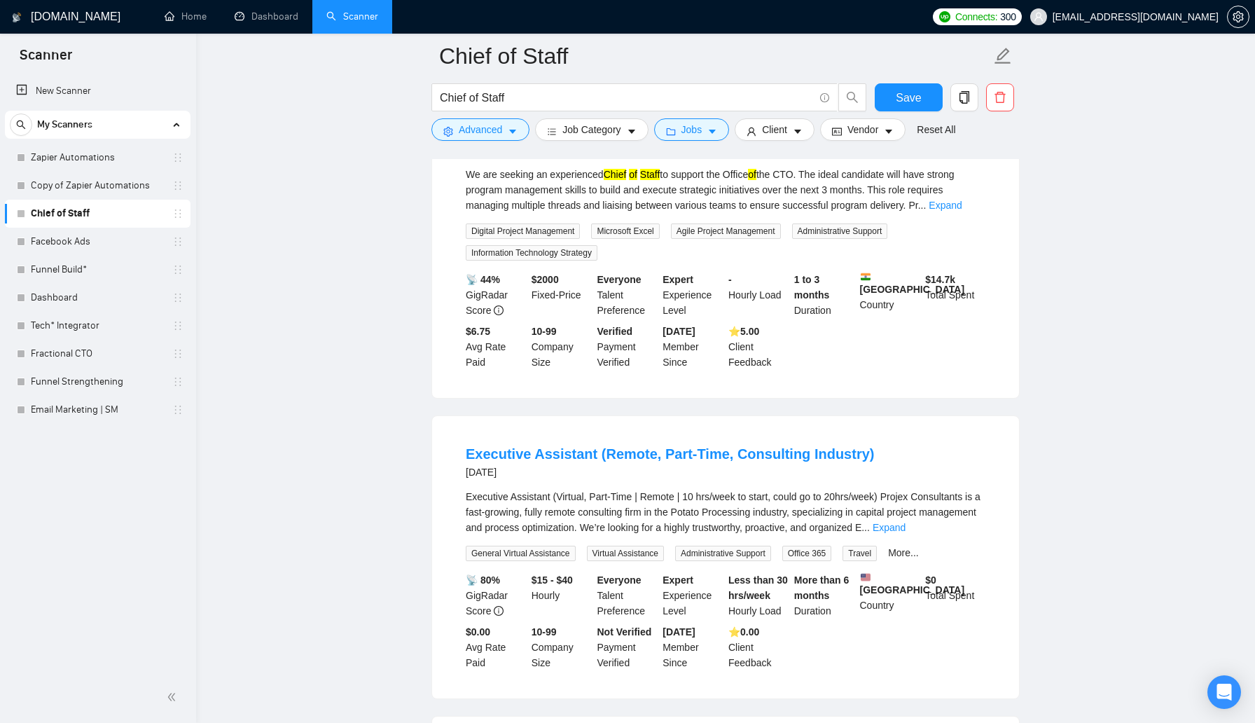
scroll to position [2221, 0]
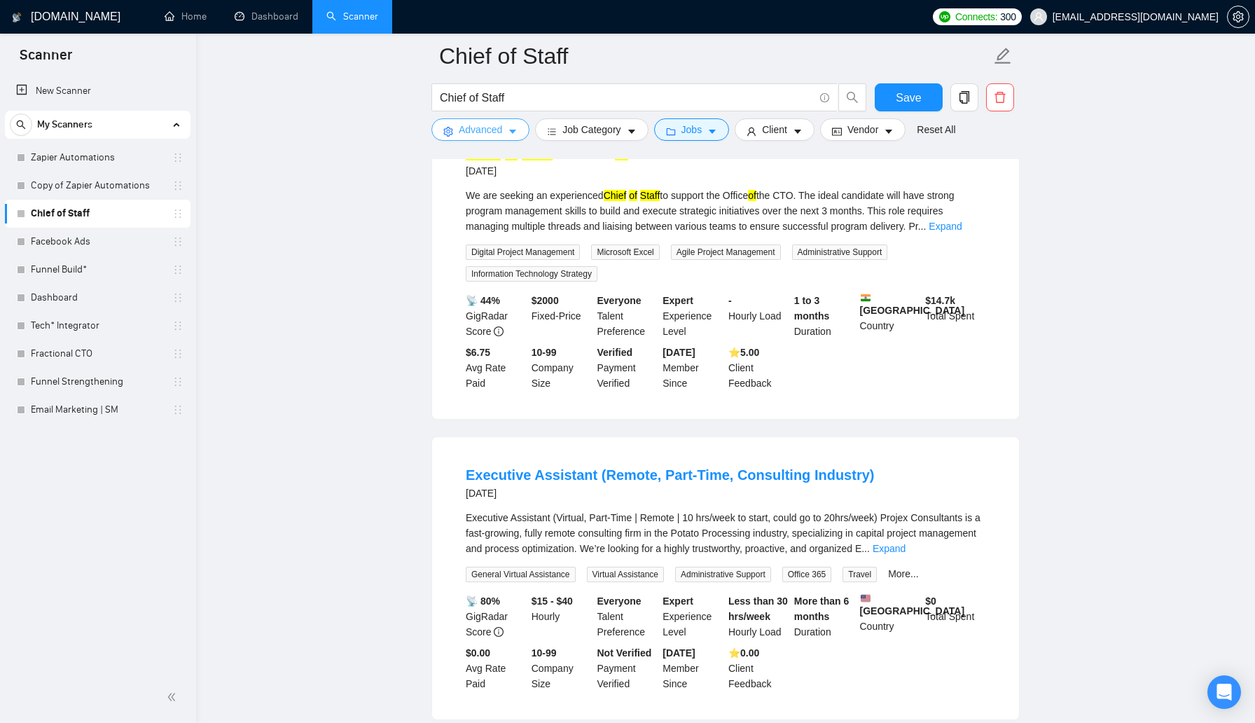
click at [511, 131] on icon "caret-down" at bounding box center [513, 132] width 10 height 10
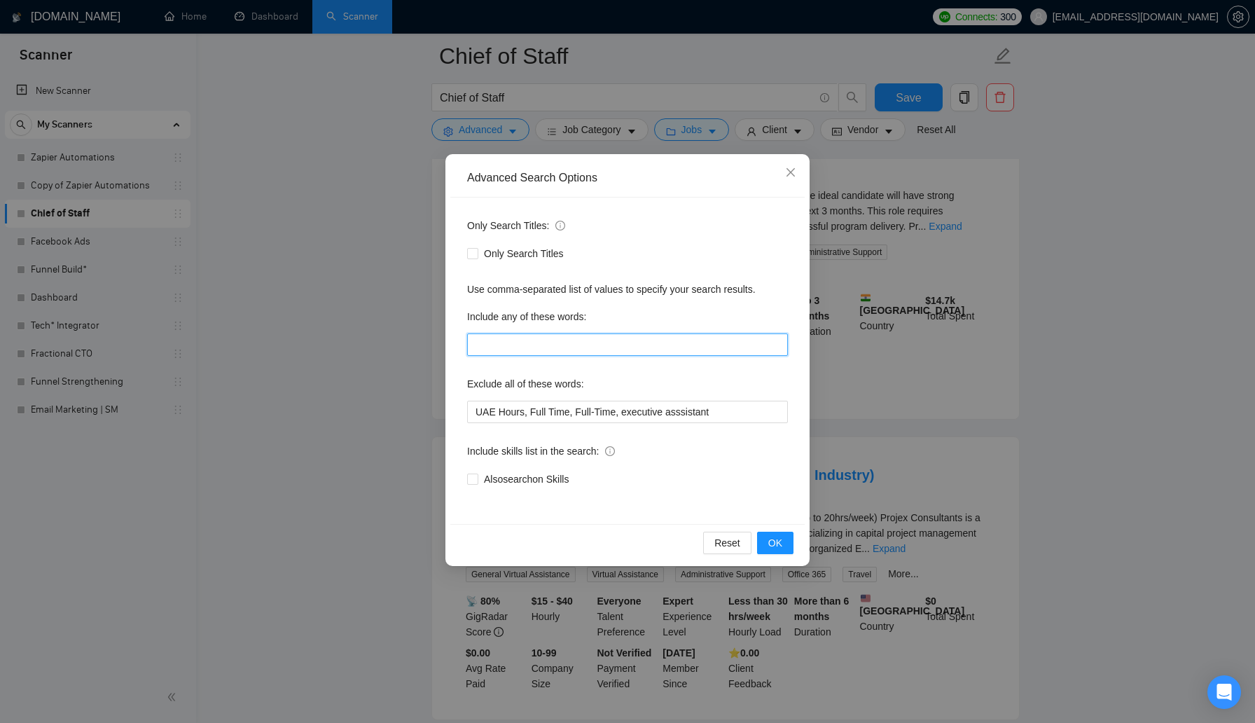
click at [566, 342] on input "text" at bounding box center [627, 344] width 321 height 22
type input "Chief of Staff"
click at [772, 548] on span "OK" at bounding box center [775, 542] width 14 height 15
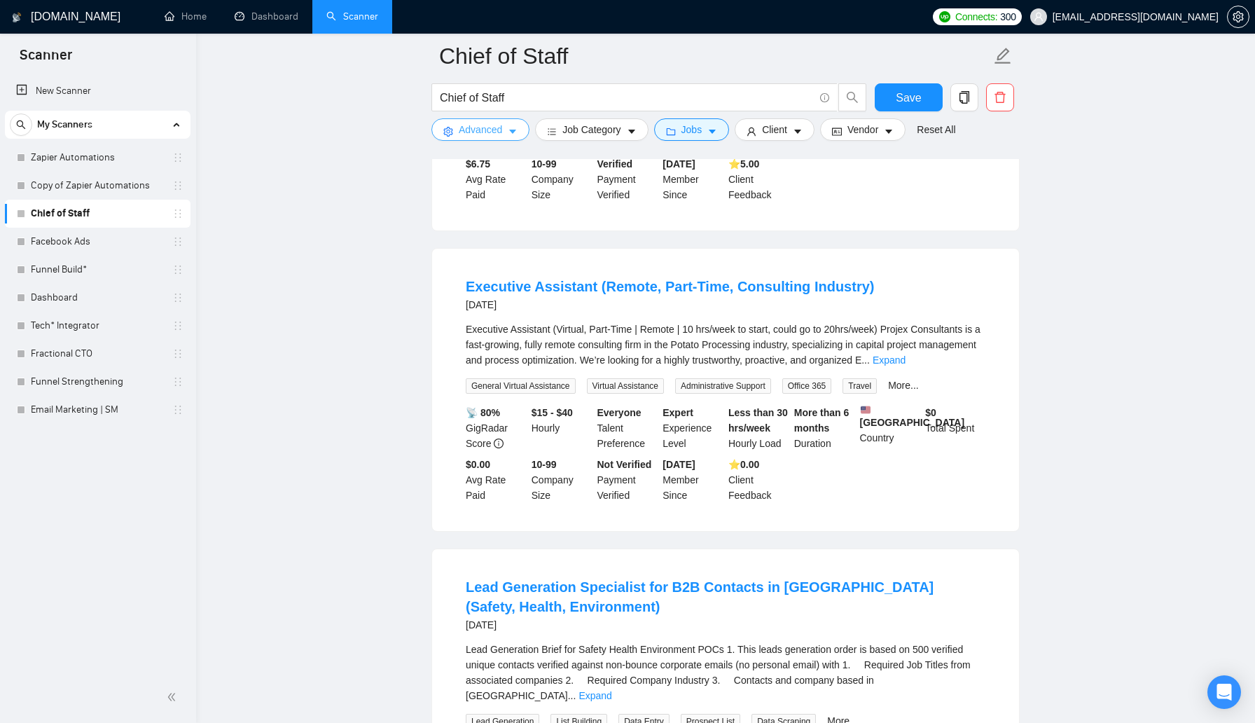
scroll to position [2225, 0]
click at [905, 364] on link "Expand" at bounding box center [889, 358] width 33 height 11
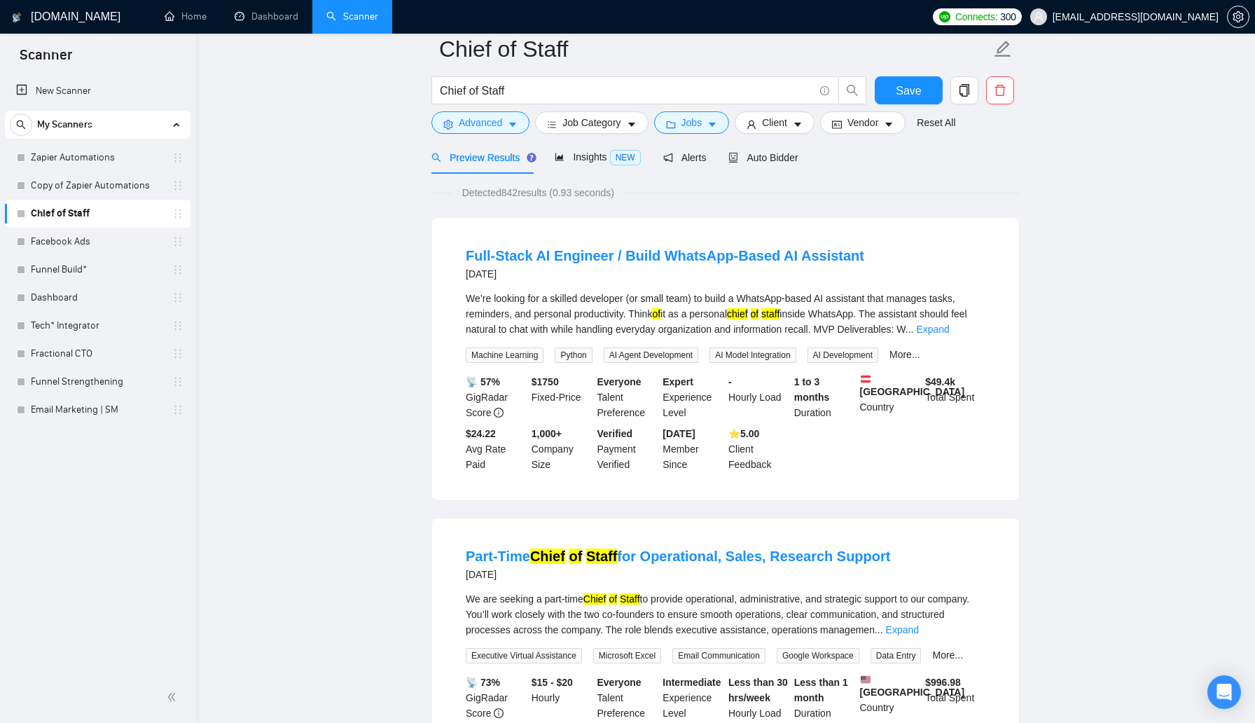
scroll to position [0, 0]
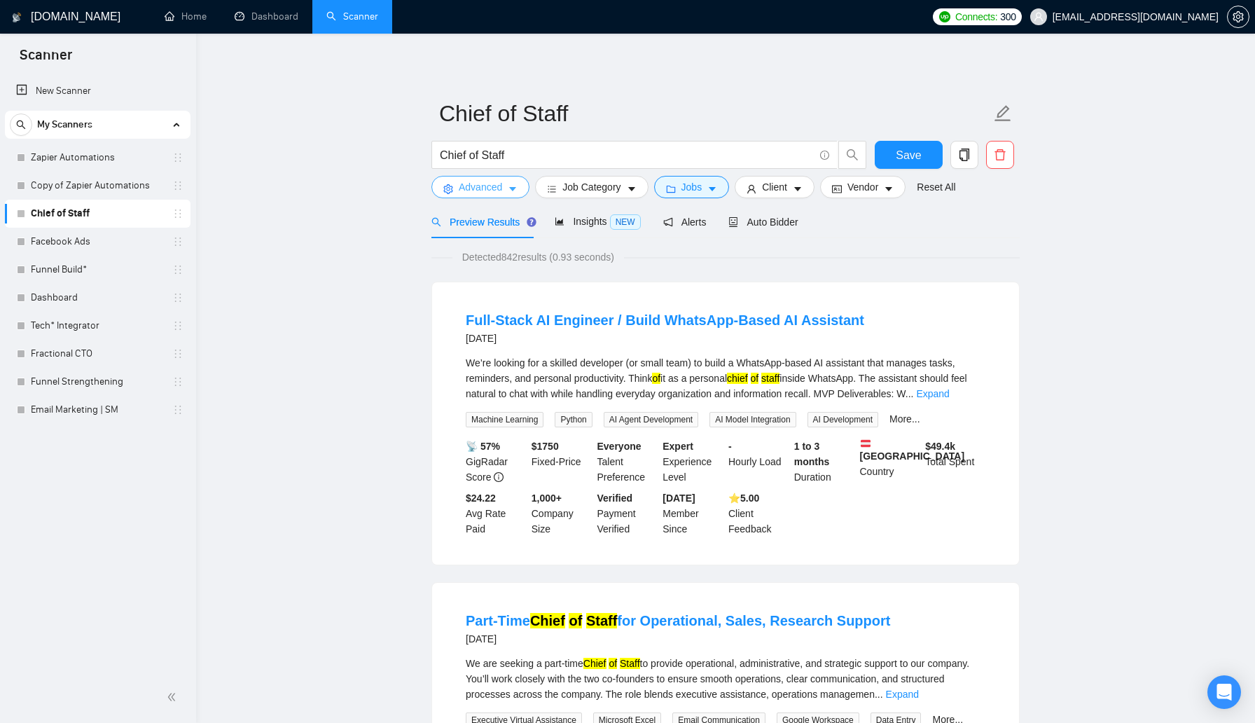
click at [508, 182] on button "Advanced" at bounding box center [480, 187] width 98 height 22
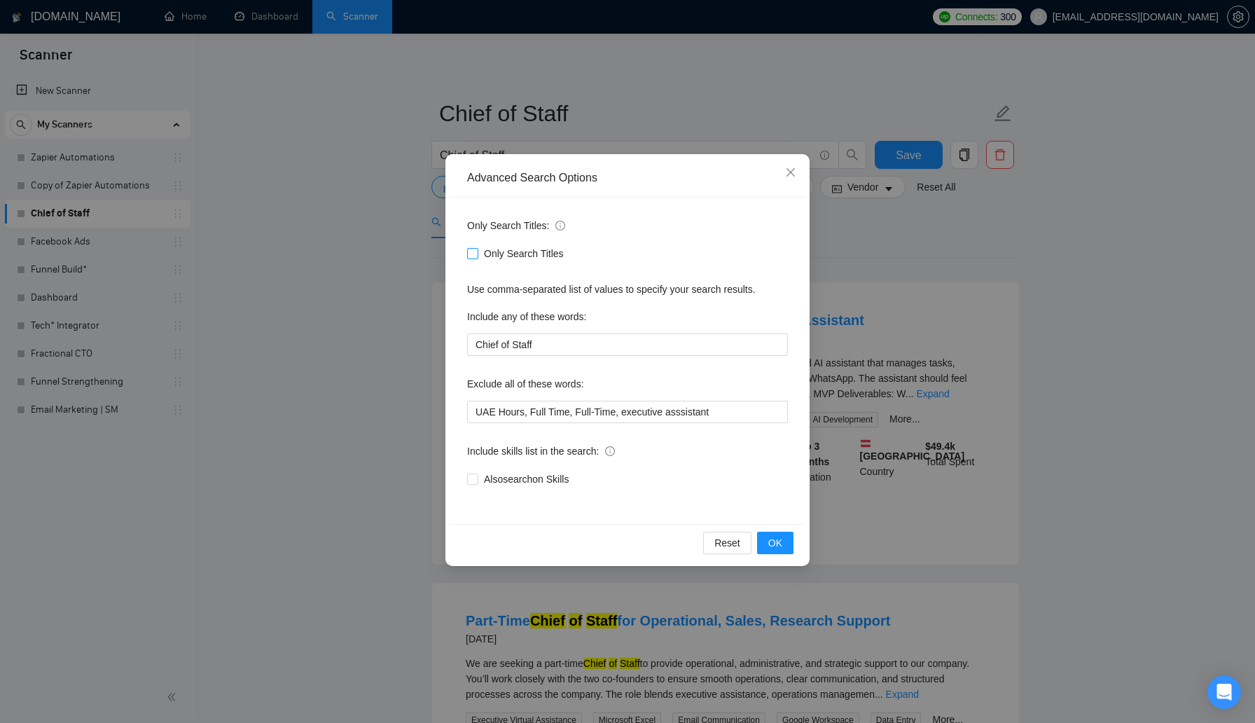
click at [472, 254] on input "Only Search Titles" at bounding box center [472, 253] width 10 height 10
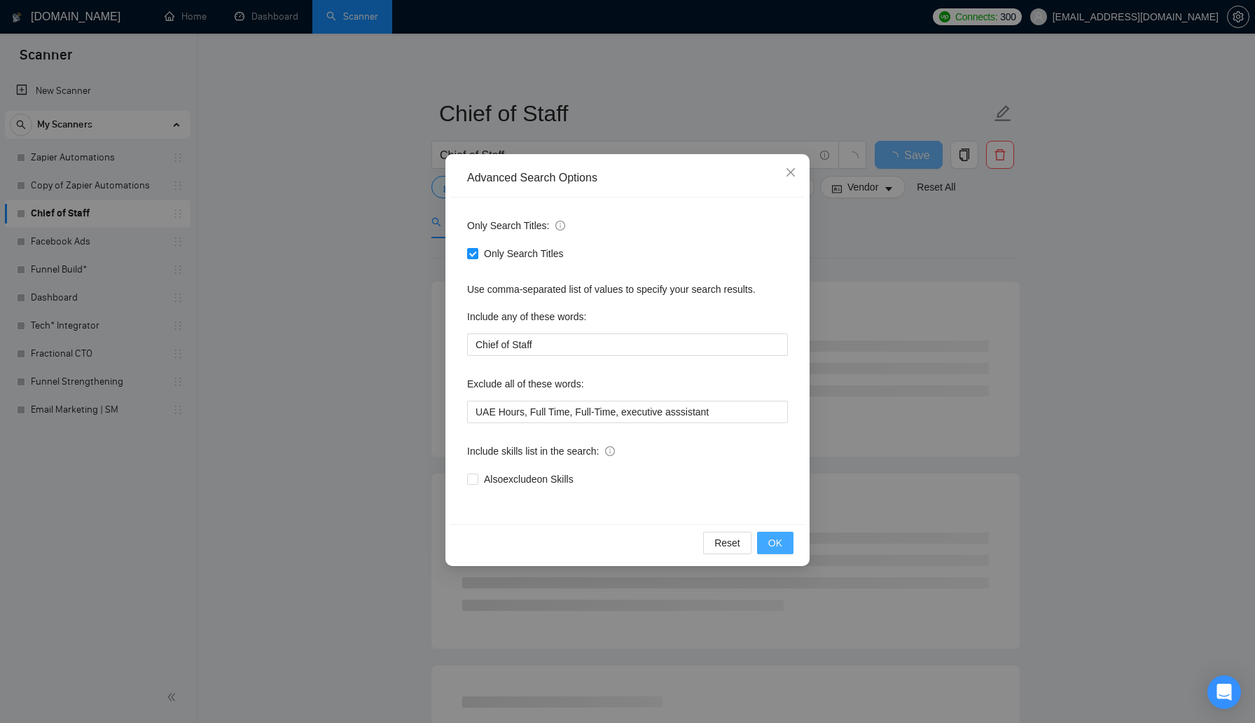
click at [781, 547] on span "OK" at bounding box center [775, 542] width 14 height 15
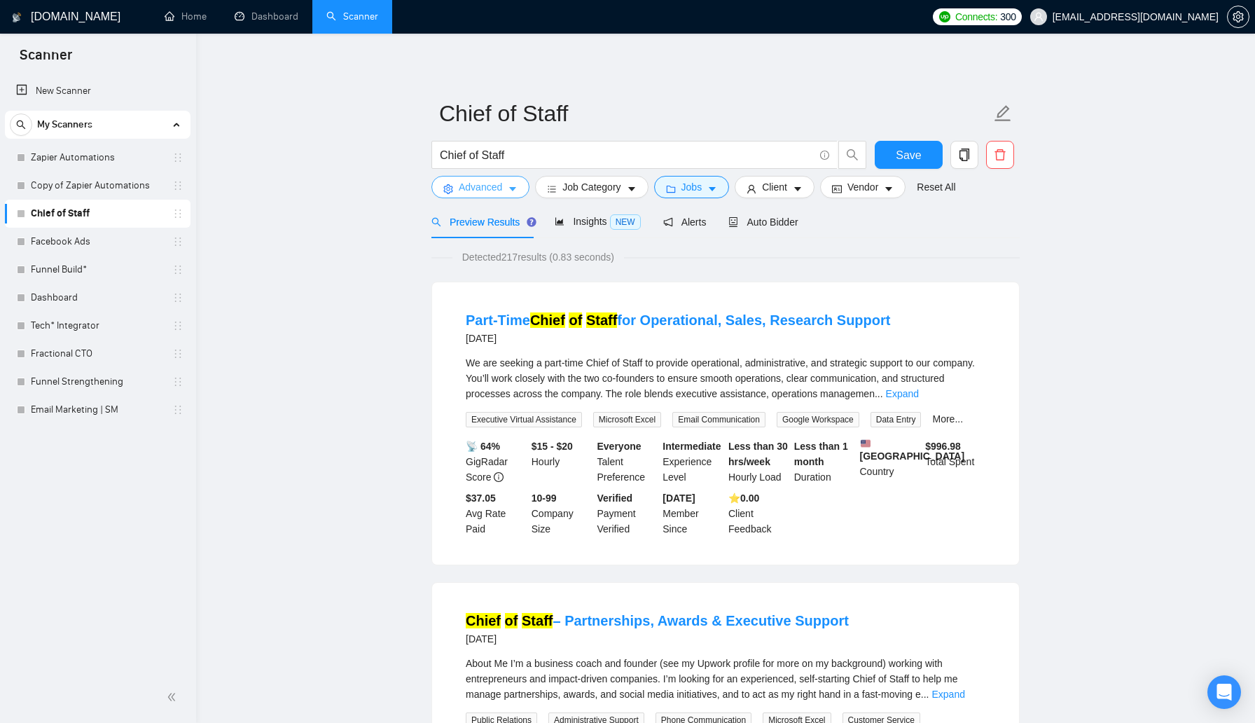
scroll to position [24, 0]
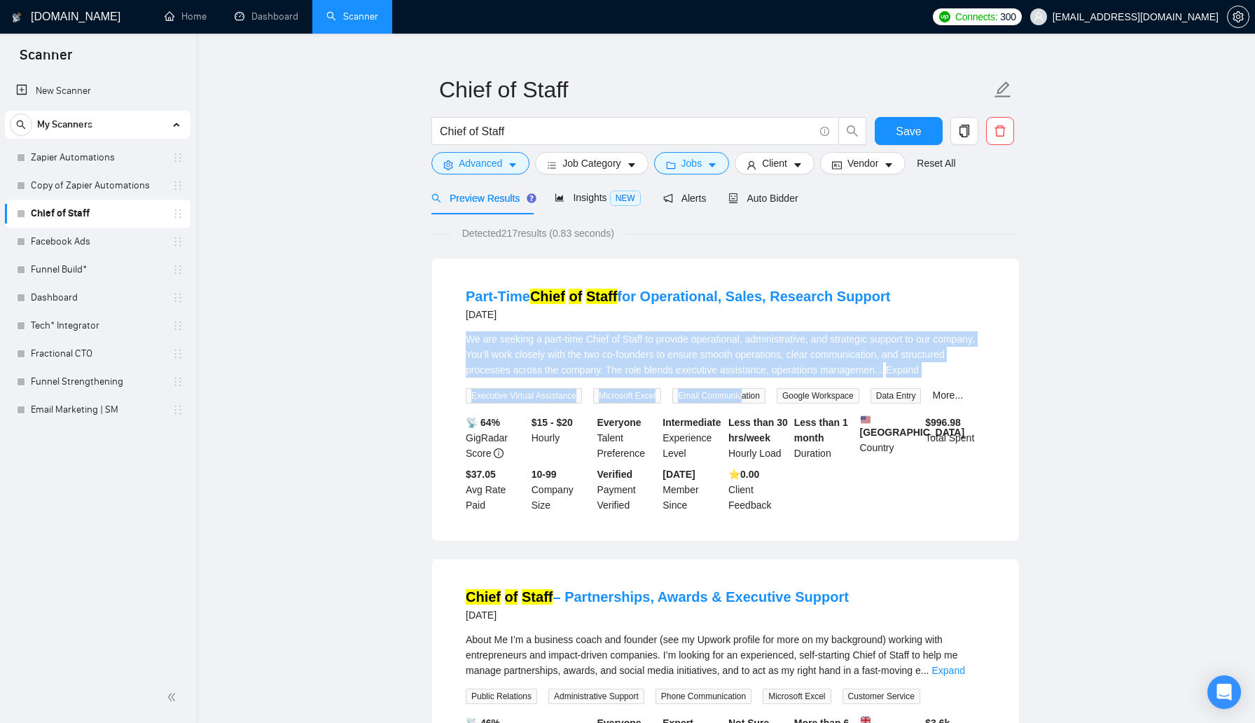
drag, startPoint x: 462, startPoint y: 334, endPoint x: 753, endPoint y: 389, distance: 295.8
click at [753, 391] on li "Part-Time Chief of Staff for Operational, Sales, Research Support [DATE] We are…" at bounding box center [725, 399] width 553 height 249
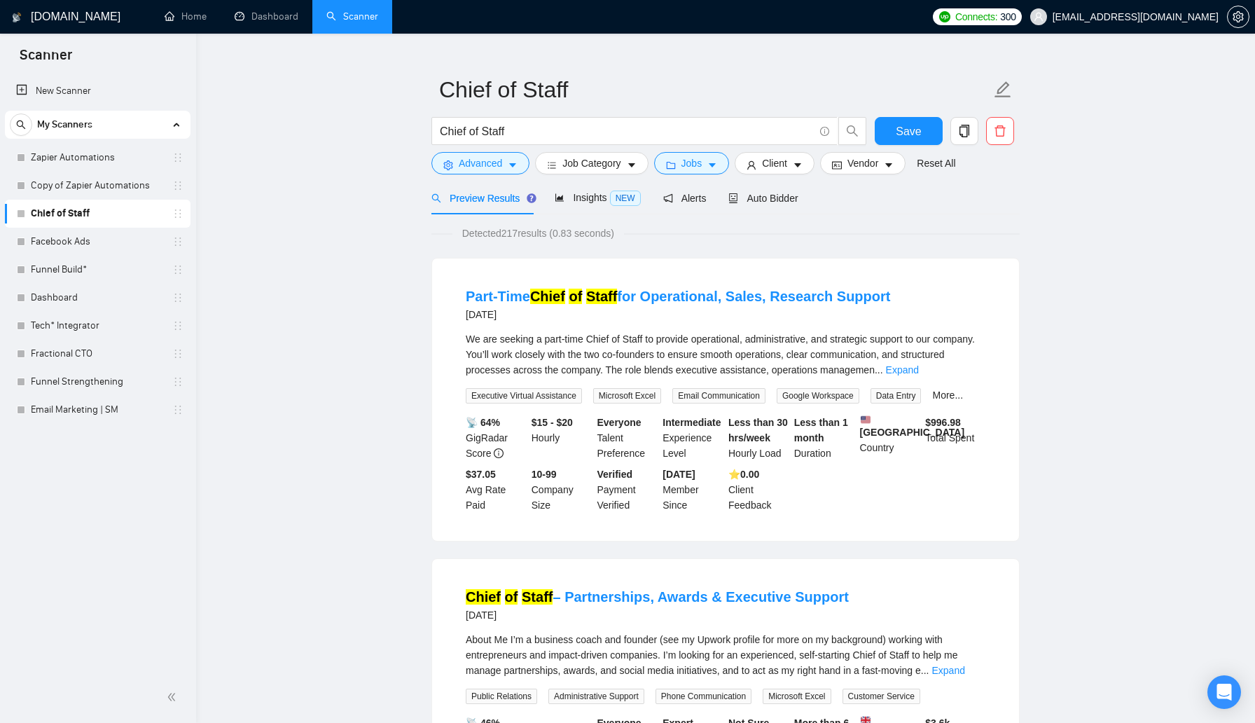
click at [450, 295] on li "Part-Time Chief of Staff for Operational, Sales, Research Support [DATE] We are…" at bounding box center [725, 399] width 553 height 249
click at [919, 373] on link "Expand" at bounding box center [902, 369] width 33 height 11
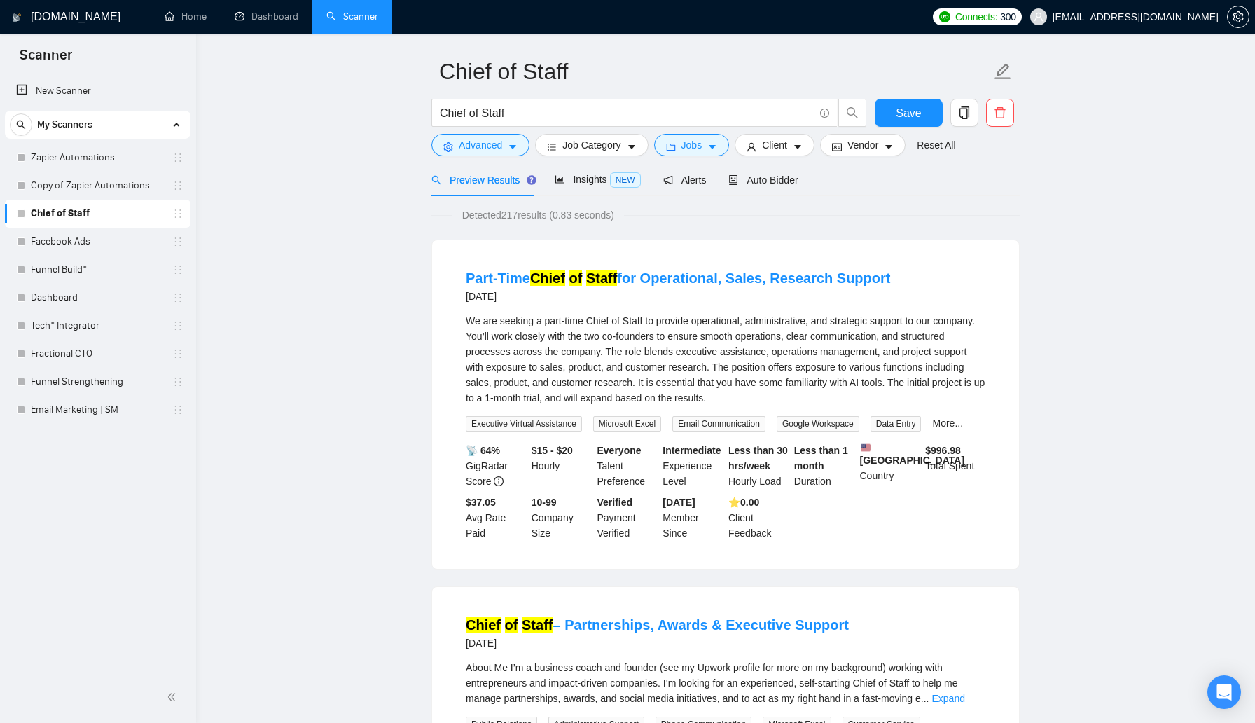
scroll to position [43, 0]
click at [473, 144] on span "Advanced" at bounding box center [480, 143] width 43 height 15
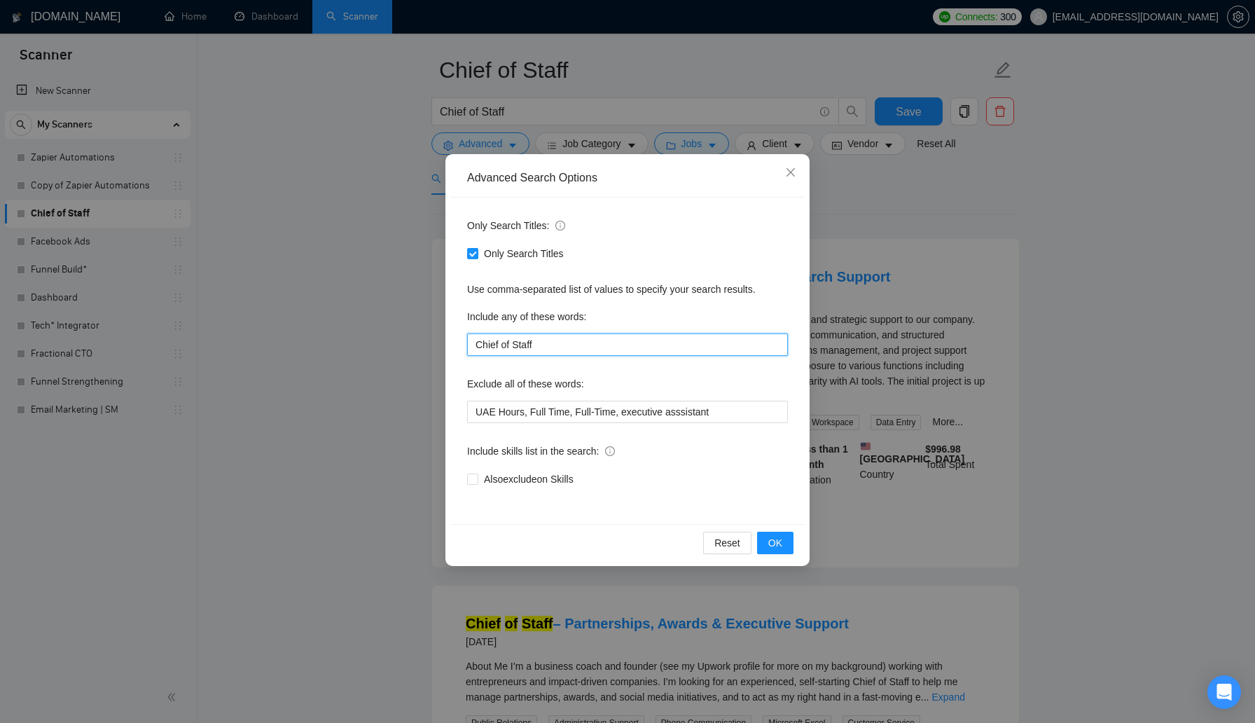
click at [548, 346] on input "Chief of Staff" at bounding box center [627, 344] width 321 height 22
click at [471, 251] on input "Only Search Titles" at bounding box center [472, 253] width 10 height 10
checkbox input "false"
click at [781, 546] on span "OK" at bounding box center [775, 542] width 14 height 15
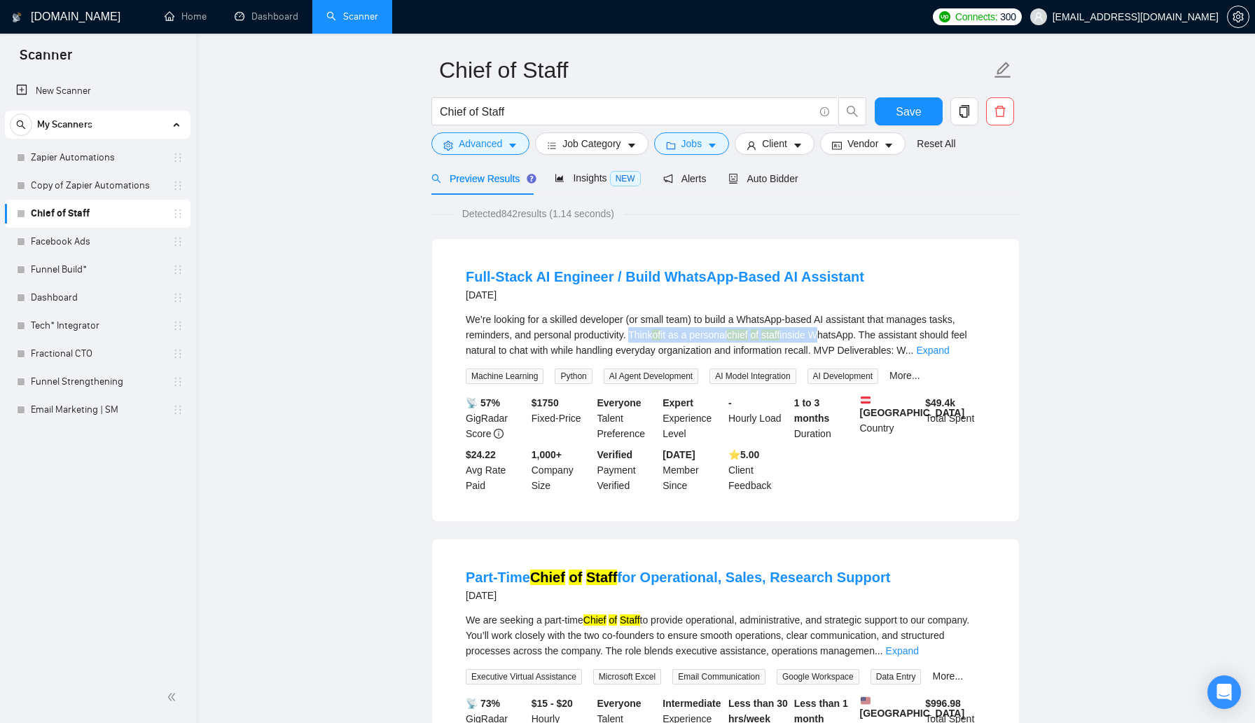
drag, startPoint x: 637, startPoint y: 335, endPoint x: 837, endPoint y: 336, distance: 199.6
click at [837, 336] on div "We’re looking for a skilled developer (or small team) to build a WhatsApp-based…" at bounding box center [726, 335] width 520 height 46
click at [856, 282] on div "Full-Stack AI Engineer / Build WhatsApp-Based AI Assistant [DATE]" at bounding box center [726, 285] width 520 height 36
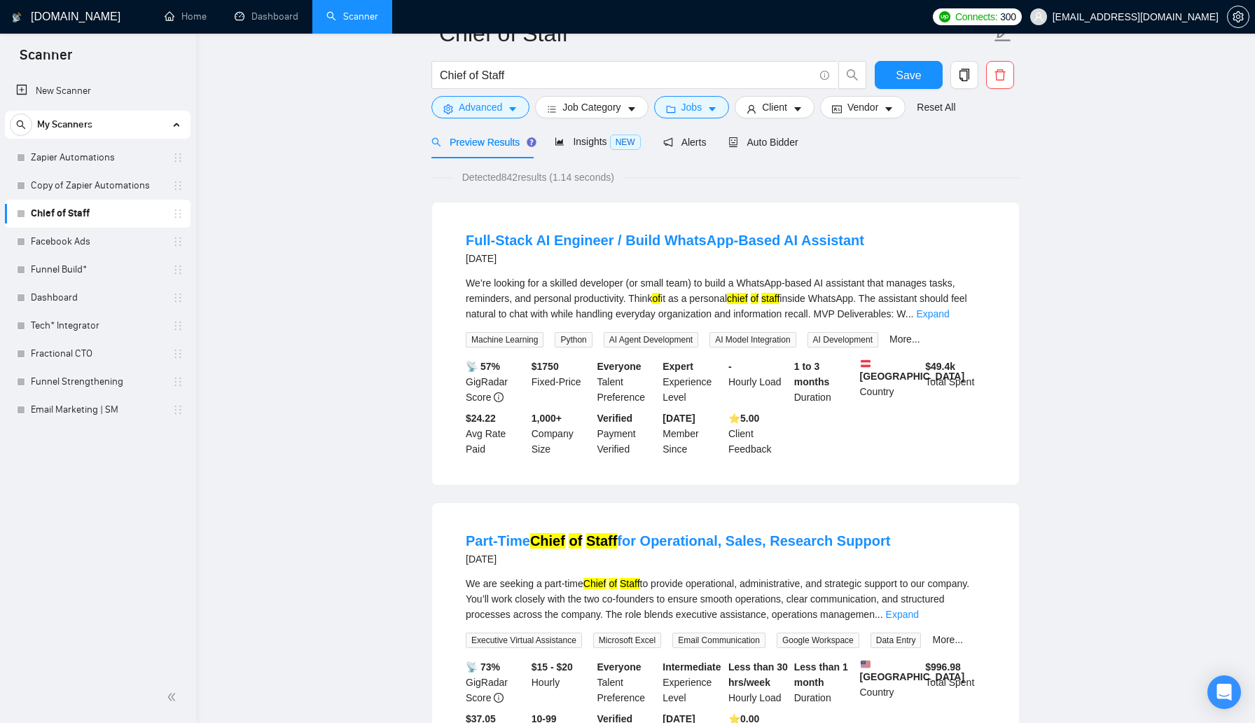
scroll to position [0, 0]
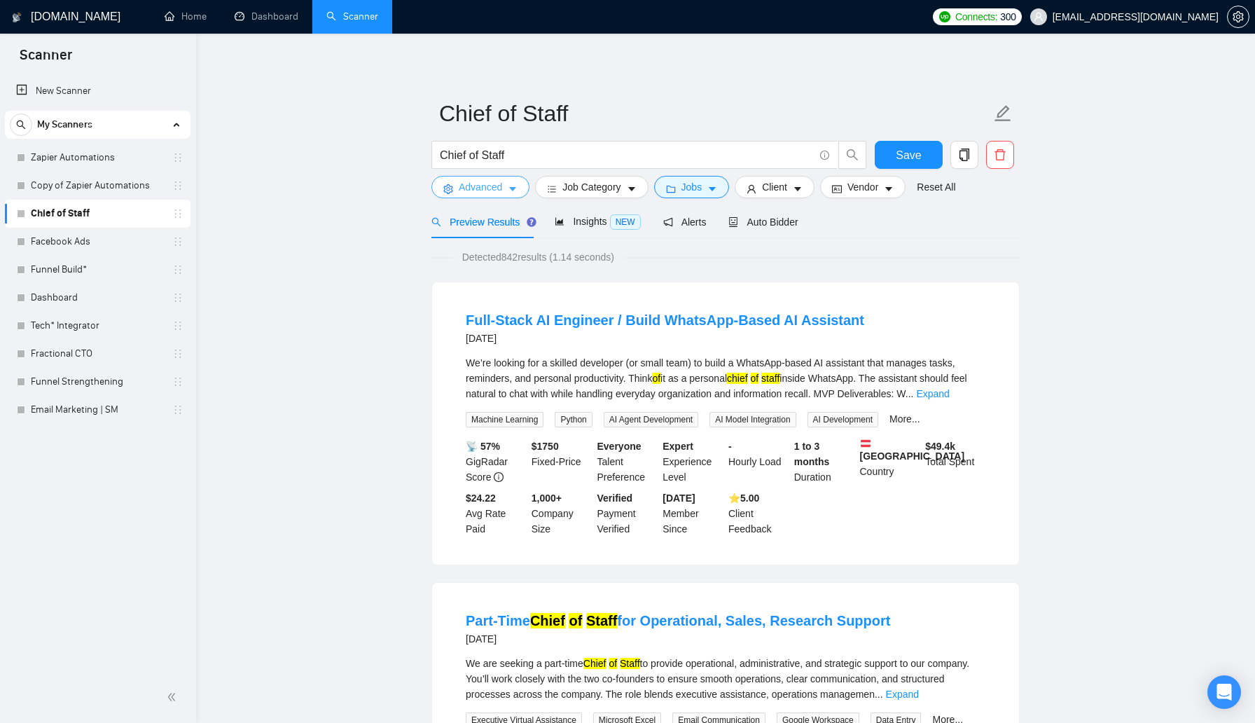
click at [507, 191] on button "Advanced" at bounding box center [480, 187] width 98 height 22
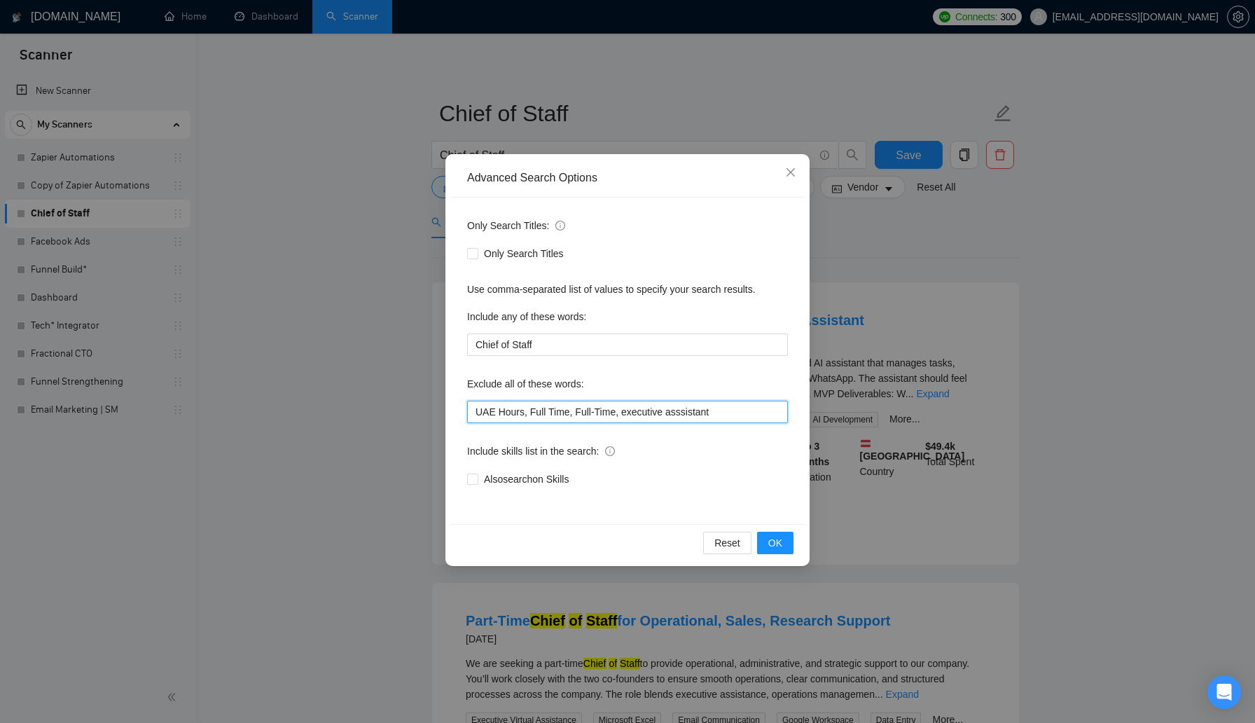
click at [718, 413] on input "UAE Hours, Full Time, Full-Time, executive asssistant" at bounding box center [627, 412] width 321 height 22
type input "UAE Hours, Full Time, Full-Time, executive asssistant, Full stack engineer"
click at [786, 537] on button "OK" at bounding box center [775, 543] width 36 height 22
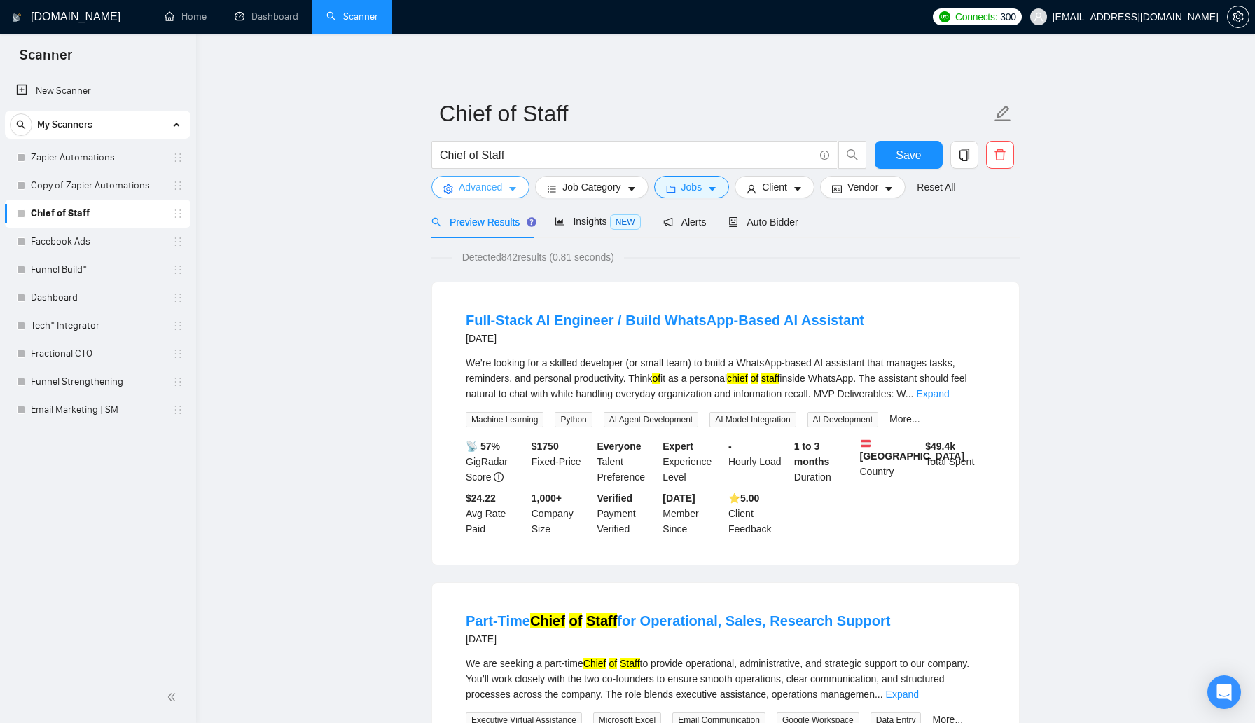
click at [489, 186] on span "Advanced" at bounding box center [480, 186] width 43 height 15
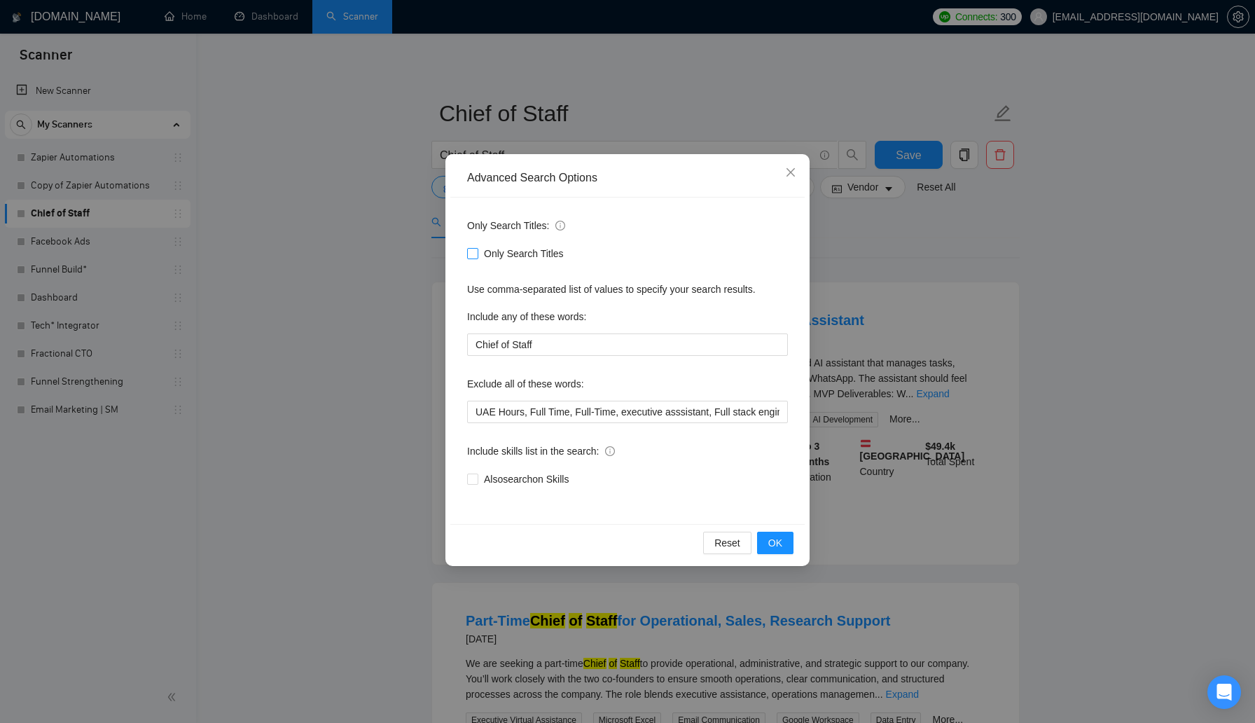
click at [471, 253] on input "Only Search Titles" at bounding box center [472, 253] width 10 height 10
checkbox input "true"
click at [779, 541] on span "OK" at bounding box center [775, 542] width 14 height 15
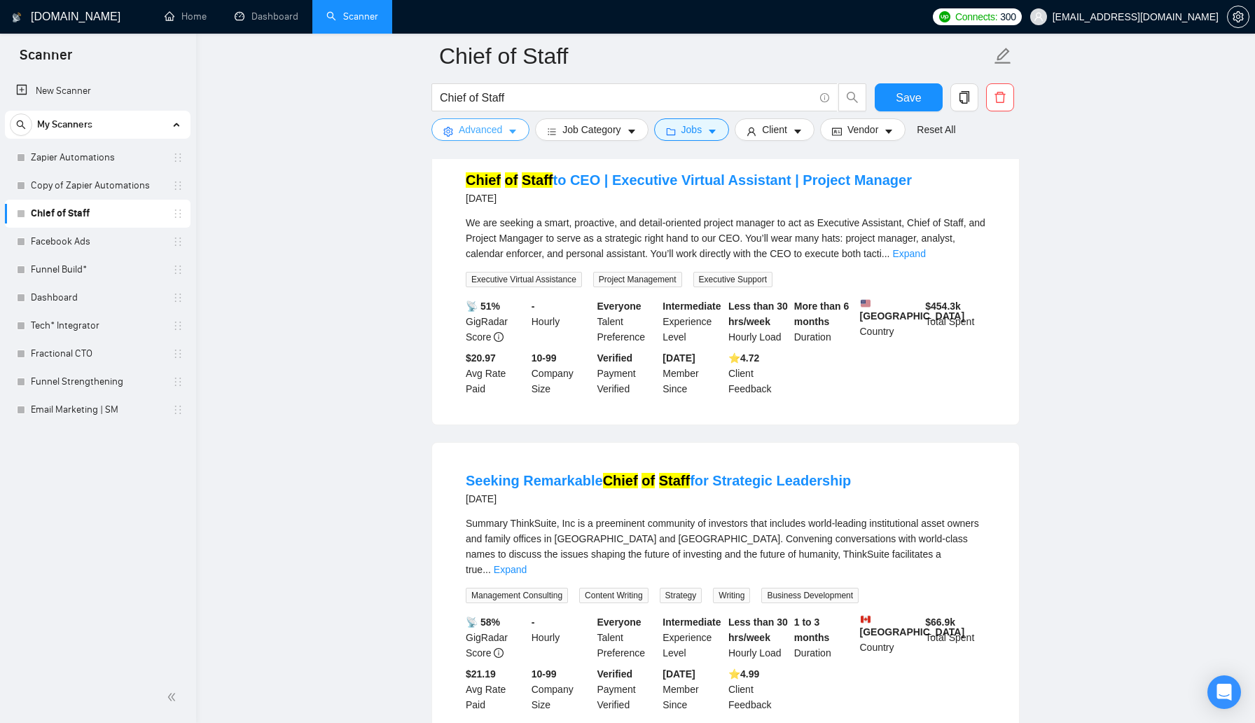
scroll to position [1653, 0]
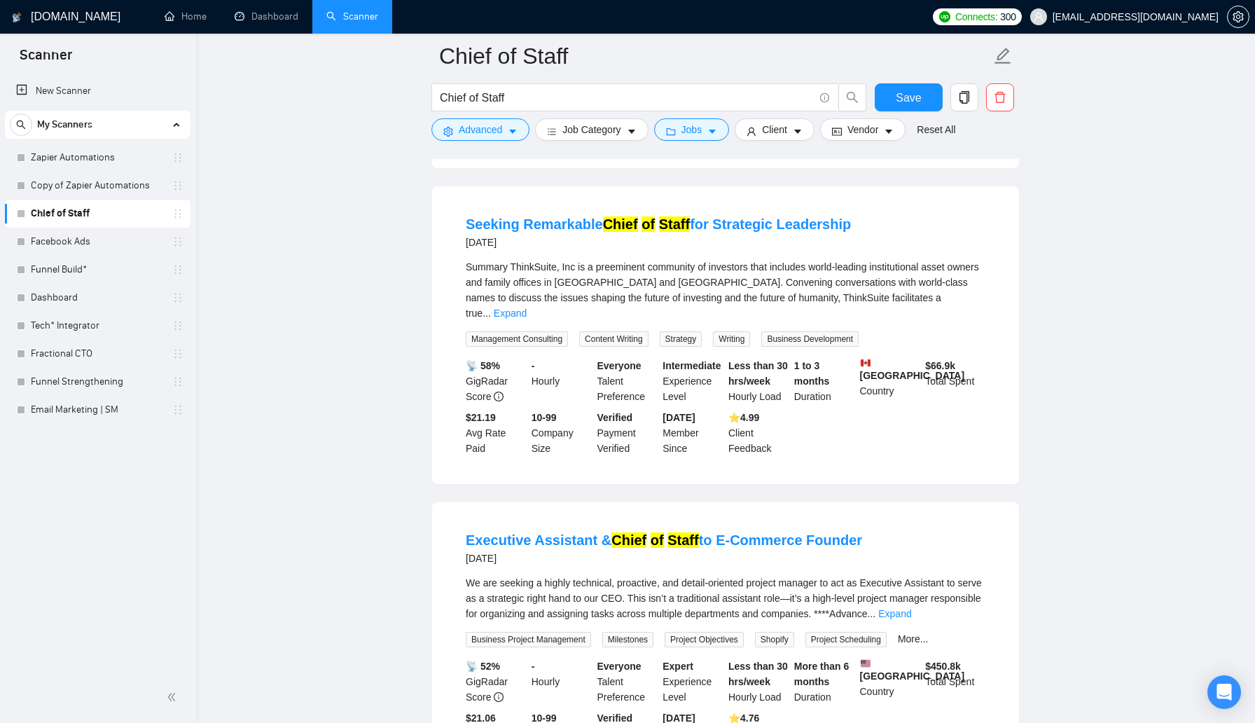
click at [83, 216] on link "Chief of Staff" at bounding box center [97, 214] width 133 height 28
